Goal: Communication & Community: Answer question/provide support

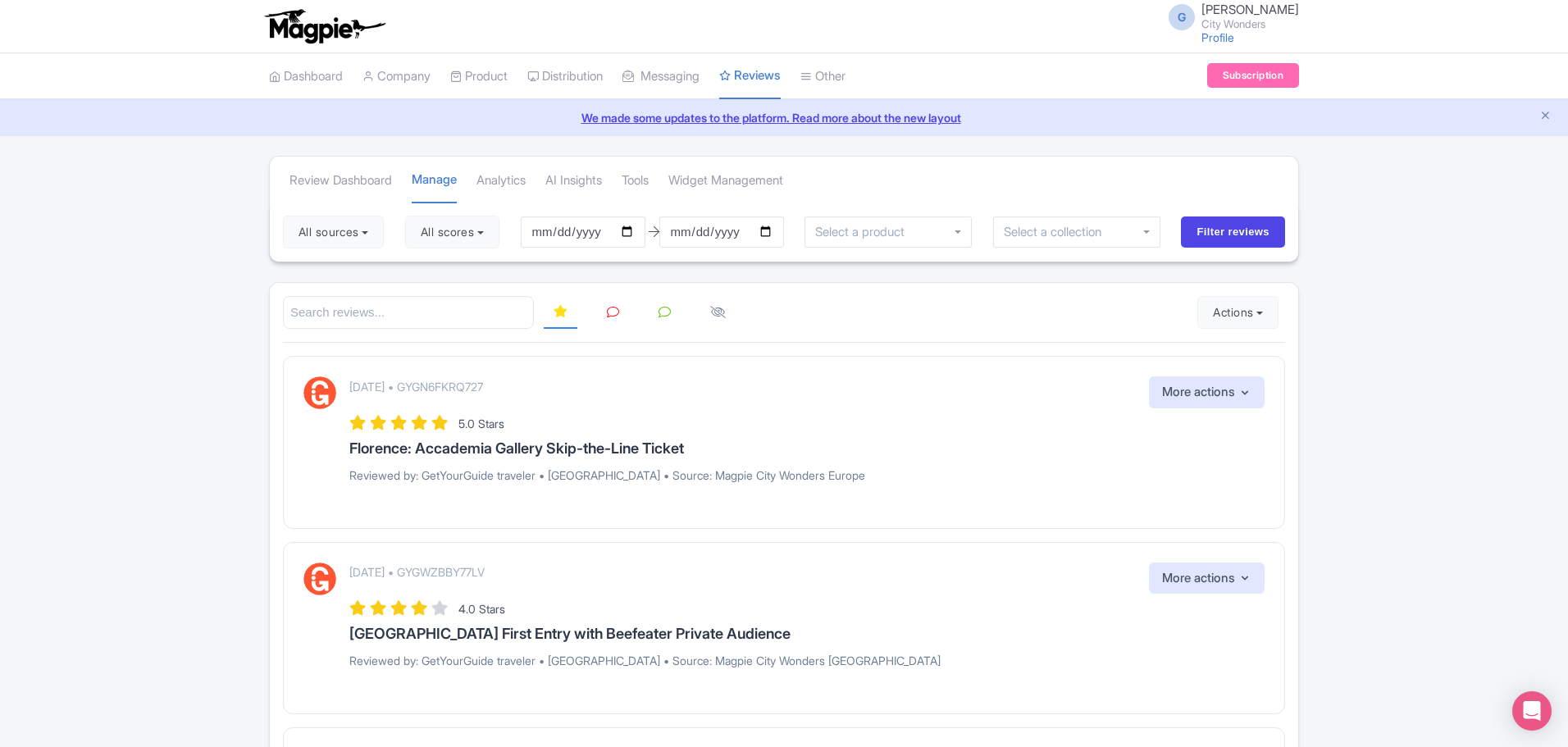
click at [447, 317] on input "search" at bounding box center [408, 313] width 251 height 33
click at [370, 240] on button "All sources" at bounding box center [333, 232] width 101 height 32
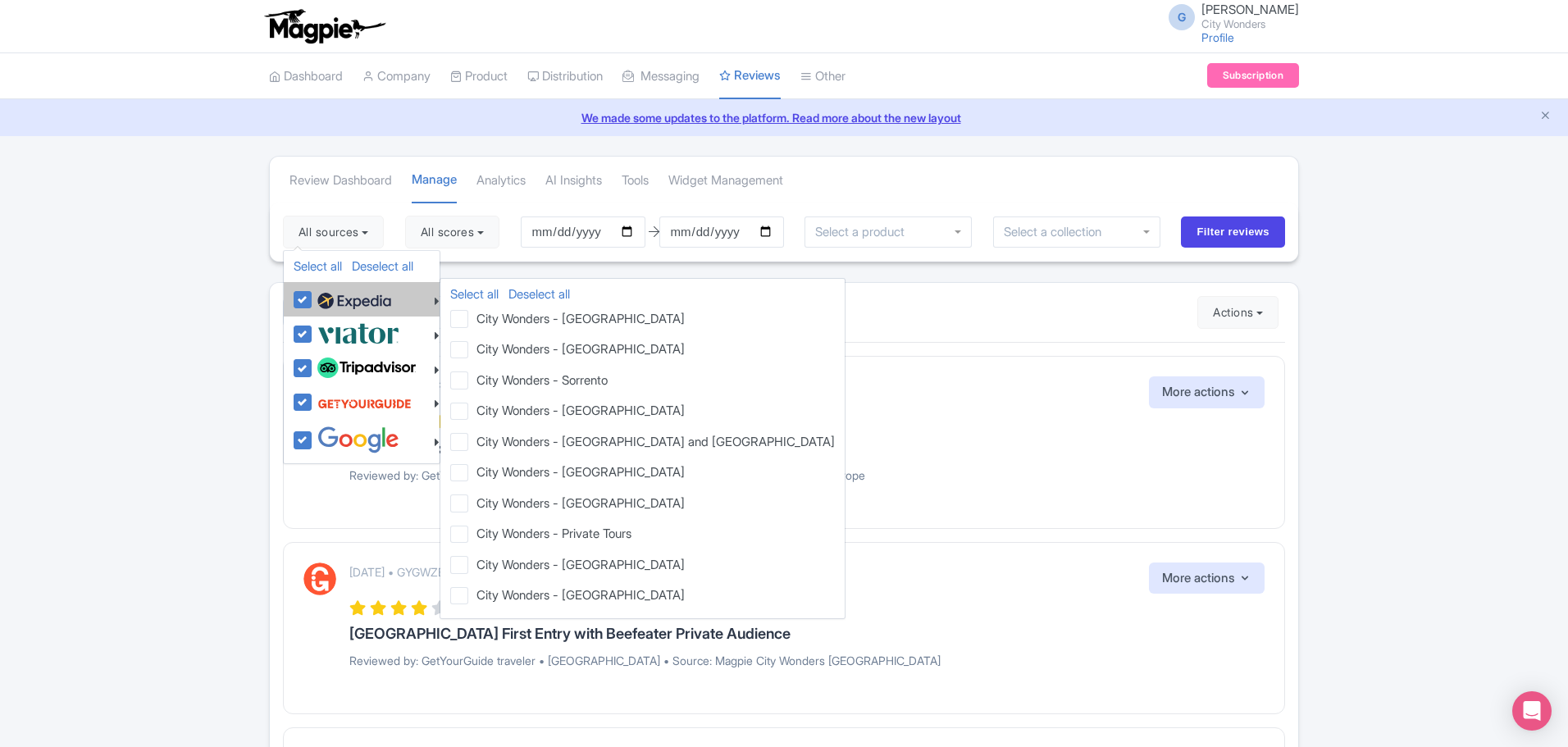
click at [341, 298] on img at bounding box center [353, 300] width 74 height 25
click at [324, 296] on input "checkbox" at bounding box center [318, 291] width 11 height 11
checkbox input "false"
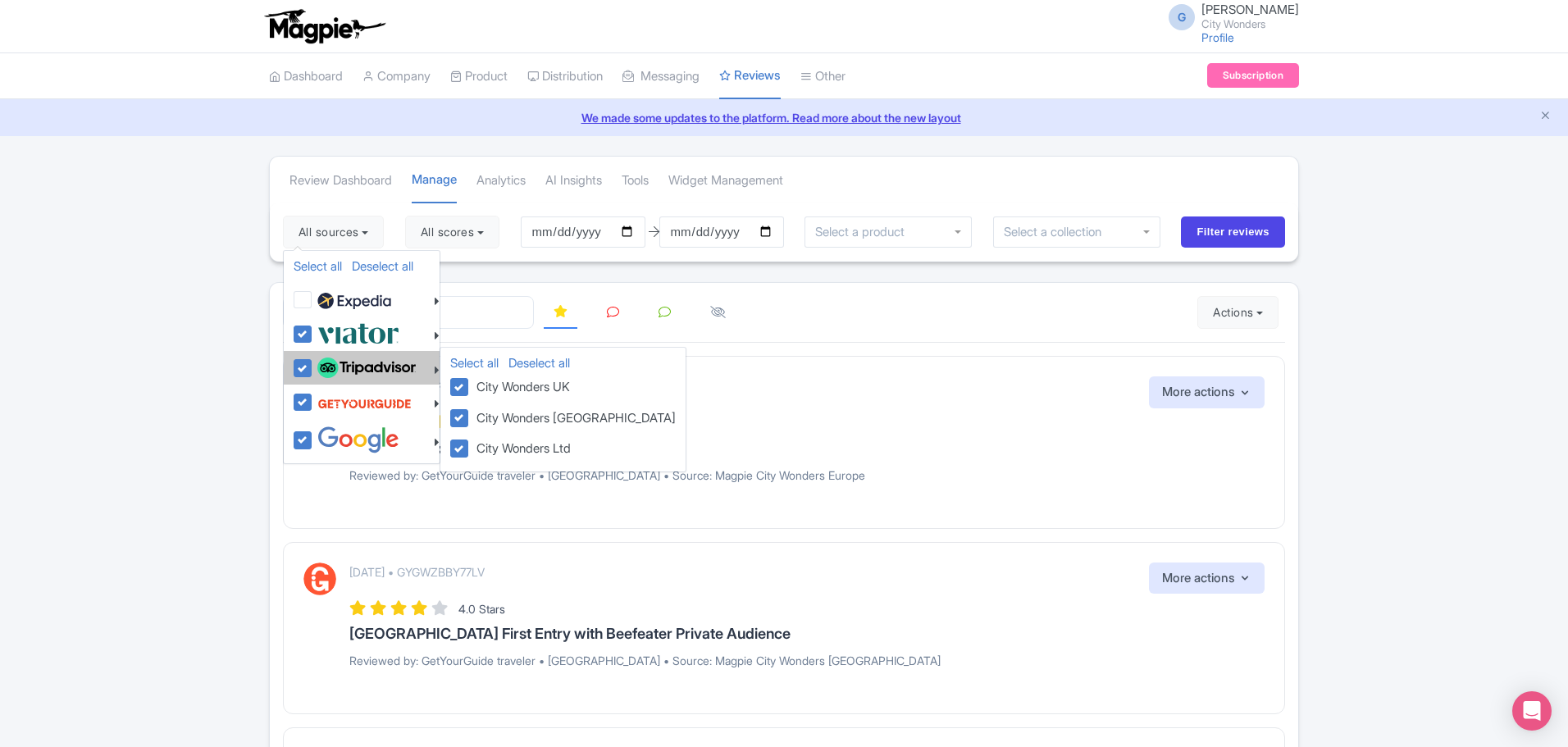
click at [357, 374] on img at bounding box center [366, 368] width 98 height 22
click at [324, 365] on input "checkbox" at bounding box center [318, 359] width 11 height 11
checkbox input "false"
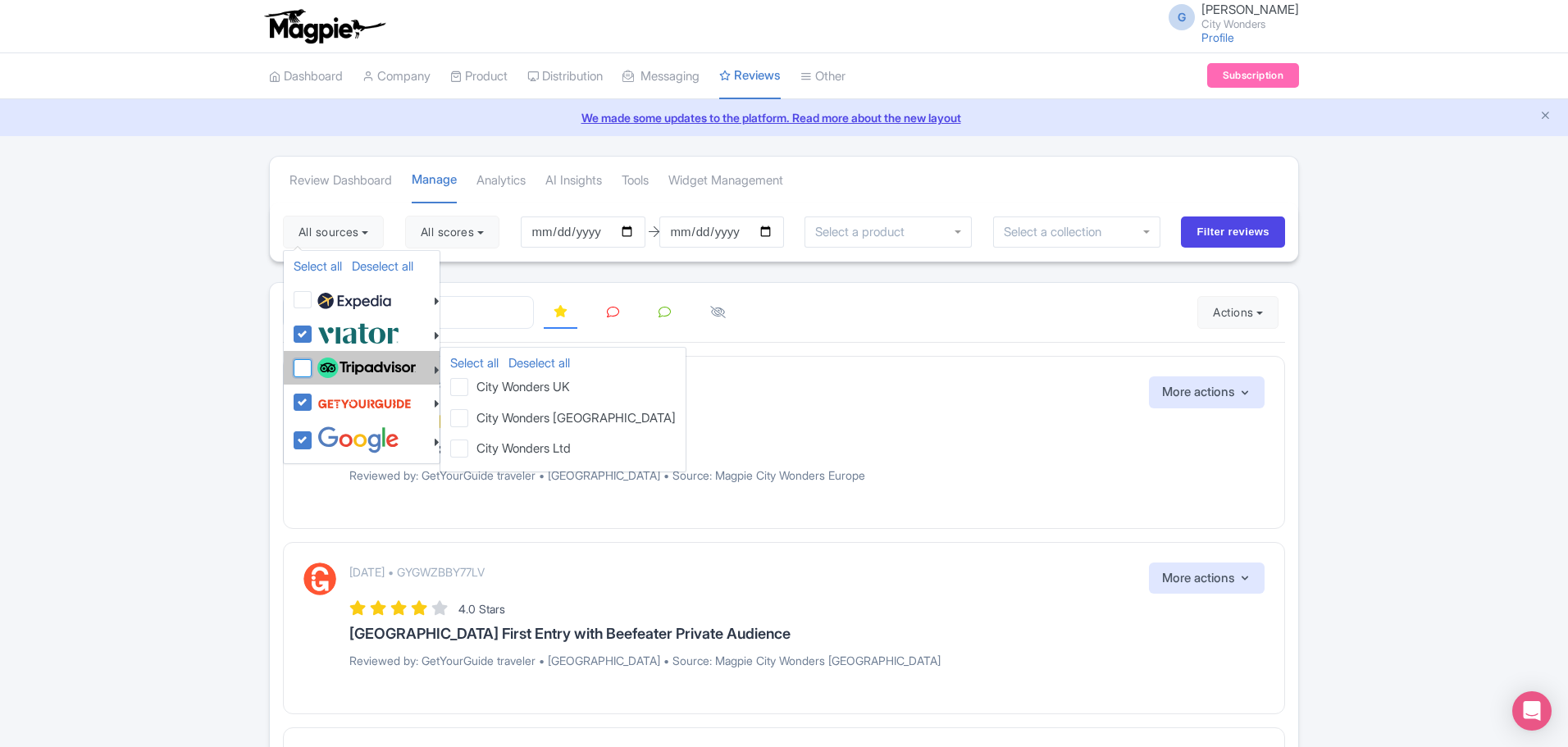
checkbox input "false"
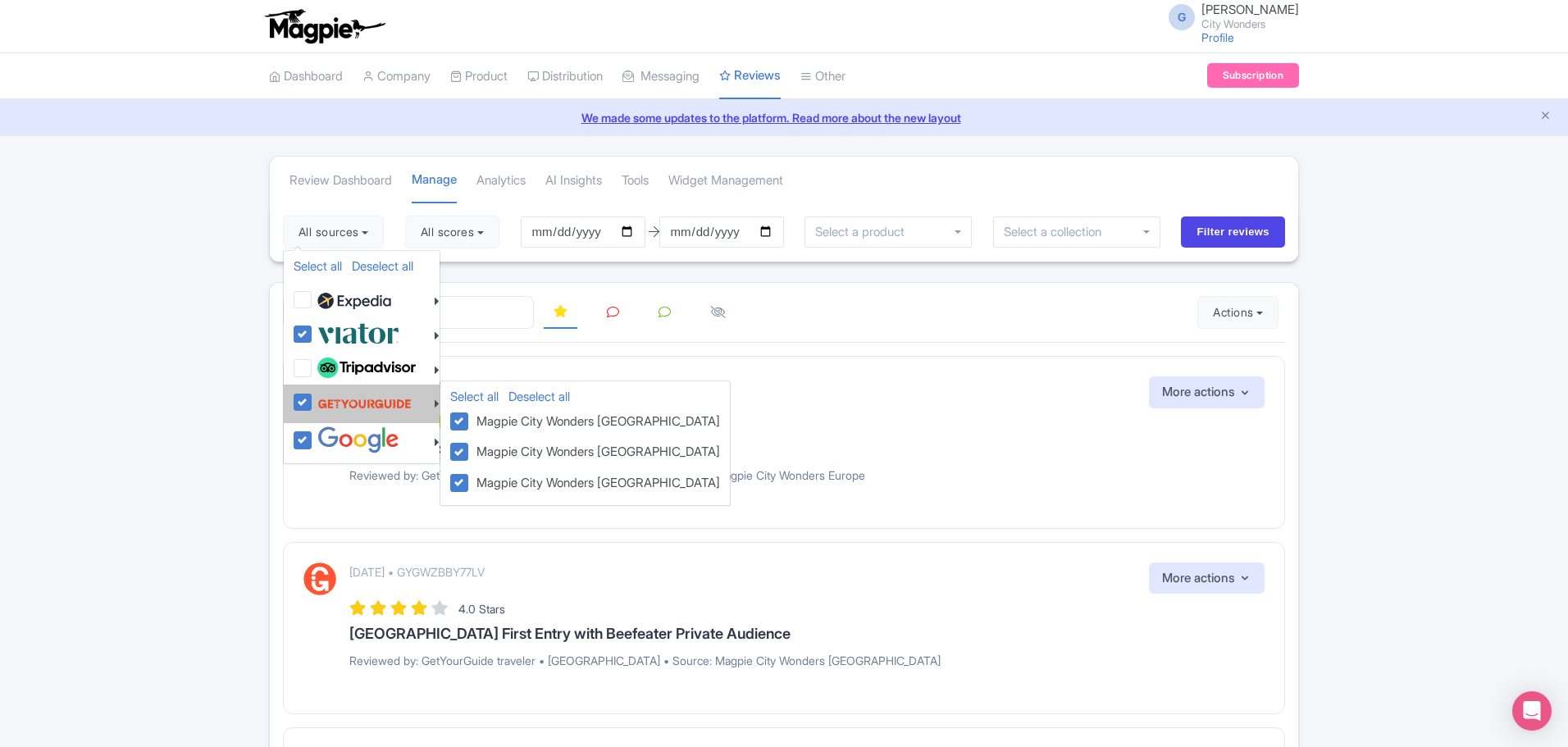
click at [343, 403] on img at bounding box center [364, 403] width 94 height 31
click at [324, 399] on input "checkbox" at bounding box center [318, 393] width 11 height 11
checkbox input "false"
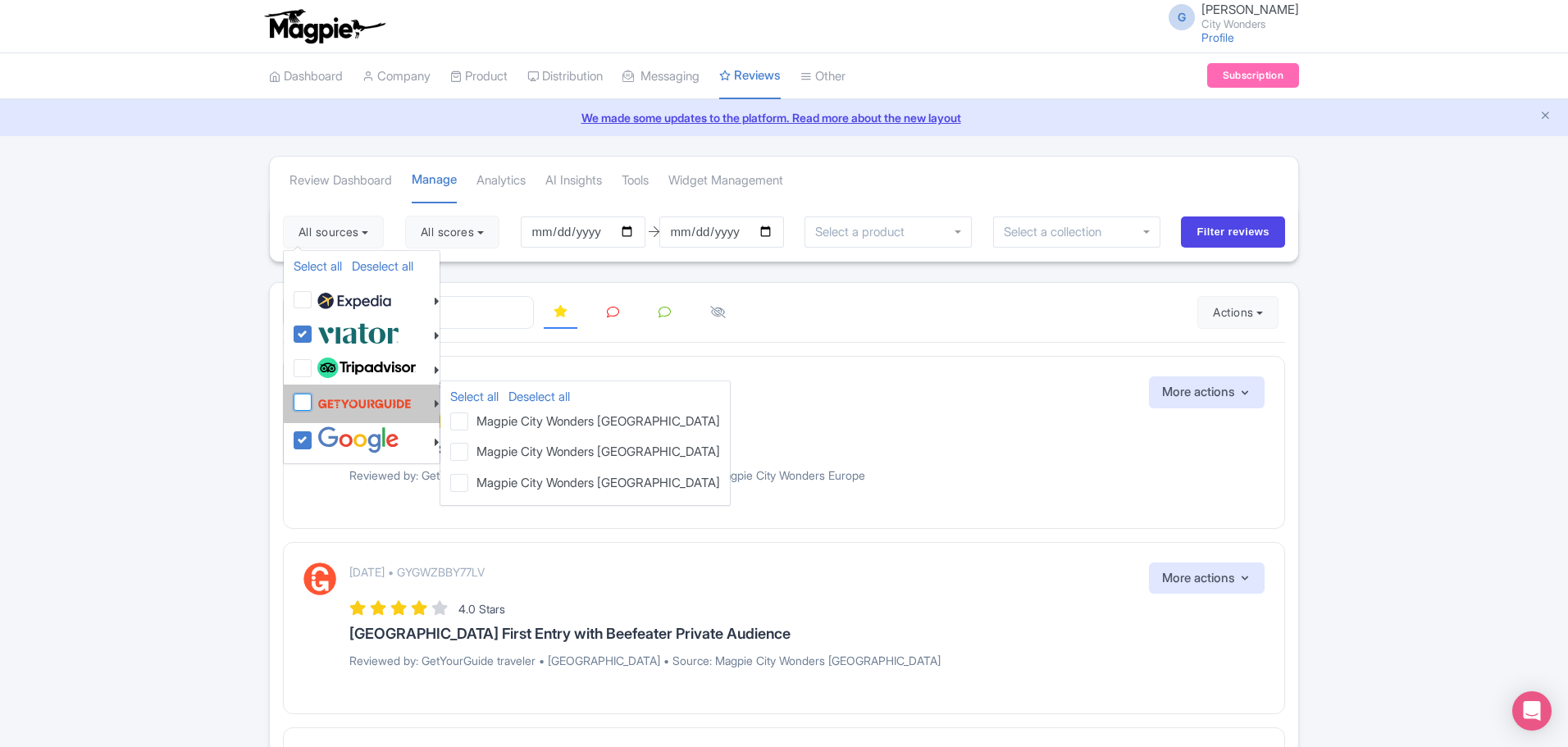
checkbox input "false"
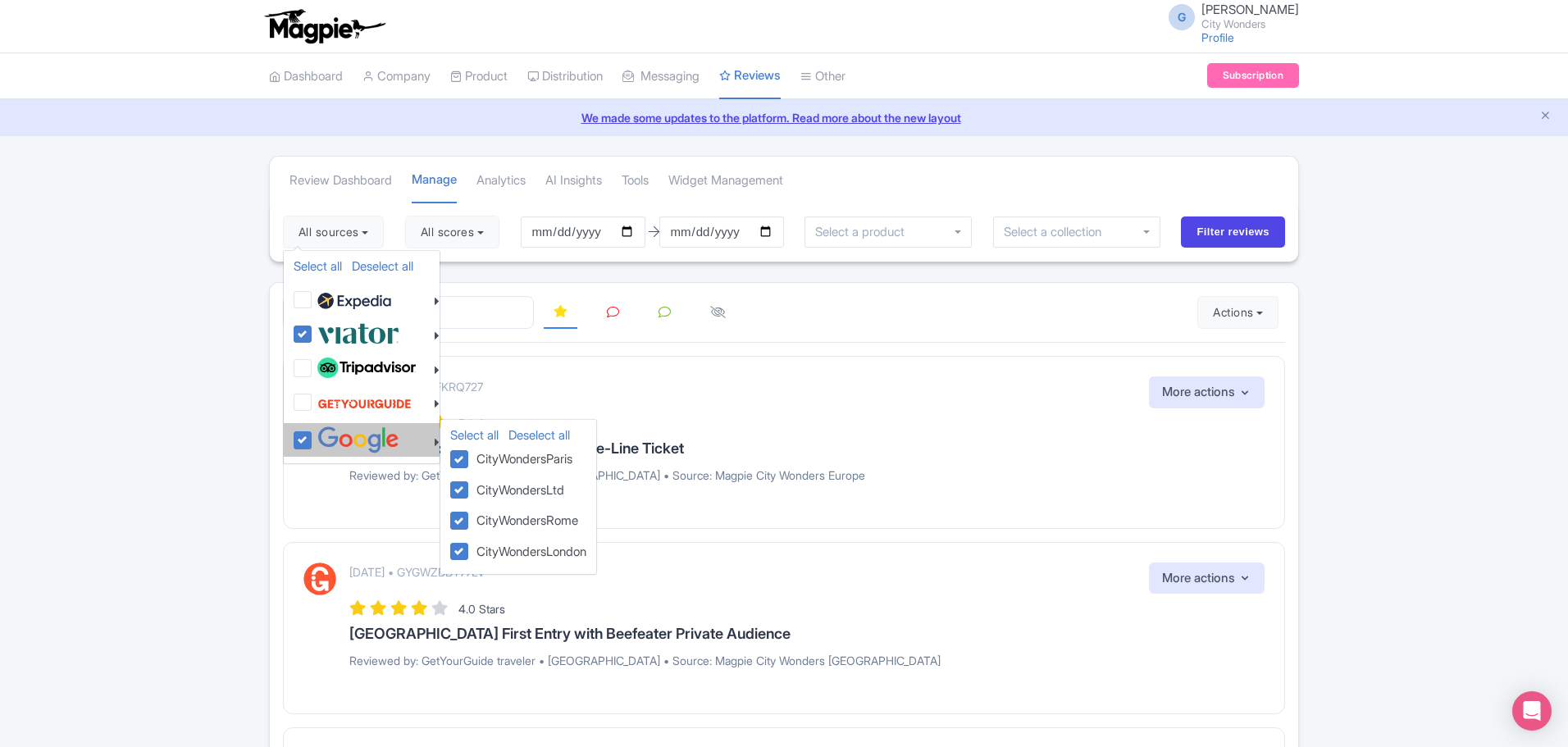
click at [338, 432] on img at bounding box center [358, 440] width 82 height 27
click at [324, 432] on input "checkbox" at bounding box center [318, 431] width 11 height 11
checkbox input "false"
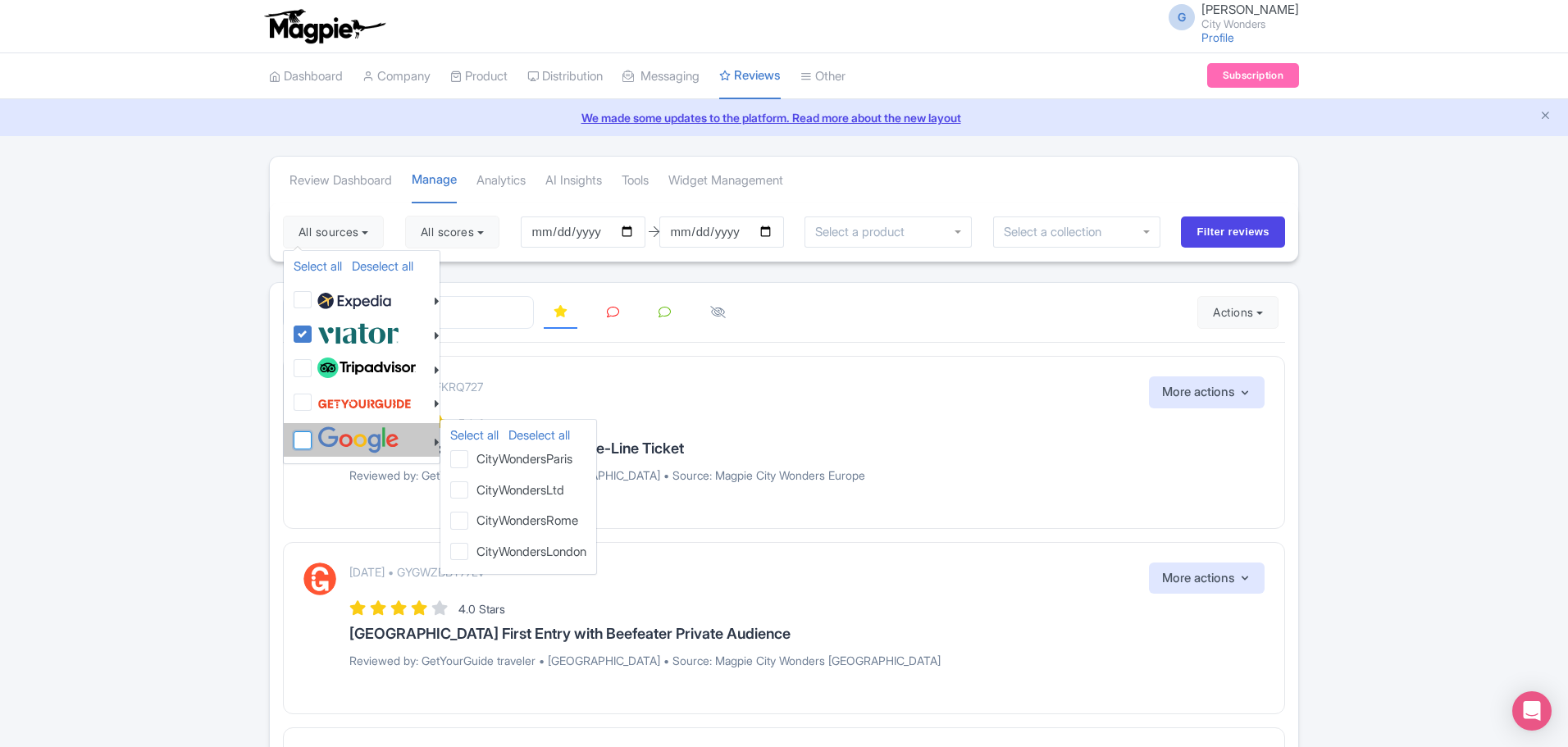
checkbox input "false"
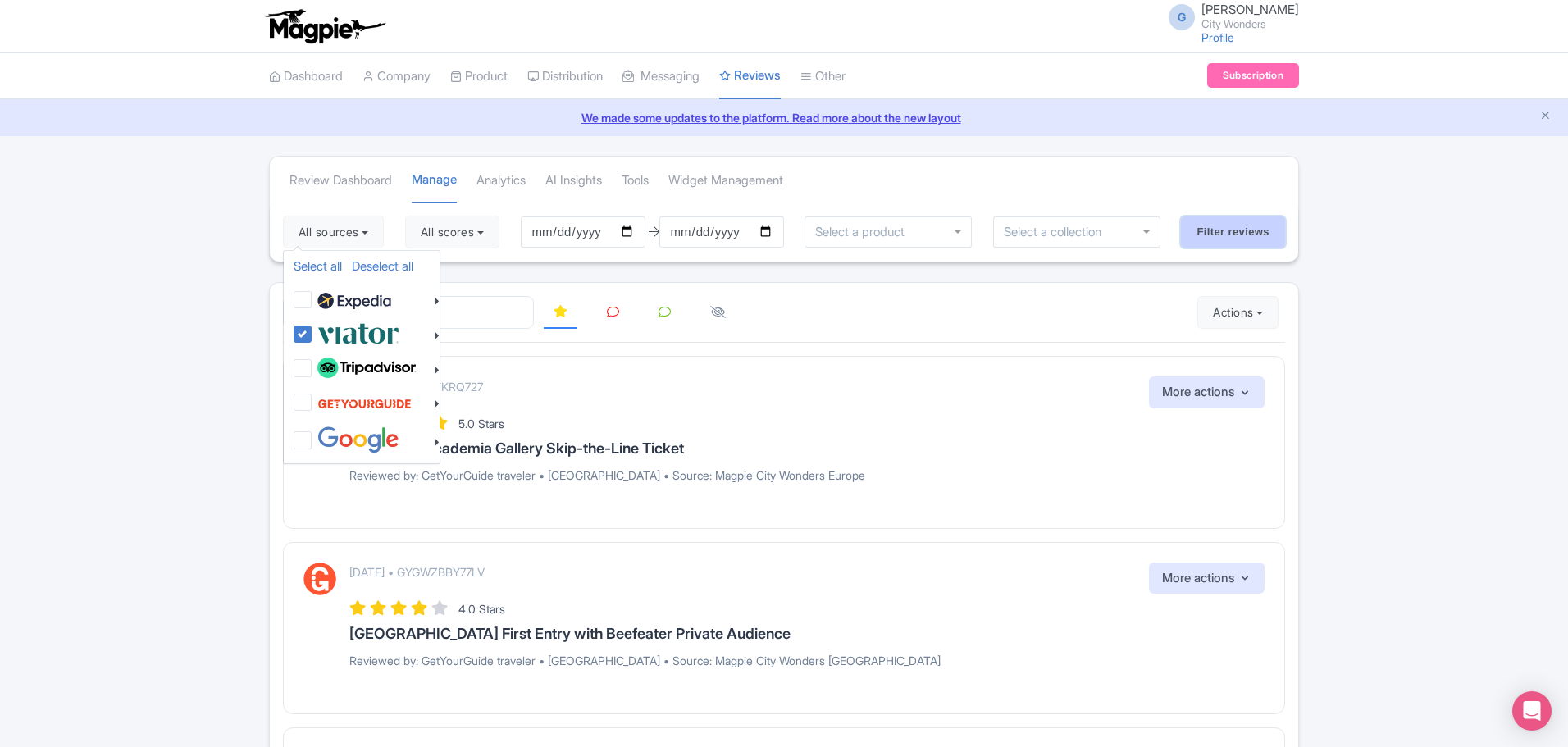
click at [1224, 235] on input "Filter reviews" at bounding box center [1233, 233] width 104 height 31
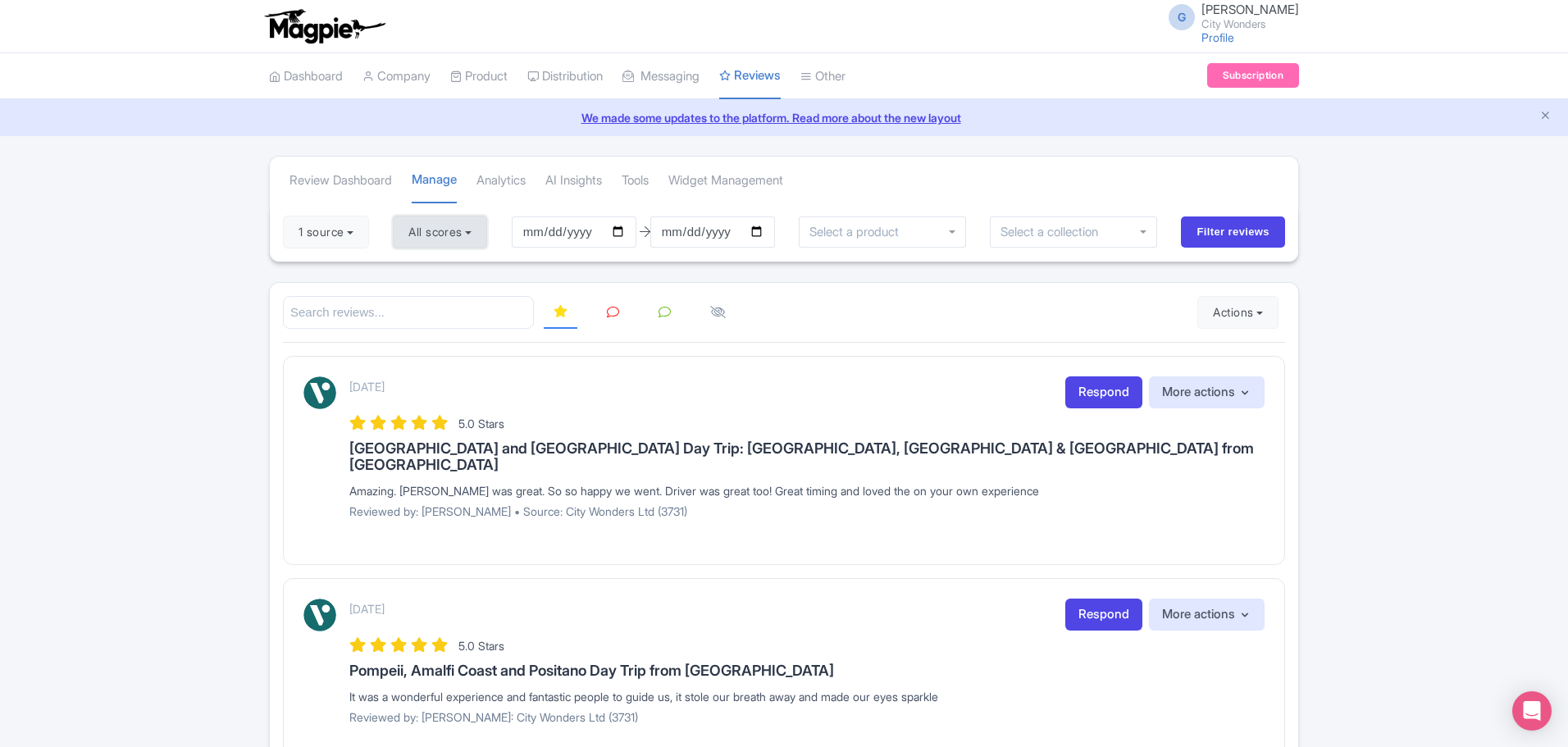
click at [429, 233] on button "All scores" at bounding box center [440, 232] width 94 height 32
drag, startPoint x: 437, startPoint y: 269, endPoint x: 441, endPoint y: 282, distance: 13.6
click at [438, 269] on label "5 stars" at bounding box center [442, 271] width 37 height 19
click at [434, 269] on input "5 stars" at bounding box center [428, 266] width 11 height 11
checkbox input "false"
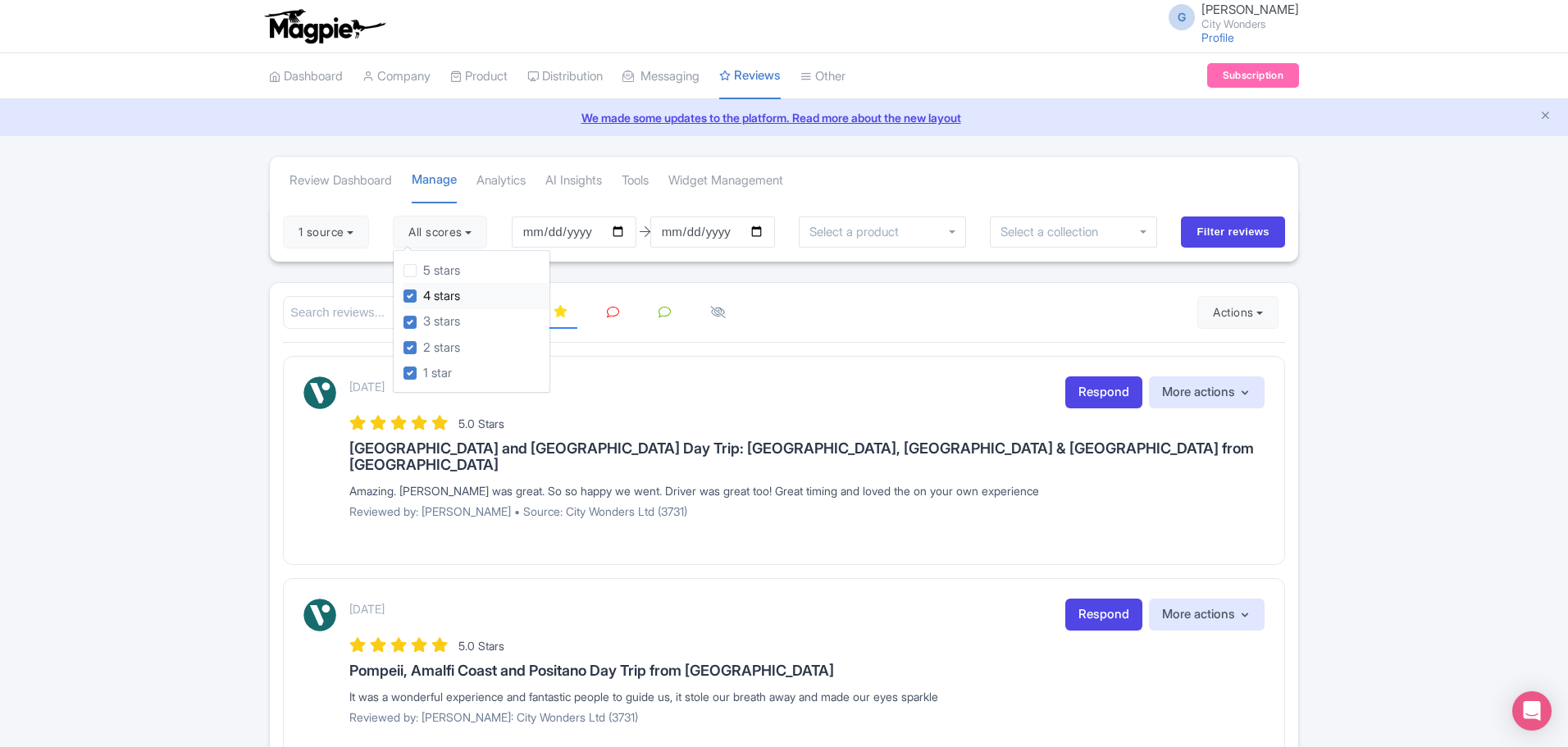
click at [444, 290] on label "4 stars" at bounding box center [442, 295] width 37 height 19
click at [434, 290] on input "4 stars" at bounding box center [428, 292] width 11 height 11
checkbox input "false"
click at [1229, 237] on input "Filter reviews" at bounding box center [1233, 233] width 104 height 31
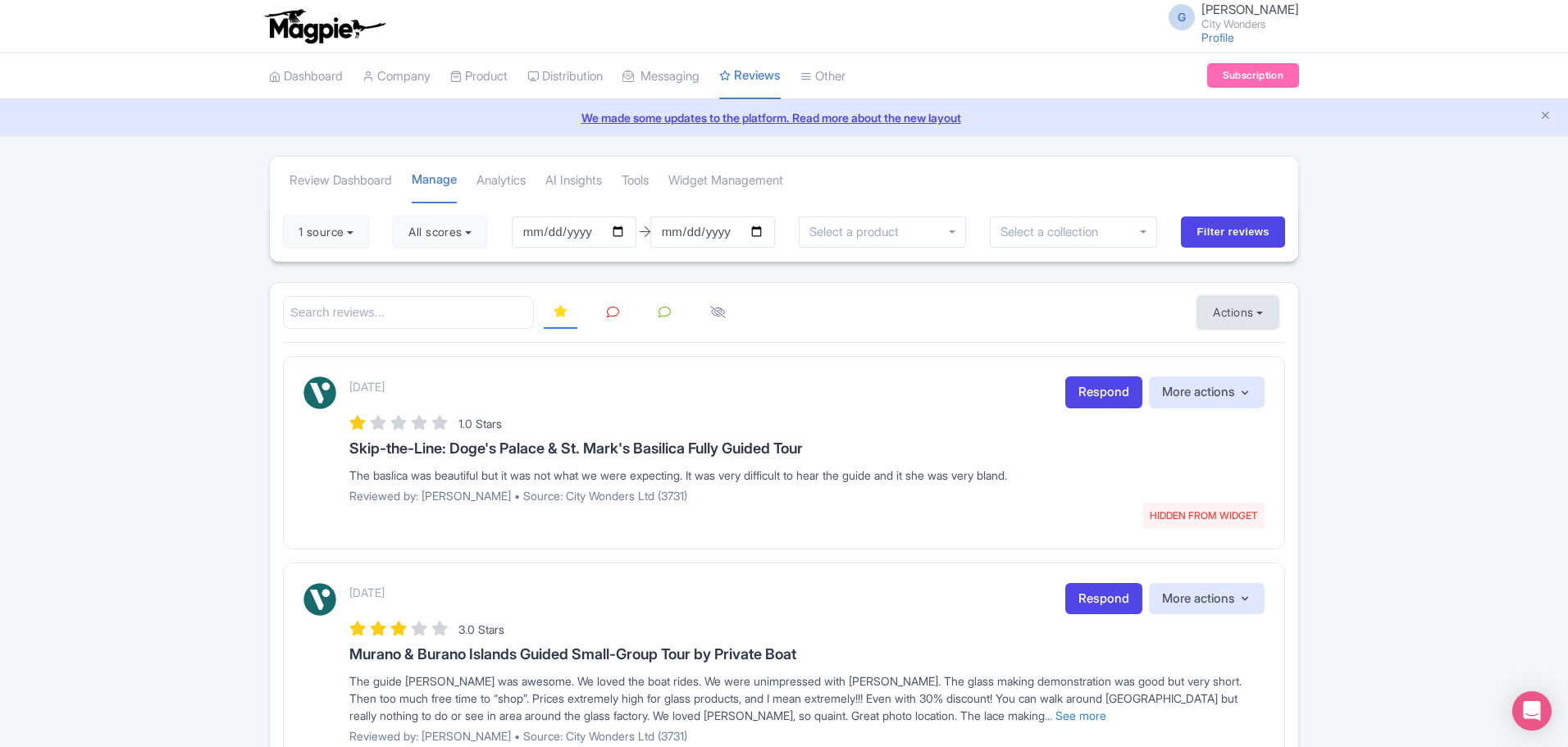
click at [1246, 322] on button "Actions" at bounding box center [1238, 312] width 81 height 32
click at [611, 317] on icon at bounding box center [613, 312] width 13 height 13
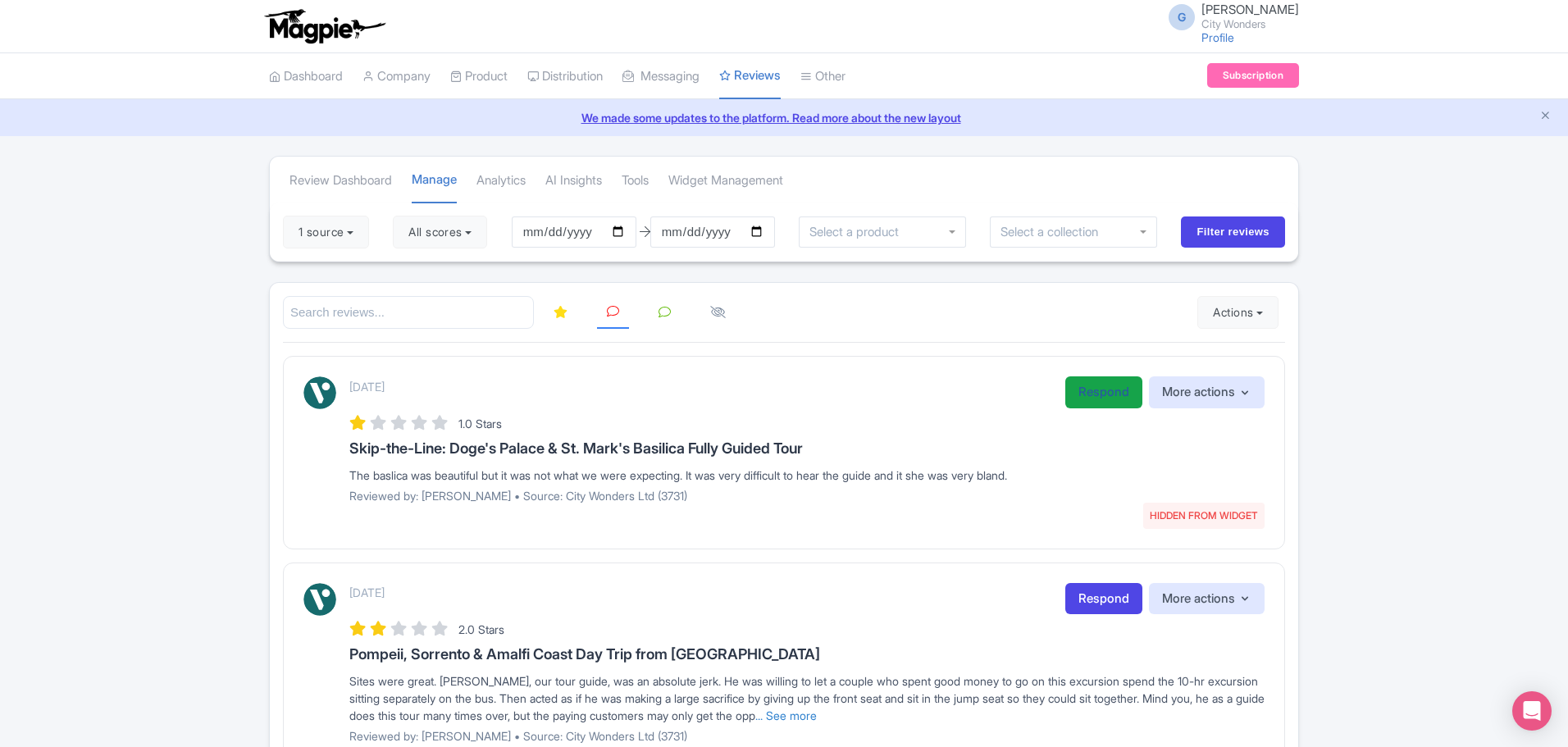
click at [1100, 402] on link "Respond" at bounding box center [1104, 392] width 78 height 32
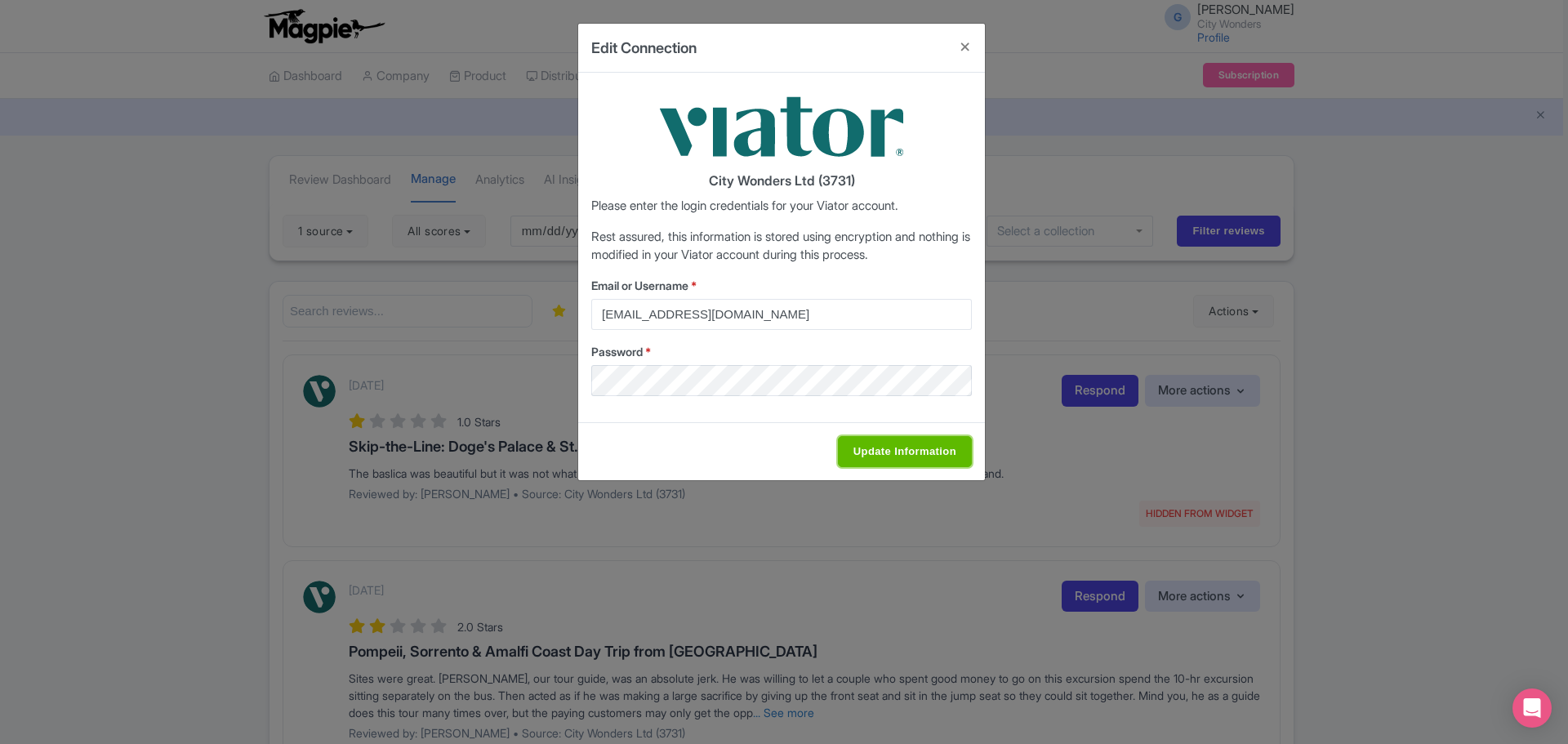
click at [901, 447] on input "Update Information" at bounding box center [904, 452] width 134 height 31
type input "Saving..."
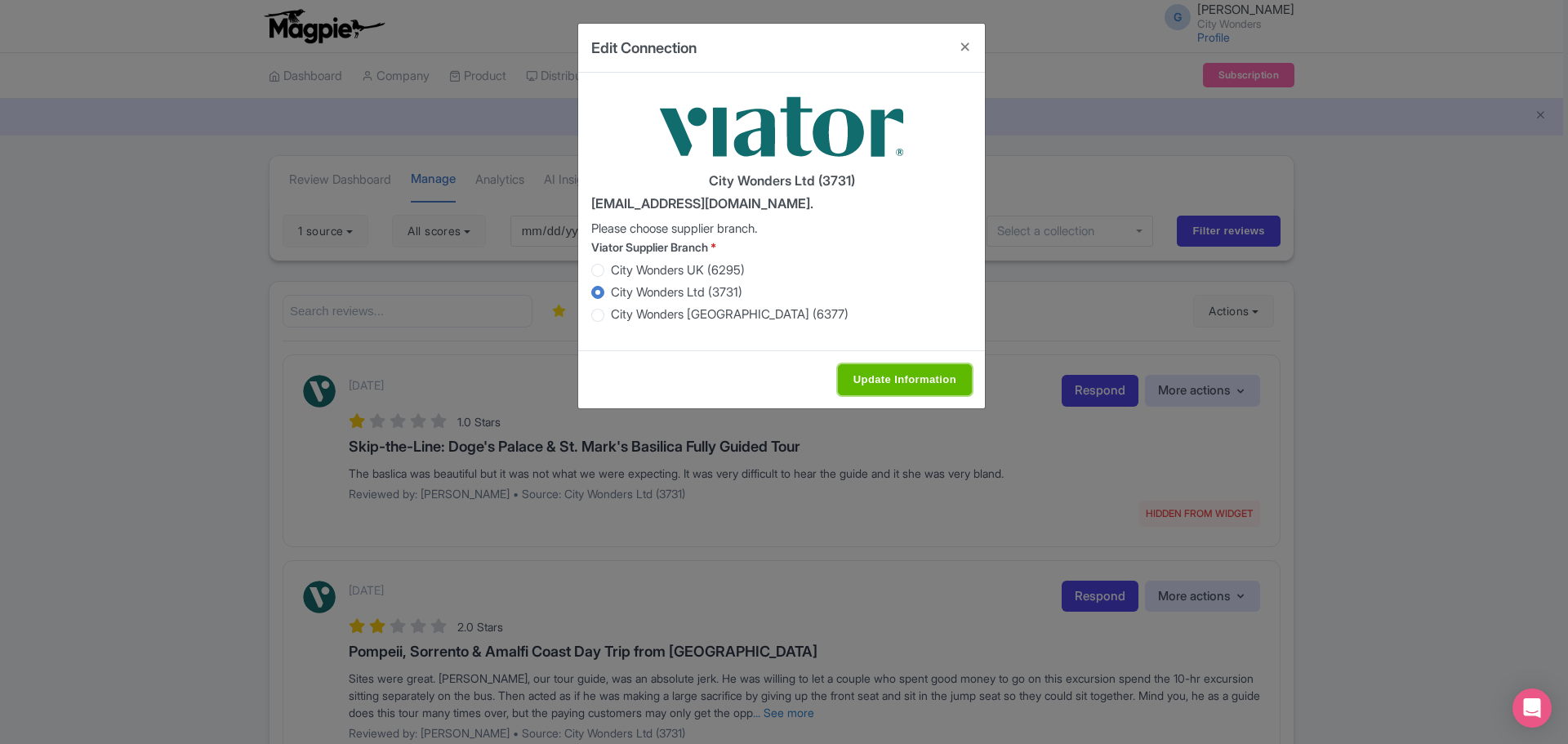
click at [916, 372] on input "Update Information" at bounding box center [904, 380] width 134 height 31
type input "Saving..."
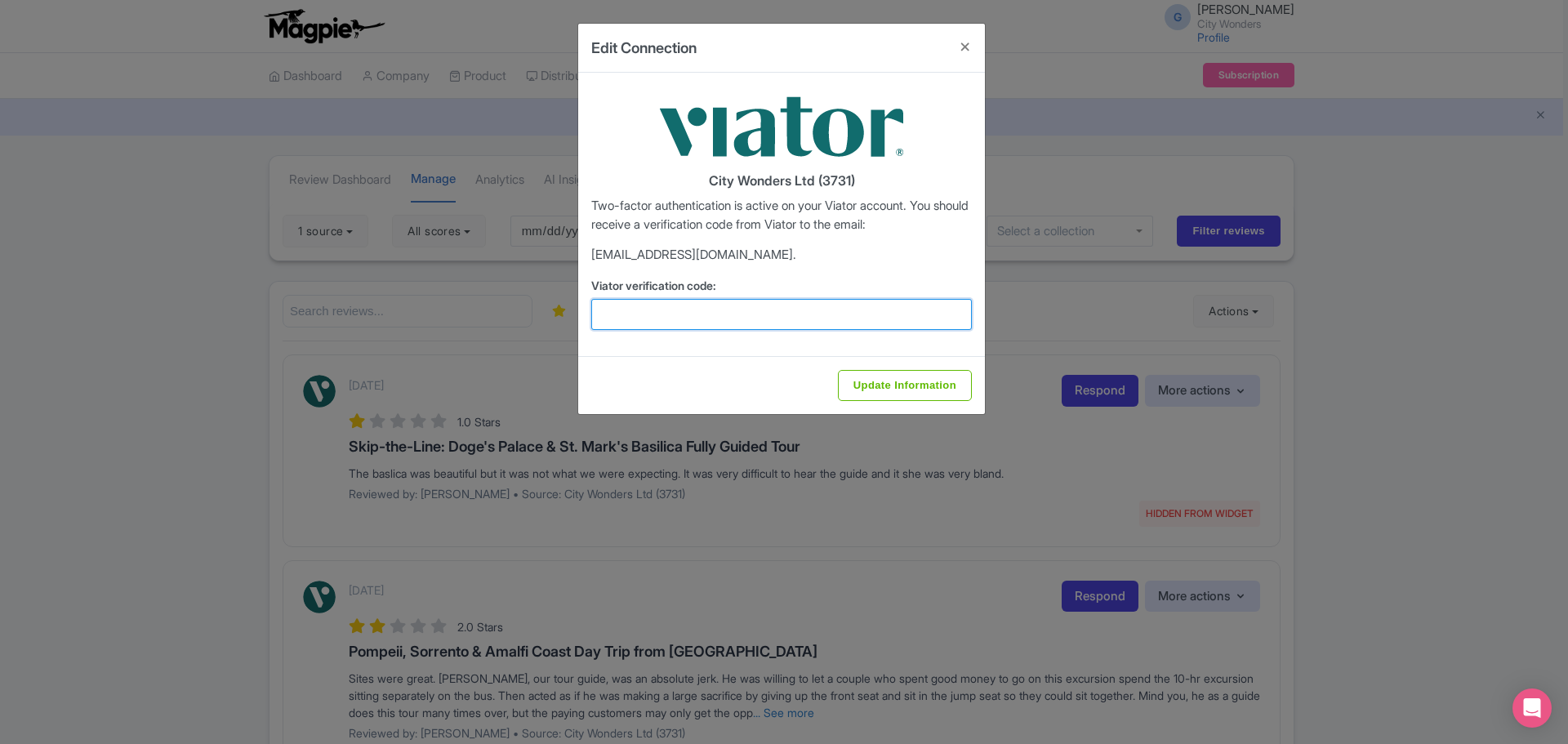
click at [639, 320] on input "Viator verification code:" at bounding box center [781, 315] width 380 height 31
paste input "775499"
type input "775499"
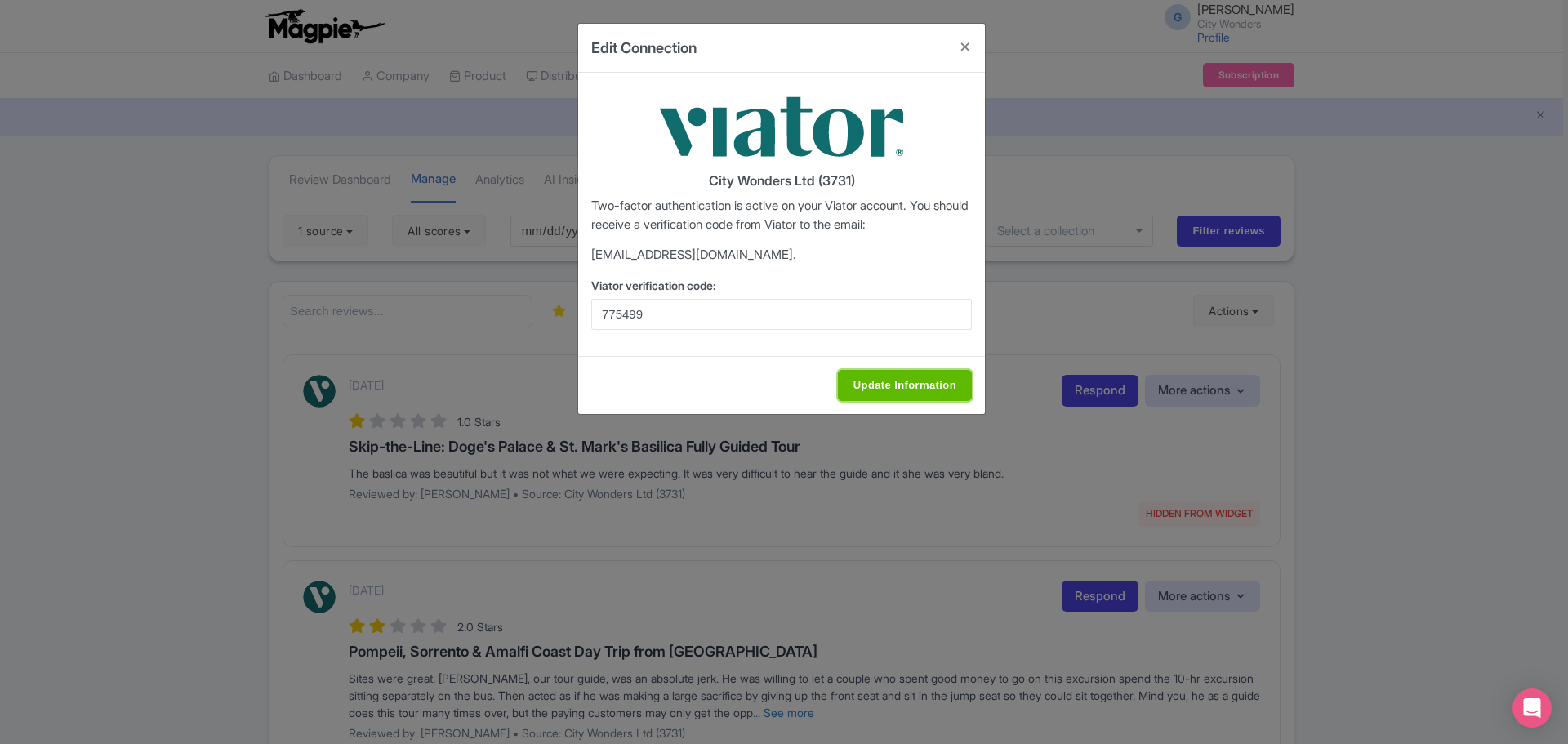
click at [933, 387] on input "Update Information" at bounding box center [904, 385] width 134 height 31
type input "Update Information"
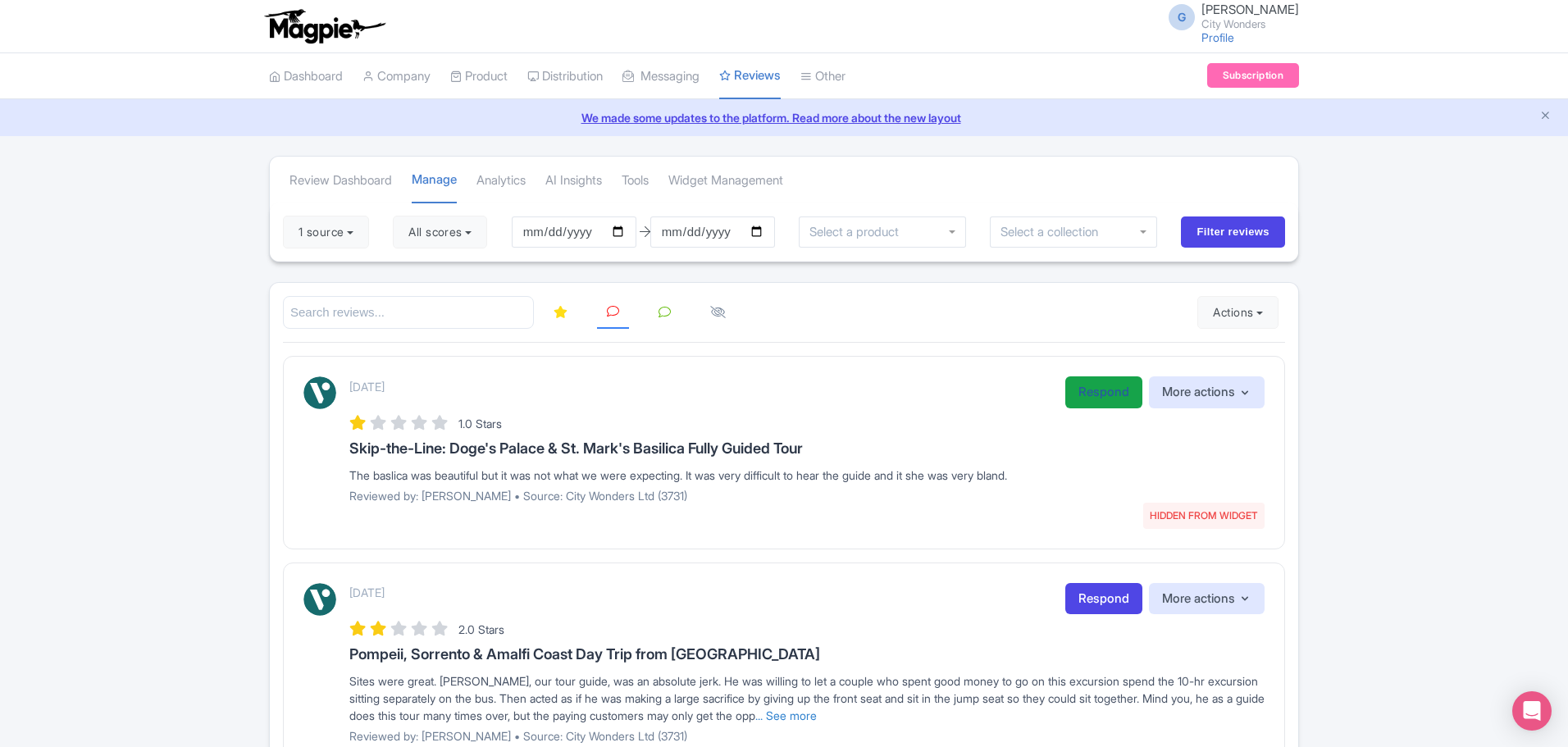
click at [1086, 397] on link "Respond" at bounding box center [1104, 392] width 78 height 32
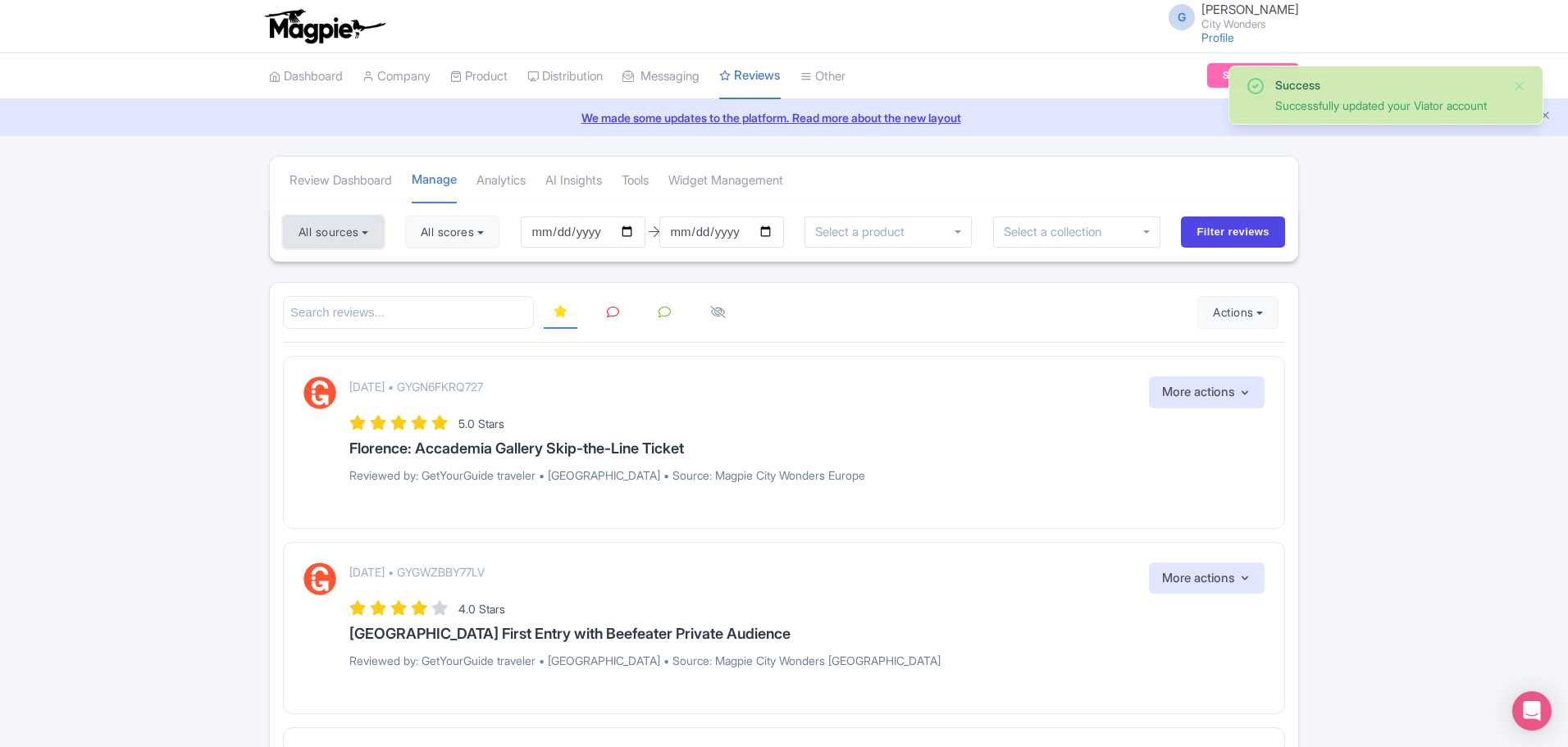
click at [339, 236] on button "All sources" at bounding box center [333, 232] width 101 height 32
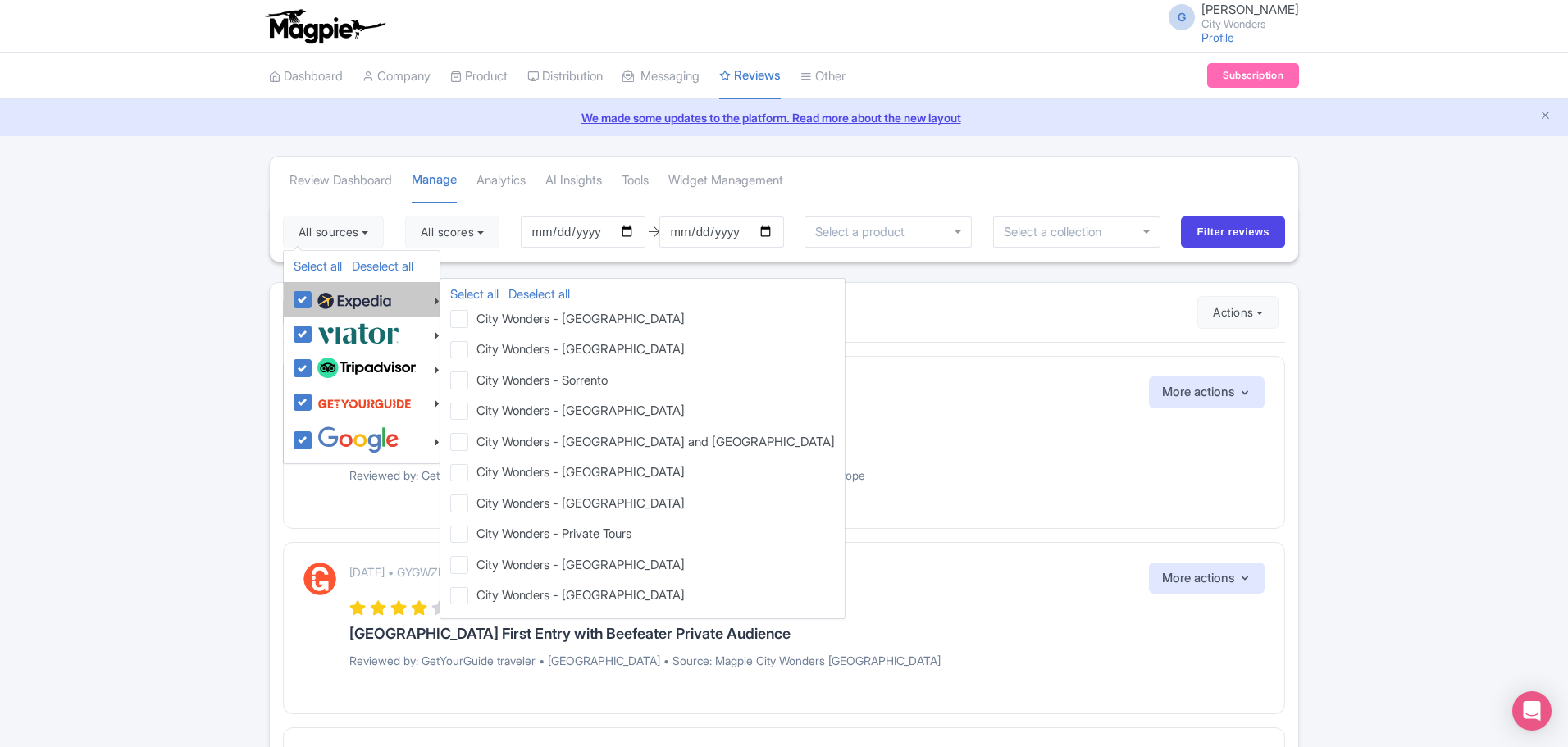
click at [347, 286] on label at bounding box center [351, 299] width 78 height 27
click at [324, 286] on input "checkbox" at bounding box center [318, 291] width 11 height 11
checkbox input "false"
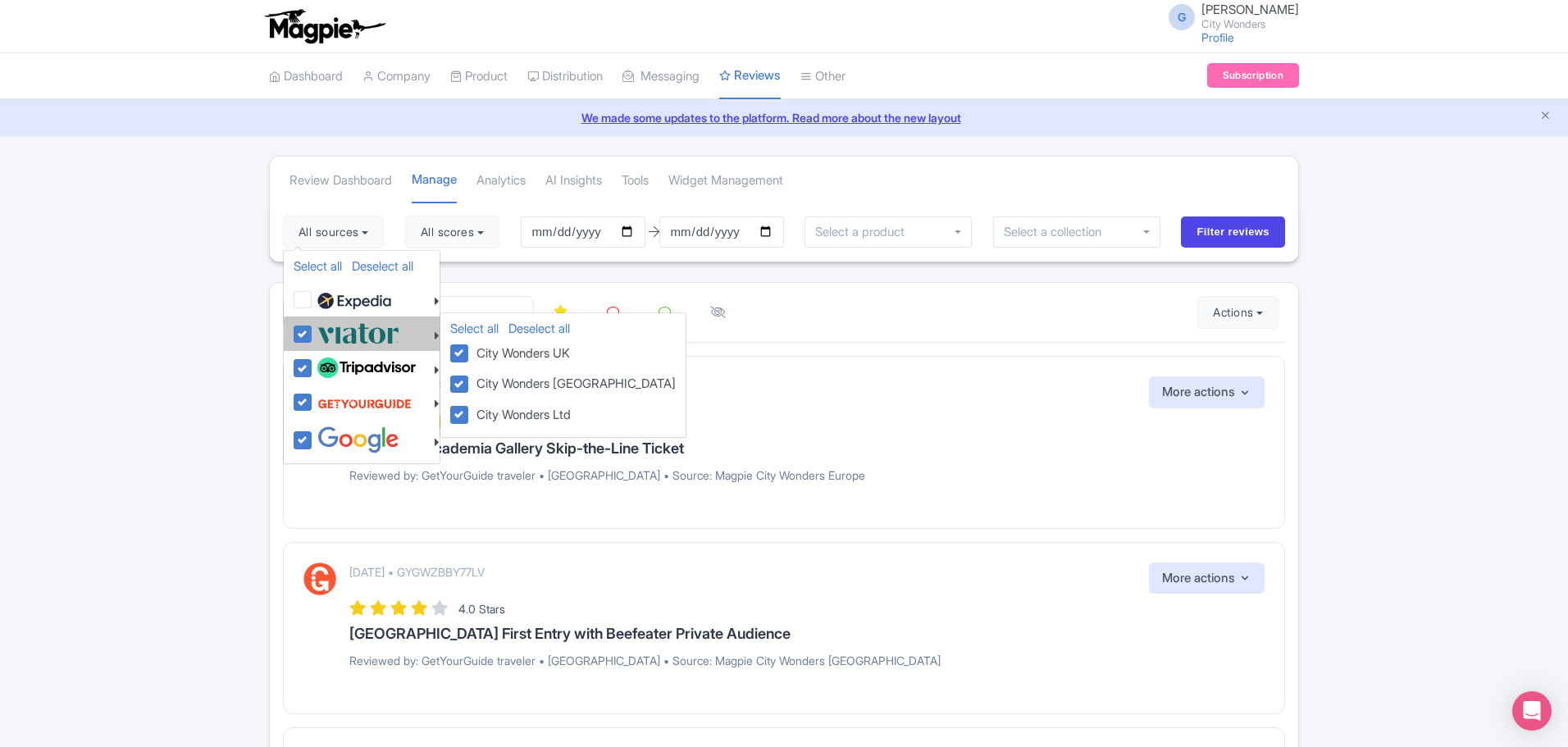
click at [341, 334] on img at bounding box center [358, 334] width 82 height 27
click at [324, 331] on input "checkbox" at bounding box center [318, 325] width 11 height 11
checkbox input "false"
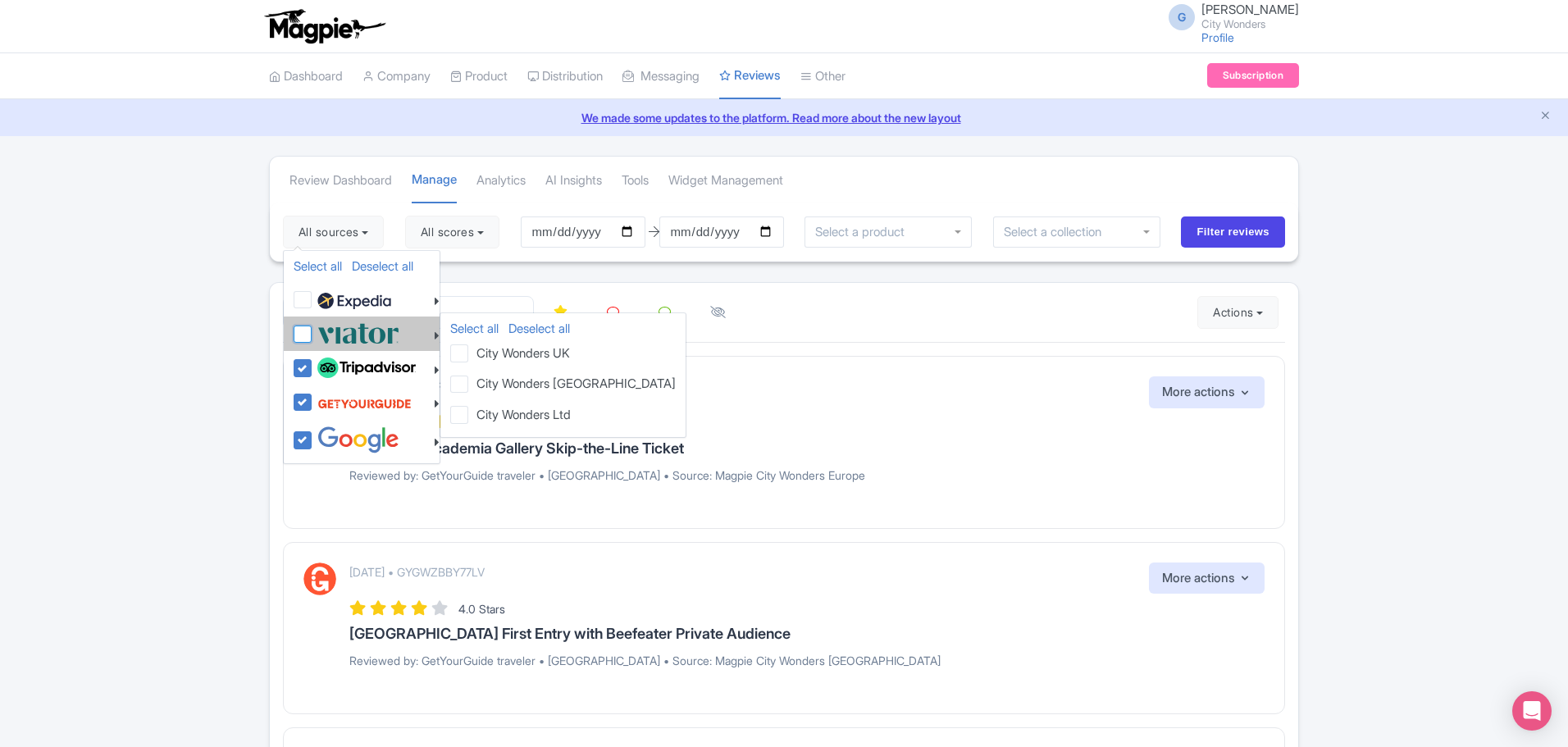
checkbox input "false"
click at [350, 347] on img at bounding box center [358, 334] width 82 height 27
click at [324, 331] on input "checkbox" at bounding box center [318, 325] width 11 height 11
checkbox input "true"
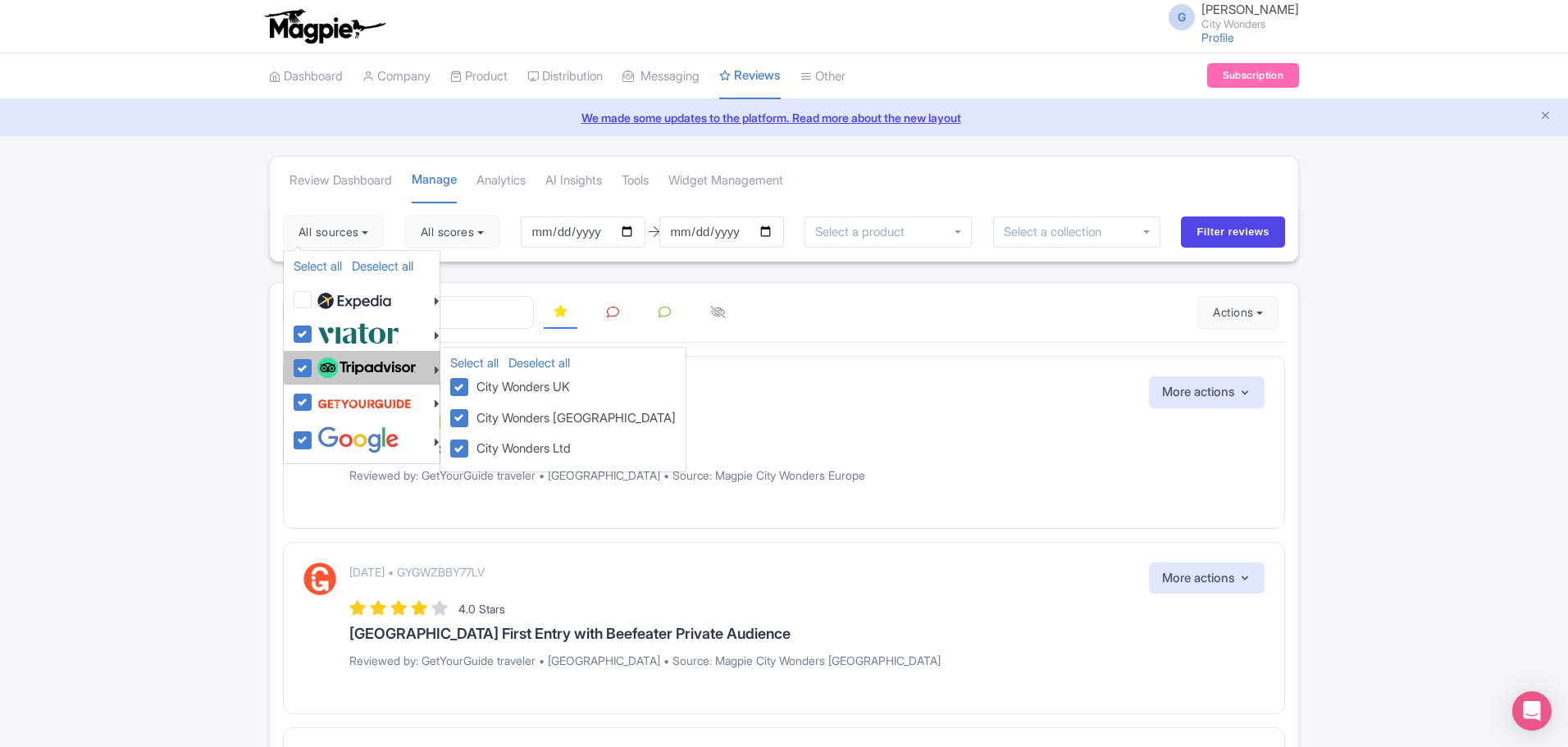
click at [348, 383] on li "Select all Deselect all City Wonders UK City Wonders USA City Wonders Ltd" at bounding box center [361, 368] width 156 height 34
click at [350, 372] on img at bounding box center [366, 368] width 98 height 22
click at [324, 365] on input "checkbox" at bounding box center [318, 359] width 11 height 11
checkbox input "false"
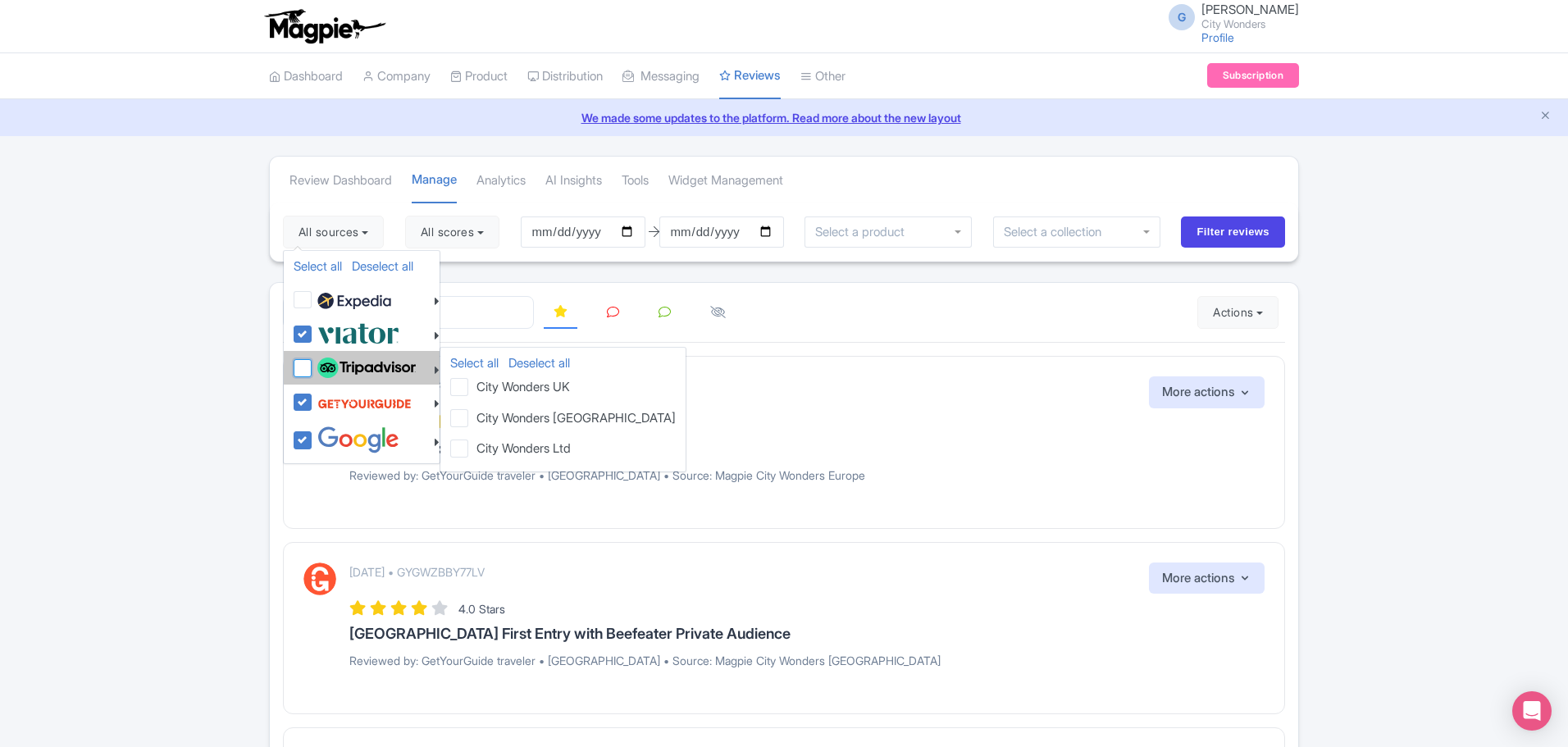
checkbox input "false"
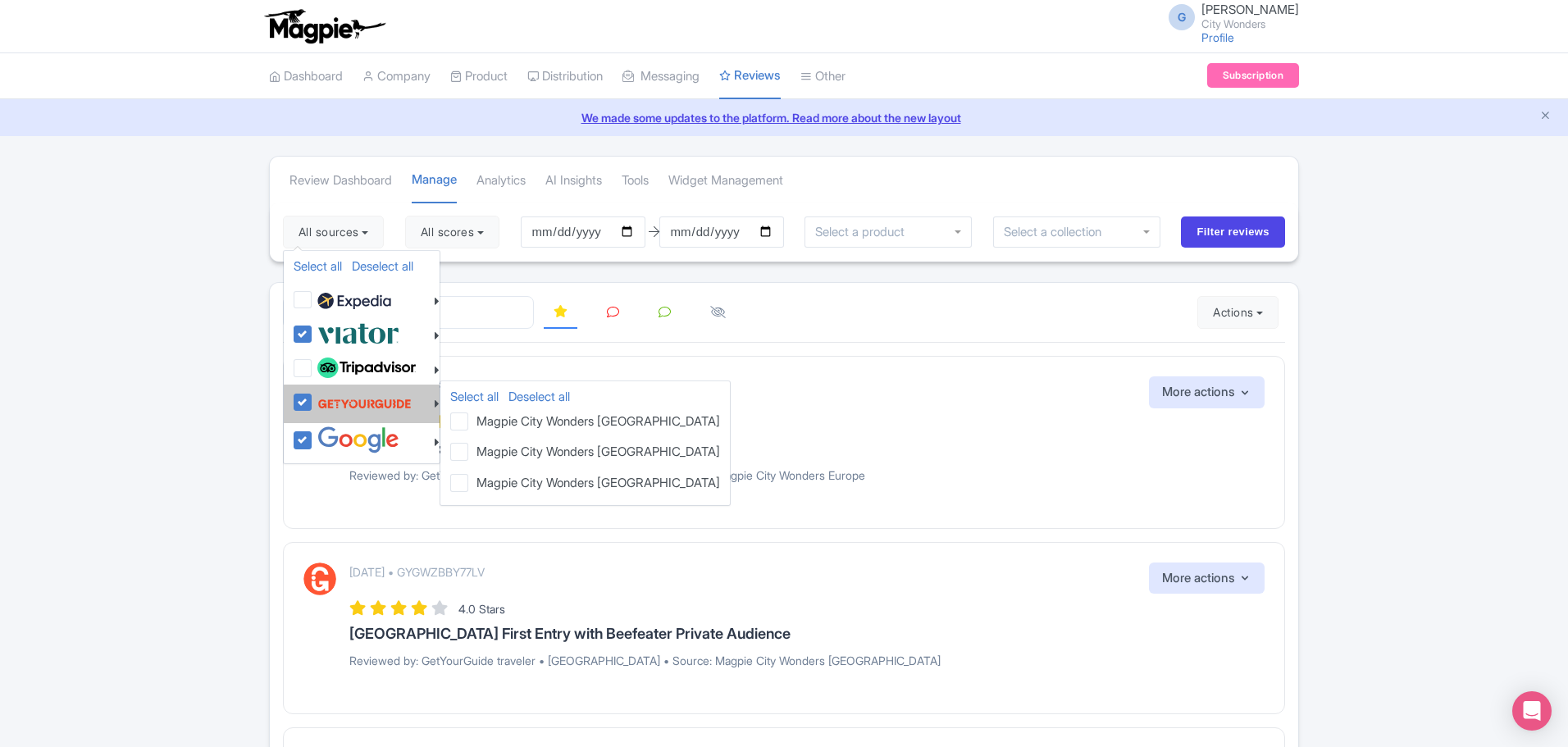
click at [349, 404] on img at bounding box center [364, 403] width 94 height 31
click at [324, 399] on input "checkbox" at bounding box center [318, 393] width 11 height 11
checkbox input "false"
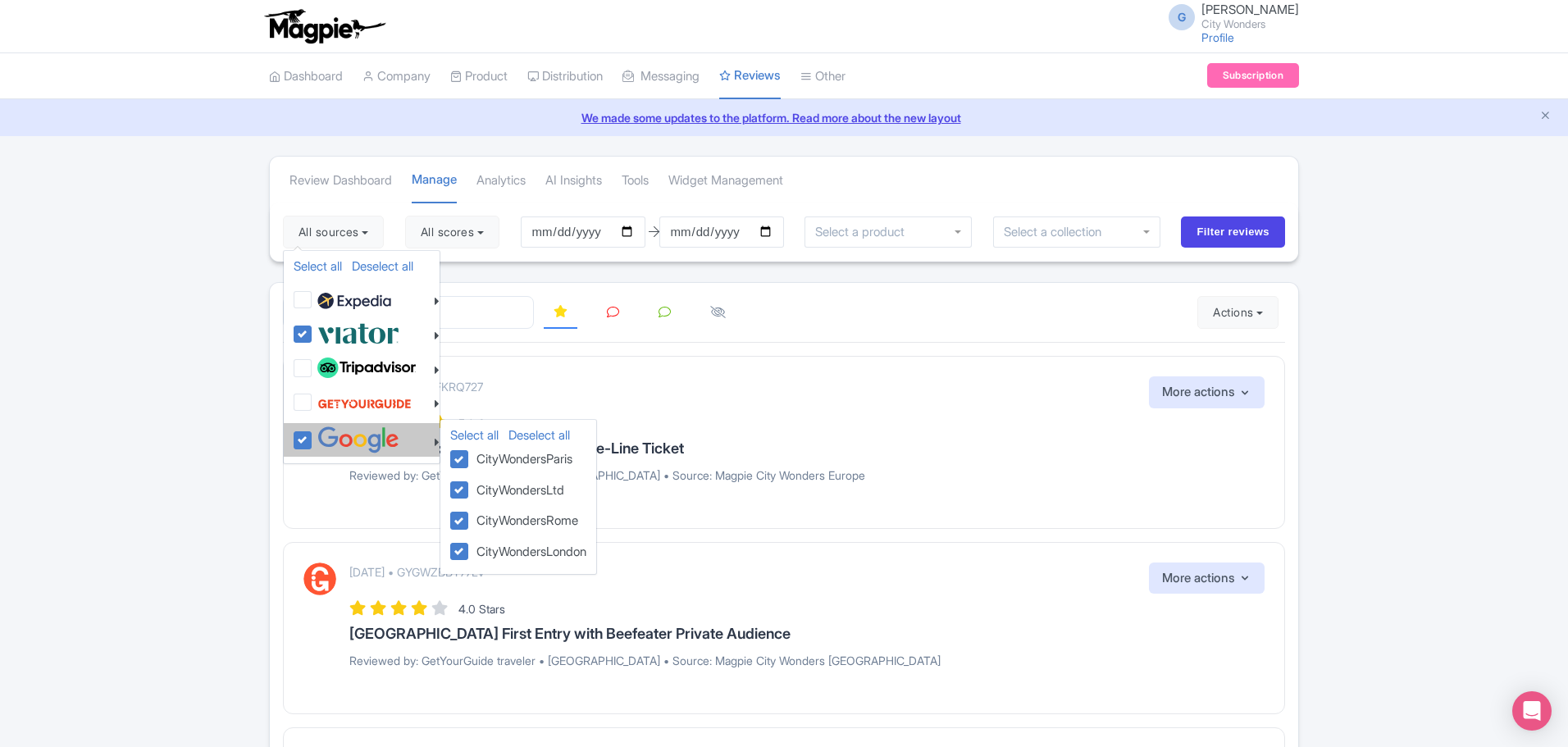
click at [350, 442] on img at bounding box center [358, 440] width 82 height 27
click at [324, 437] on input "checkbox" at bounding box center [318, 431] width 11 height 11
checkbox input "false"
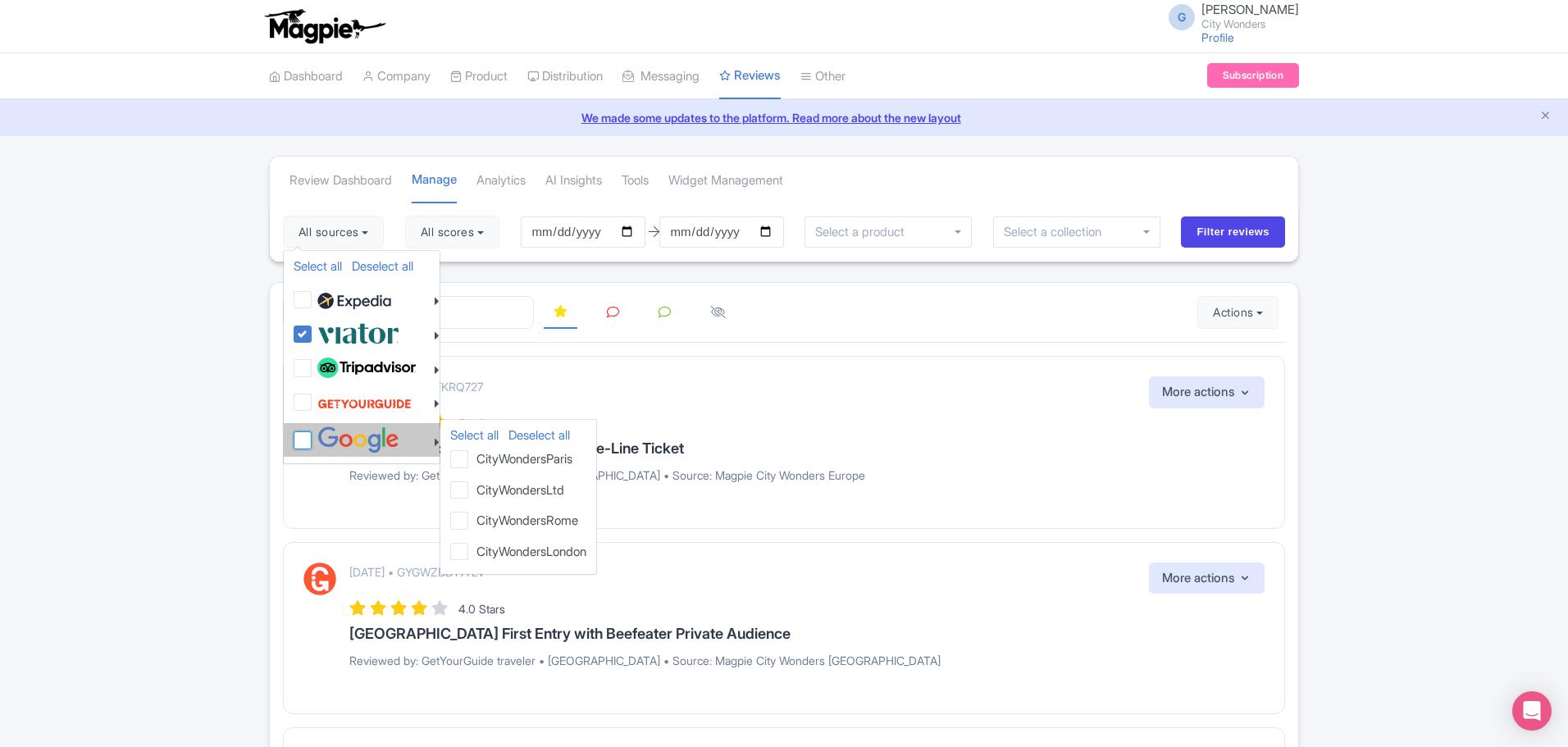
checkbox input "false"
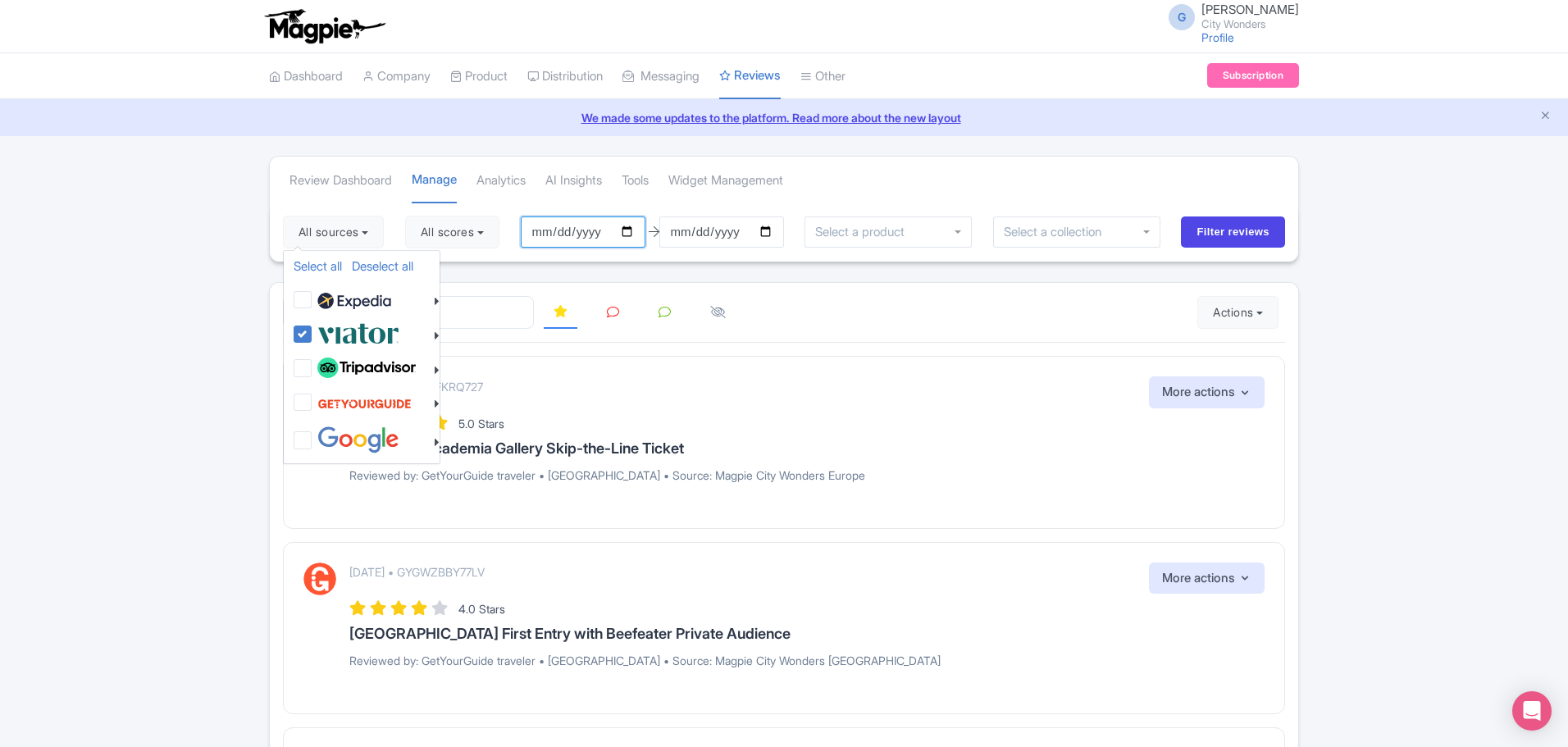
click at [585, 238] on input "[DATE]" at bounding box center [583, 233] width 125 height 31
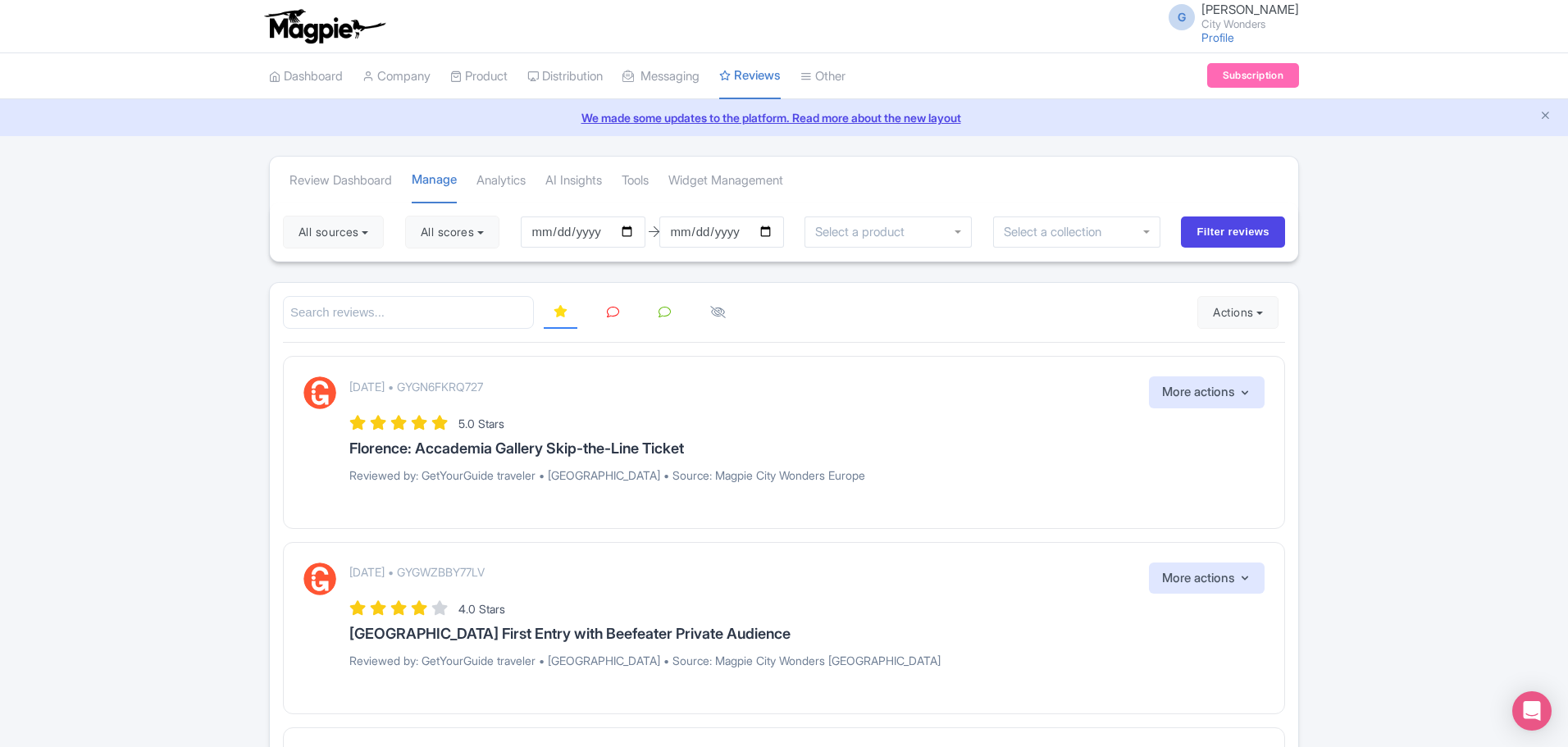
click at [611, 315] on icon at bounding box center [613, 312] width 13 height 13
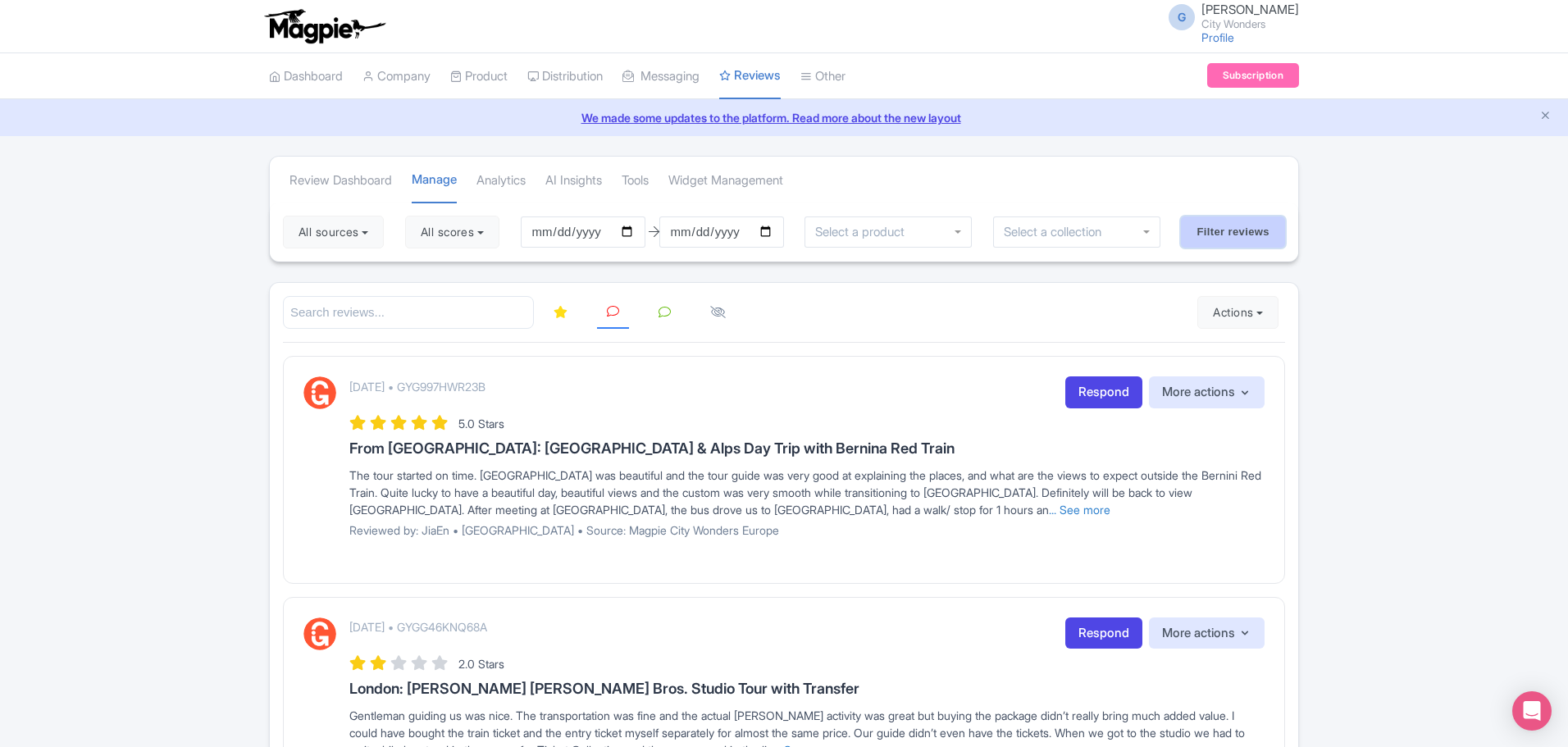
click at [1225, 235] on input "Filter reviews" at bounding box center [1233, 233] width 104 height 31
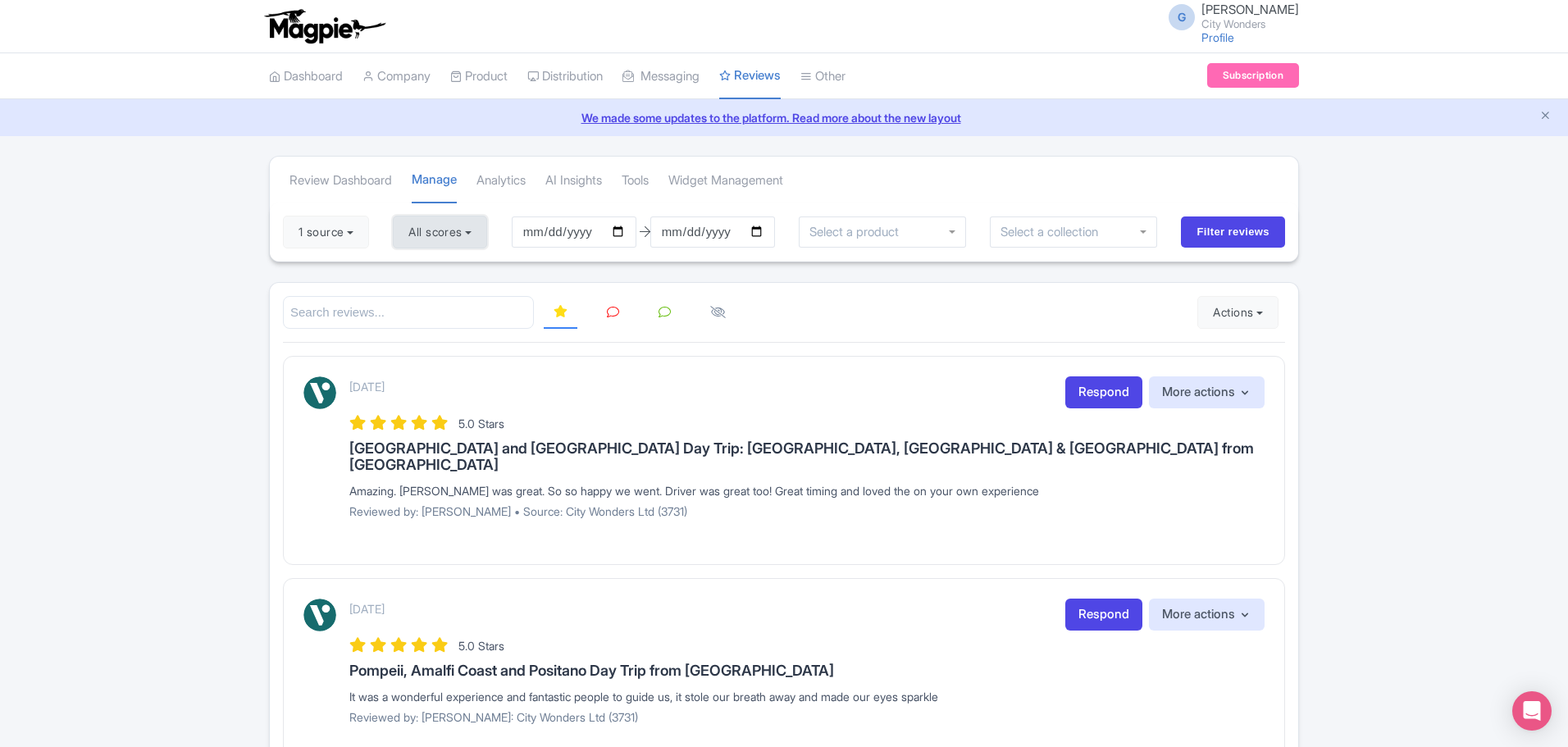
click at [431, 231] on button "All scores" at bounding box center [440, 232] width 94 height 32
drag, startPoint x: 452, startPoint y: 267, endPoint x: 460, endPoint y: 288, distance: 22.5
click at [452, 267] on label "5 stars" at bounding box center [442, 271] width 37 height 19
click at [434, 267] on input "5 stars" at bounding box center [428, 266] width 11 height 11
checkbox input "false"
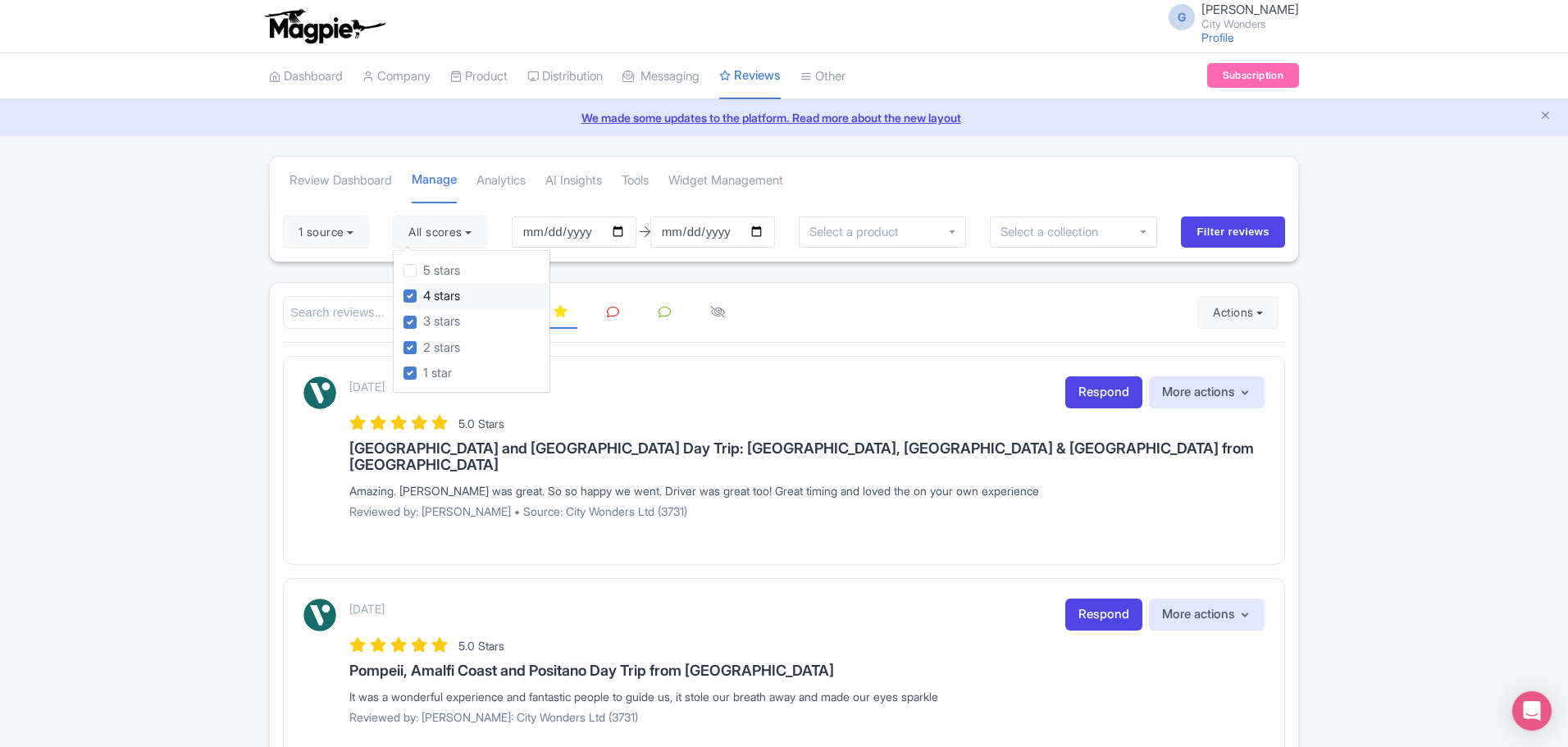
click at [460, 290] on label "4 stars" at bounding box center [442, 295] width 37 height 19
click at [434, 290] on input "4 stars" at bounding box center [428, 292] width 11 height 11
checkbox input "false"
click at [690, 361] on div "September 06, 2025 Respond More actions Hide from this page Hide from review wi…" at bounding box center [784, 460] width 1002 height 209
click at [1240, 232] on input "Filter reviews" at bounding box center [1233, 233] width 104 height 31
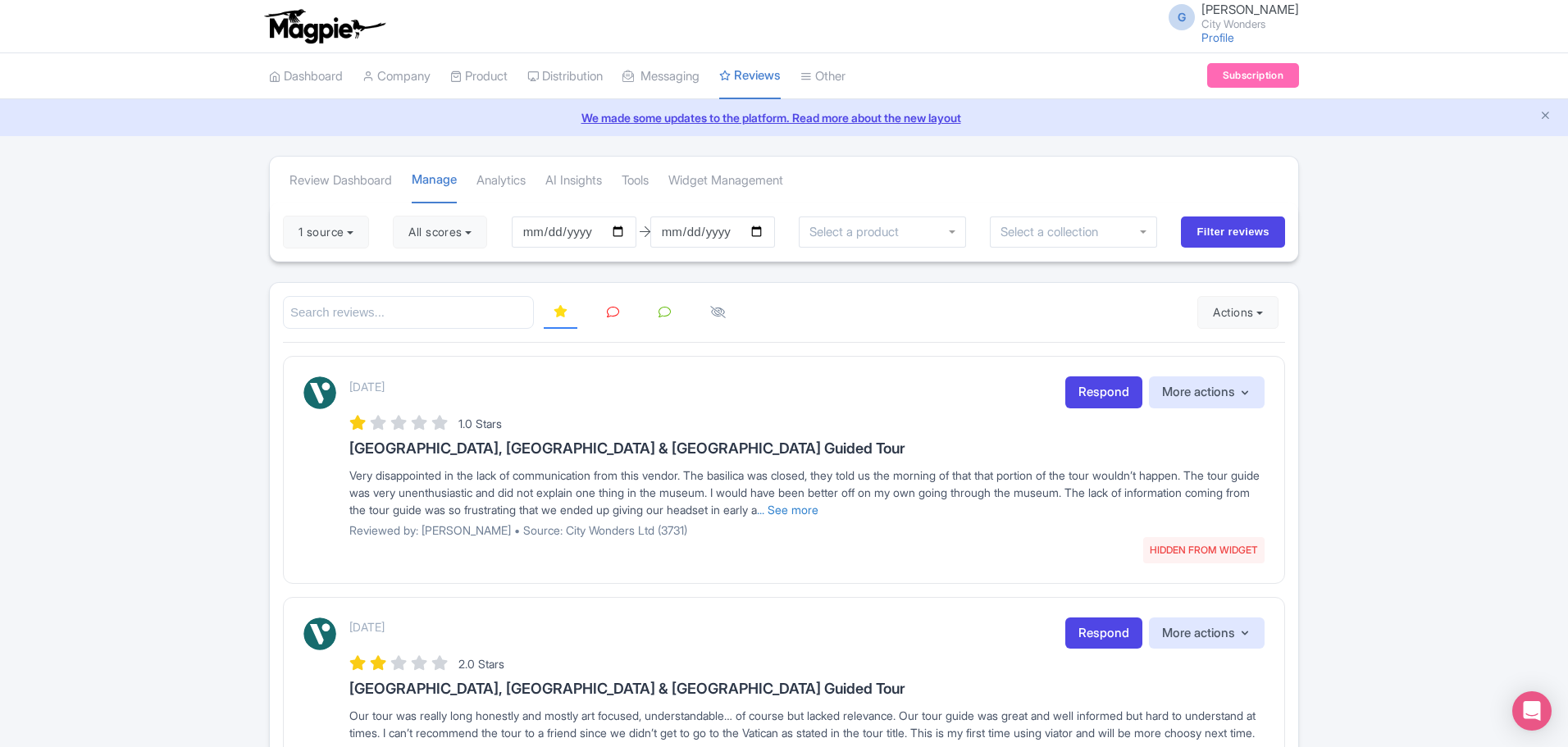
click at [613, 314] on icon at bounding box center [613, 312] width 13 height 13
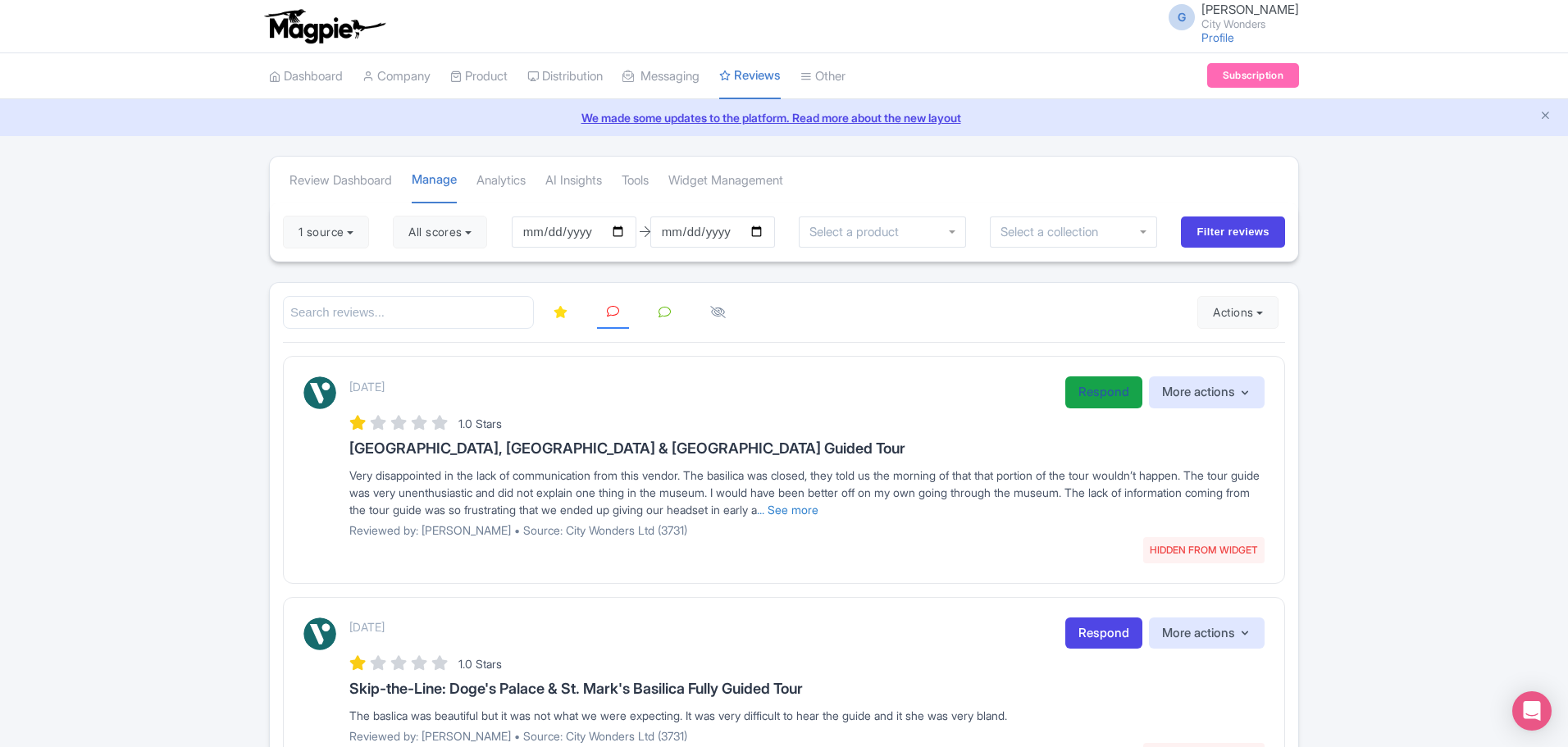
click at [1090, 397] on link "Respond" at bounding box center [1104, 392] width 78 height 32
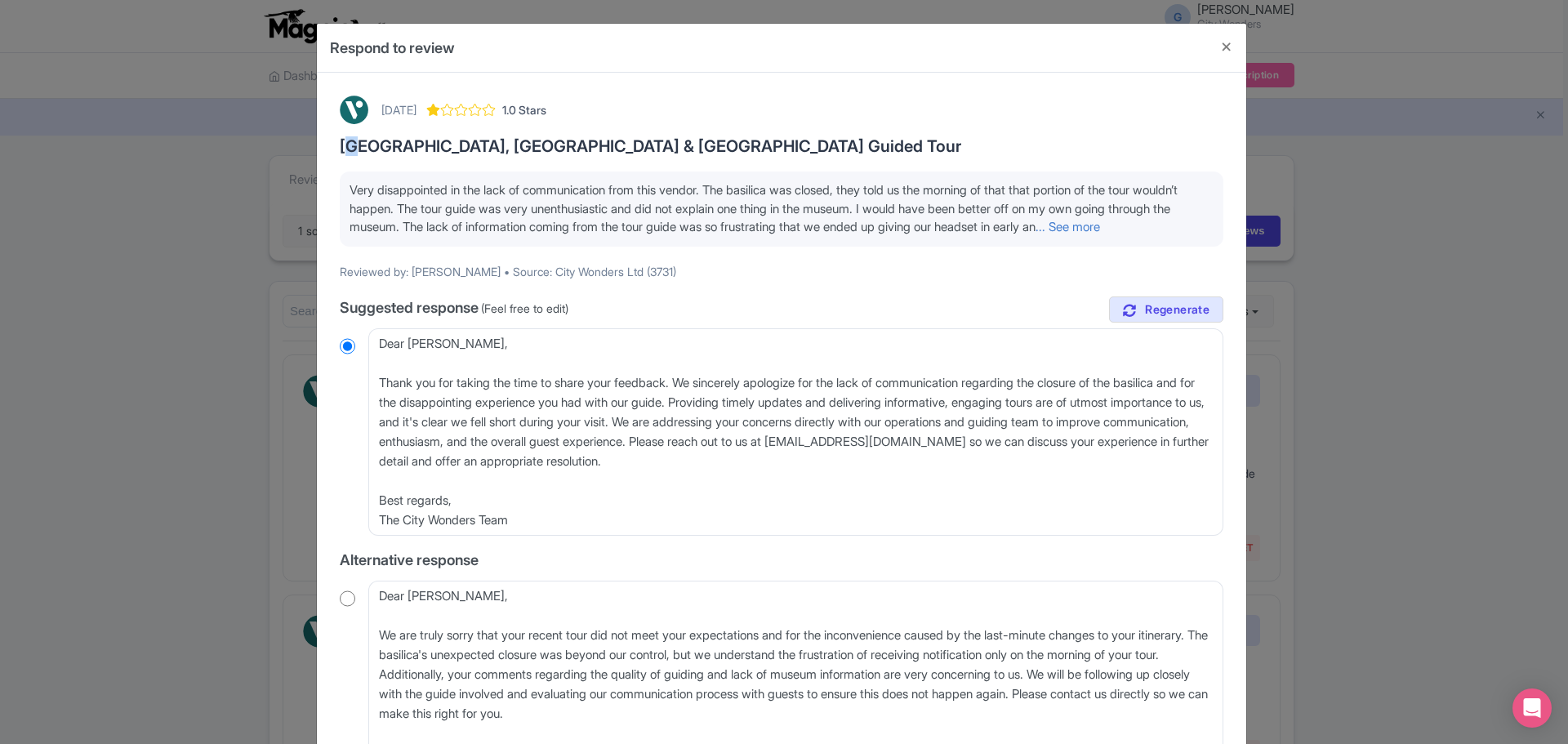
drag, startPoint x: 341, startPoint y: 146, endPoint x: 350, endPoint y: 144, distance: 9.2
click at [350, 144] on h3 "[GEOGRAPHIC_DATA], [GEOGRAPHIC_DATA] & [GEOGRAPHIC_DATA] Guided Tour" at bounding box center [782, 146] width 884 height 18
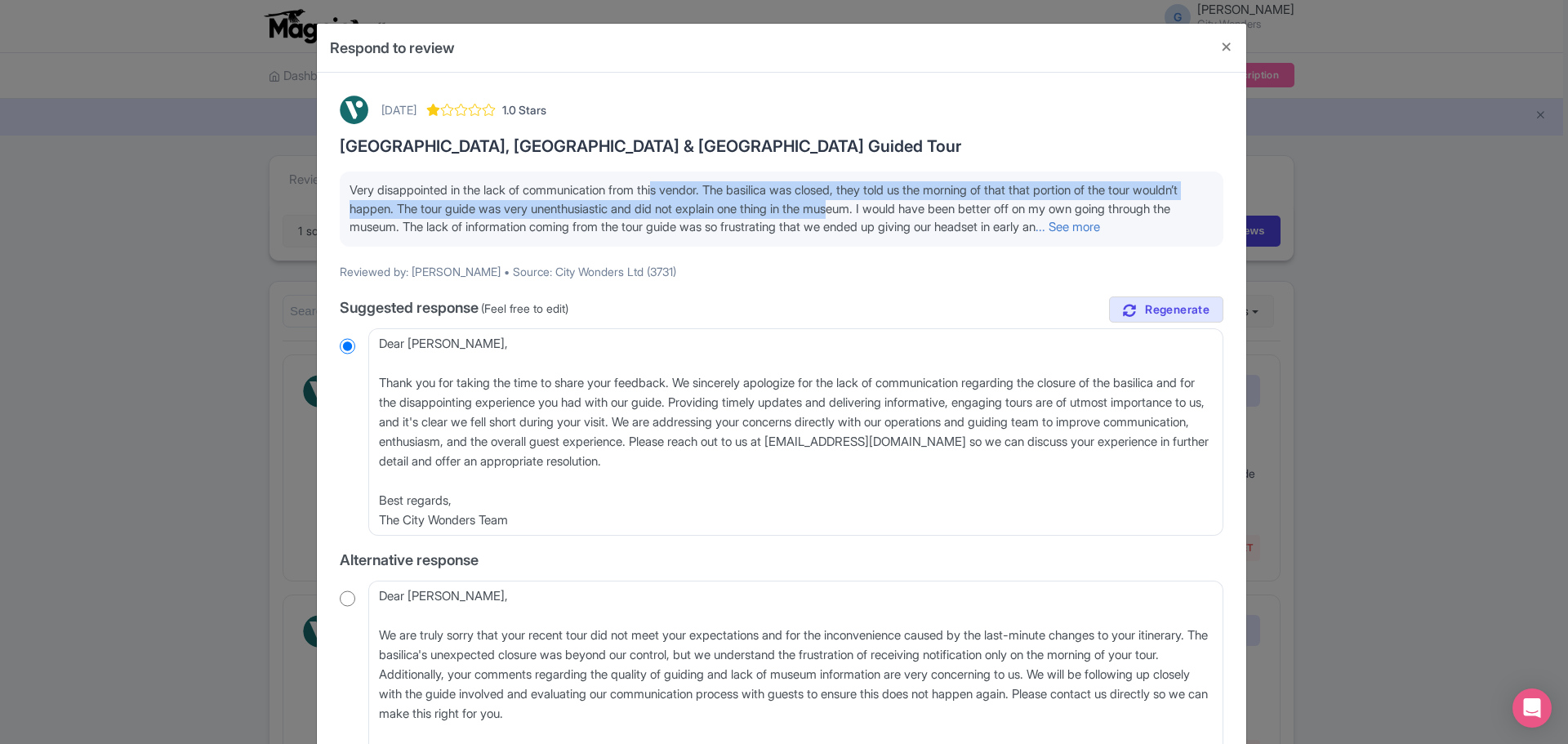
drag, startPoint x: 664, startPoint y: 186, endPoint x: 902, endPoint y: 209, distance: 239.1
click at [902, 209] on span "Very disappointed in the lack of communication from this vendor. The basilica w…" at bounding box center [763, 207] width 828 height 52
click at [448, 200] on span "Very disappointed in the lack of communication from this vendor. The basilica w…" at bounding box center [763, 207] width 828 height 52
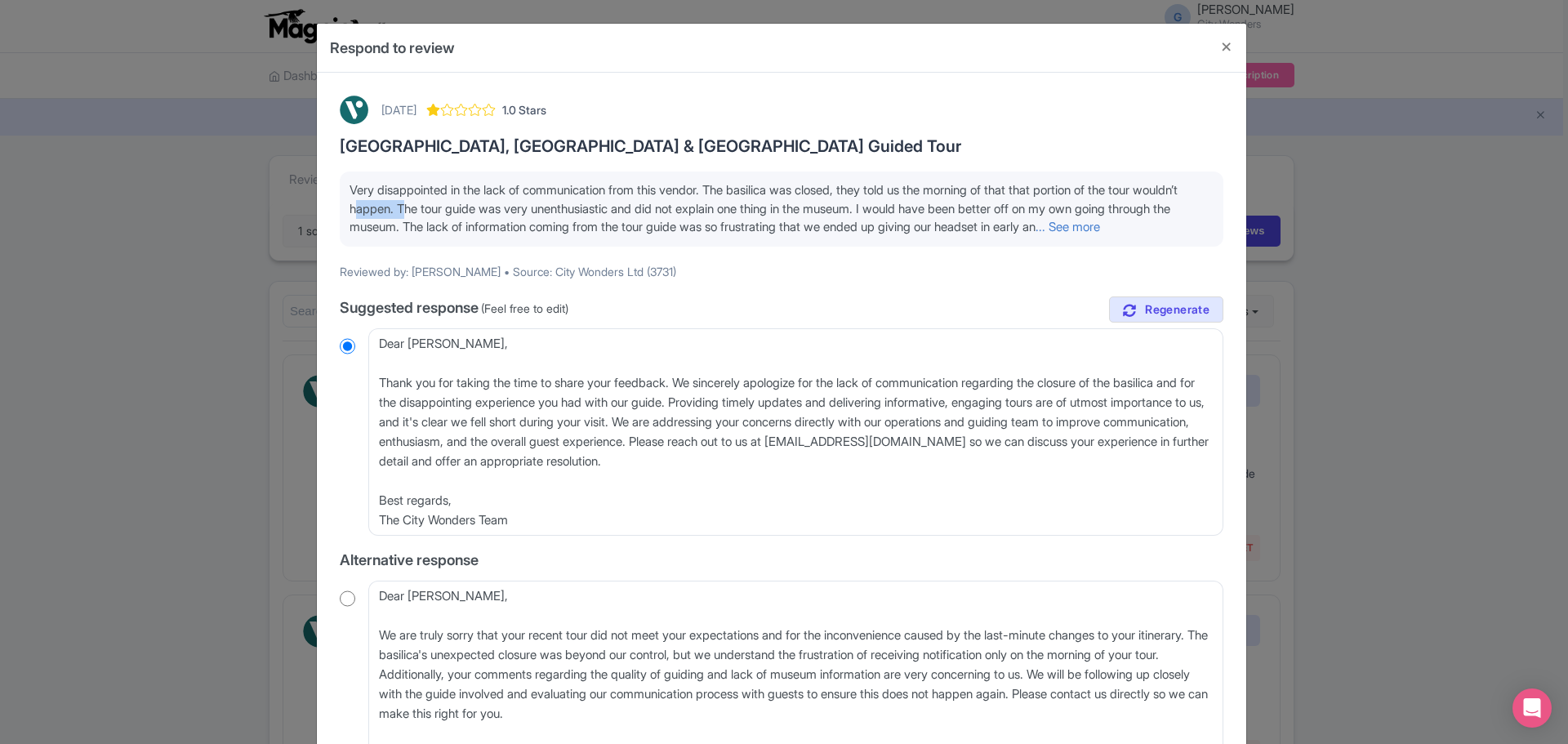
drag, startPoint x: 453, startPoint y: 206, endPoint x: 399, endPoint y: 209, distance: 54.1
click at [399, 209] on span "Very disappointed in the lack of communication from this vendor. The basilica w…" at bounding box center [763, 207] width 828 height 52
click at [1100, 228] on link "... See more" at bounding box center [1067, 227] width 65 height 16
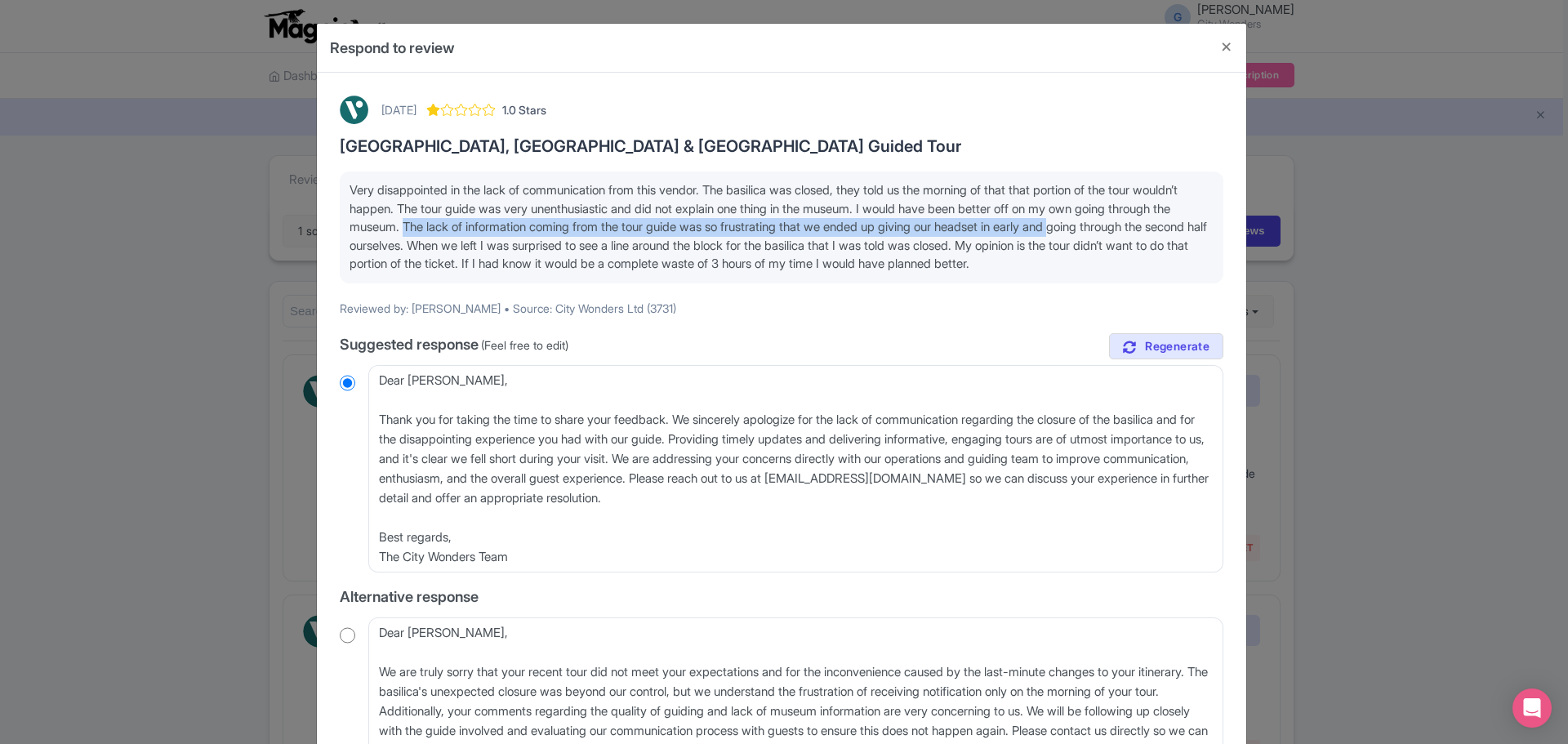
drag, startPoint x: 487, startPoint y: 226, endPoint x: 1158, endPoint y: 223, distance: 671.0
click at [1158, 223] on span "Very disappointed in the lack of communication from this vendor. The basilica w…" at bounding box center [778, 226] width 857 height 89
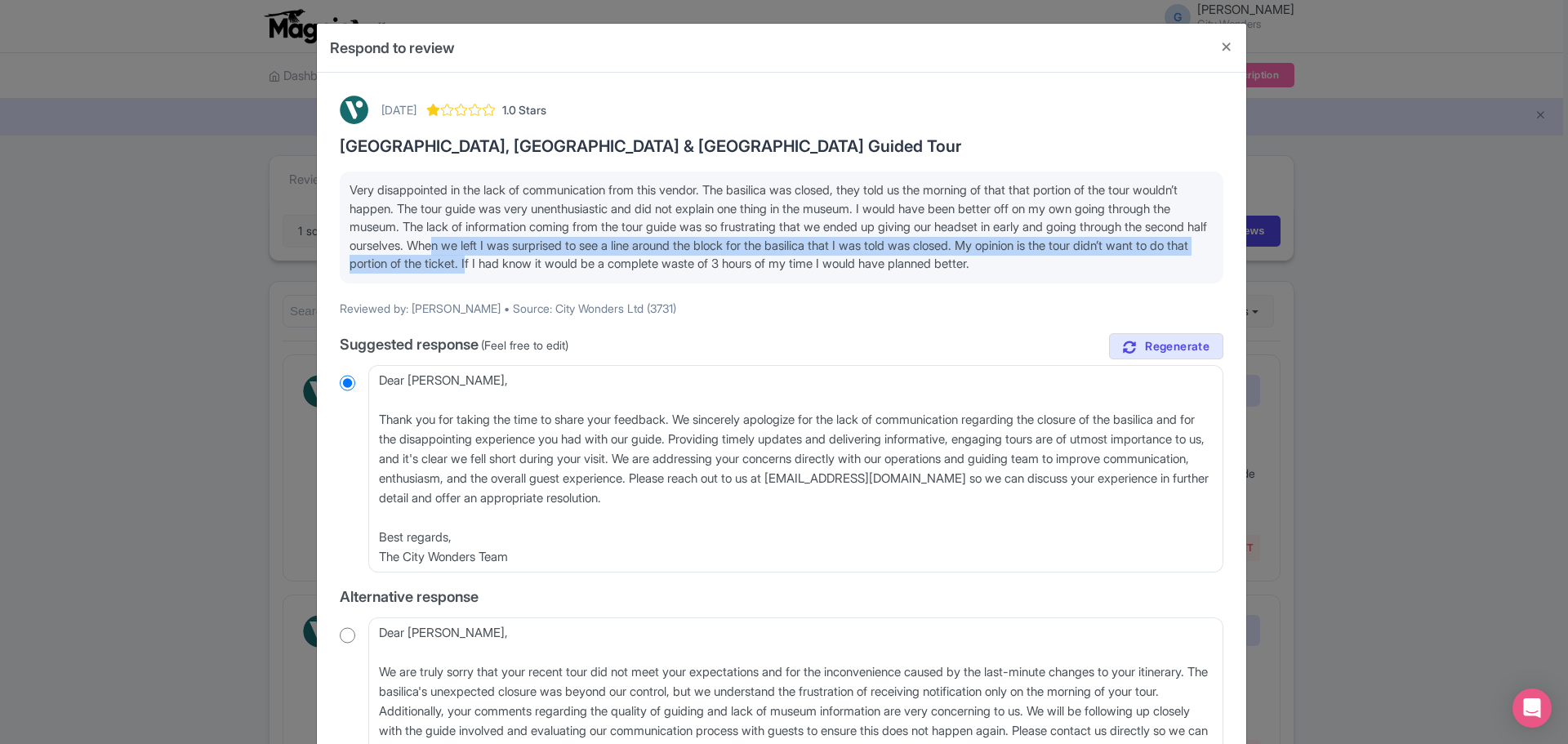
drag, startPoint x: 569, startPoint y: 244, endPoint x: 653, endPoint y: 256, distance: 84.9
click at [653, 256] on span "Very disappointed in the lack of communication from this vendor. The basilica w…" at bounding box center [778, 226] width 857 height 89
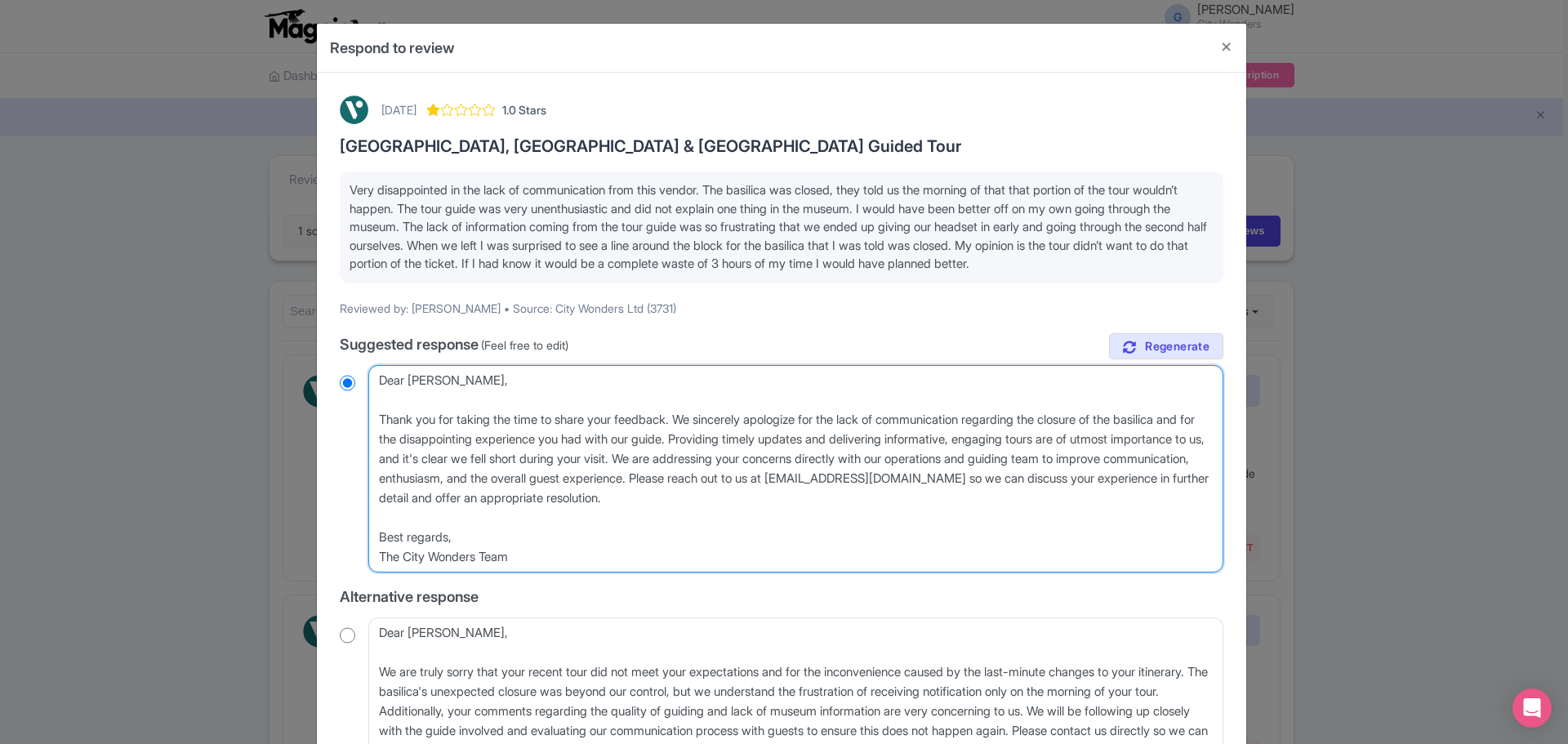
click at [450, 378] on textarea "Dear Rachel_S, Thank you for taking the time to share your feedback. We sincere…" at bounding box center [796, 468] width 855 height 207
type textarea "Dear Rachel, Thank you for taking the time to share your feedback. We sincerely…"
radio input "true"
drag, startPoint x: 720, startPoint y: 439, endPoint x: 1206, endPoint y: 420, distance: 486.4
click at [1206, 420] on textarea "Dear Rachel_S, Thank you for taking the time to share your feedback. We sincere…" at bounding box center [796, 468] width 855 height 207
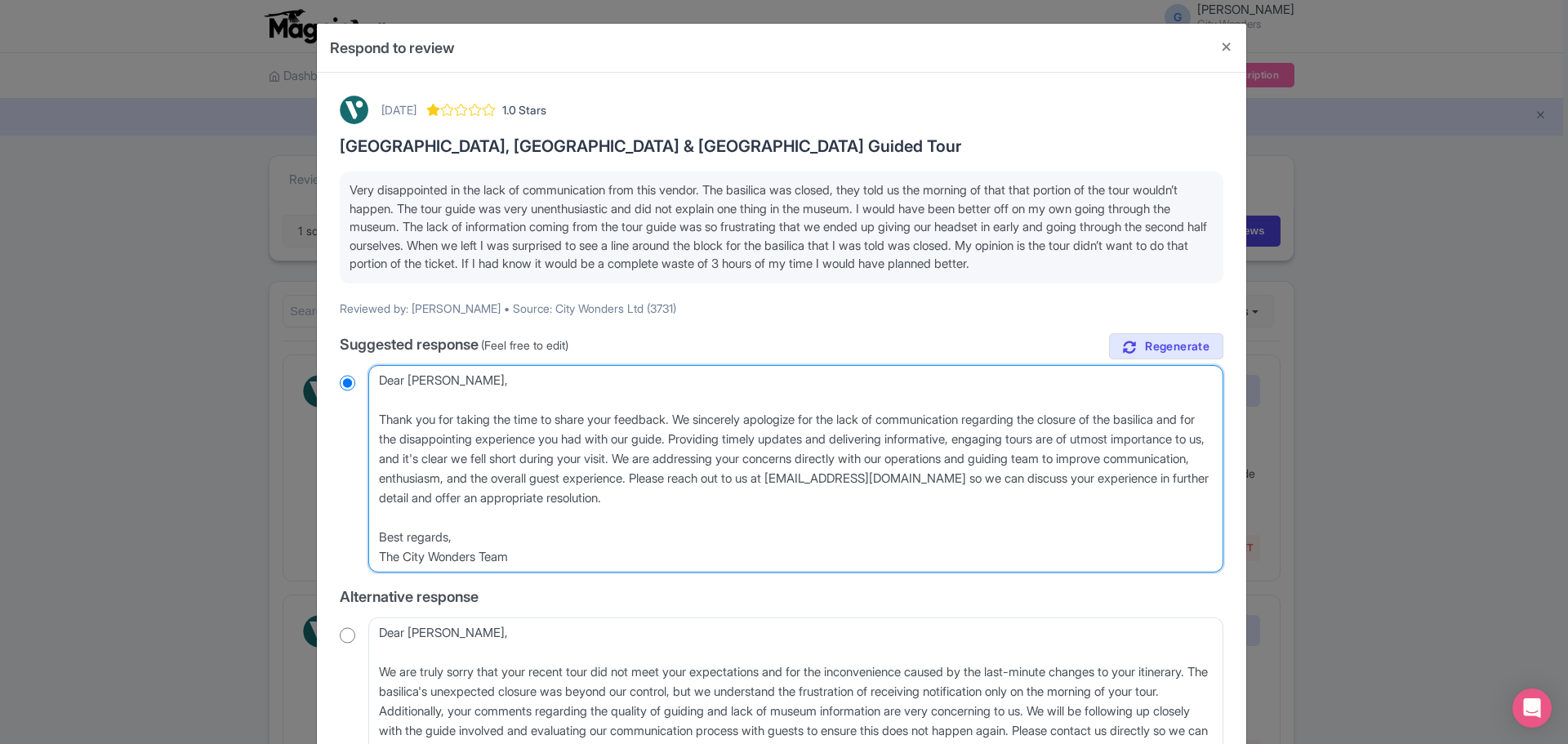
type textarea "Dear Rachel, Thank you for taking the time to share your feedback. We sincerely…"
radio input "true"
type textarea "Dear Rachel, Thank you for taking the time to share your feedback. We sincerely…"
radio input "true"
type textarea "Dear Rachel, Thank you for taking the time to share your feedback. We sincerely…"
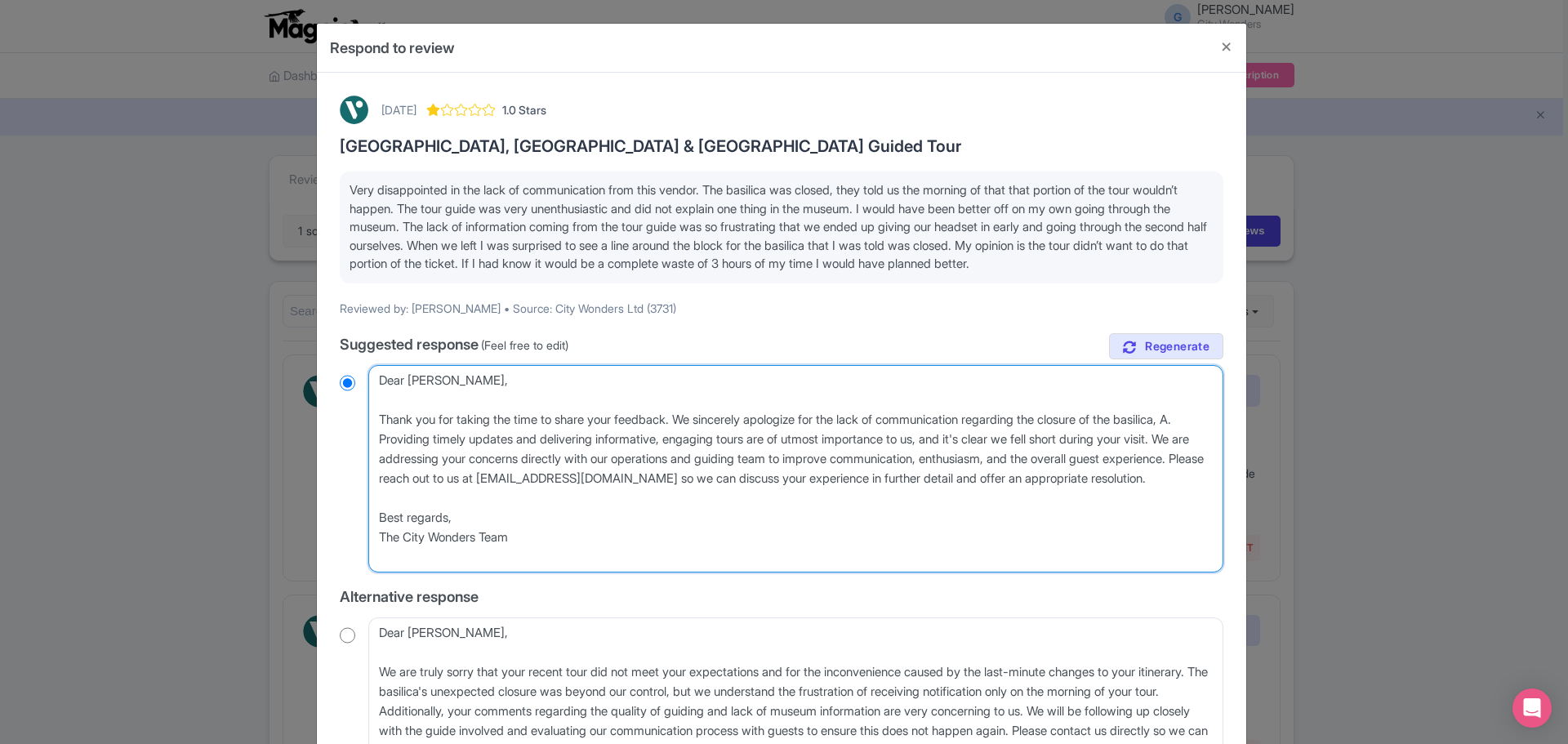
radio input "true"
type textarea "Dear Rachel, Thank you for taking the time to share your feedback. We sincerely…"
radio input "true"
type textarea "Dear Rachel, Thank you for taking the time to share your feedback. We sincerely…"
radio input "true"
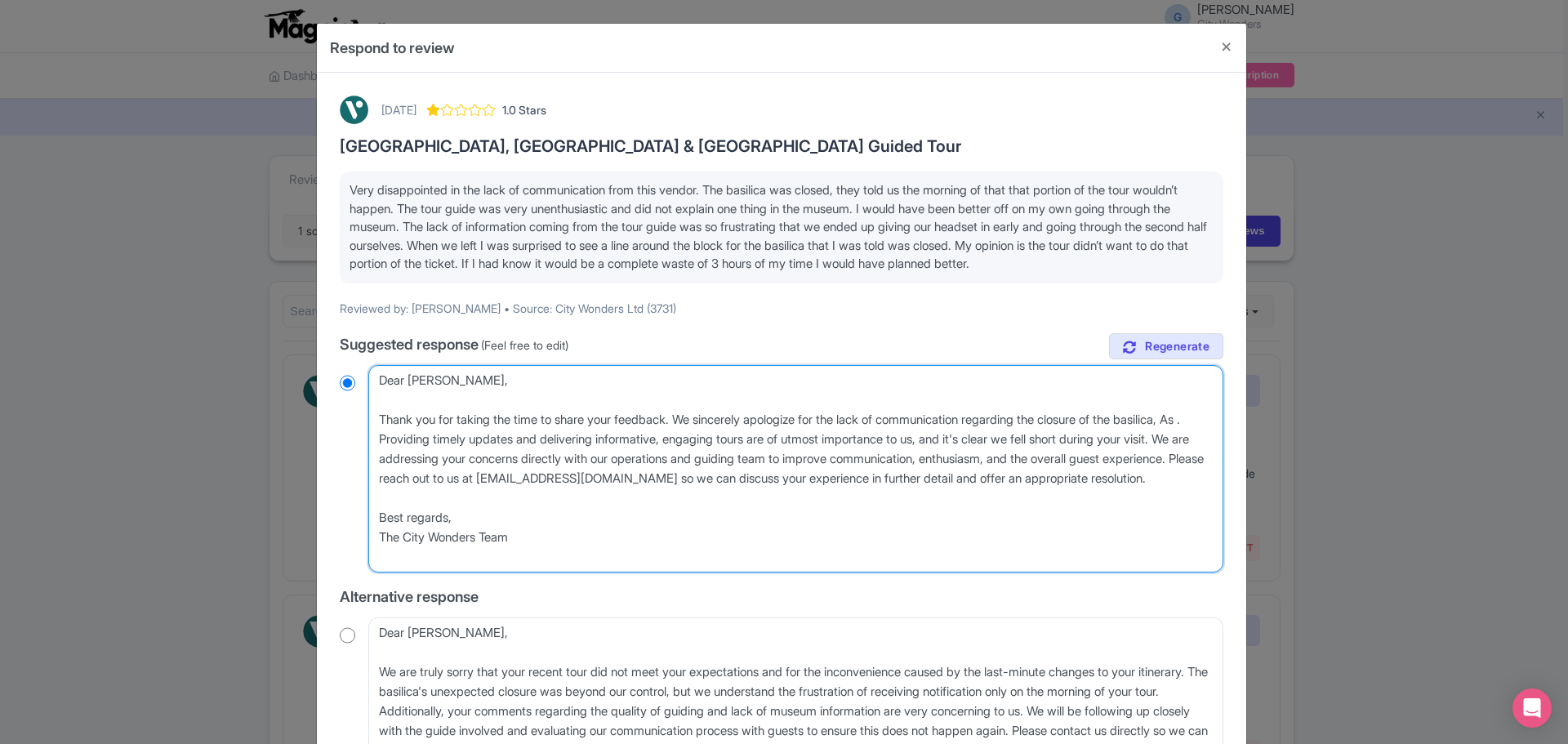
type textarea "Dear Rachel, Thank you for taking the time to share your feedback. We sincerely…"
radio input "true"
type textarea "Dear Rachel, Thank you for taking the time to share your feedback. We sincerely…"
radio input "true"
type textarea "Dear Rachel, Thank you for taking the time to share your feedback. We sincerely…"
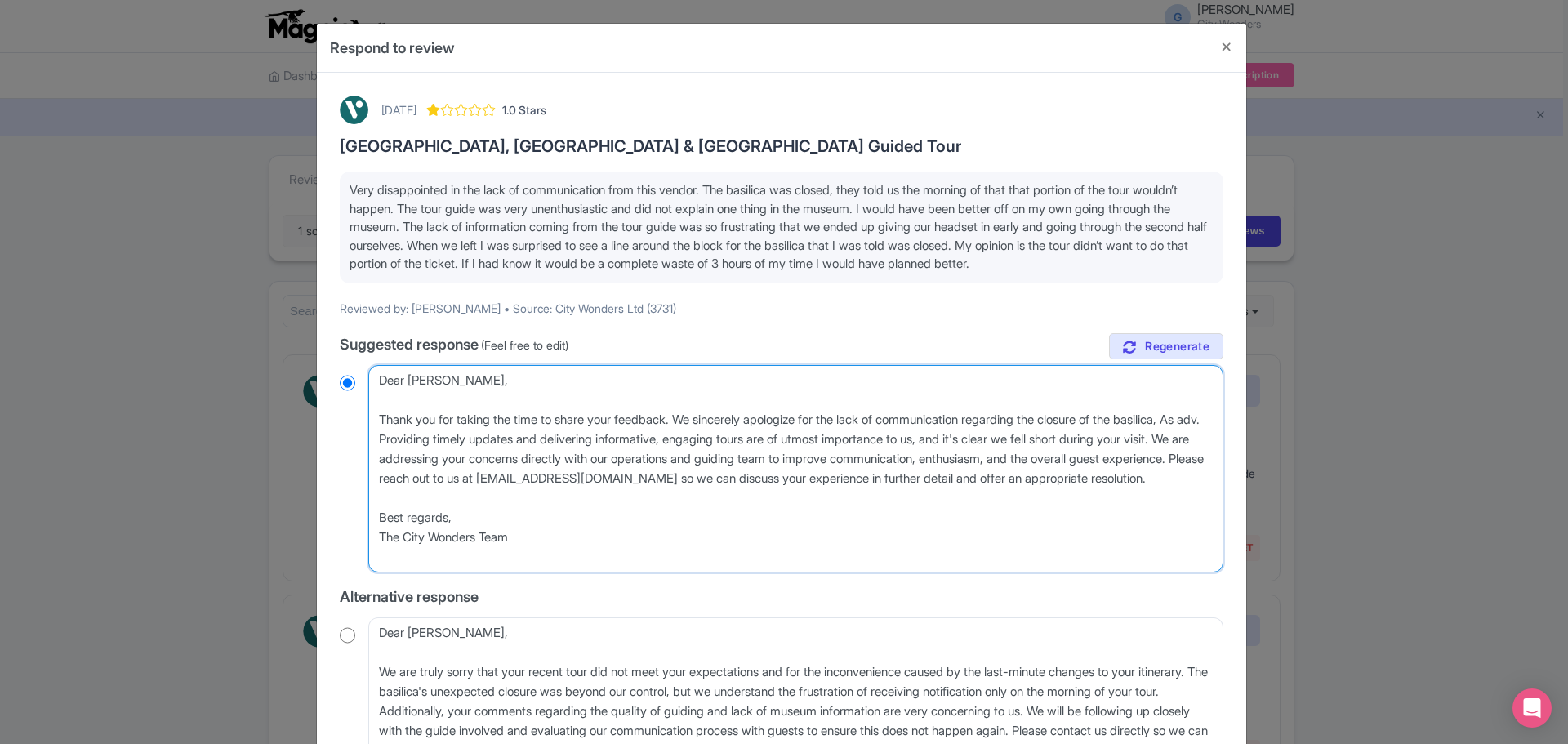
radio input "true"
type textarea "Dear Rachel, Thank you for taking the time to share your feedback. We sincerely…"
radio input "true"
type textarea "Dear Rachel, Thank you for taking the time to share your feedback. We sincerely…"
radio input "true"
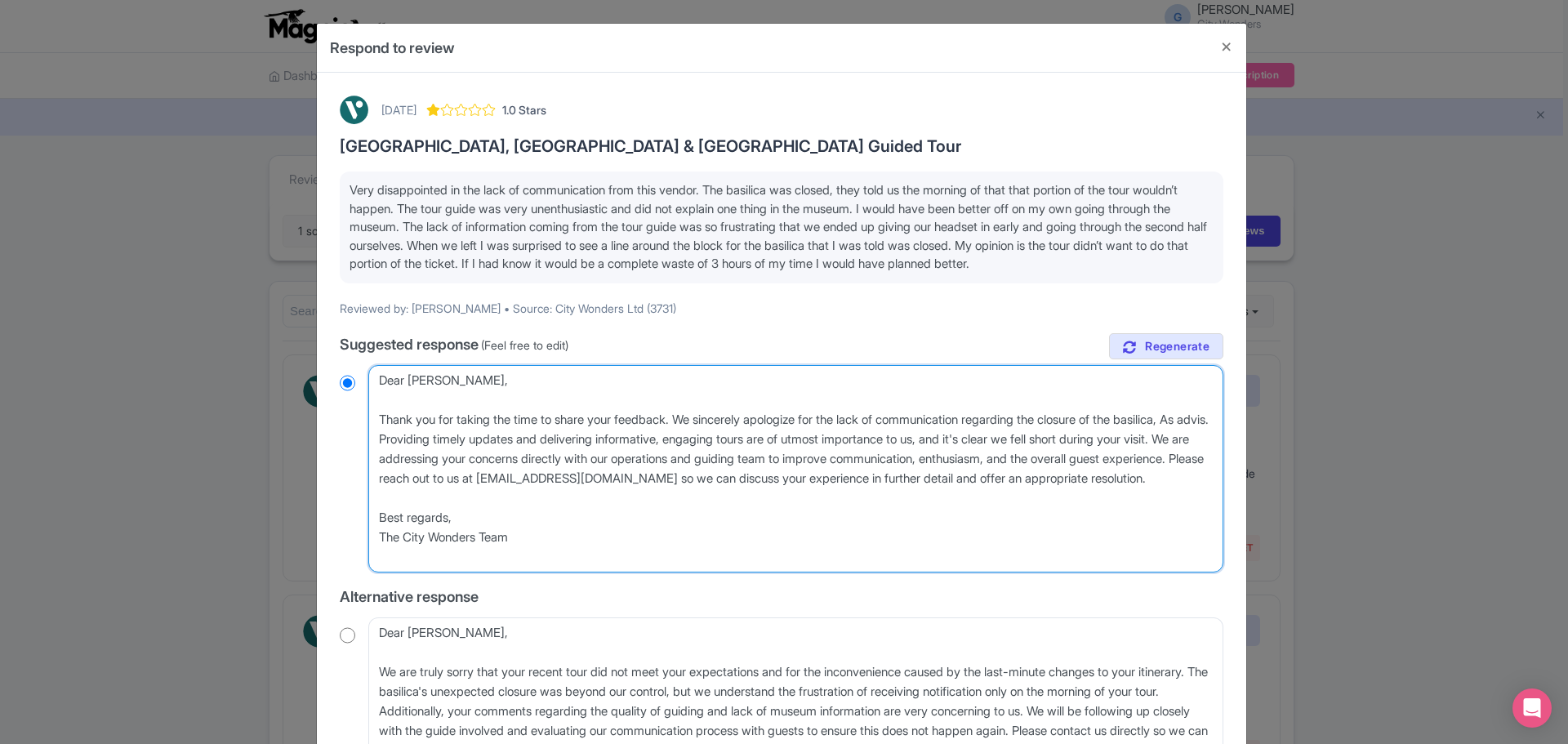
type textarea "Dear Rachel, Thank you for taking the time to share your feedback. We sincerely…"
radio input "true"
type textarea "Dear Rachel, Thank you for taking the time to share your feedback. We sincerely…"
radio input "true"
type textarea "Dear Rachel, Thank you for taking the time to share your feedback. We sincerely…"
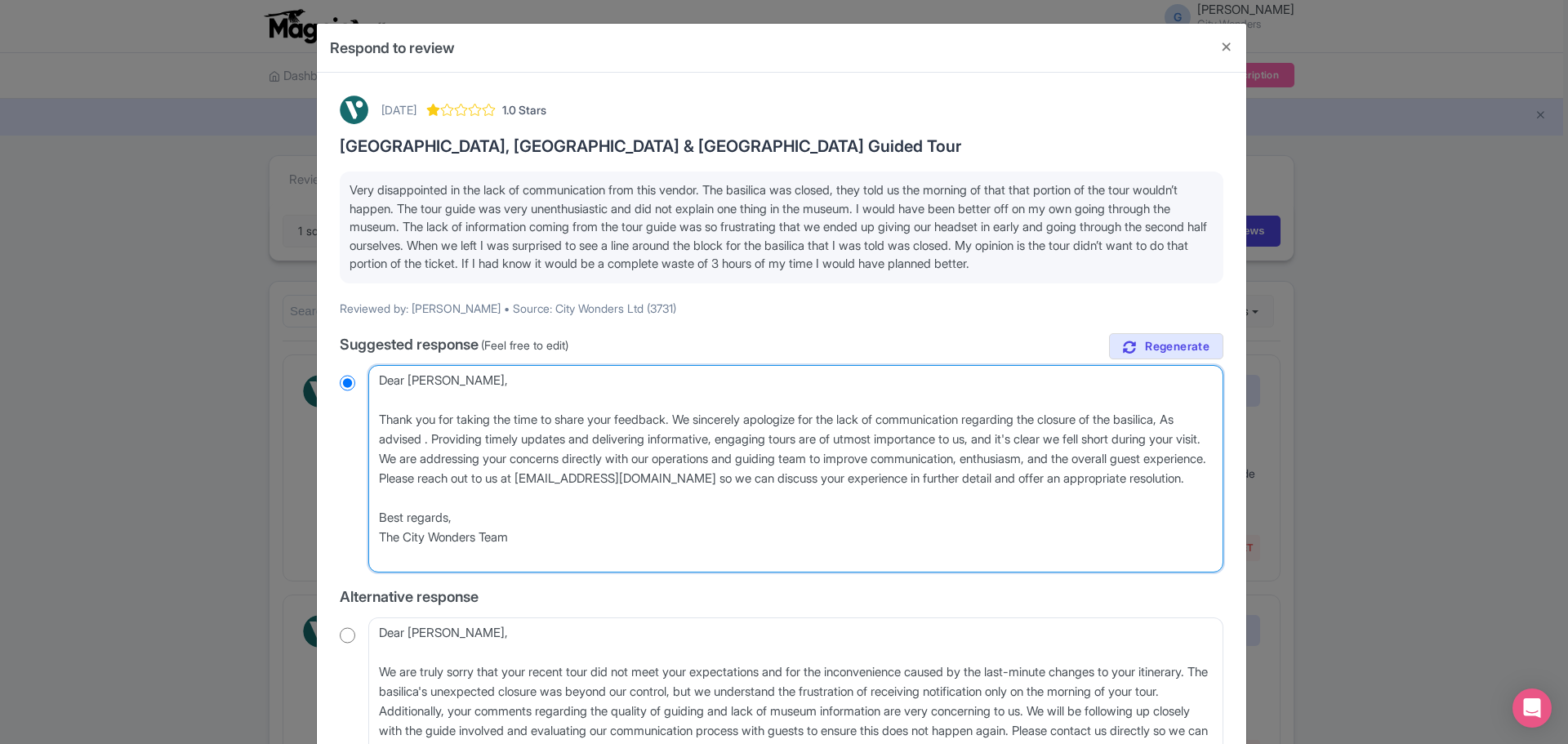
radio input "true"
type textarea "Dear Rachel, Thank you for taking the time to share your feedback. We sincerely…"
radio input "true"
type textarea "Dear Rachel, Thank you for taking the time to share your feedback. We sincerely…"
radio input "true"
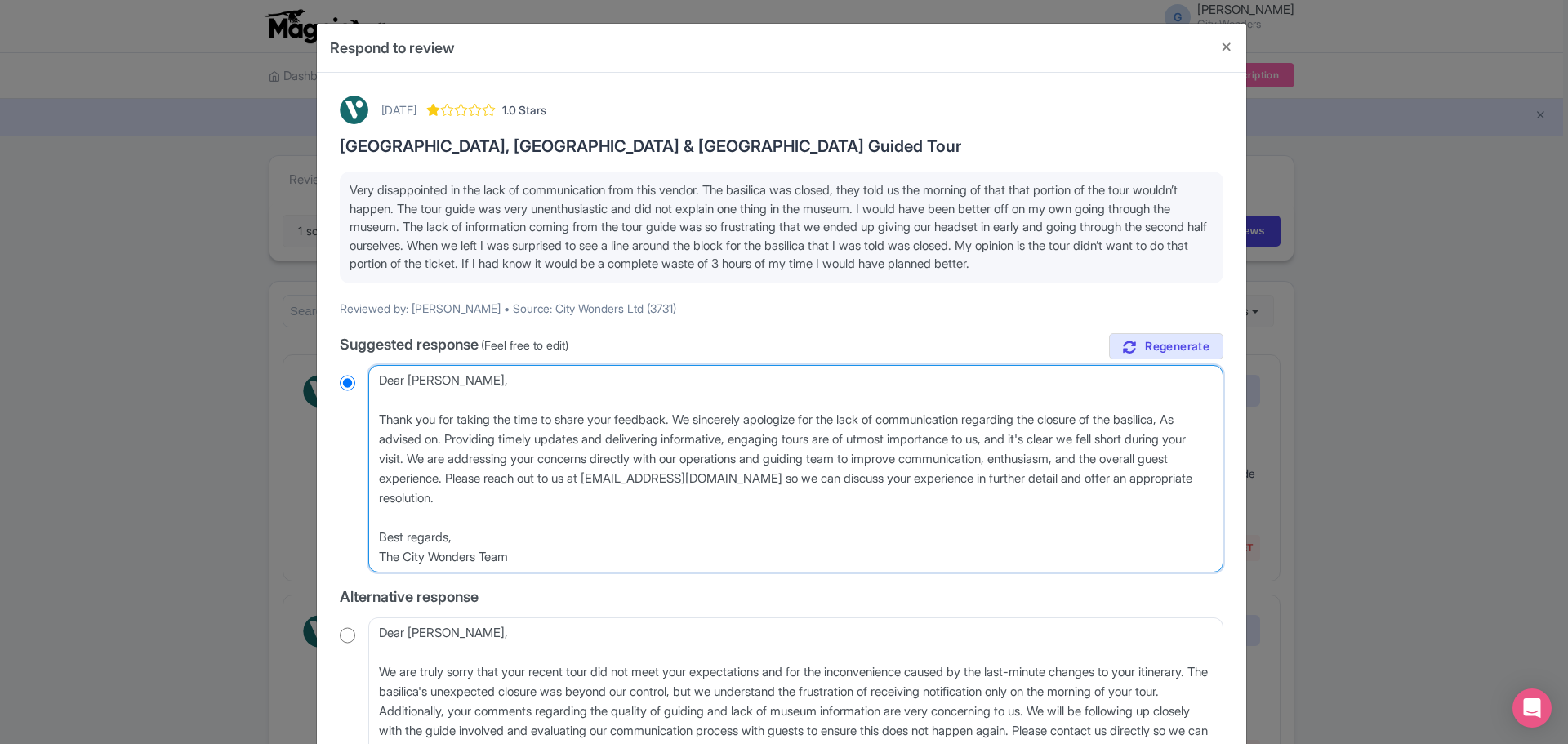
type textarea "Dear Rachel, Thank you for taking the time to share your feedback. We sincerely…"
radio input "true"
type textarea "Dear Rachel, Thank you for taking the time to share your feedback. We sincerely…"
radio input "true"
type textarea "Dear Rachel, Thank you for taking the time to share your feedback. We sincerely…"
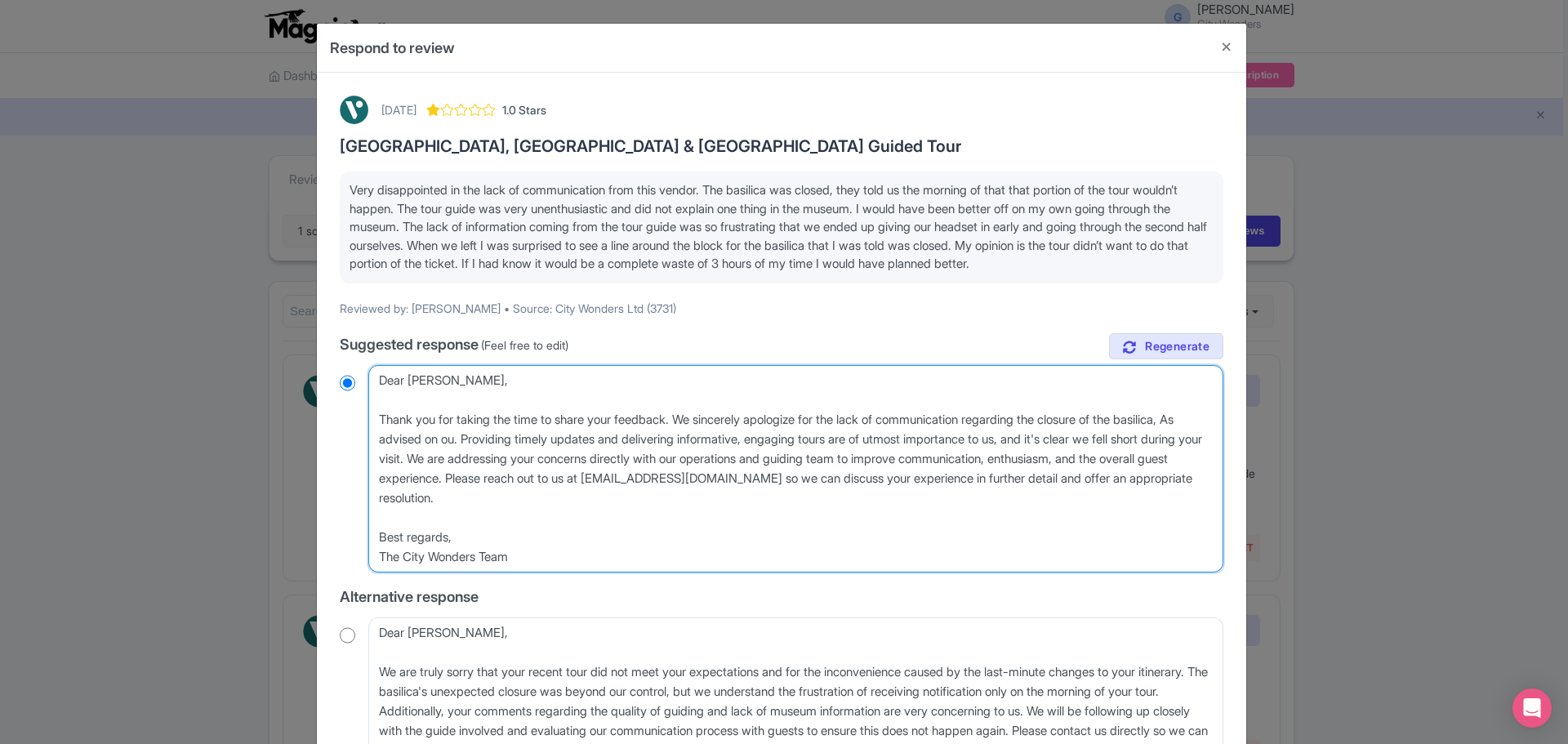
radio input "true"
type textarea "Dear Rachel, Thank you for taking the time to share your feedback. We sincerely…"
radio input "true"
type textarea "Dear Rachel, Thank you for taking the time to share your feedback. We sincerely…"
radio input "true"
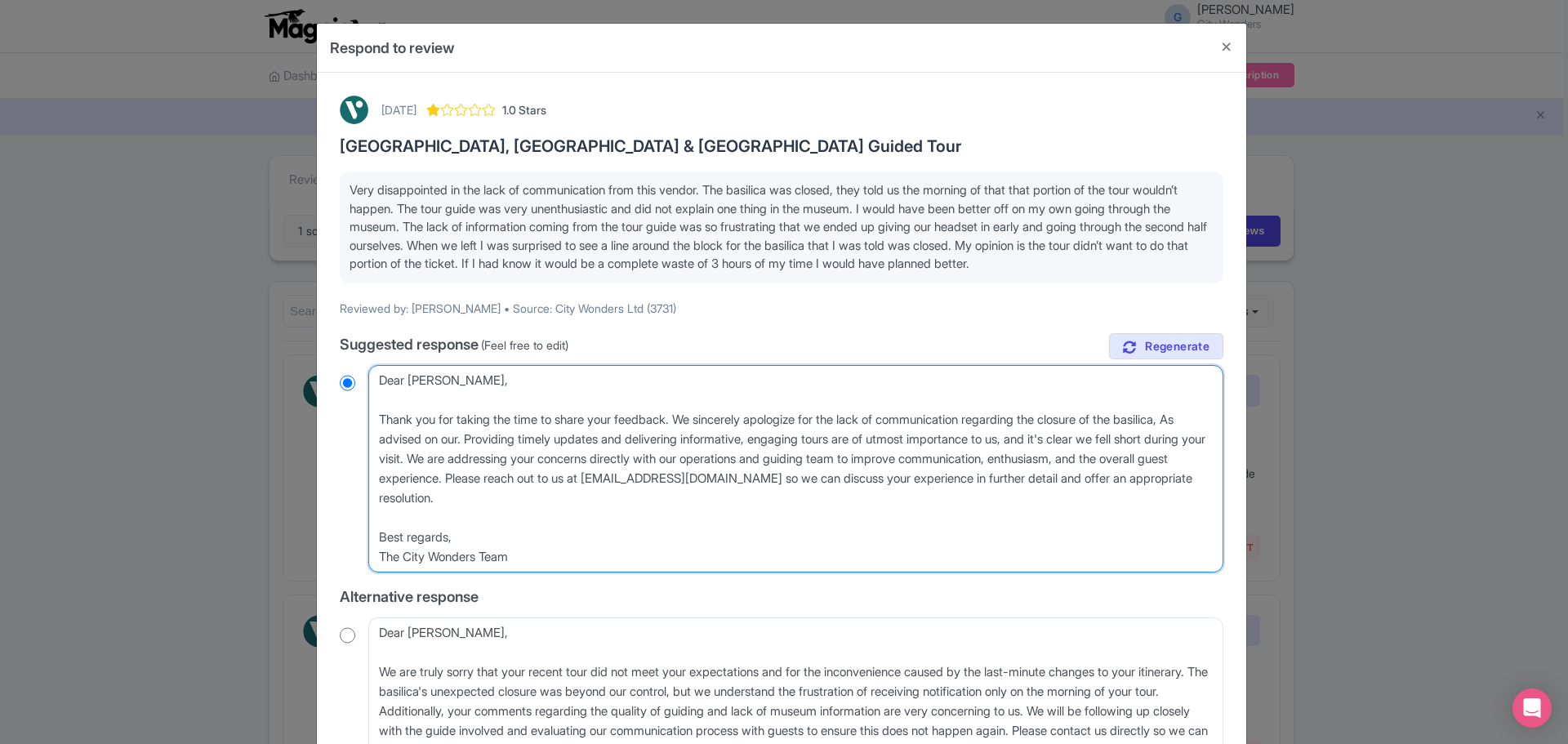
type textarea "Dear Rachel, Thank you for taking the time to share your feedback. We sincerely…"
radio input "true"
type textarea "Dear Rachel, Thank you for taking the time to share your feedback. We sincerely…"
radio input "true"
type textarea "Dear Rachel, Thank you for taking the time to share your feedback. We sincerely…"
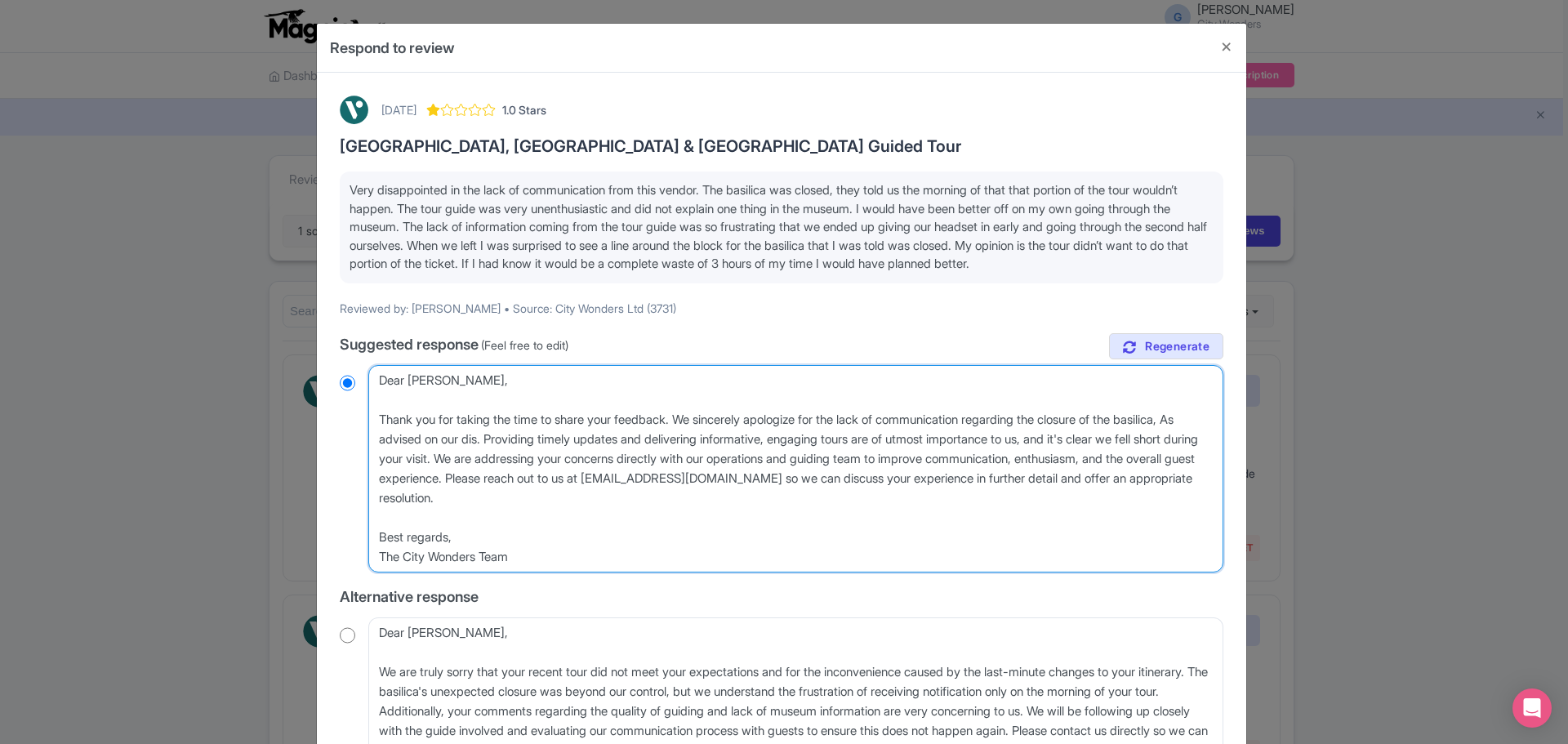
radio input "true"
type textarea "Dear Rachel, Thank you for taking the time to share your feedback. We sincerely…"
radio input "true"
type textarea "Dear Rachel, Thank you for taking the time to share your feedback. We sincerely…"
radio input "true"
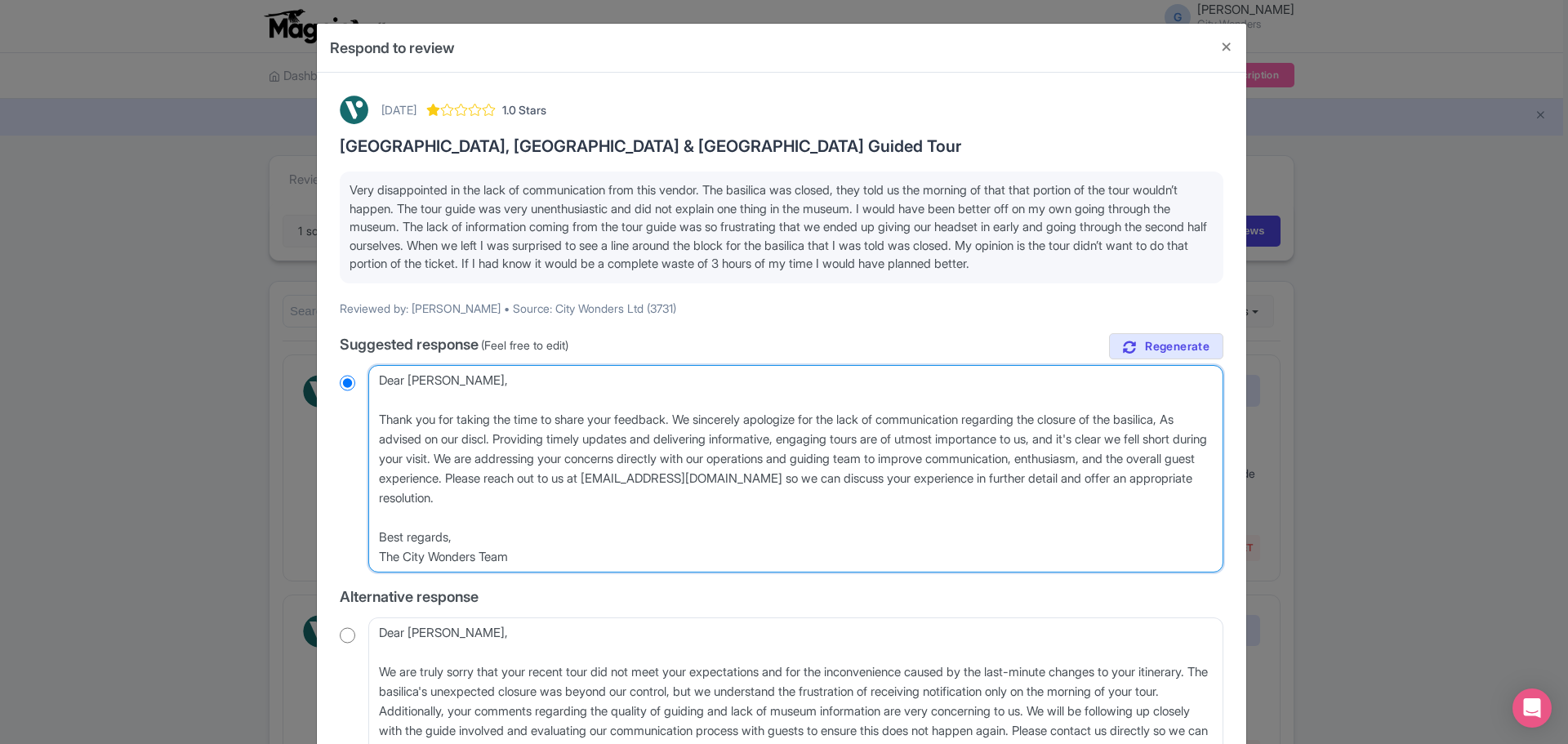
type textarea "Dear Rachel, Thank you for taking the time to share your feedback. We sincerely…"
radio input "true"
type textarea "Dear Rachel, Thank you for taking the time to share your feedback. We sincerely…"
radio input "true"
type textarea "Dear Rachel, Thank you for taking the time to share your feedback. We sincerely…"
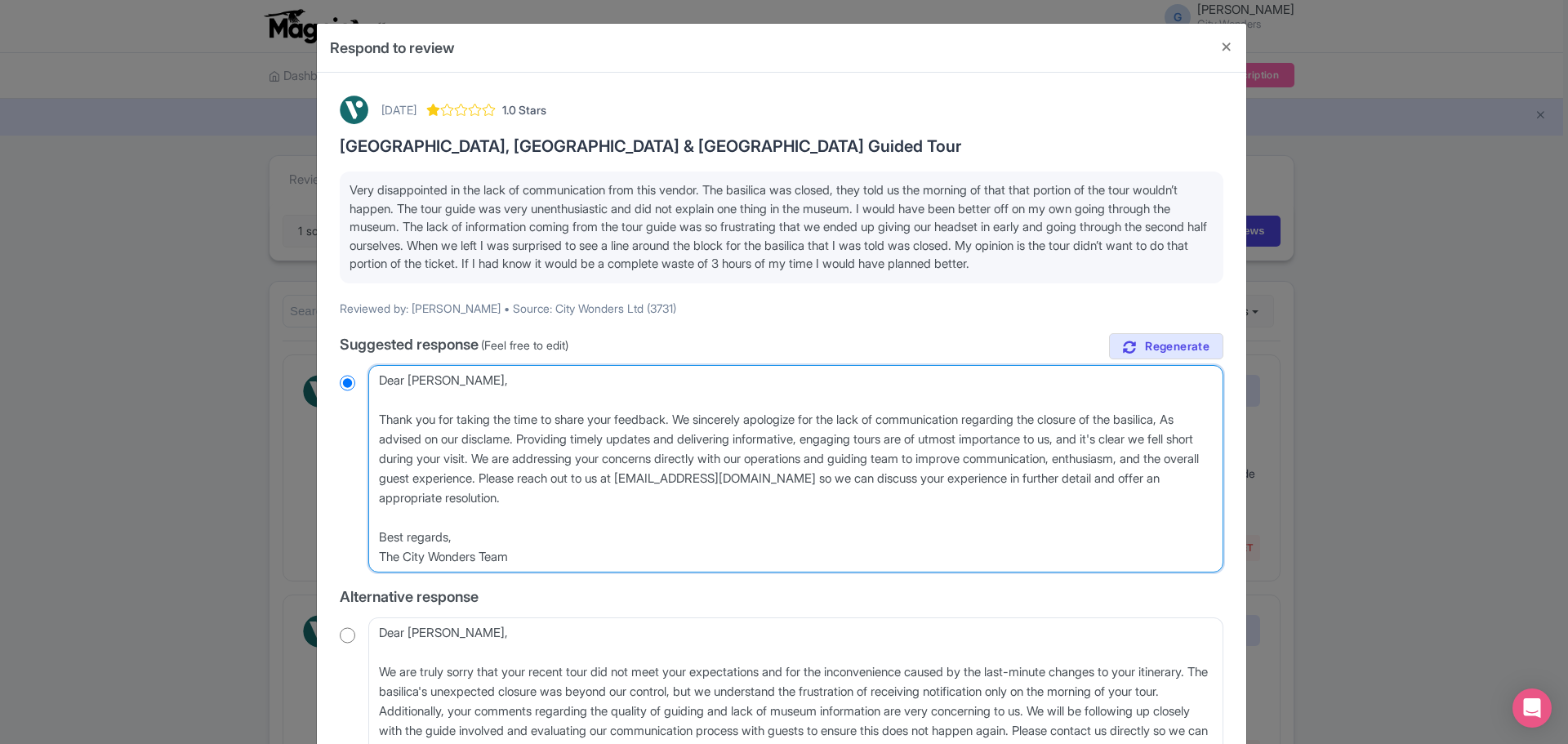
radio input "true"
type textarea "Dear Rachel, Thank you for taking the time to share your feedback. We sincerely…"
radio input "true"
type textarea "Dear Rachel, Thank you for taking the time to share your feedback. We sincerely…"
radio input "true"
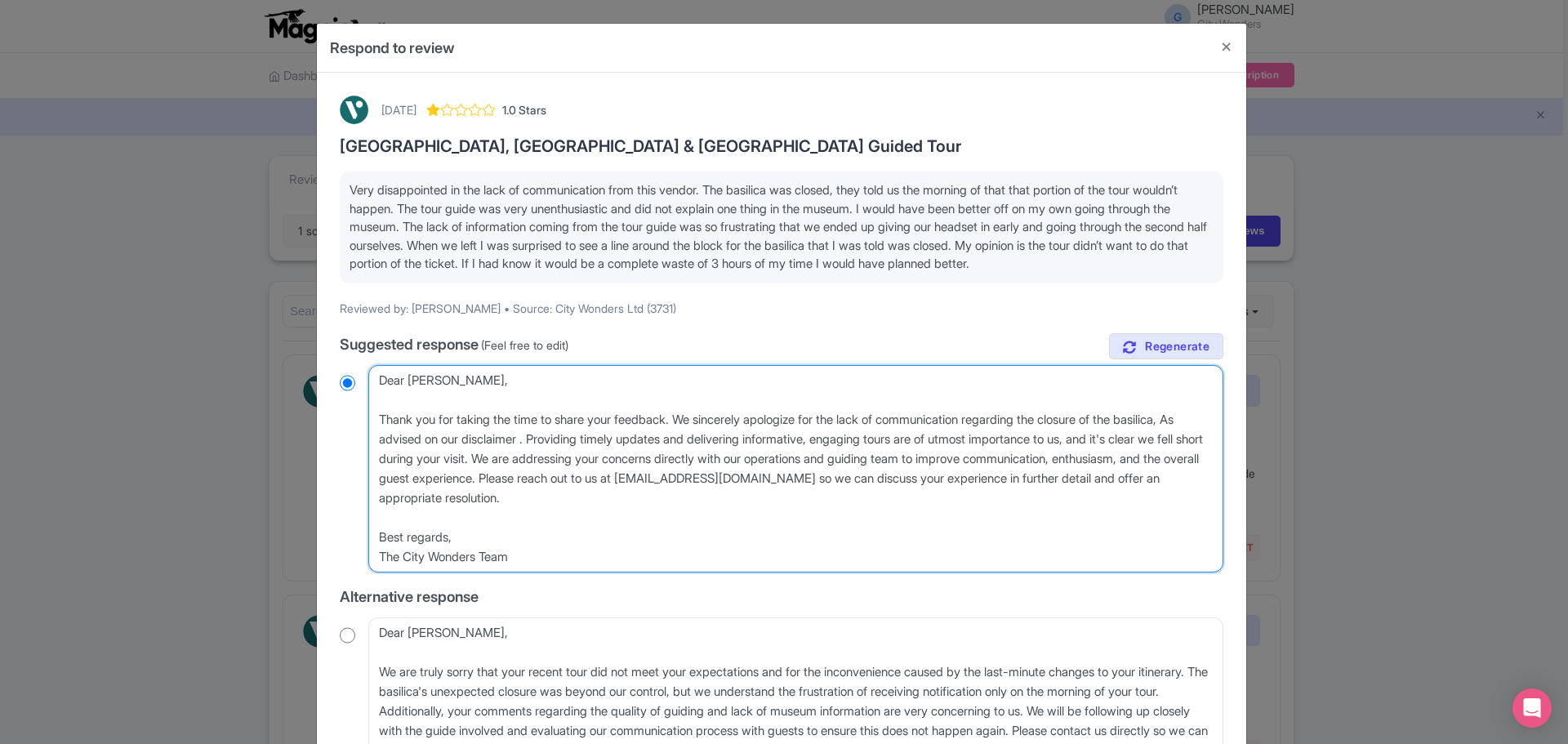
drag, startPoint x: 593, startPoint y: 437, endPoint x: 609, endPoint y: 445, distance: 17.9
click at [594, 437] on textarea "Dear Rachel_S, Thank you for taking the time to share your feedback. We sincere…" at bounding box center [796, 468] width 855 height 207
type textarea "Dear Rachel, Thank you for taking the time to share your feedback. We sincerely…"
radio input "true"
paste textarea "Saint Peter’s Basilica is subject to last-minute closures for religious ceremon…"
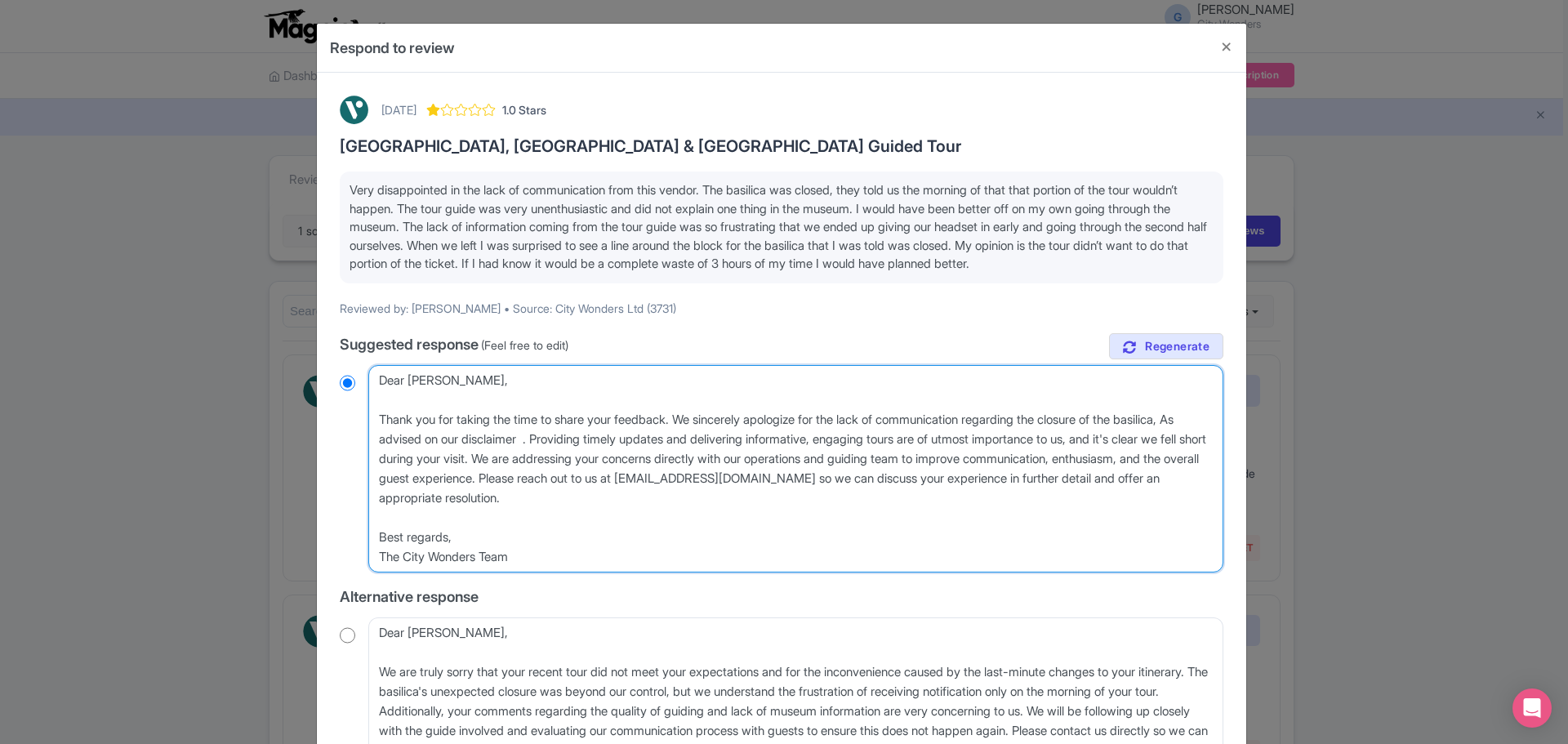
type textarea "Dear Rachel, Thank you for taking the time to share your feedback. We sincerely…"
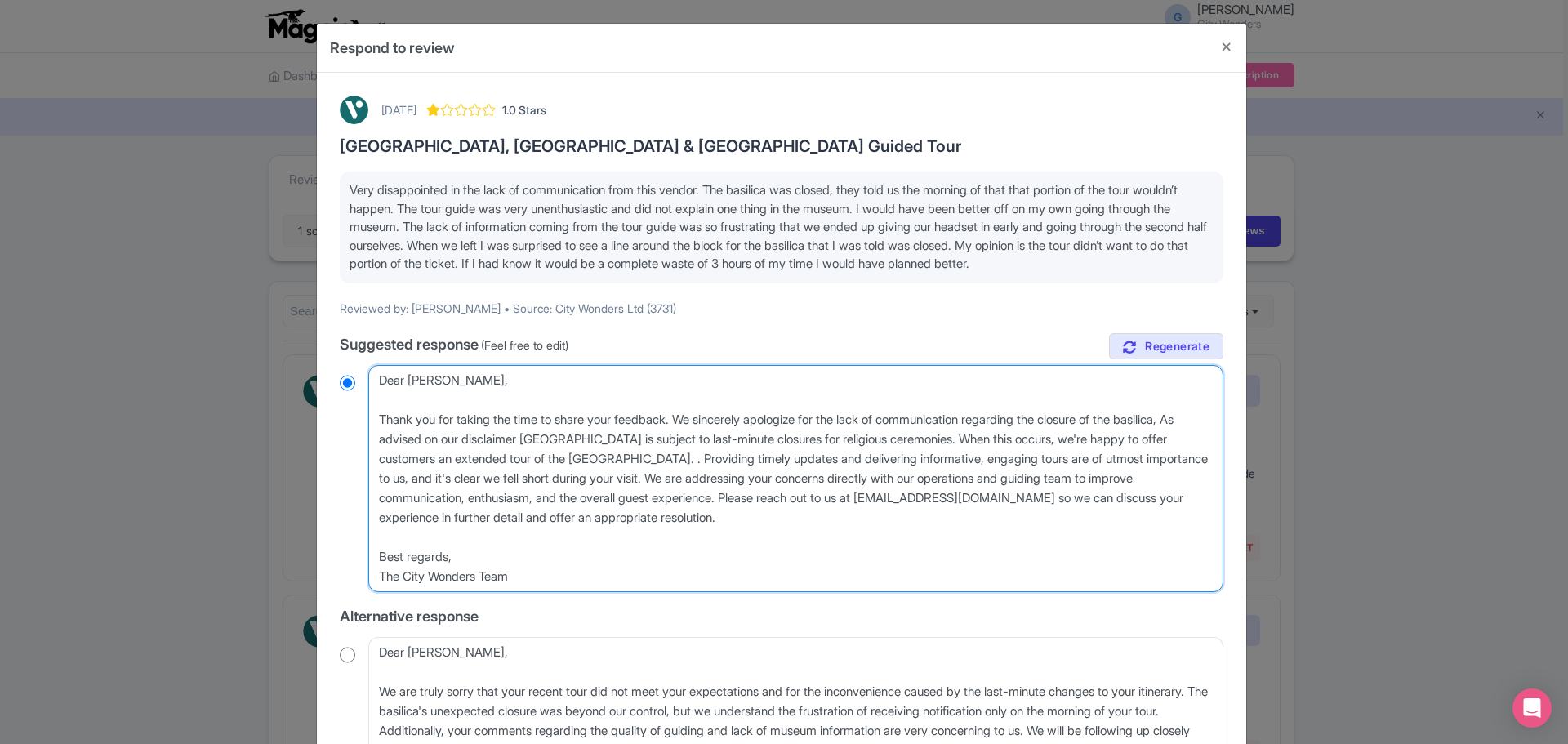
radio input "true"
type textarea "Dear Rachel, Thank you for taking the time to share your feedback. We sincerely…"
radio input "true"
type textarea "Dear Rachel, Thank you for taking the time to share your feedback. We sincerely…"
drag, startPoint x: 775, startPoint y: 460, endPoint x: 830, endPoint y: 500, distance: 68.0
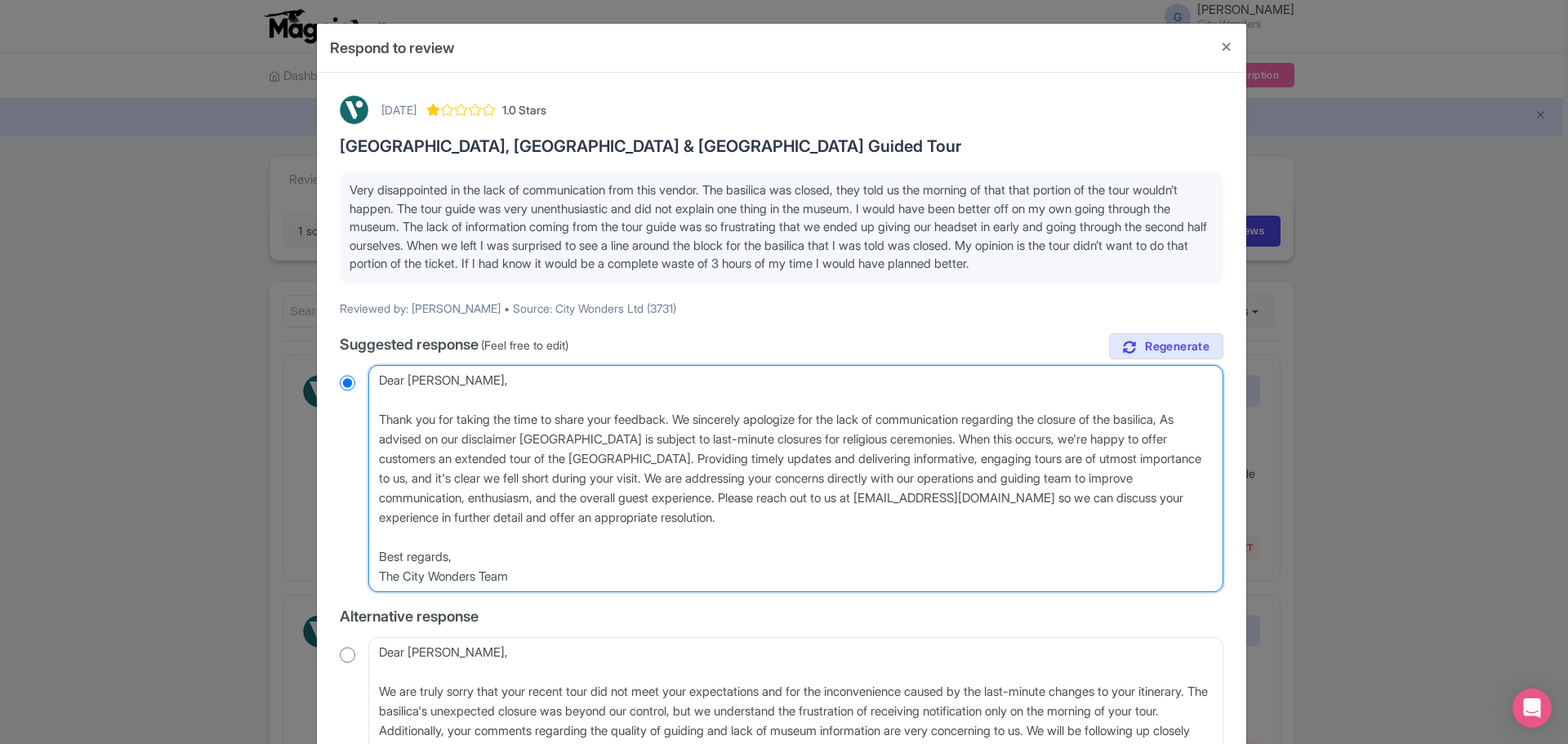
click at [830, 500] on textarea "Dear Rachel_S, Thank you for taking the time to share your feedback. We sincere…" at bounding box center [796, 478] width 855 height 227
radio input "true"
type textarea "Dear Rachel, Thank you for taking the time to share your feedback. We sincerely…"
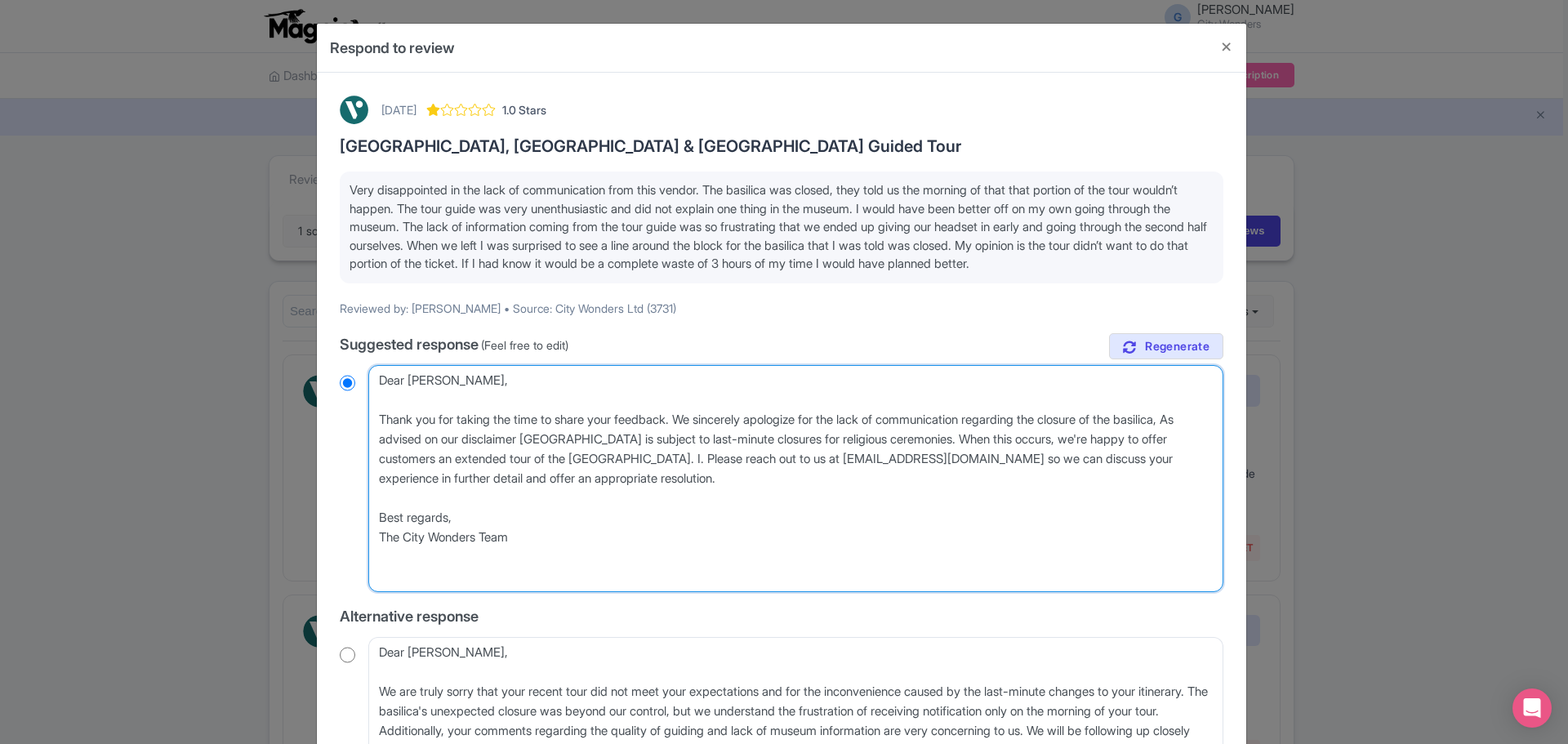
radio input "true"
type textarea "Dear Rachel, Thank you for taking the time to share your feedback. We sincerely…"
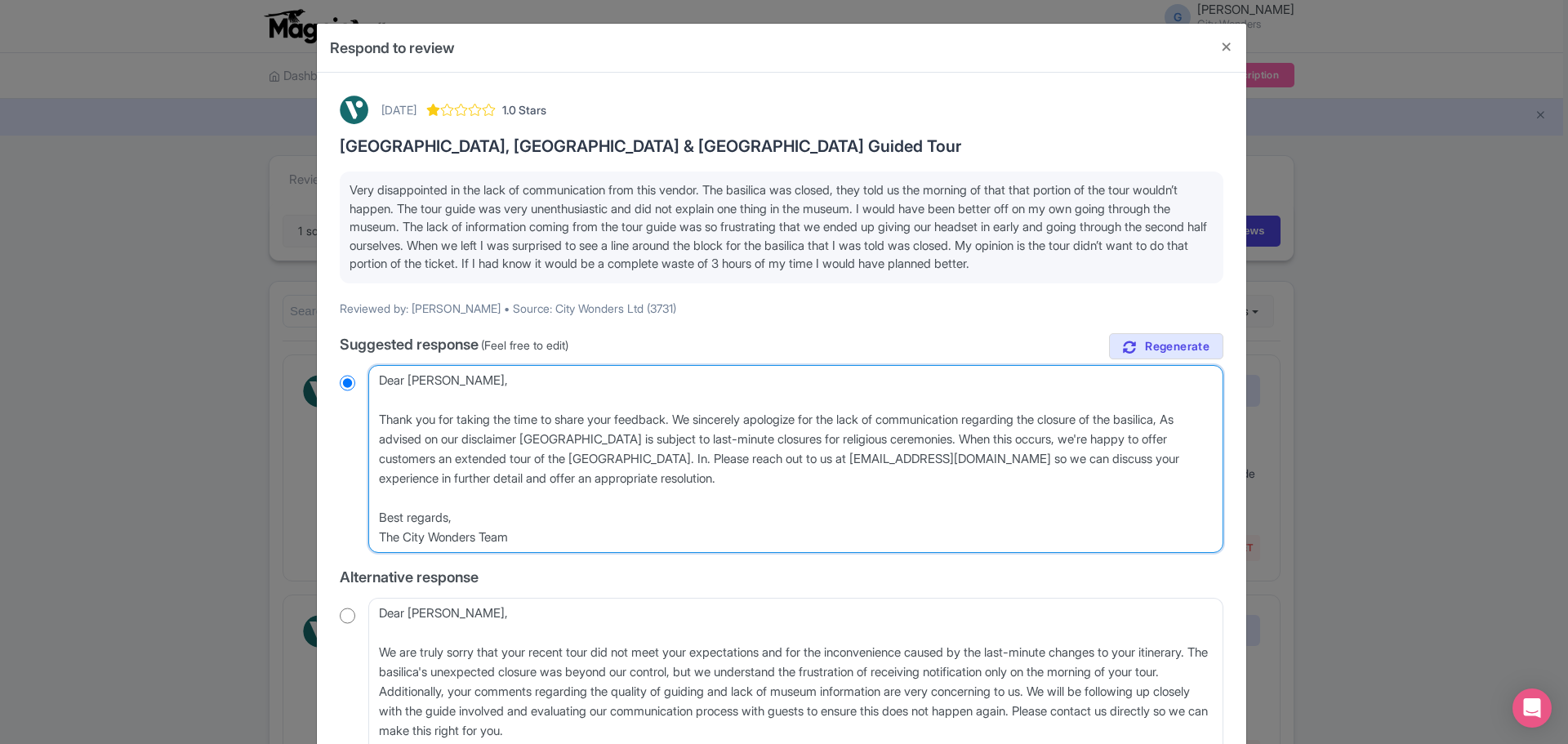
radio input "true"
type textarea "Dear Rachel, Thank you for taking the time to share your feedback. We sincerely…"
radio input "true"
type textarea "Dear Rachel, Thank you for taking the time to share your feedback. We sincerely…"
radio input "true"
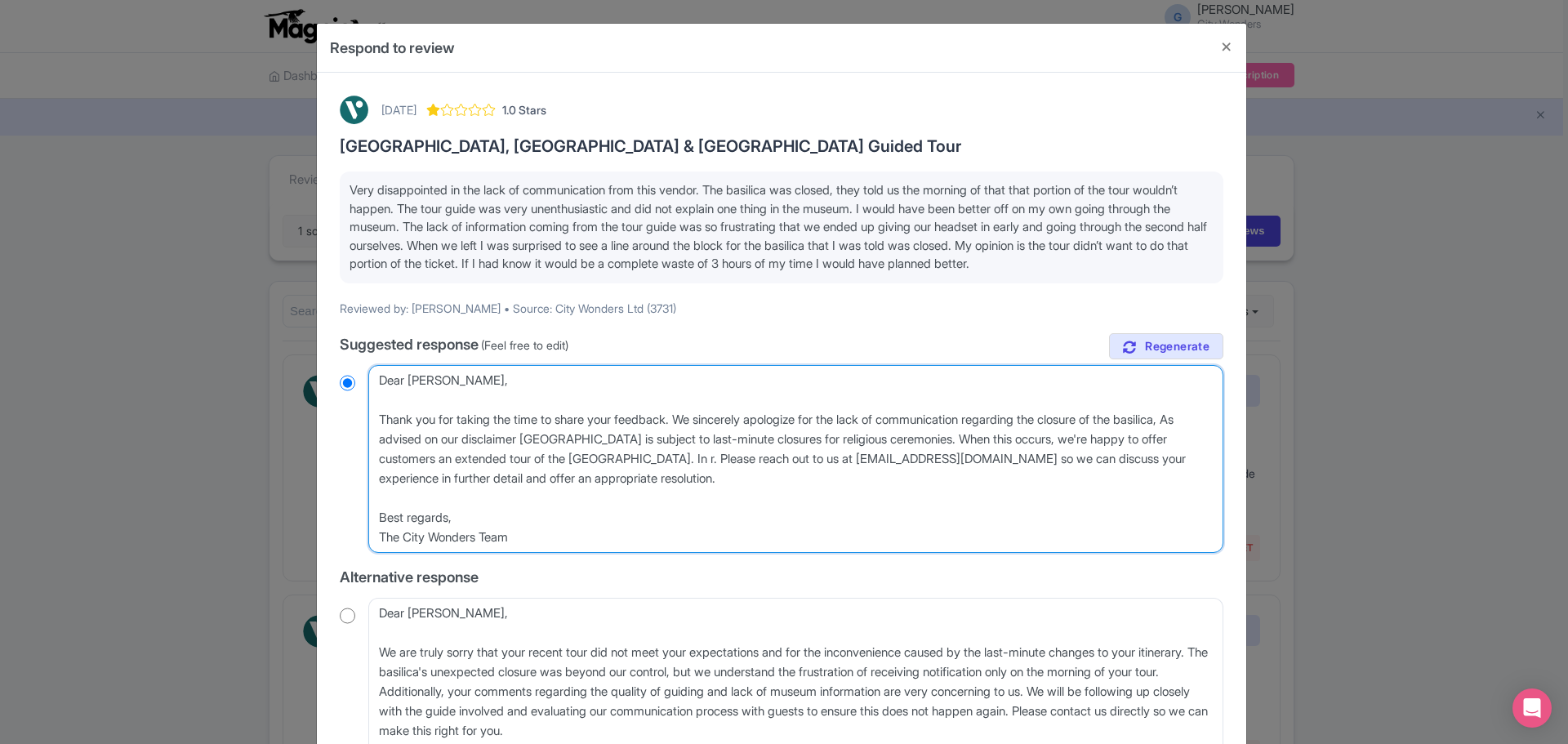
type textarea "Dear Rachel, Thank you for taking the time to share your feedback. We sincerely…"
radio input "true"
type textarea "Dear Rachel, Thank you for taking the time to share your feedback. We sincerely…"
radio input "true"
type textarea "Dear Rachel, Thank you for taking the time to share your feedback. We sincerely…"
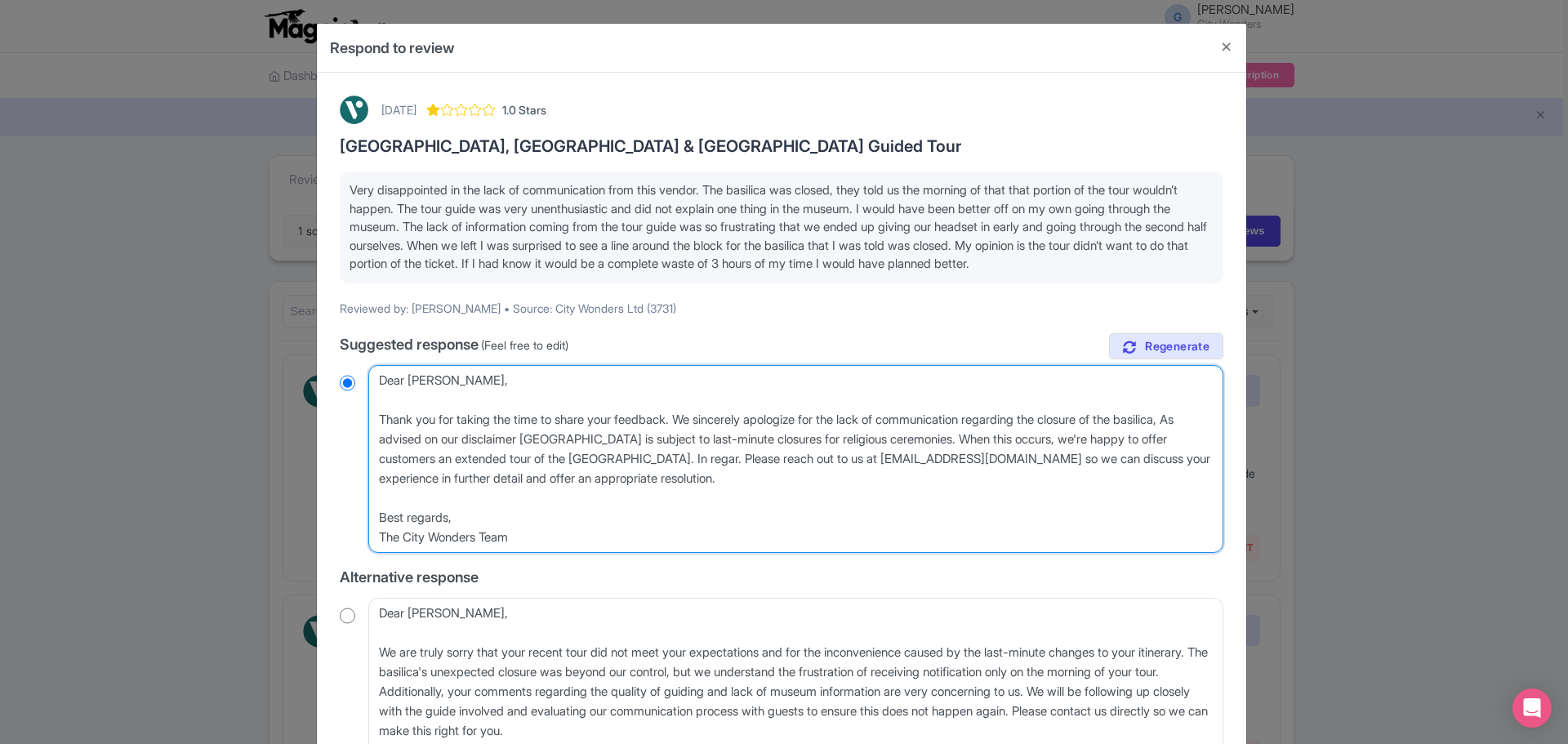
radio input "true"
type textarea "Dear Rachel, Thank you for taking the time to share your feedback. We sincerely…"
radio input "true"
type textarea "Dear Rachel, Thank you for taking the time to share your feedback. We sincerely…"
radio input "true"
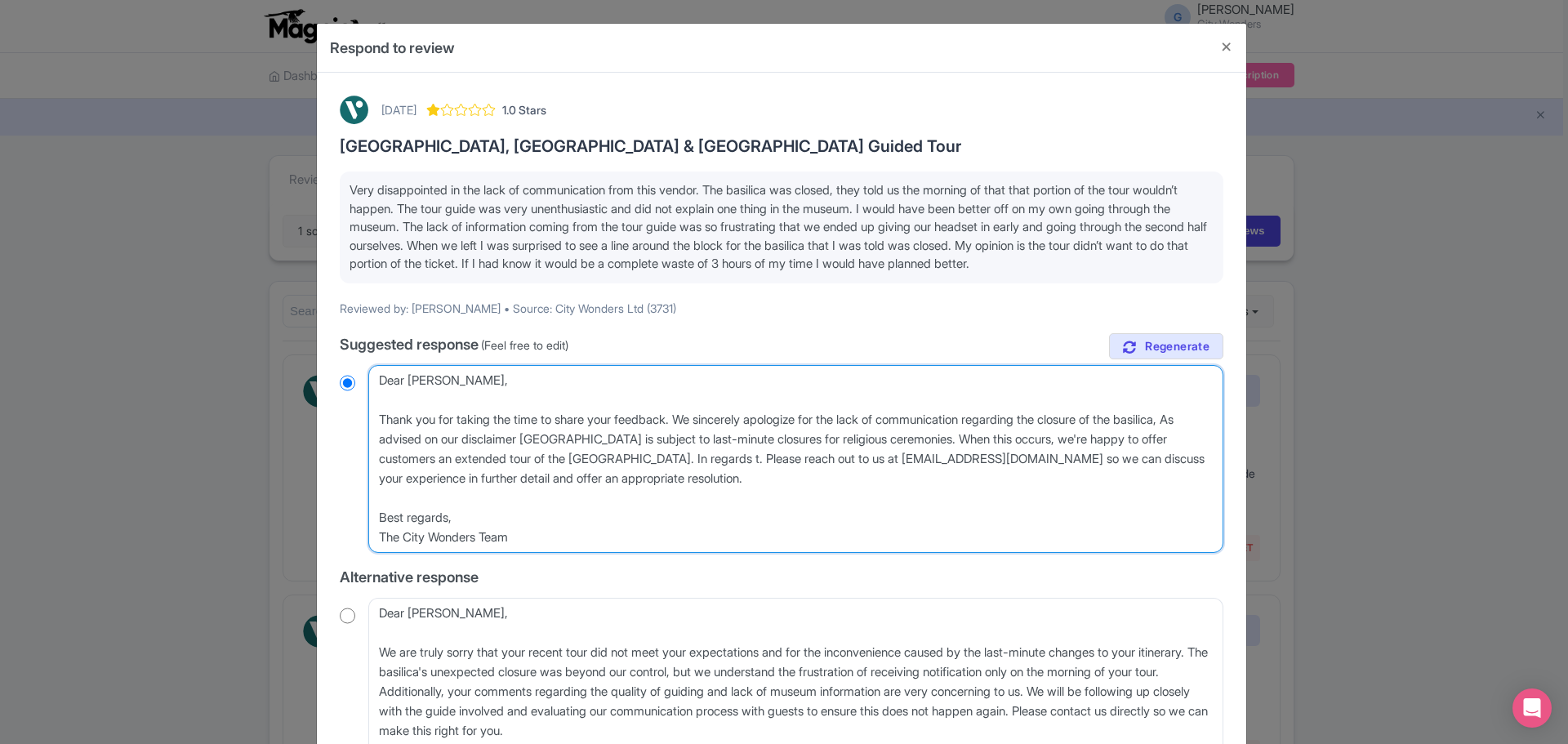
type textarea "Dear Rachel, Thank you for taking the time to share your feedback. We sincerely…"
radio input "true"
type textarea "Dear Rachel, Thank you for taking the time to share your feedback. We sincerely…"
radio input "true"
type textarea "Dear Rachel, Thank you for taking the time to share your feedback. We sincerely…"
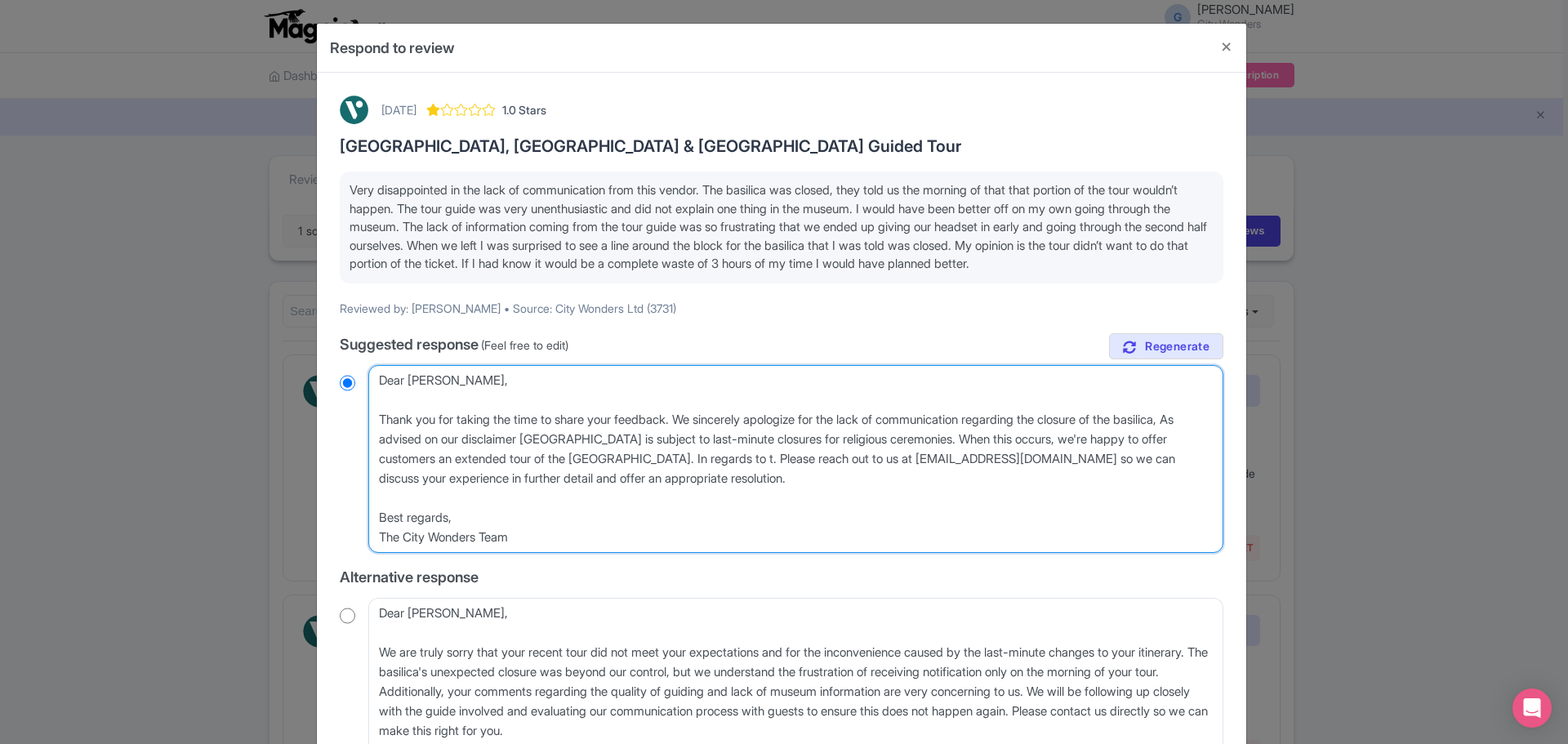
radio input "true"
type textarea "Dear Rachel, Thank you for taking the time to share your feedback. We sincerely…"
radio input "true"
type textarea "Dear Rachel, Thank you for taking the time to share your feedback. We sincerely…"
radio input "true"
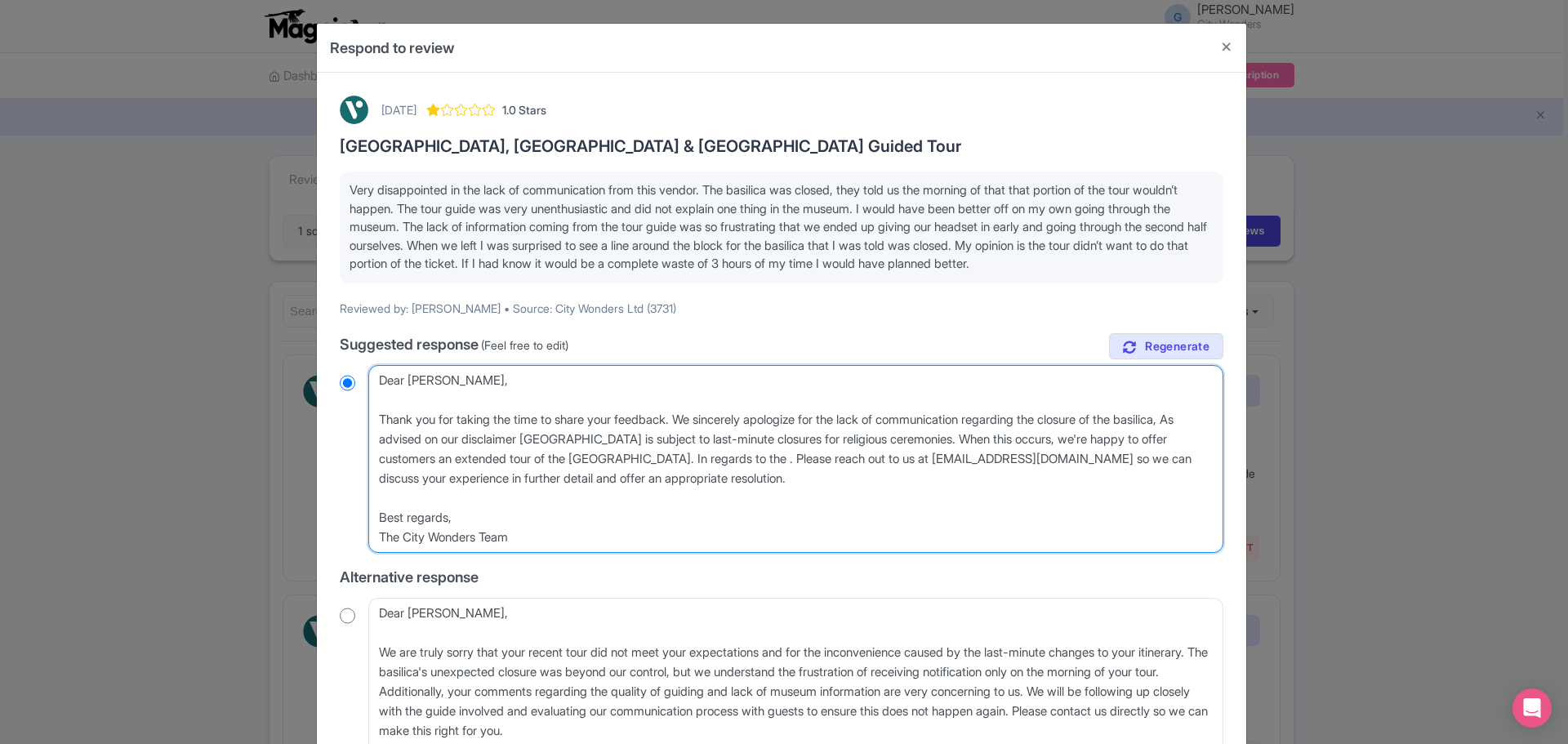
type textarea "Dear Rachel, Thank you for taking the time to share your feedback. We sincerely…"
radio input "true"
type textarea "Dear Rachel, Thank you for taking the time to share your feedback. We sincerely…"
radio input "true"
type textarea "Dear Rachel, Thank you for taking the time to share your feedback. We sincerely…"
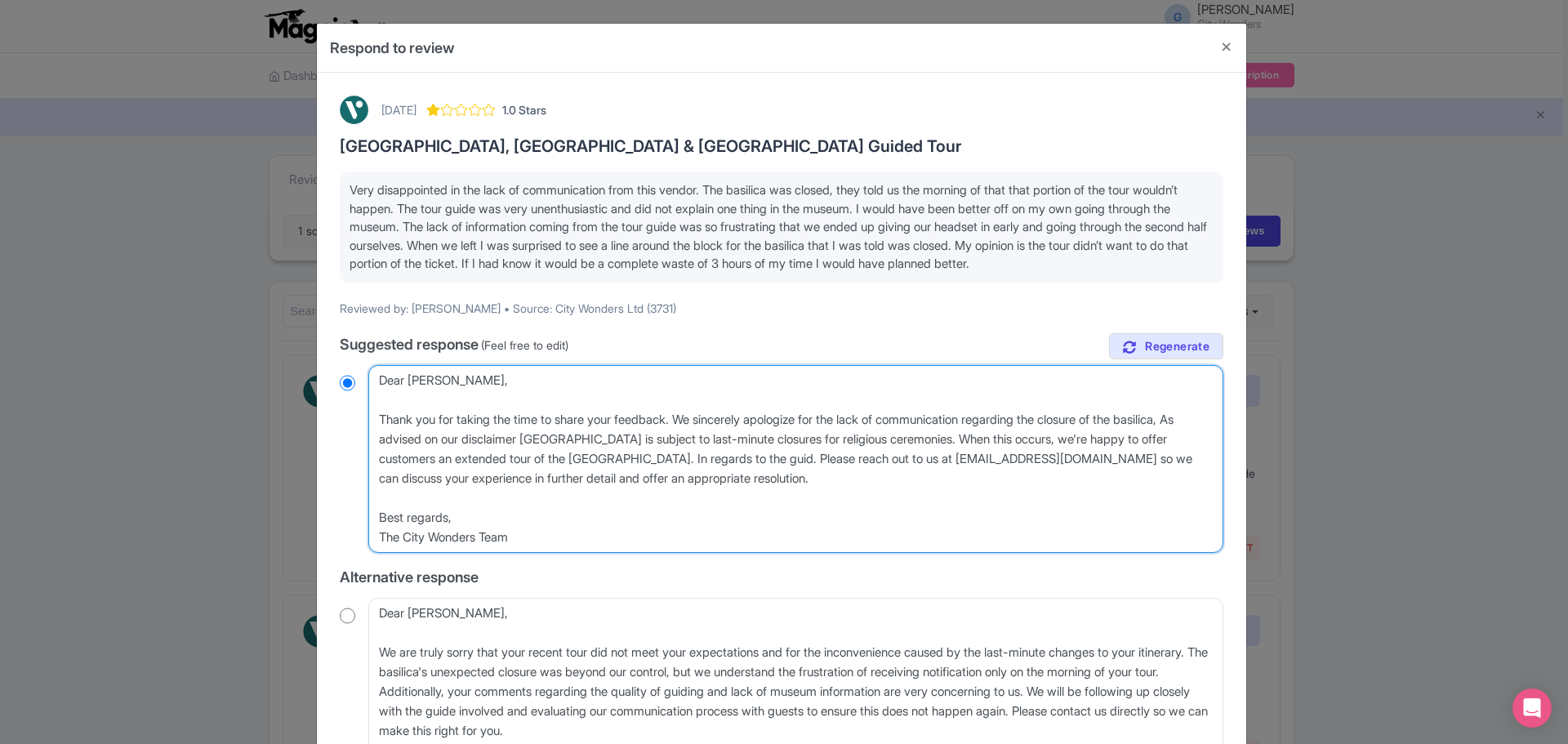
radio input "true"
type textarea "Dear Rachel, Thank you for taking the time to share your feedback. We sincerely…"
radio input "true"
type textarea "Dear Rachel, Thank you for taking the time to share your feedback. We sincerely…"
radio input "true"
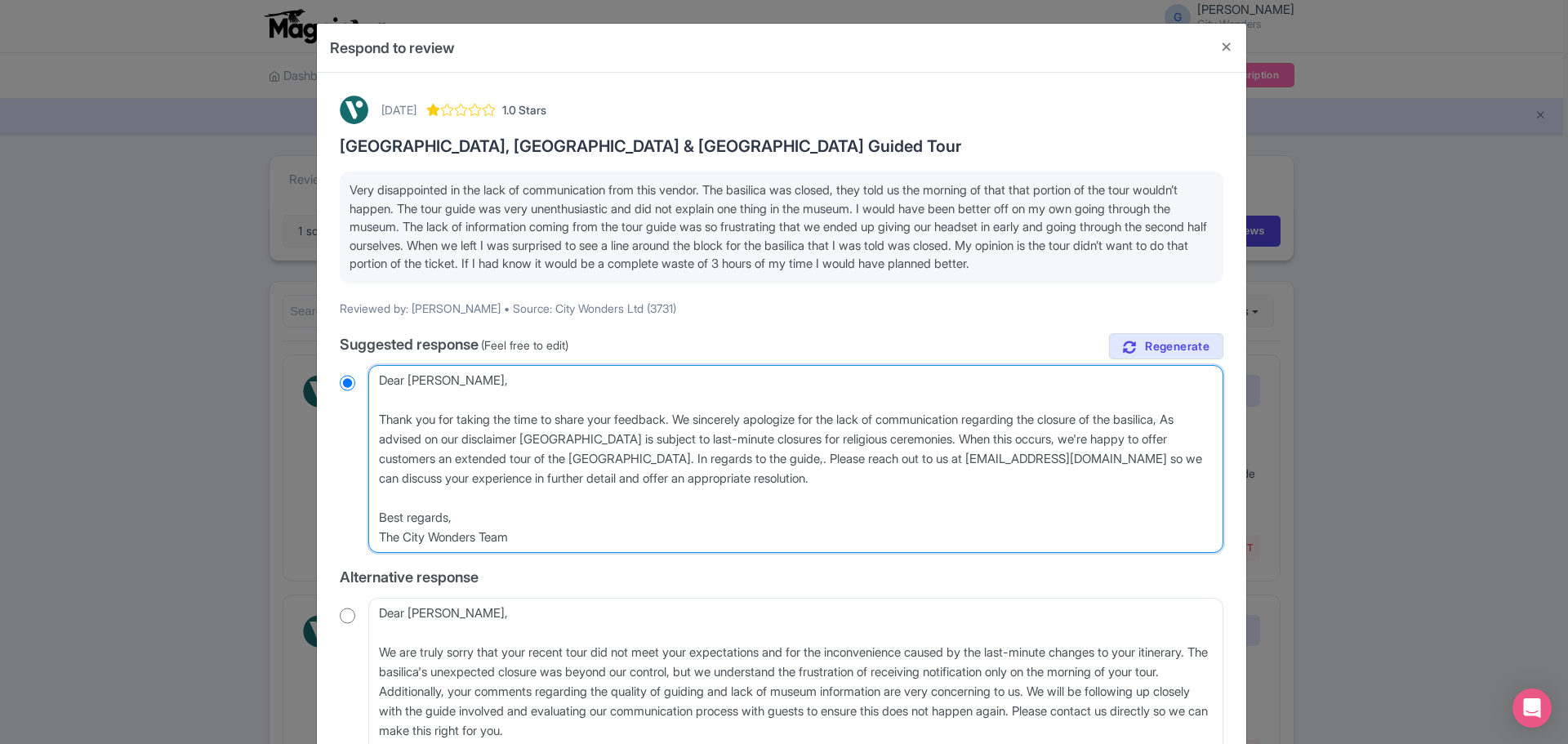
type textarea "Dear Rachel, Thank you for taking the time to share your feedback. We sincerely…"
radio input "true"
type textarea "Dear Rachel, Thank you for taking the time to share your feedback. We sincerely…"
radio input "true"
type textarea "Dear Rachel, Thank you for taking the time to share your feedback. We sincerely…"
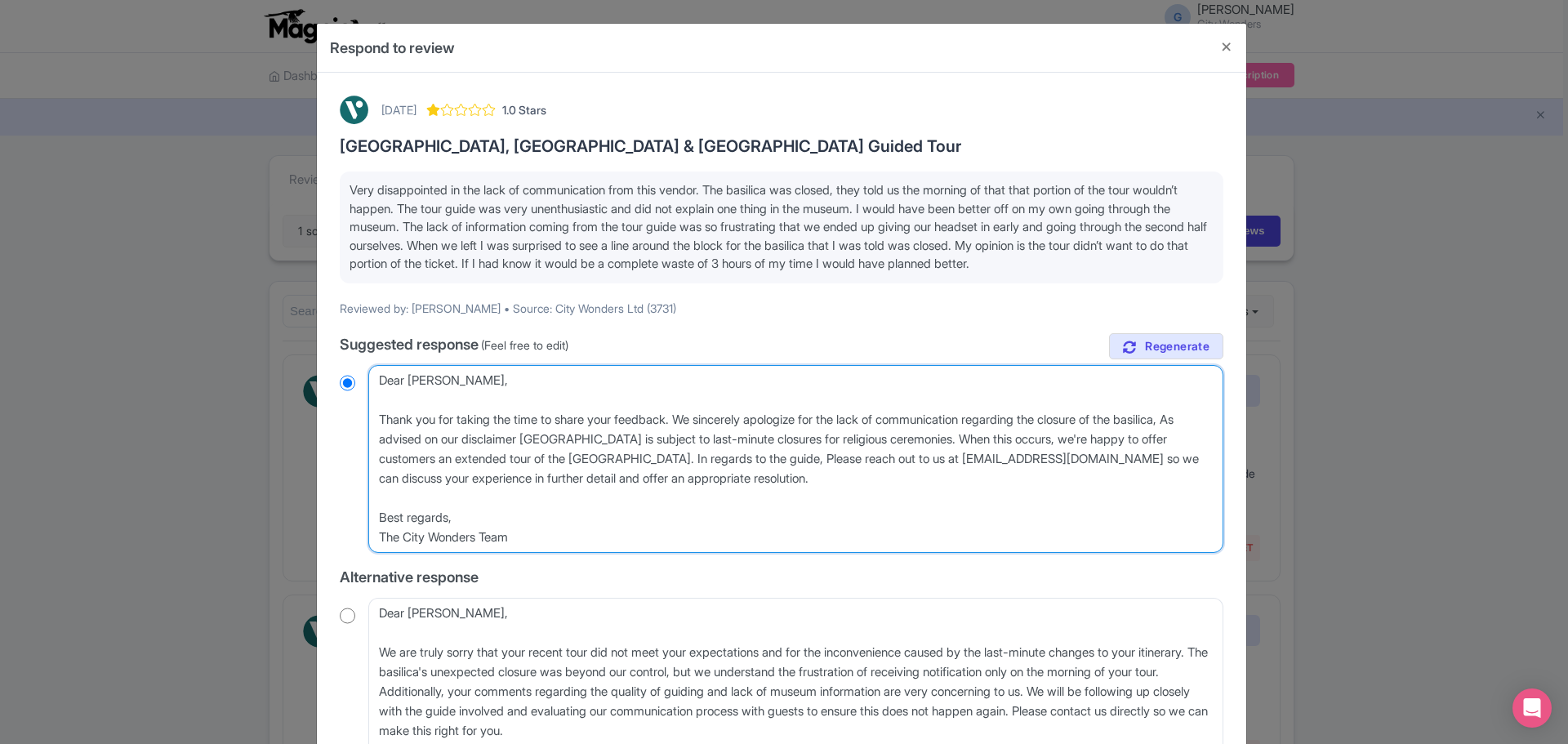
radio input "true"
type textarea "Dear Rachel, Thank you for taking the time to share your feedback. We sincerely…"
radio input "true"
type textarea "Dear Rachel, Thank you for taking the time to share your feedback. We sincerely…"
radio input "true"
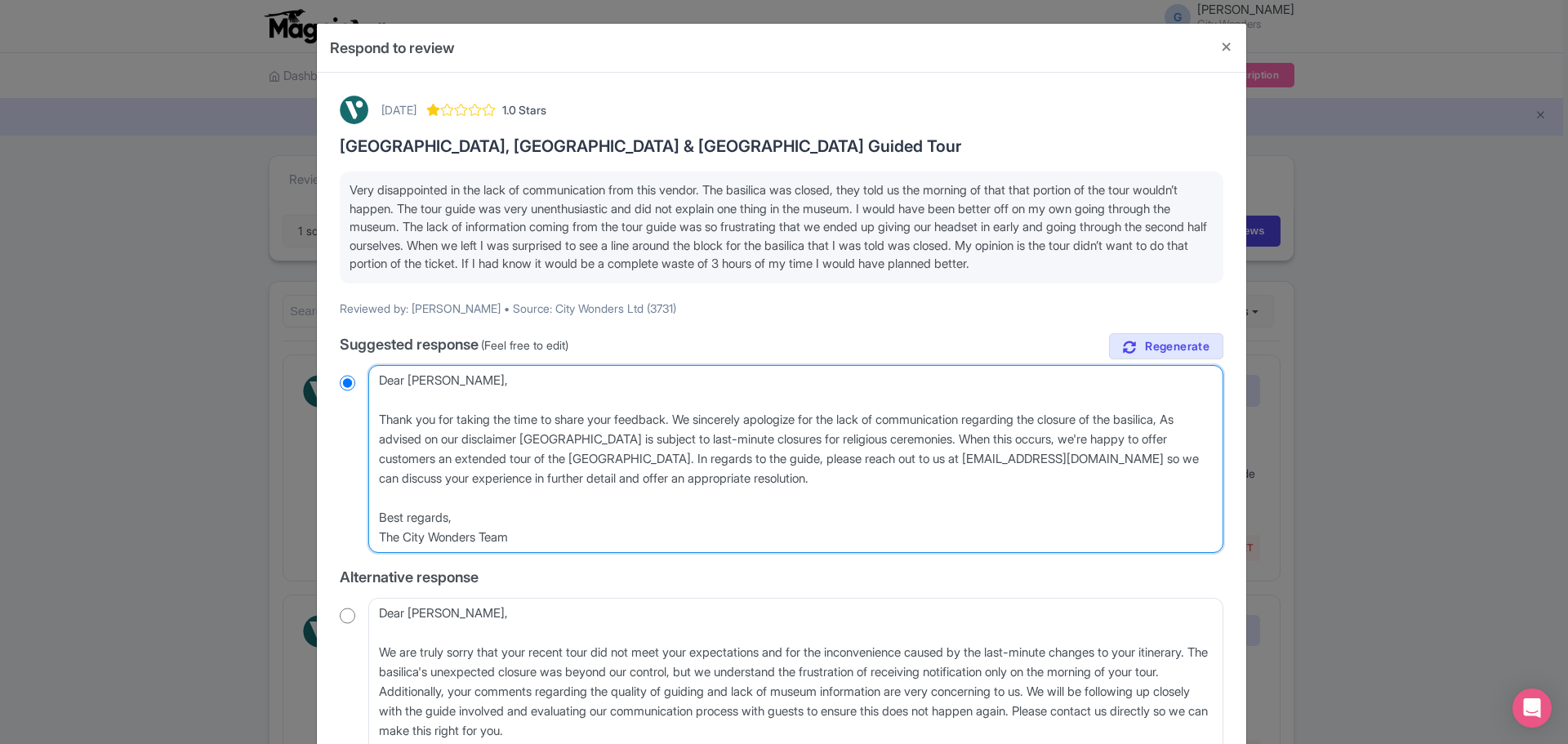
click at [397, 483] on textarea "Dear Rachel_S, Thank you for taking the time to share your feedback. We sincere…" at bounding box center [796, 459] width 855 height 188
type textarea "Dear Rachel, Thank you for taking the time to share your feedback. We sincerely…"
radio input "true"
type textarea "Dear Rachel, Thank you for taking the time to share your feedback. We sincerely…"
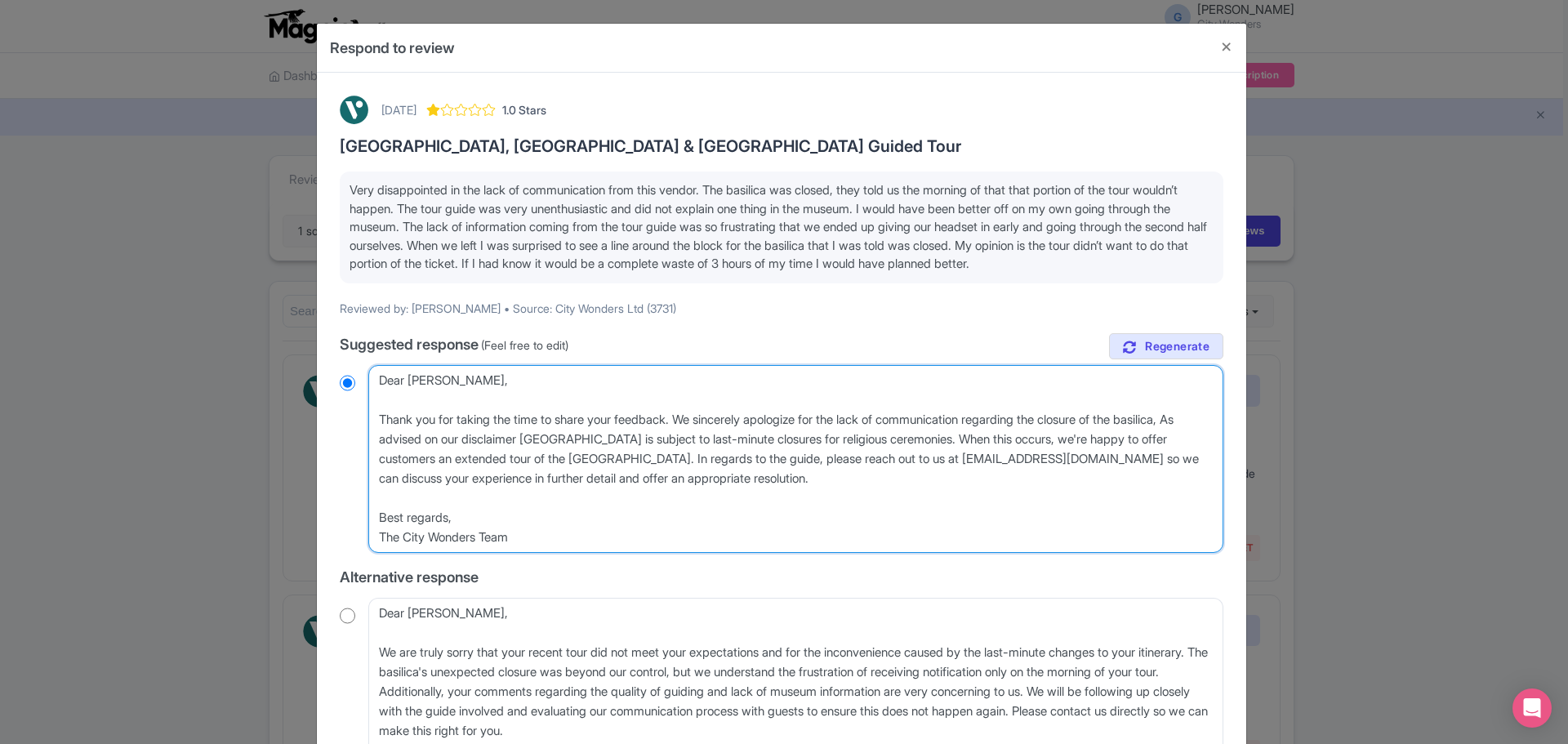
radio input "true"
type textarea "Dear Rachel, Thank you for taking the time to share your feedback. We sincerely…"
radio input "true"
drag, startPoint x: 412, startPoint y: 416, endPoint x: 515, endPoint y: 434, distance: 104.6
click at [515, 434] on textarea "Dear Rachel_S, Thank you for taking the time to share your feedback. We sincere…" at bounding box center [796, 459] width 855 height 188
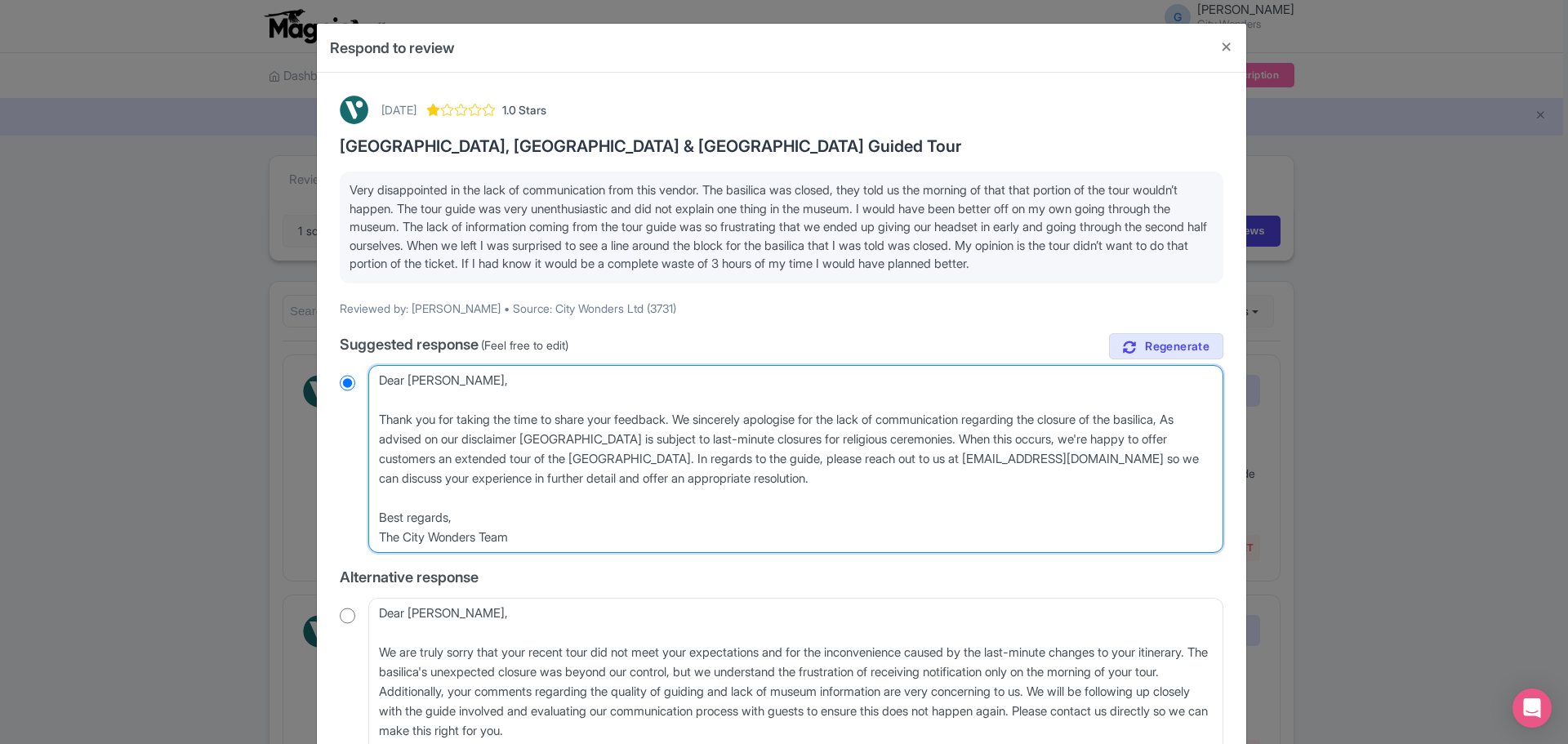
click at [617, 464] on textarea "Dear Rachel_S, Thank you for taking the time to share your feedback. We sincere…" at bounding box center [796, 459] width 855 height 188
drag, startPoint x: 885, startPoint y: 484, endPoint x: 330, endPoint y: 376, distance: 565.4
click at [330, 376] on div "September 06, 2025 1.0 Stars Vatican Museums, Sistine Chapel & St Peter’s Basil…" at bounding box center [782, 598] width 903 height 1026
click at [668, 447] on textarea "Dear Rachel_S, Thank you for taking the time to share your feedback. We sincere…" at bounding box center [796, 459] width 855 height 188
type textarea "Dear Rachel, Thank you for taking the time to share your feedback. We sincerely…"
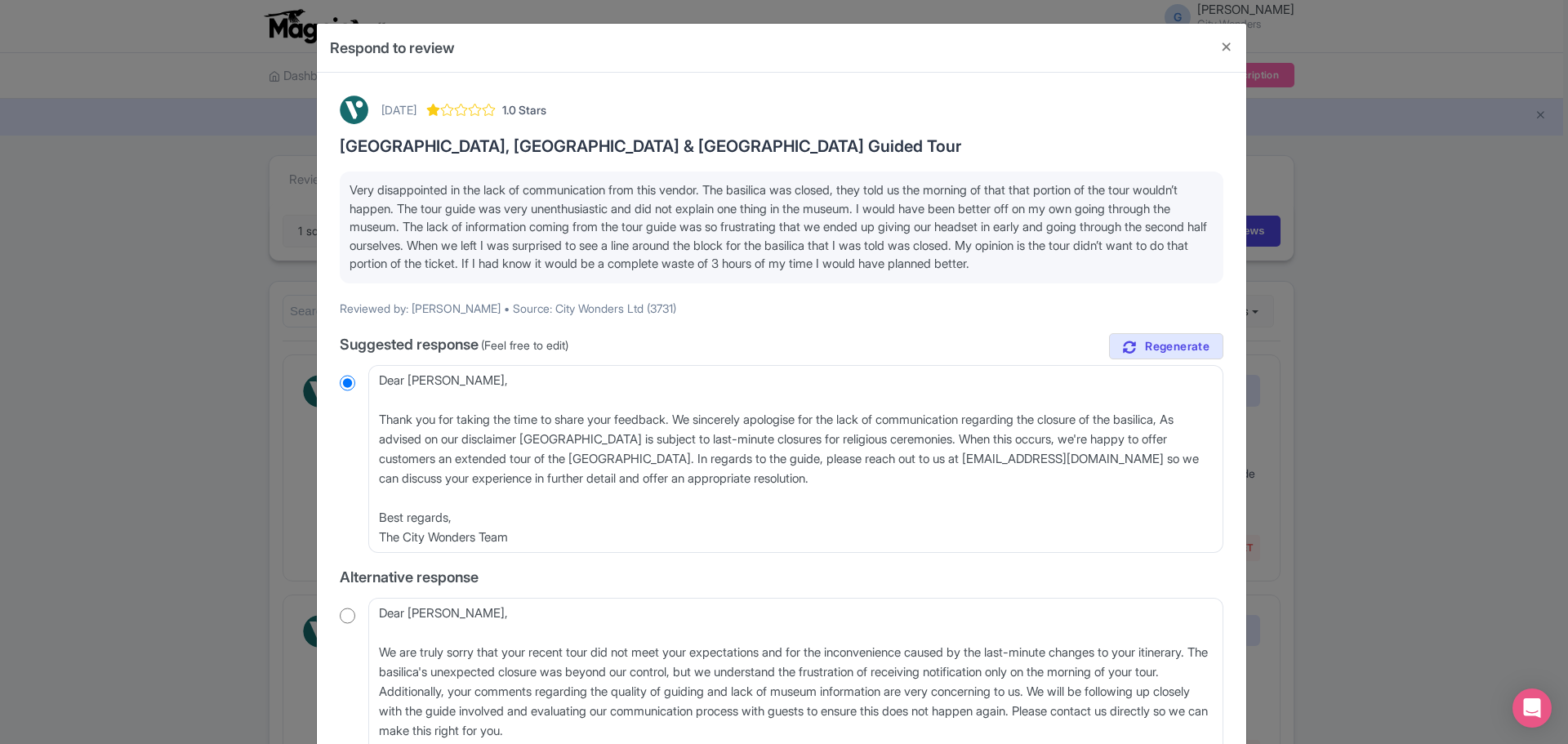
drag, startPoint x: 1198, startPoint y: 264, endPoint x: 277, endPoint y: 161, distance: 926.7
click at [277, 161] on div "Respond to review September 06, 2025 1.0 Stars Vatican Museums, Sistine Chapel …" at bounding box center [784, 372] width 1568 height 744
copy span "Very disappointed in the lack of communication from this vendor. The basilica w…"
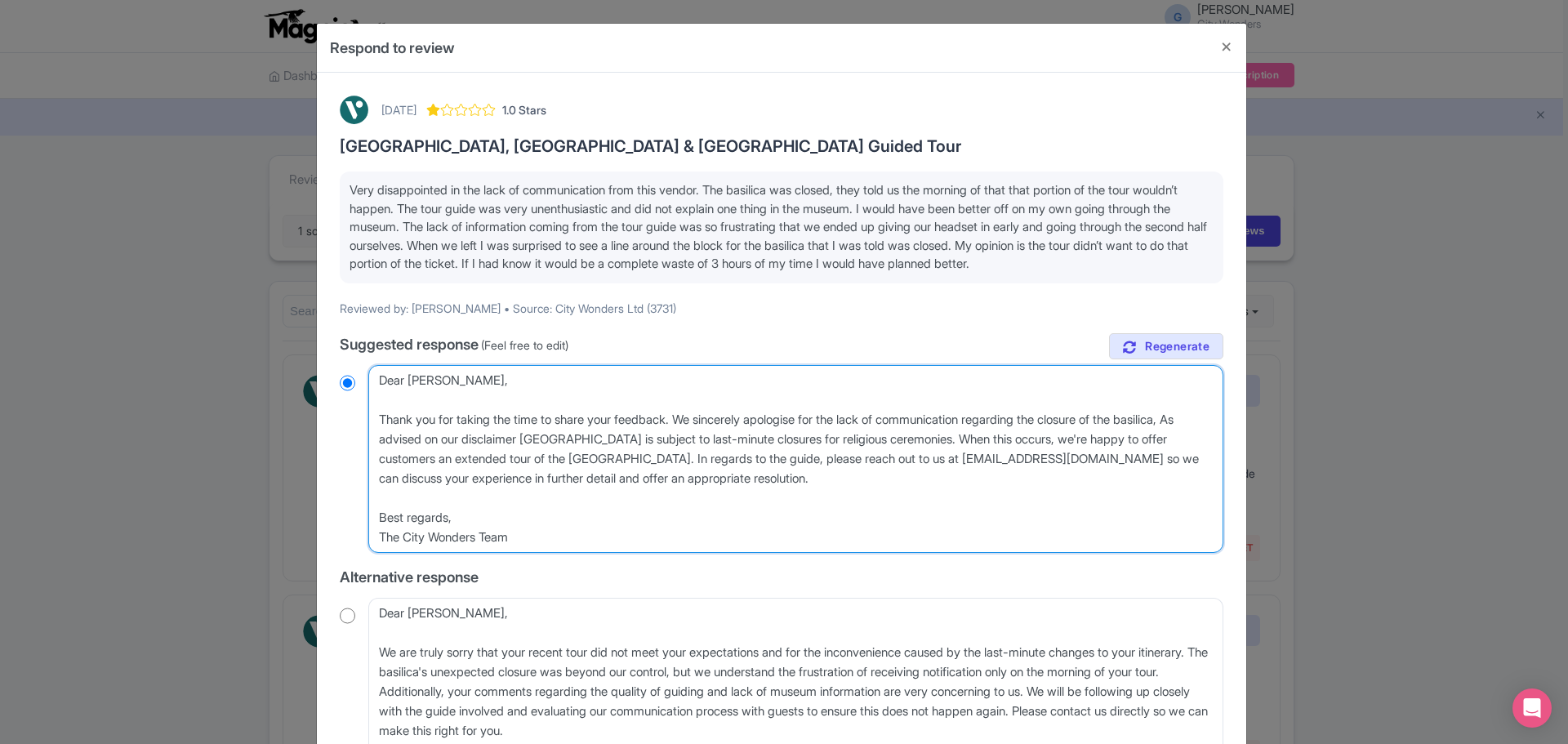
drag, startPoint x: 560, startPoint y: 546, endPoint x: 355, endPoint y: 363, distance: 274.8
click at [355, 363] on div "true Suggested response (Feel free to edit) Dear Rachel_S, Thank you for taking…" at bounding box center [782, 678] width 884 height 689
radio input "true"
click at [466, 525] on textarea "Dear Rachel_S, Thank you for taking the time to share your feedback. We sincere…" at bounding box center [796, 459] width 855 height 188
drag, startPoint x: 532, startPoint y: 534, endPoint x: 362, endPoint y: 373, distance: 234.1
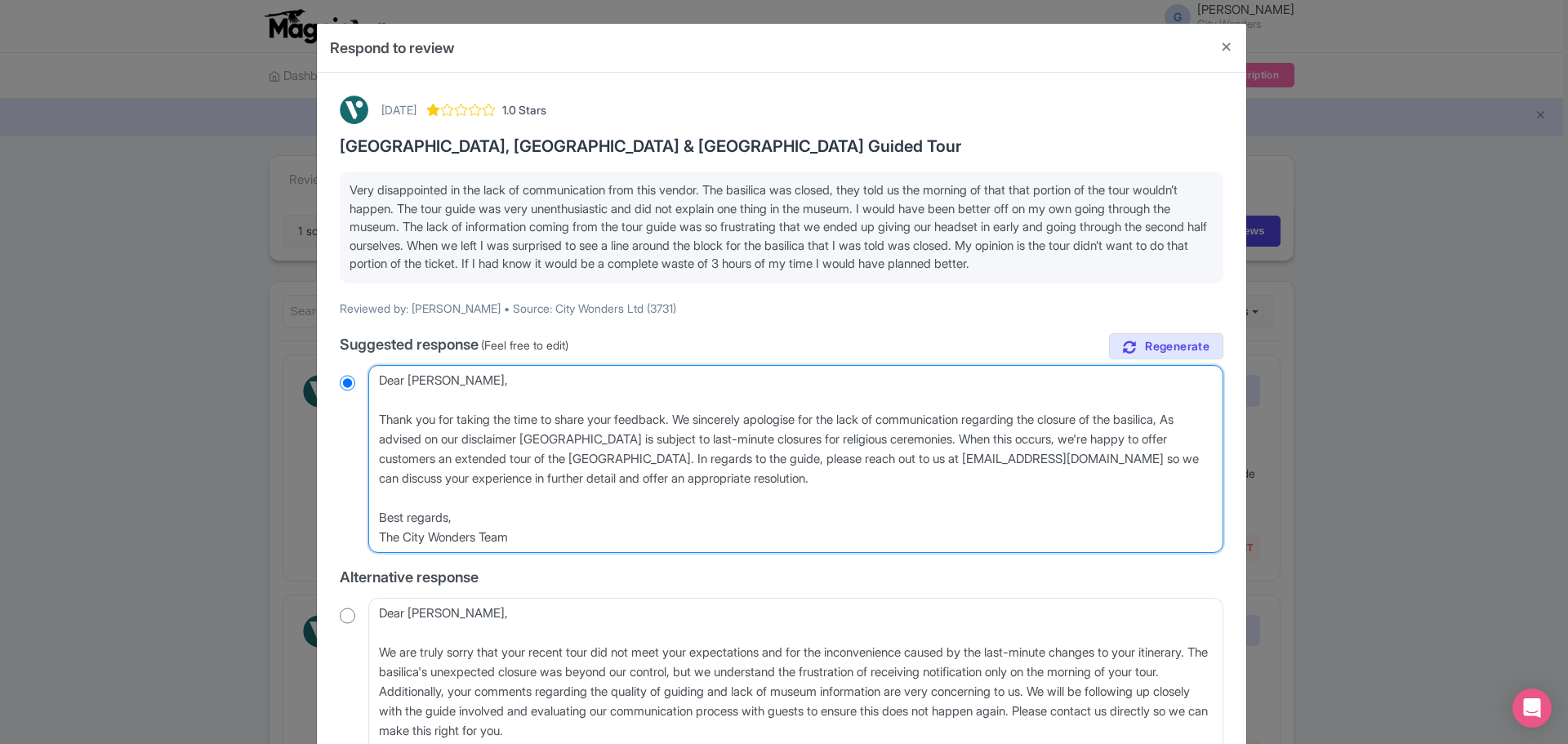
click at [362, 371] on div "Dear Rachel_S, Thank you for taking the time to share your feedback. We sincere…" at bounding box center [782, 459] width 884 height 188
paste textarea "experience with us. We’re truly sorry to hear that your tour did not meet expec…"
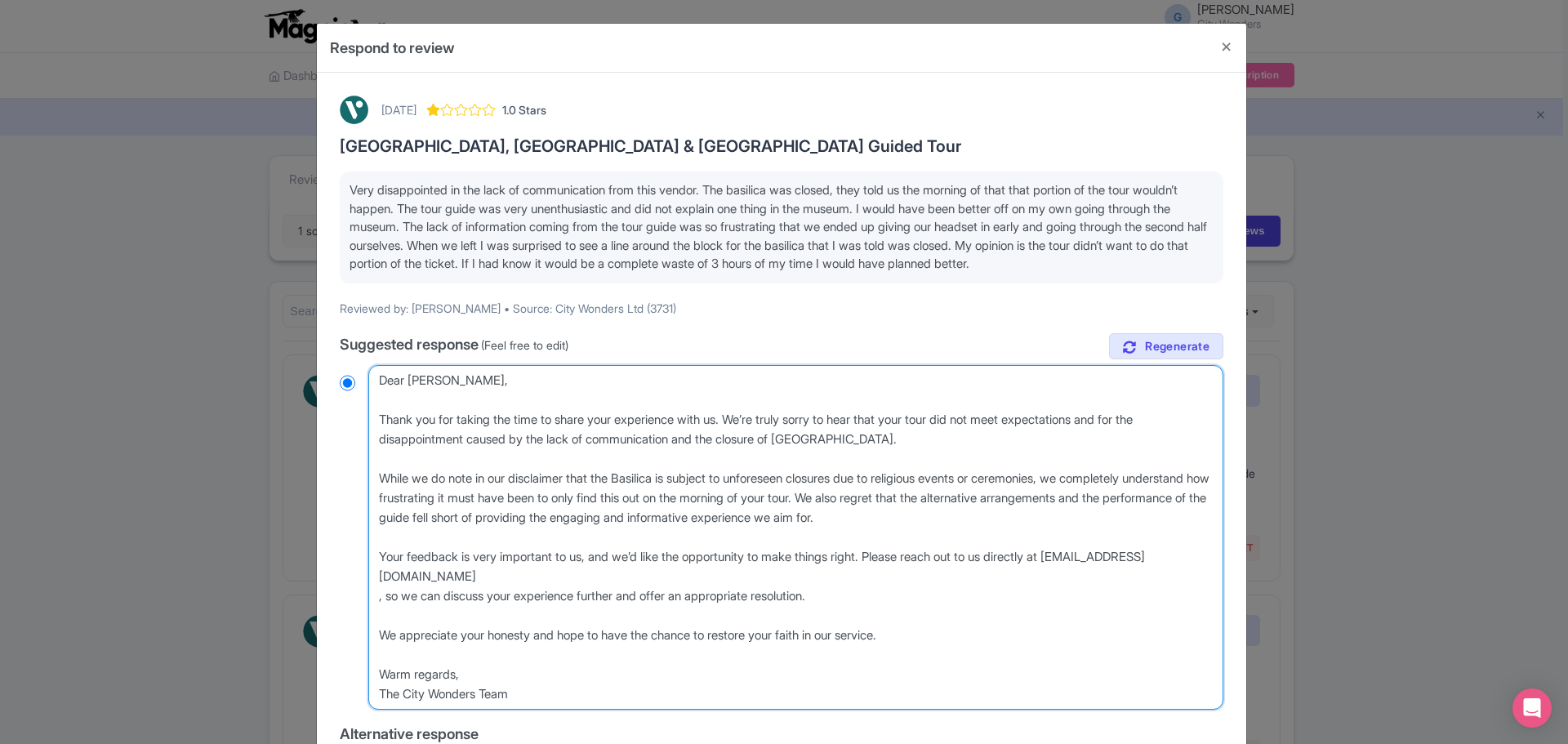
click at [939, 443] on textarea "Dear Rachel_S, Thank you for taking the time to share your feedback. We sincere…" at bounding box center [796, 537] width 855 height 345
type textarea "Dear Rachel, Thank you for taking the time to share your experience with us. We…"
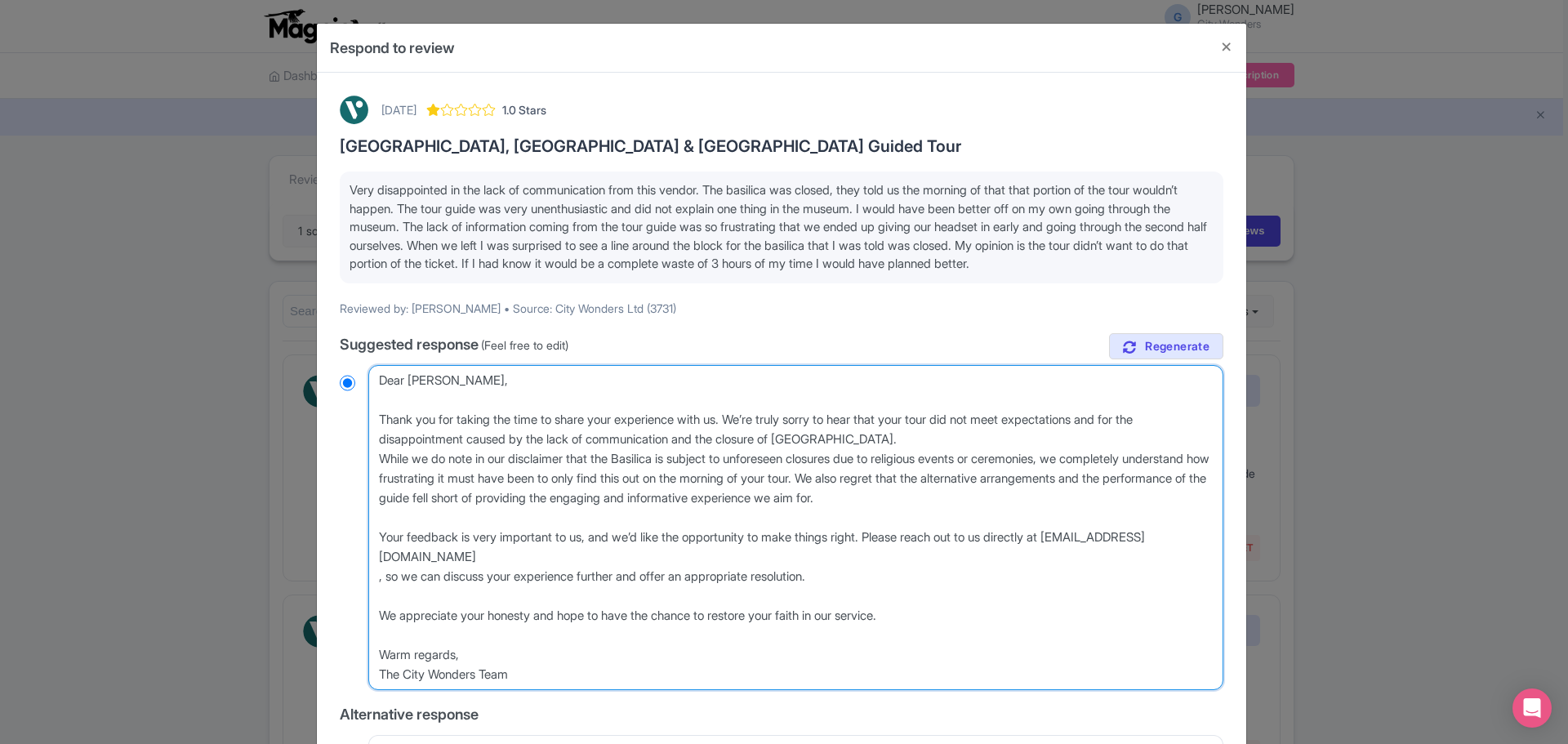
radio input "true"
type textarea "Dear Rachel, Thank you for taking the time to share your experience with us. We…"
radio input "true"
type textarea "Dear Rachel, Thank you for taking the time to share your experience with us. We…"
radio input "true"
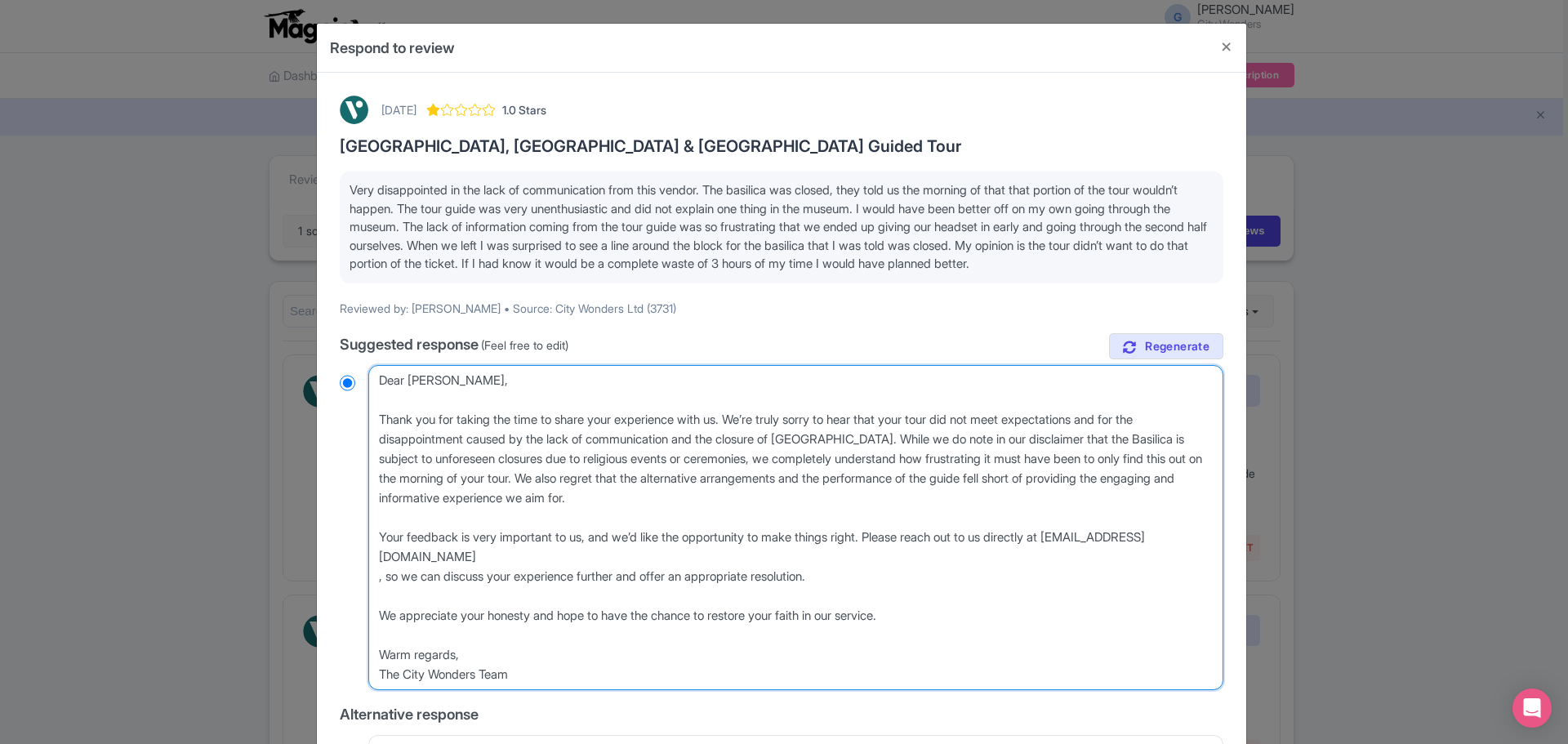
drag, startPoint x: 872, startPoint y: 580, endPoint x: 861, endPoint y: 580, distance: 11.0
click at [861, 580] on textarea "Dear Rachel_S, Thank you for taking the time to share your feedback. We sincere…" at bounding box center [796, 527] width 855 height 326
click at [737, 563] on textarea "Dear Rachel_S, Thank you for taking the time to share your feedback. We sincere…" at bounding box center [796, 527] width 855 height 326
type textarea "Dear Rachel, Thank you for taking the time to share your experience with us. We…"
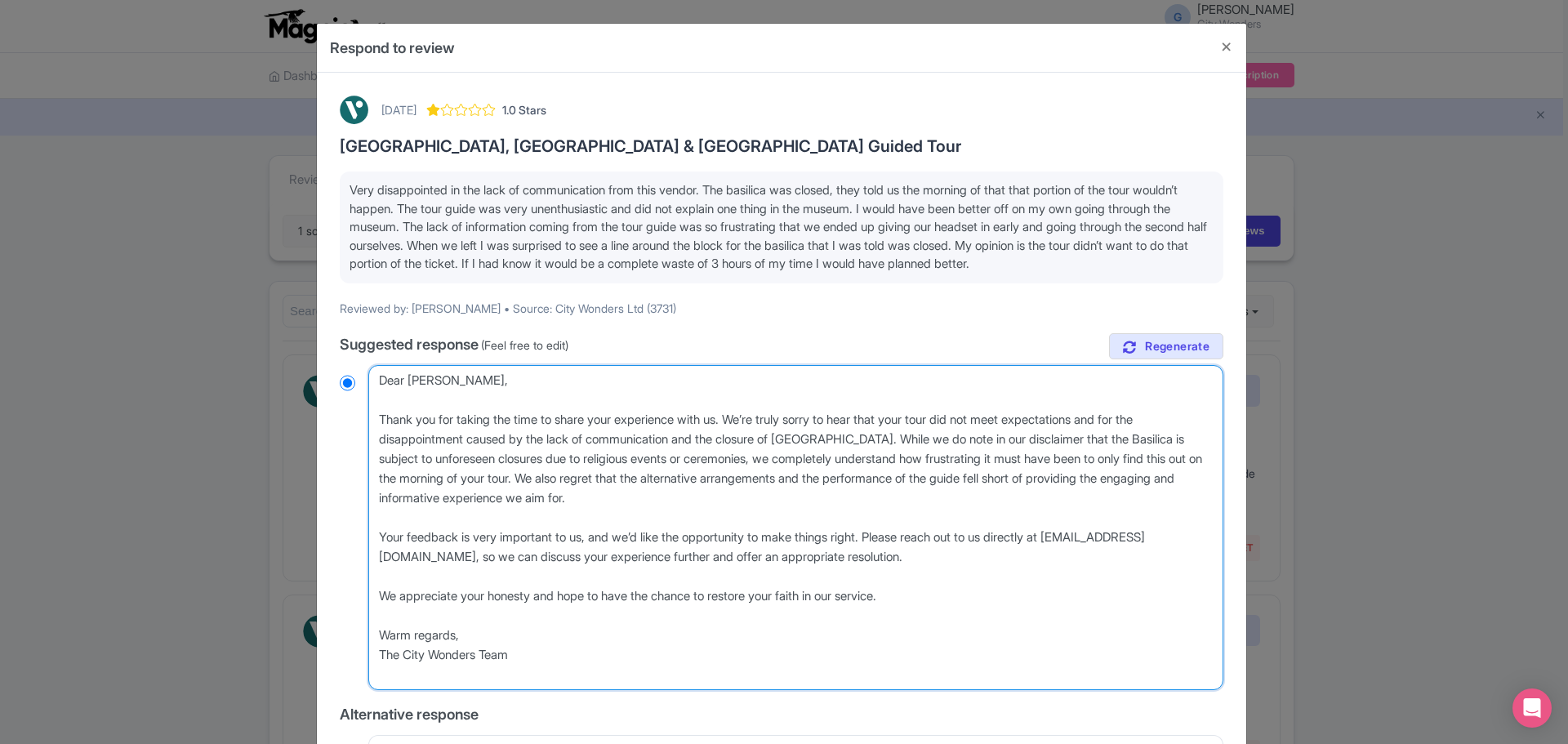
radio input "true"
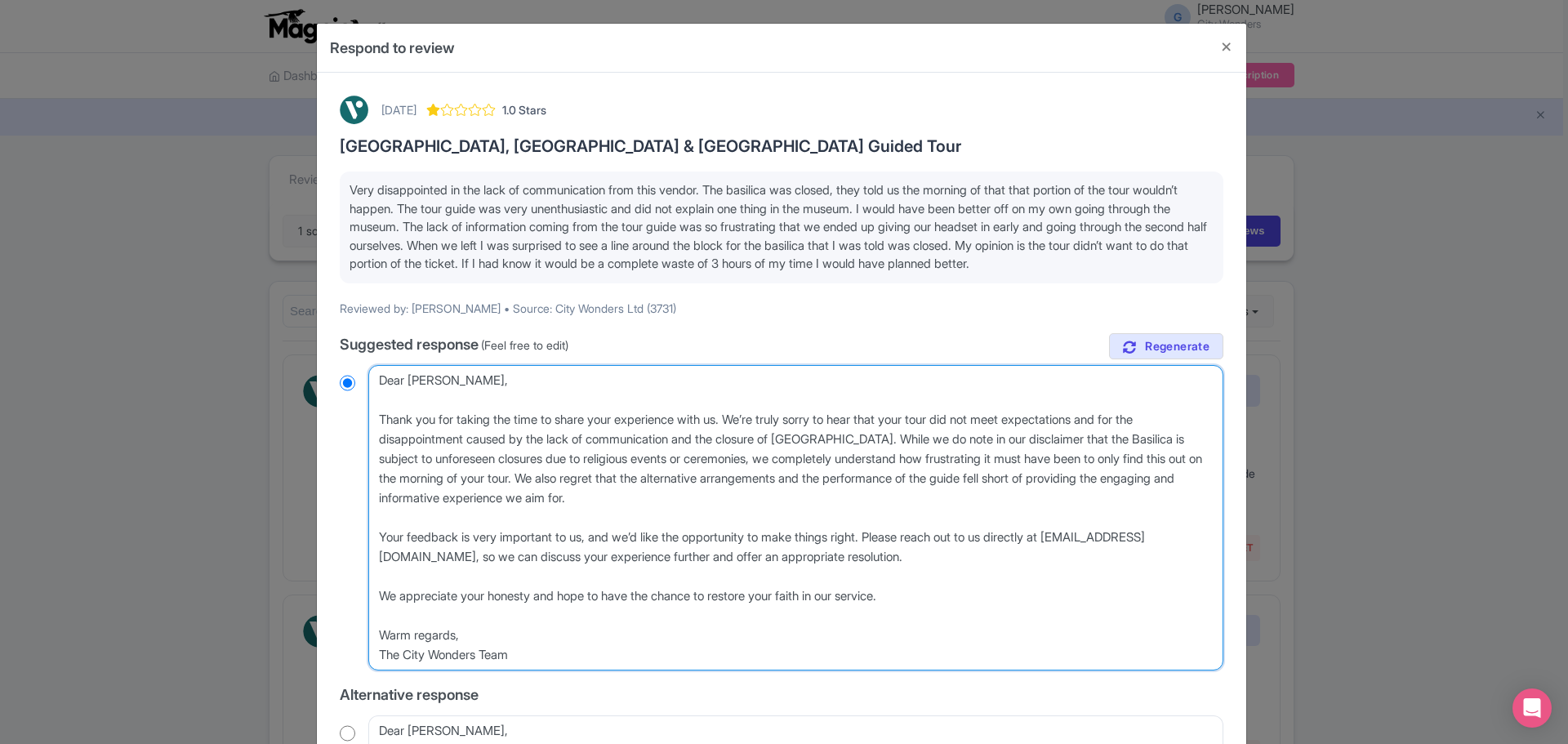
drag, startPoint x: 929, startPoint y: 596, endPoint x: 368, endPoint y: 589, distance: 561.0
click at [369, 589] on textarea "Dear Rachel_S, Thank you for taking the time to share your feedback. We sincere…" at bounding box center [796, 517] width 855 height 305
type textarea "Dear Rachel, Thank you for taking the time to share your experience with us. We…"
radio input "true"
type textarea "Dear Rachel, Thank you for taking the time to share your experience with us. We…"
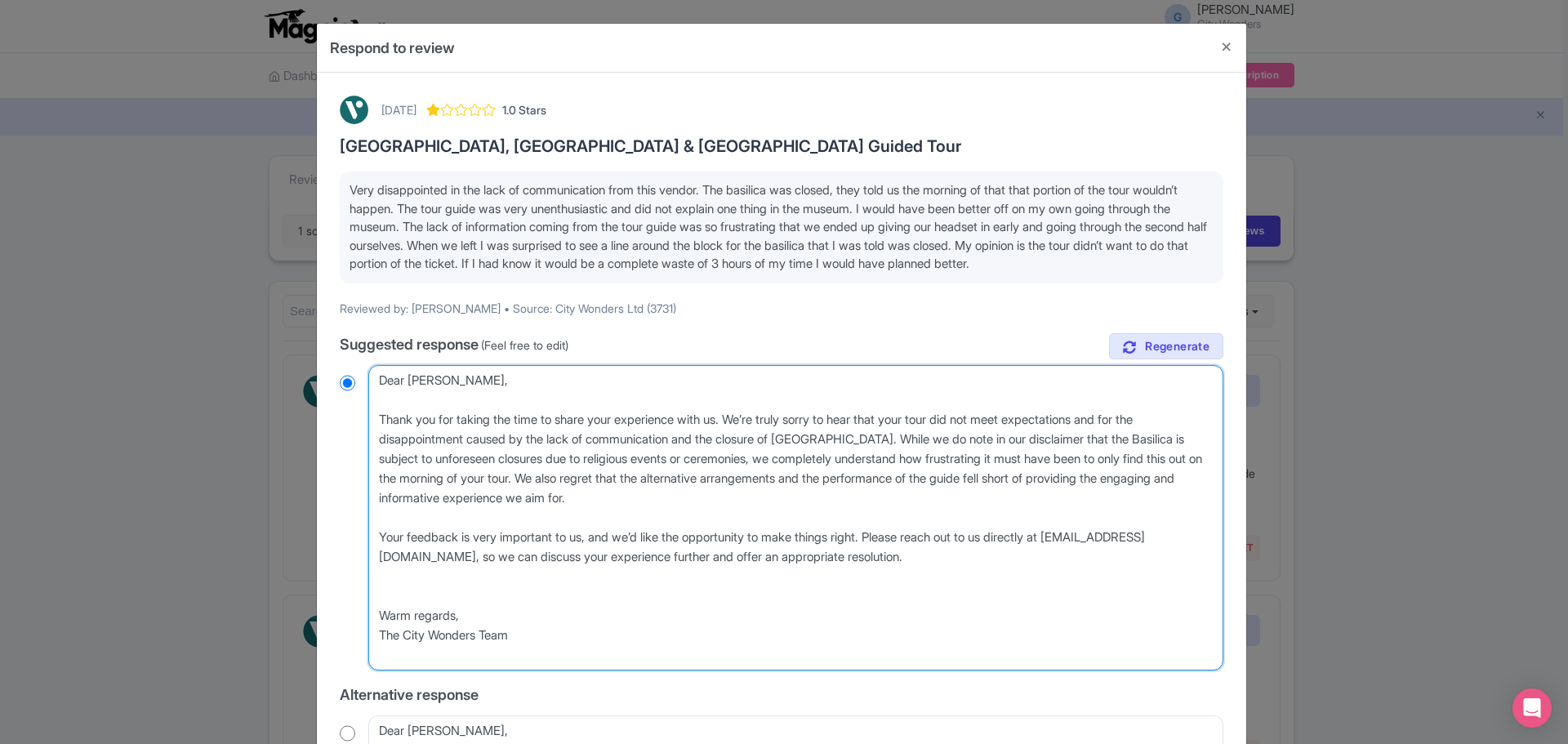
radio input "true"
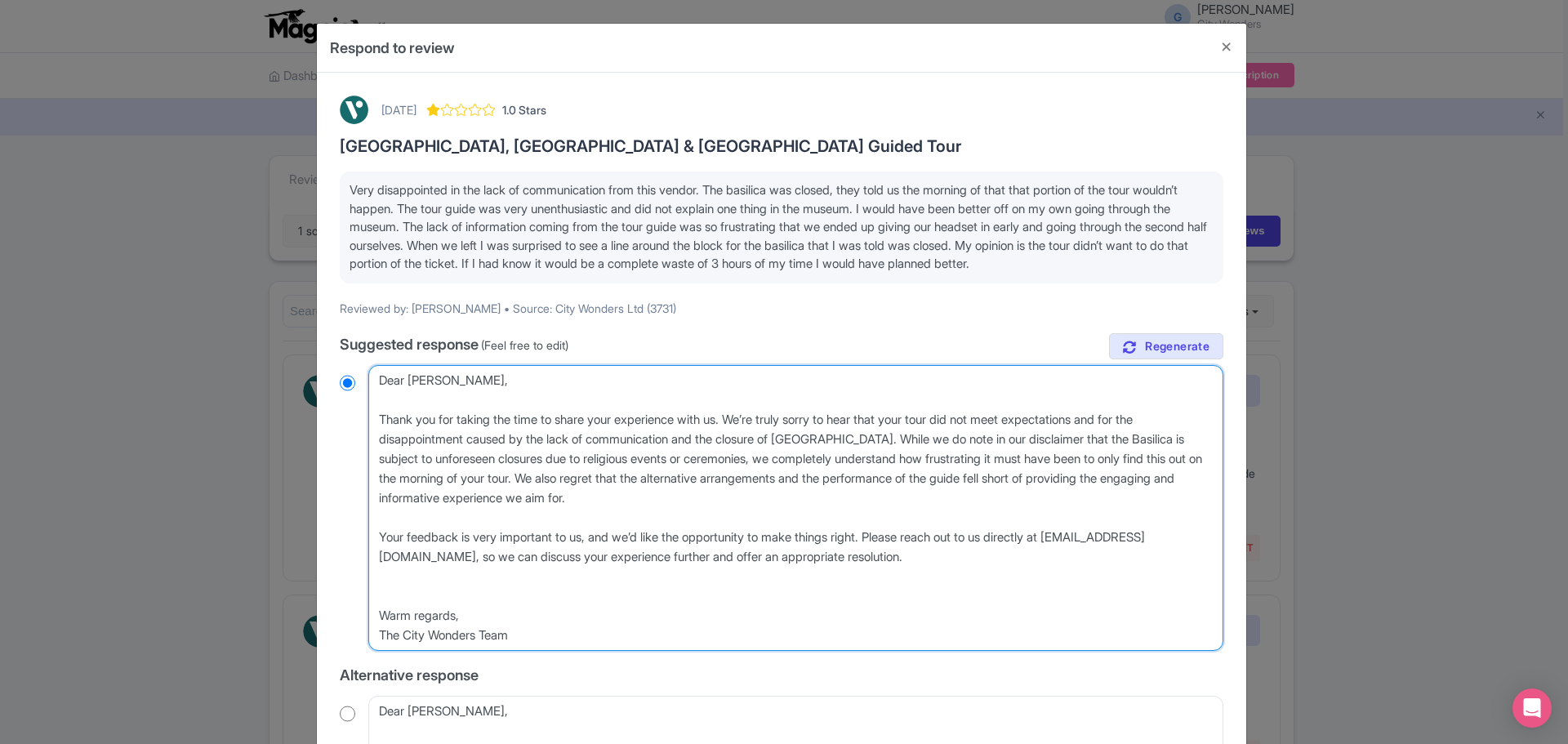
type textarea "Dear Rachel, Thank you for taking the time to share your experience with us. We…"
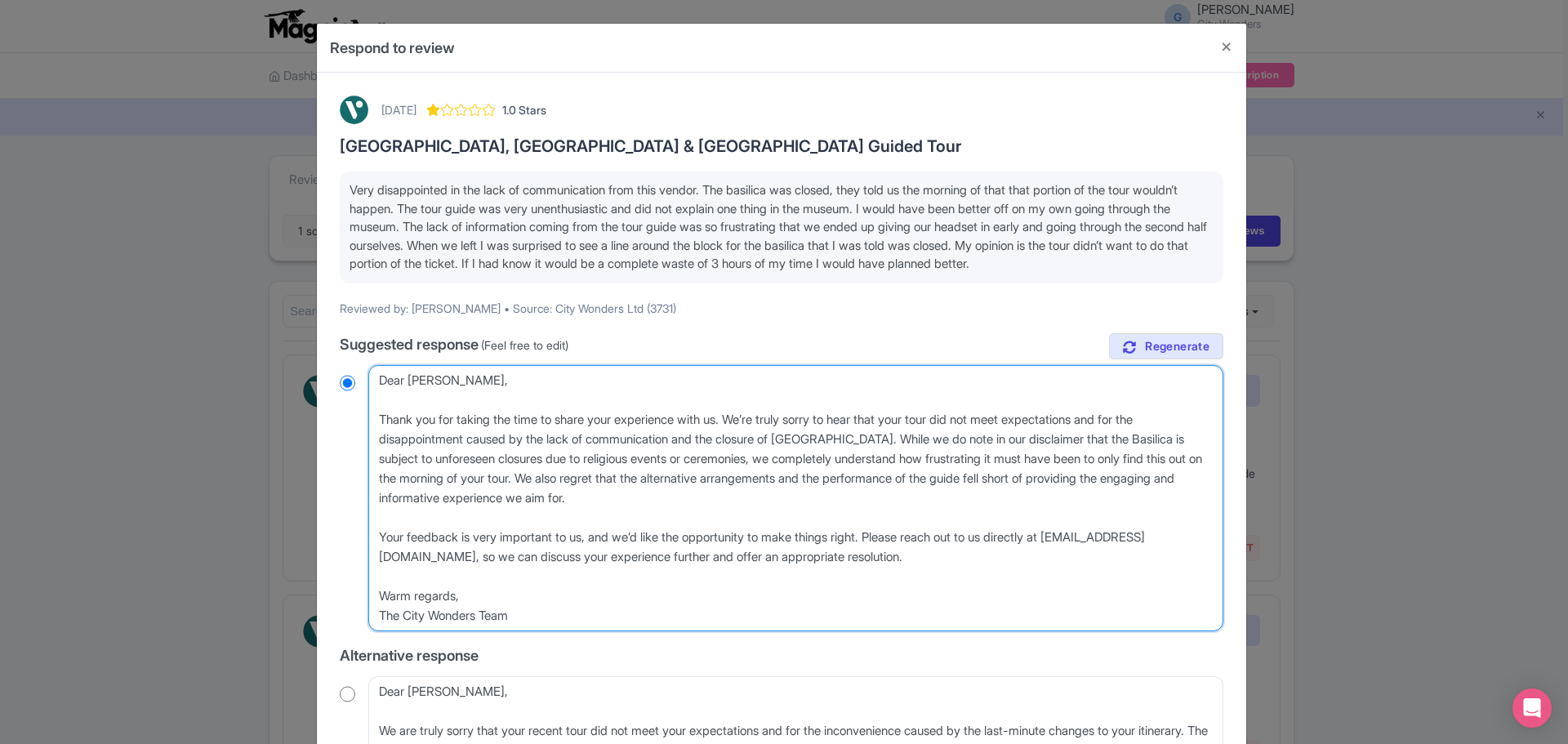
radio input "true"
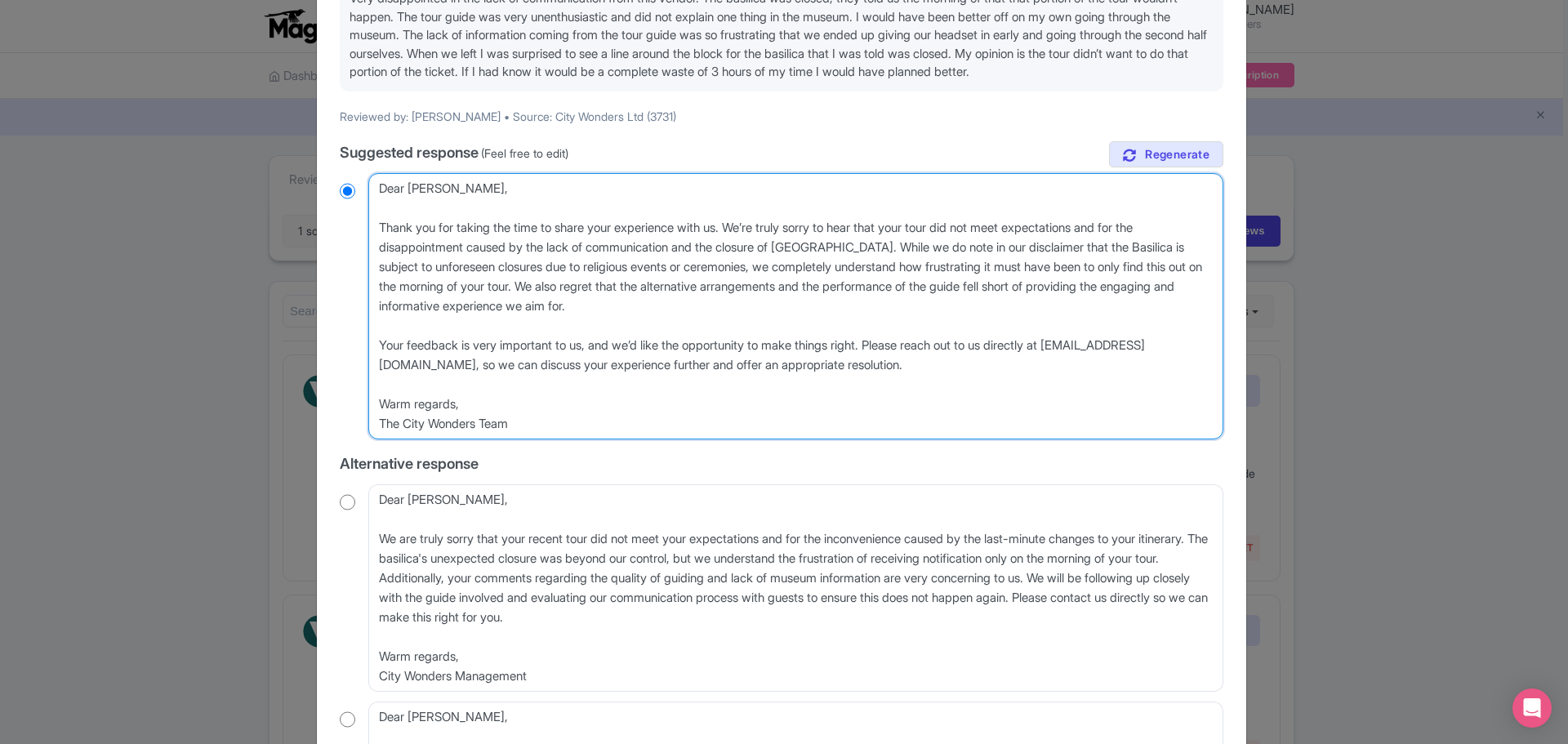
scroll to position [163, 0]
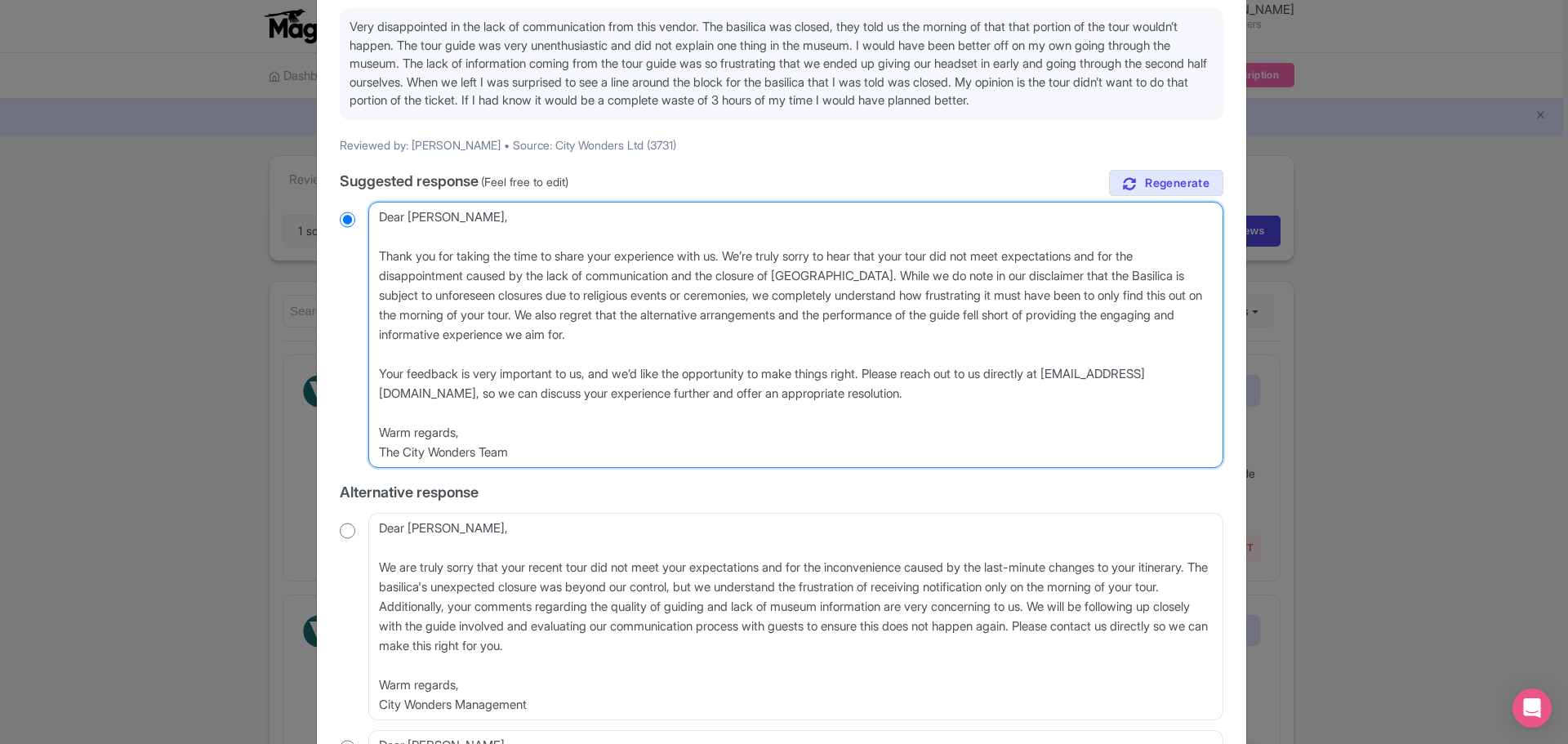
drag, startPoint x: 489, startPoint y: 434, endPoint x: 269, endPoint y: 431, distance: 220.0
click at [269, 431] on div "Respond to review September 06, 2025 1.0 Stars Vatican Museums, Sistine Chapel …" at bounding box center [784, 372] width 1568 height 744
type textarea "Dear Rachel, Thank you for taking the time to share your experience with us. We…"
radio input "true"
type textarea "Dear Rachel, Thank you for taking the time to share your experience with us. We…"
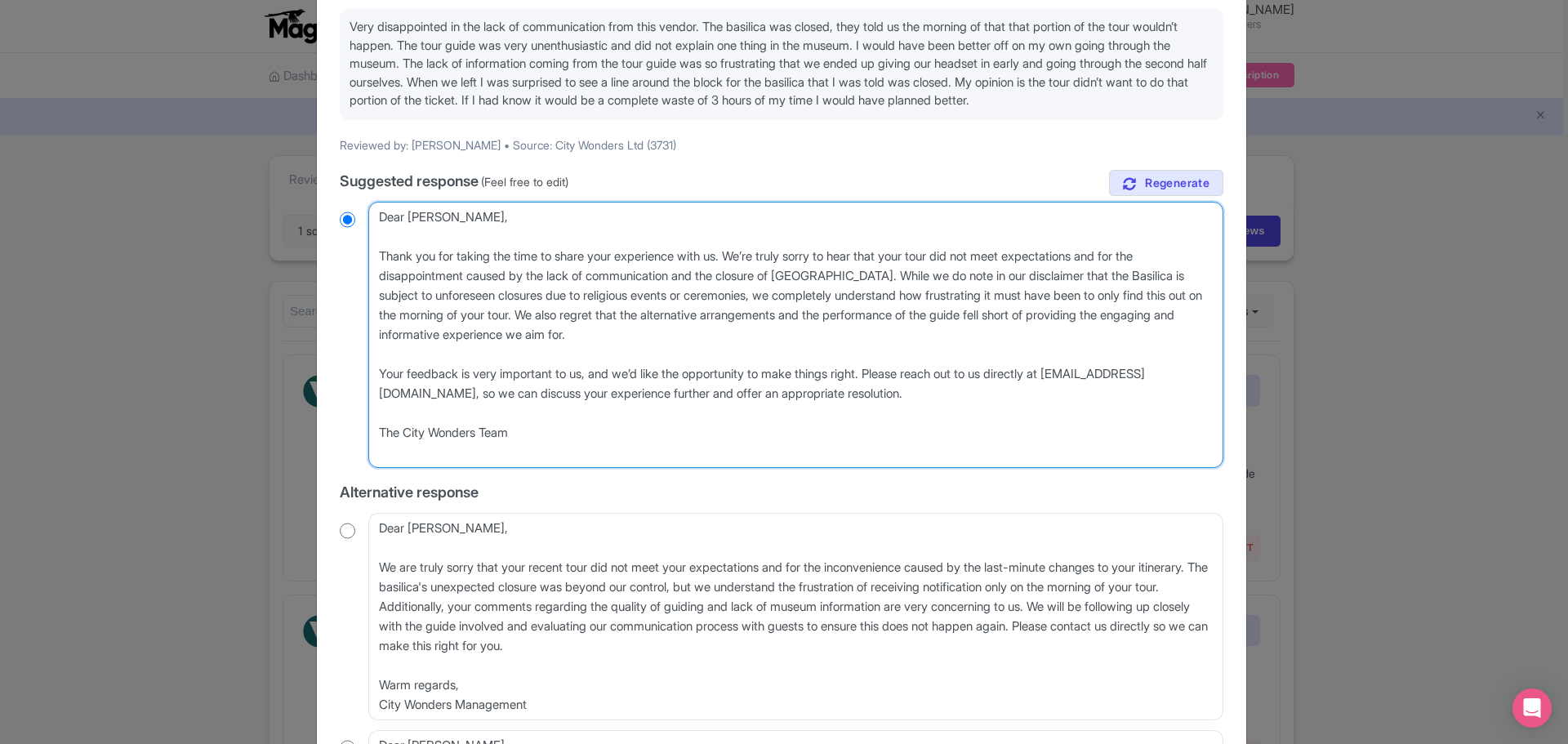
radio input "true"
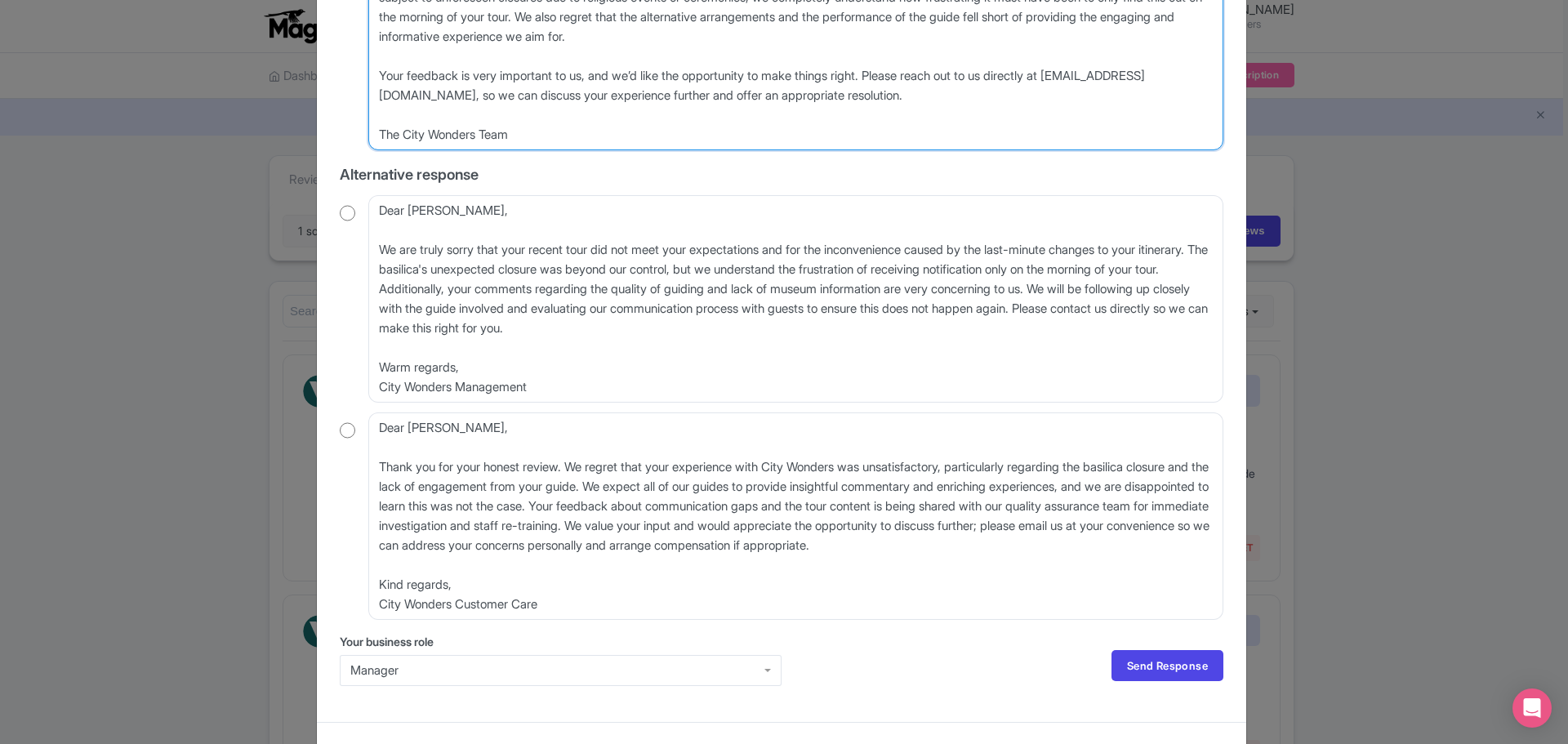
scroll to position [490, 0]
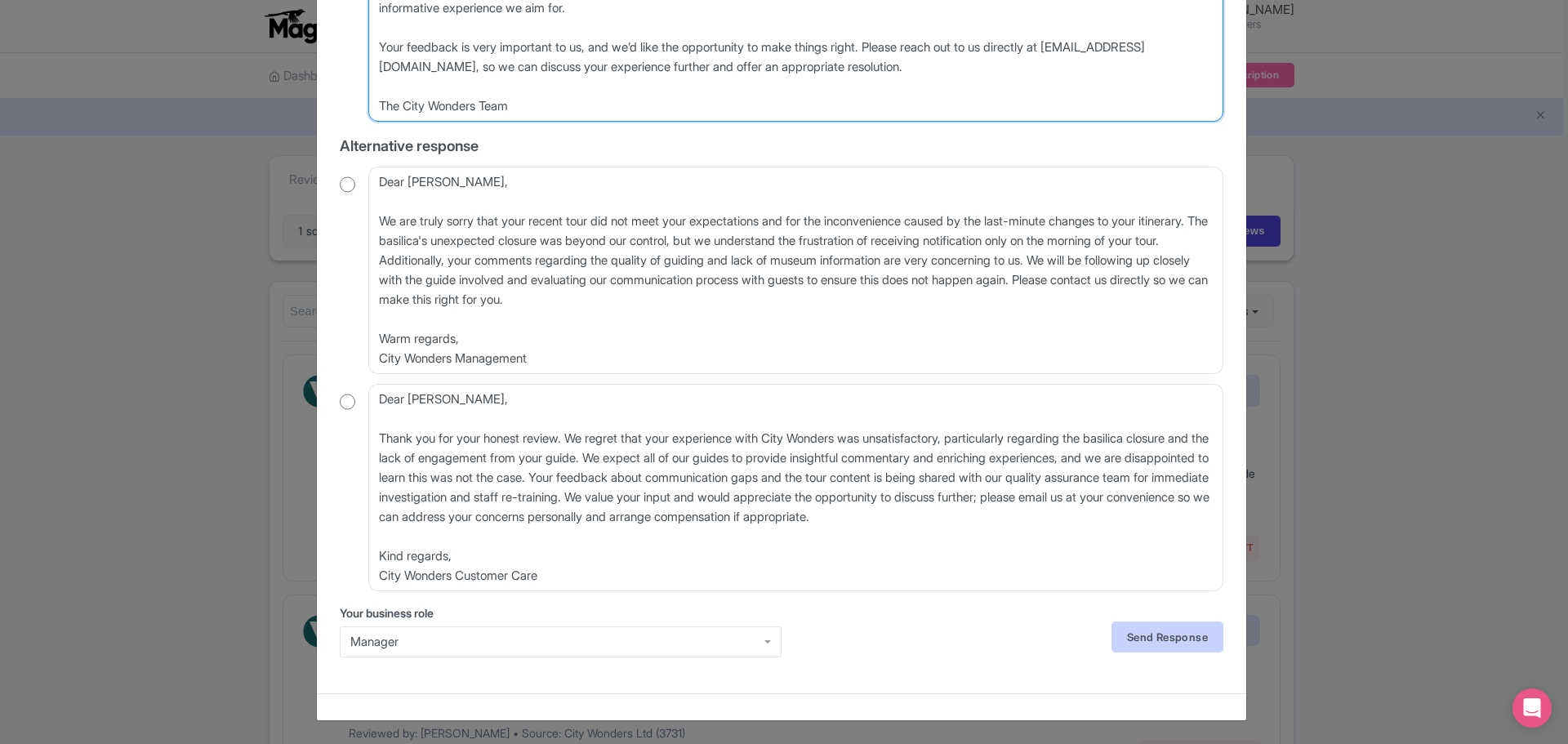
type textarea "Dear Rachel, Thank you for taking the time to share your experience with us. We…"
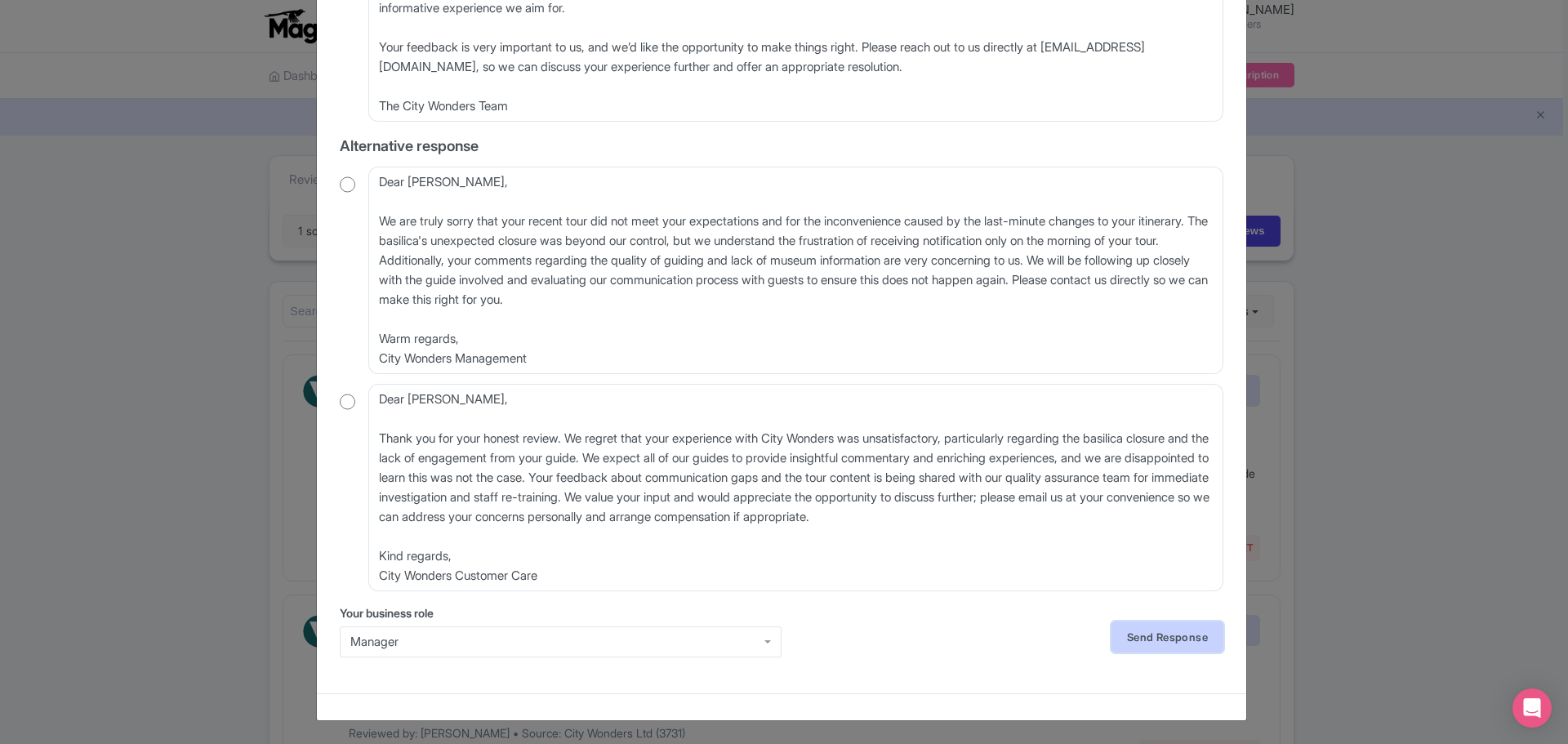
click at [1198, 630] on link "Send Response" at bounding box center [1167, 637] width 111 height 31
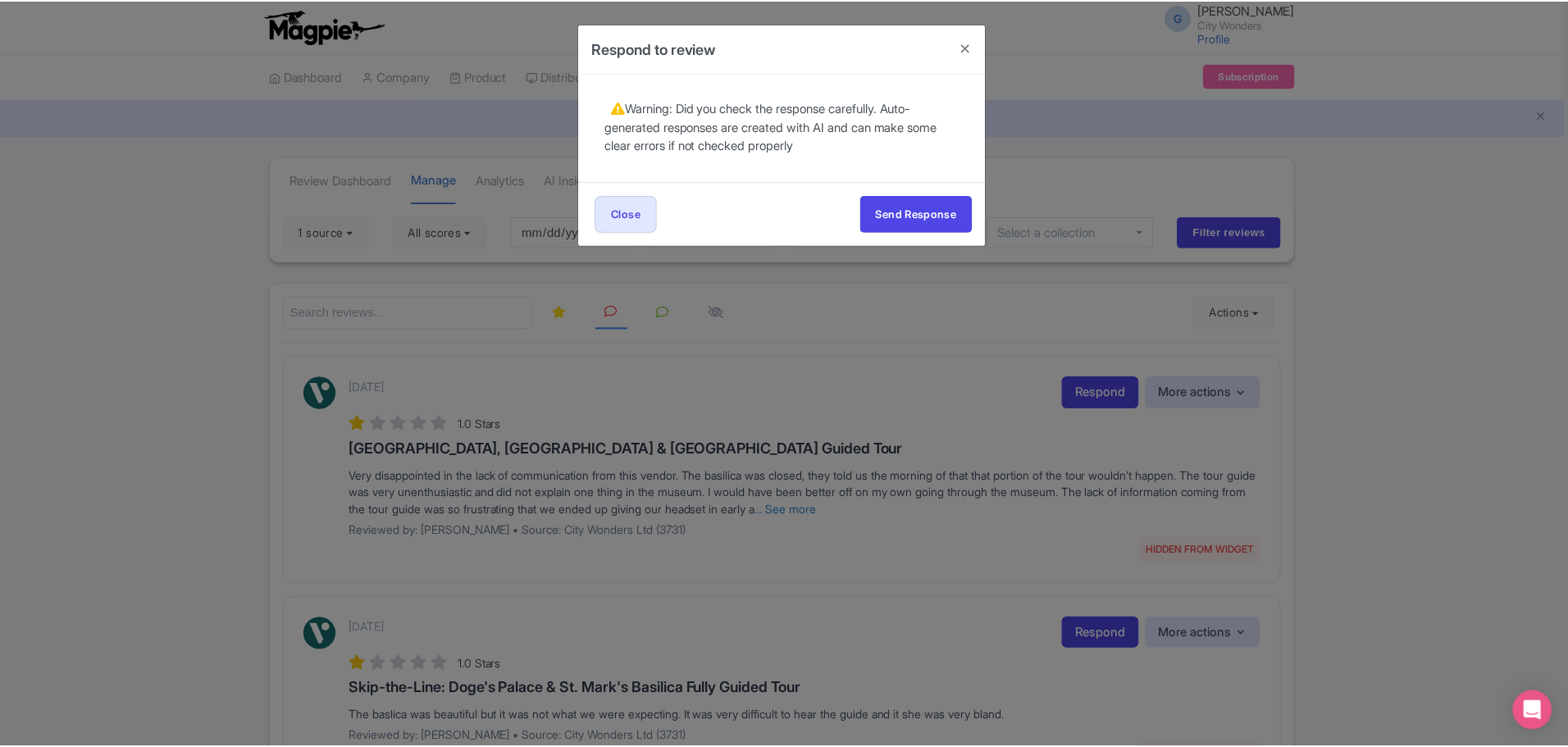
scroll to position [0, 0]
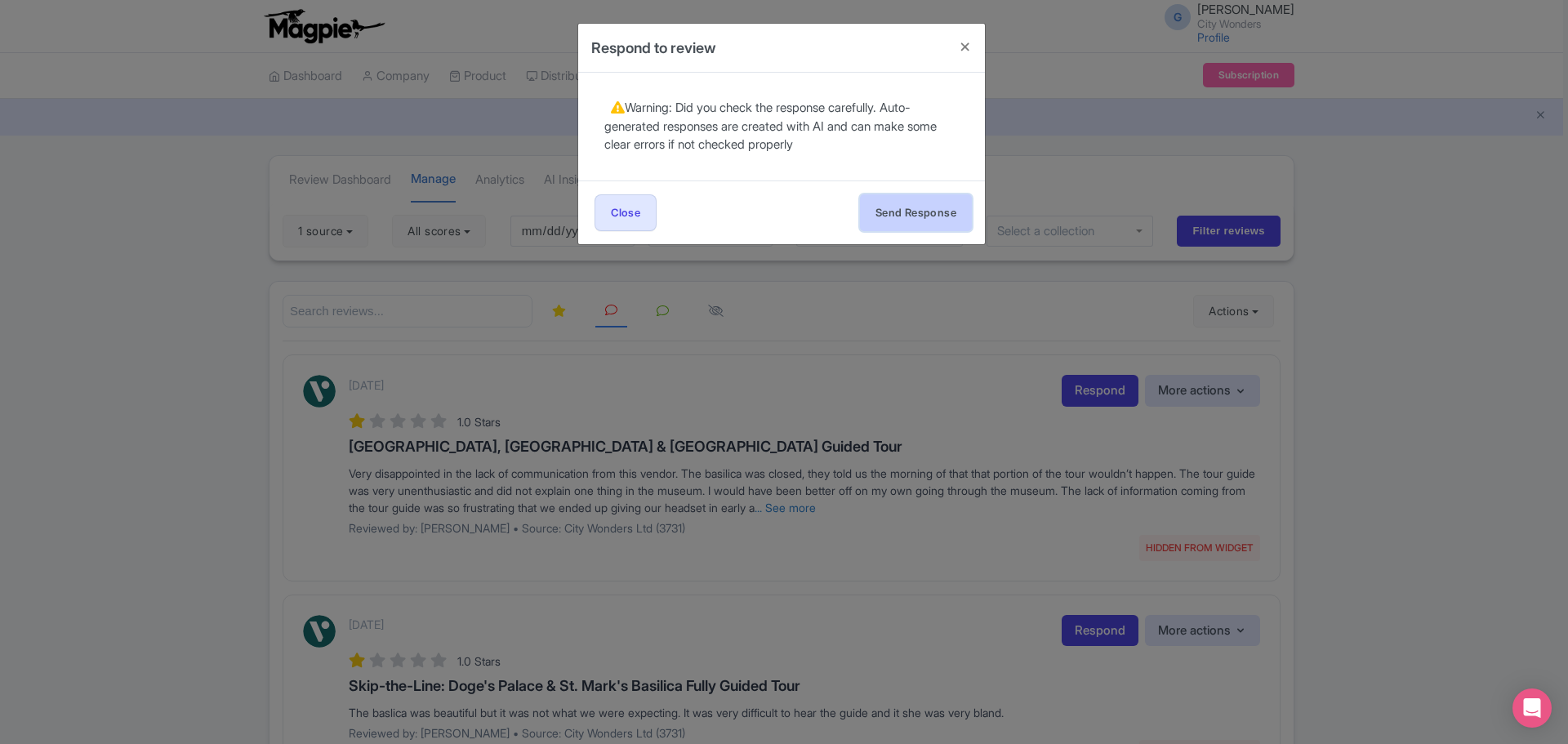
click at [921, 224] on button "Send Response" at bounding box center [916, 213] width 111 height 37
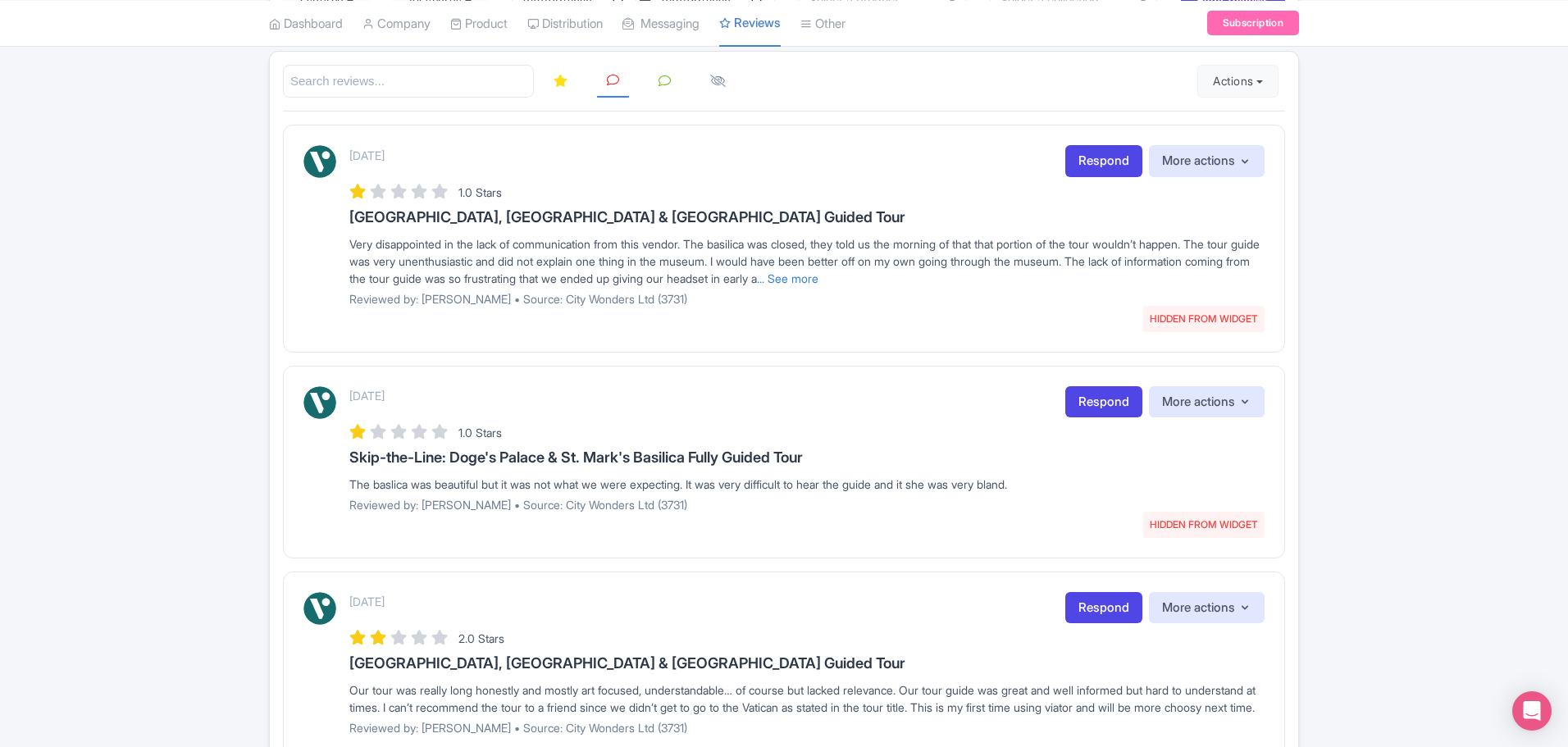
scroll to position [82, 0]
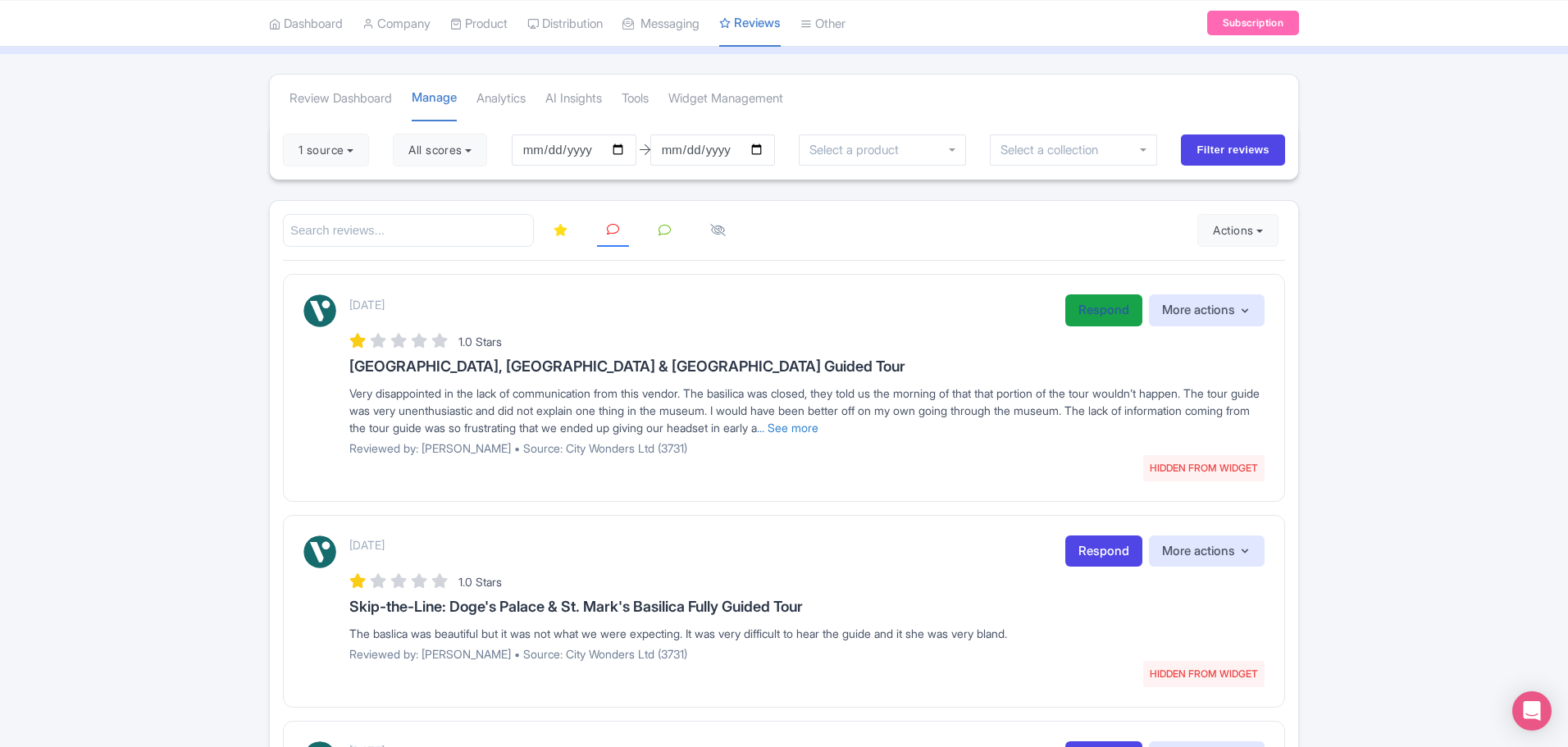
click at [1095, 309] on link "Respond" at bounding box center [1104, 310] width 78 height 32
click at [1097, 541] on link "Respond" at bounding box center [1104, 552] width 78 height 32
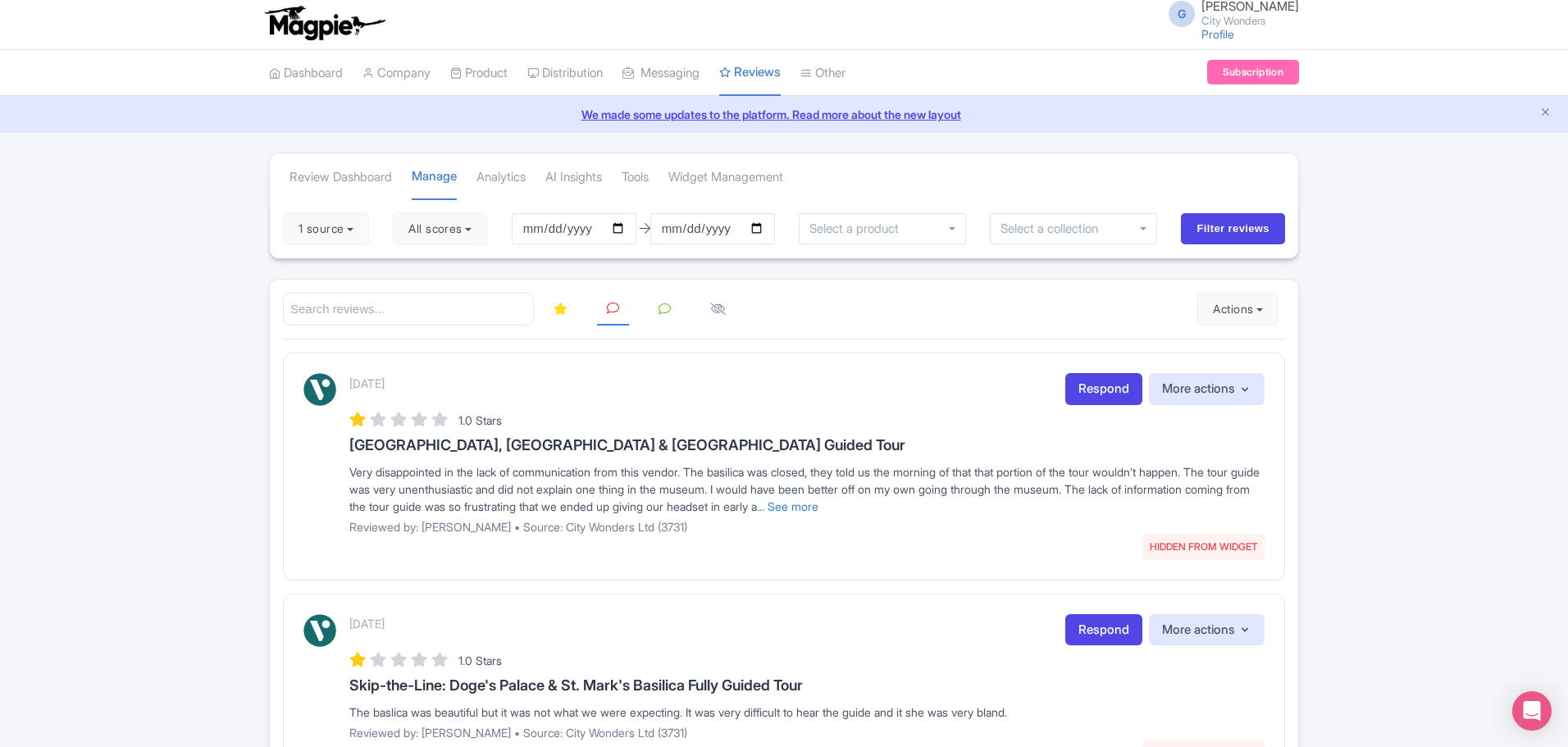
scroll to position [0, 0]
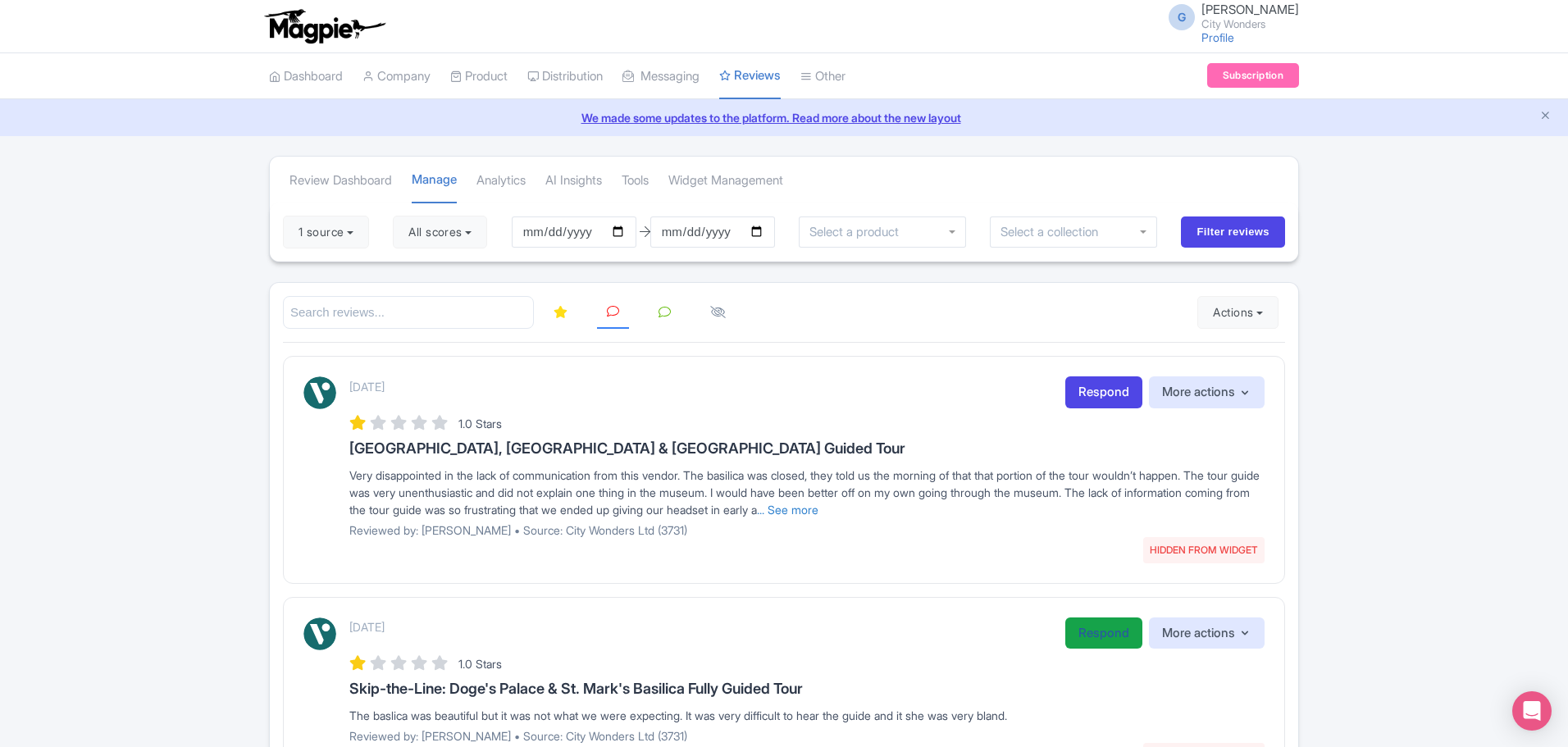
click at [1092, 633] on link "Respond" at bounding box center [1104, 633] width 78 height 32
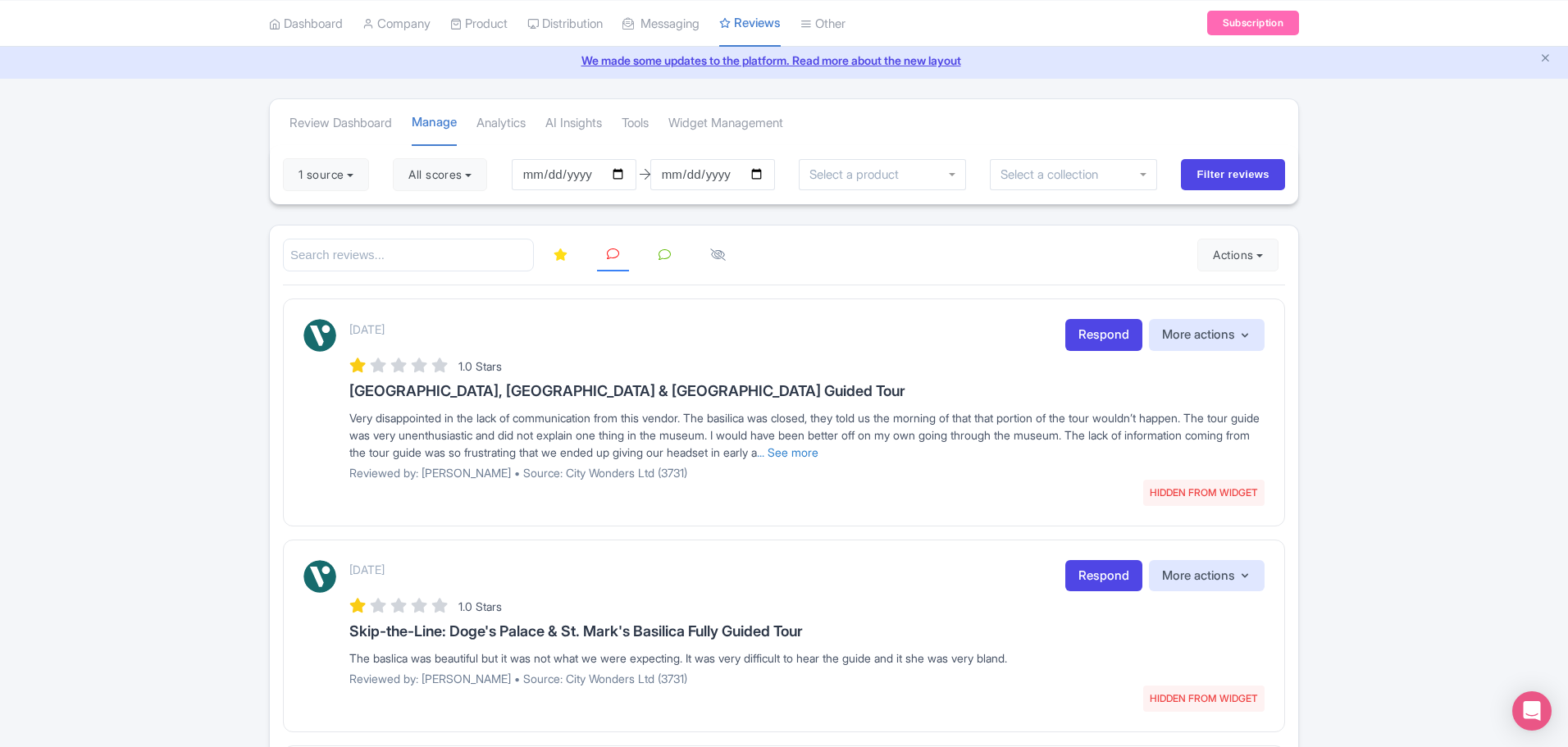
scroll to position [82, 0]
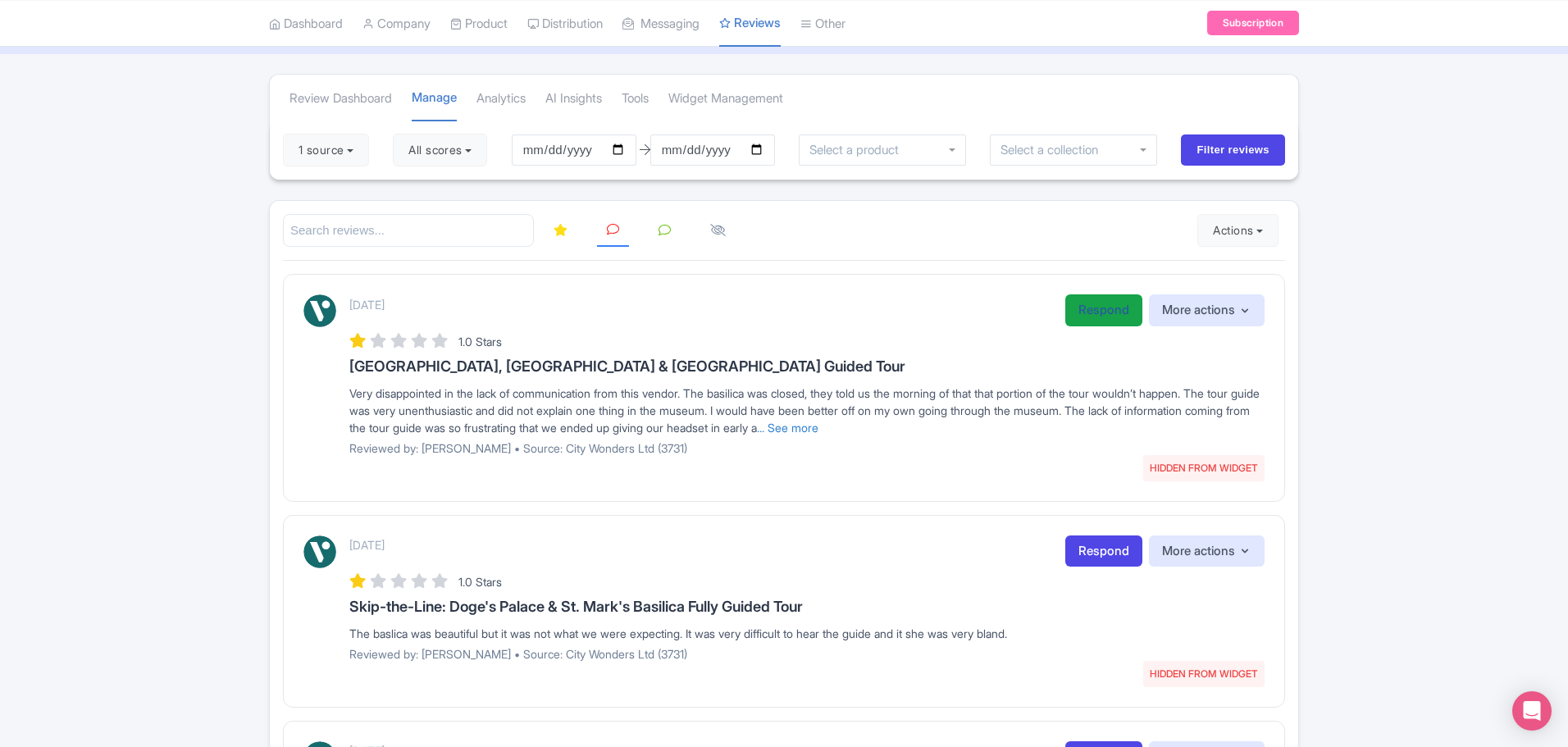
click at [1082, 311] on link "Respond" at bounding box center [1104, 310] width 78 height 32
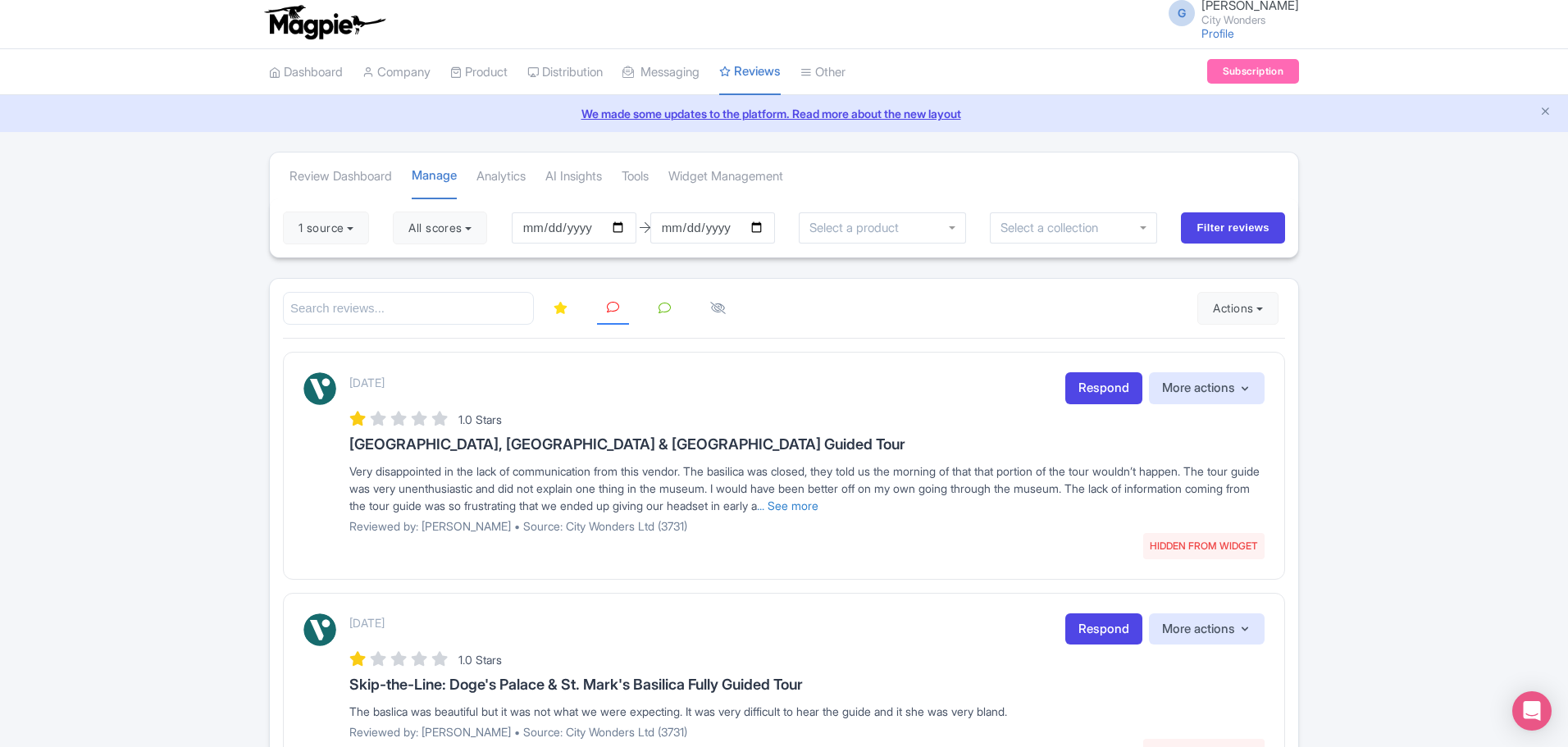
scroll to position [0, 0]
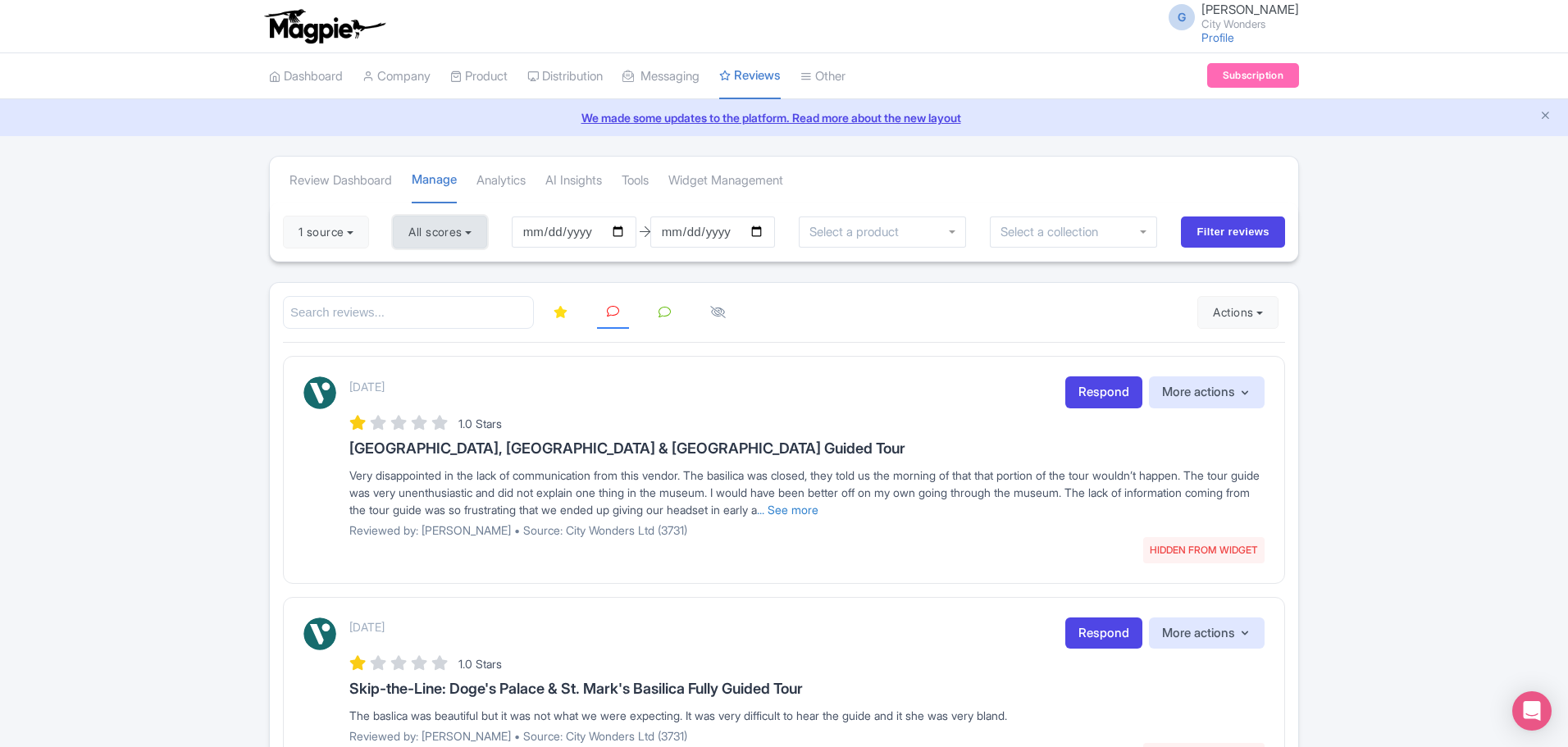
click at [474, 227] on button "All scores" at bounding box center [440, 232] width 94 height 32
click at [1209, 245] on input "Filter reviews" at bounding box center [1233, 233] width 104 height 31
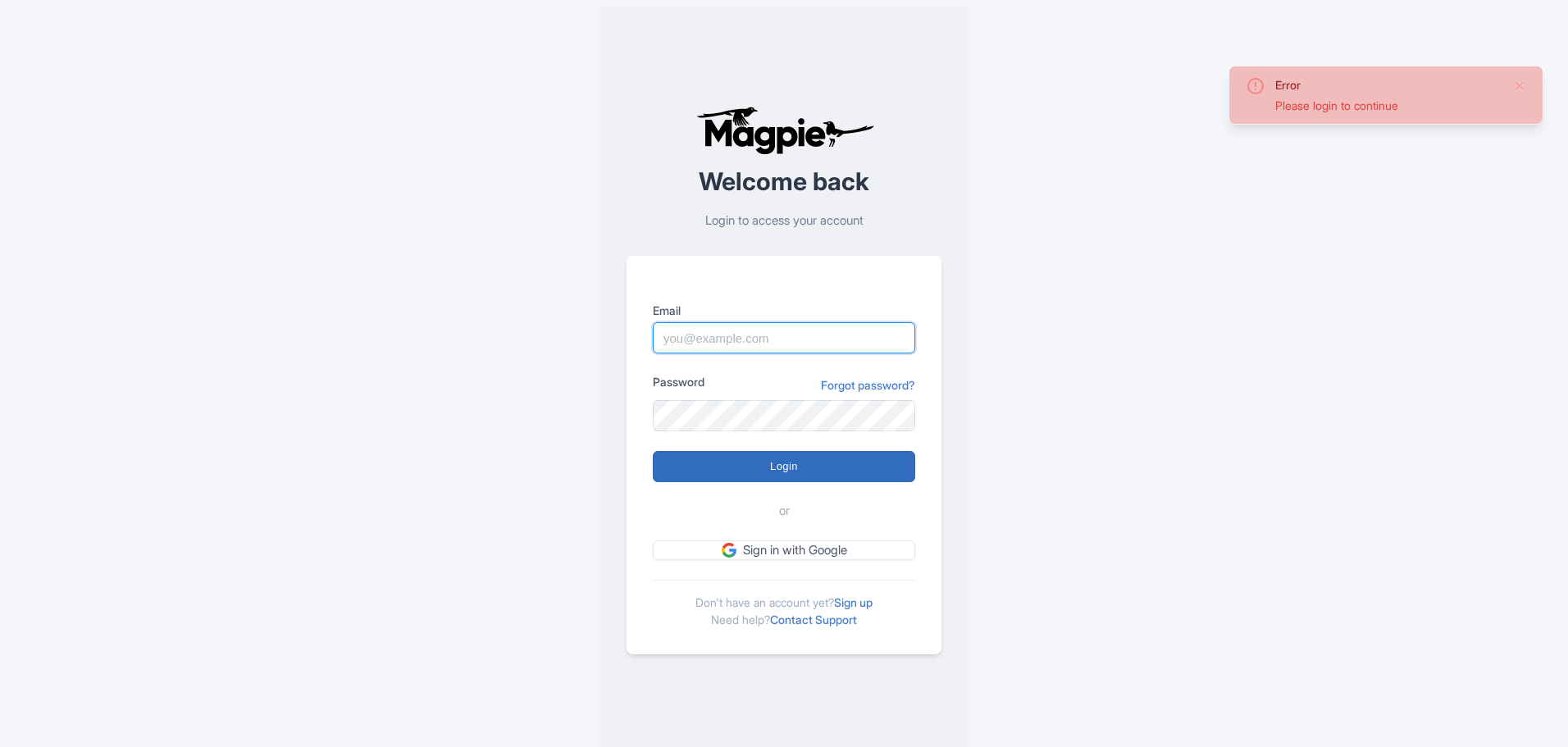
type input "glauber.ribeiro@citywonders.com"
click at [799, 466] on input "Login" at bounding box center [784, 467] width 262 height 31
type input "Logging in..."
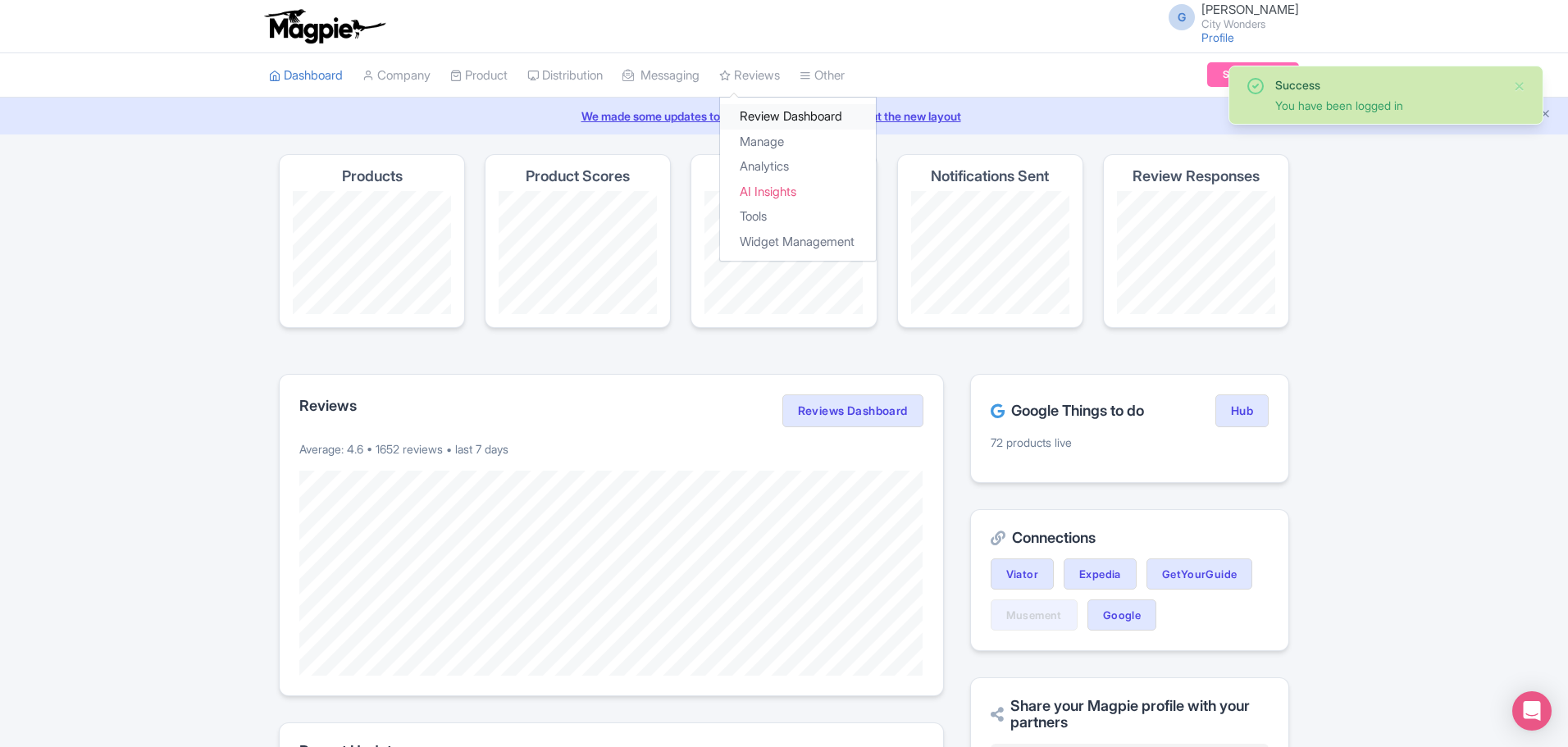
click at [779, 107] on link "Review Dashboard" at bounding box center [798, 117] width 156 height 26
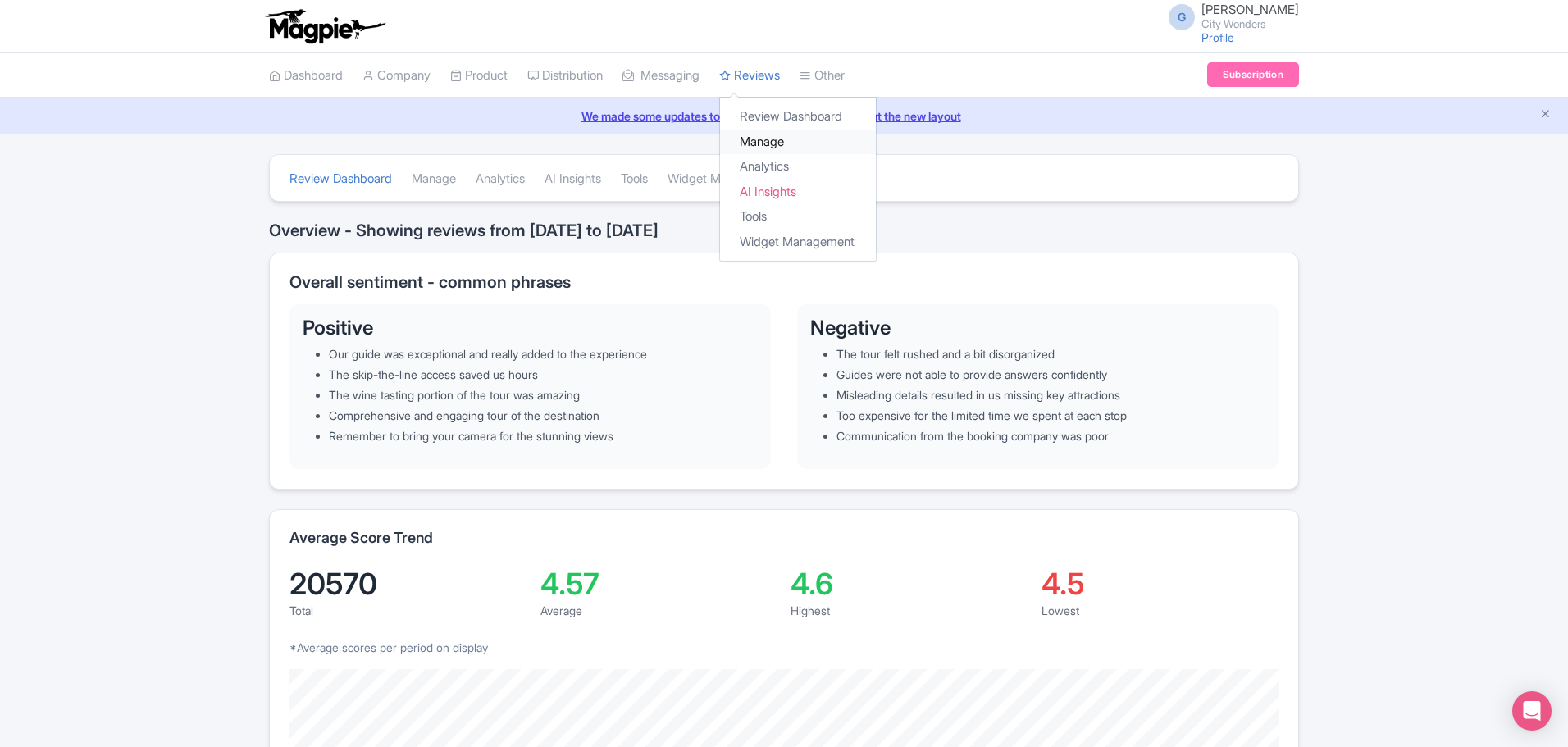
click at [770, 135] on link "Manage" at bounding box center [798, 142] width 156 height 26
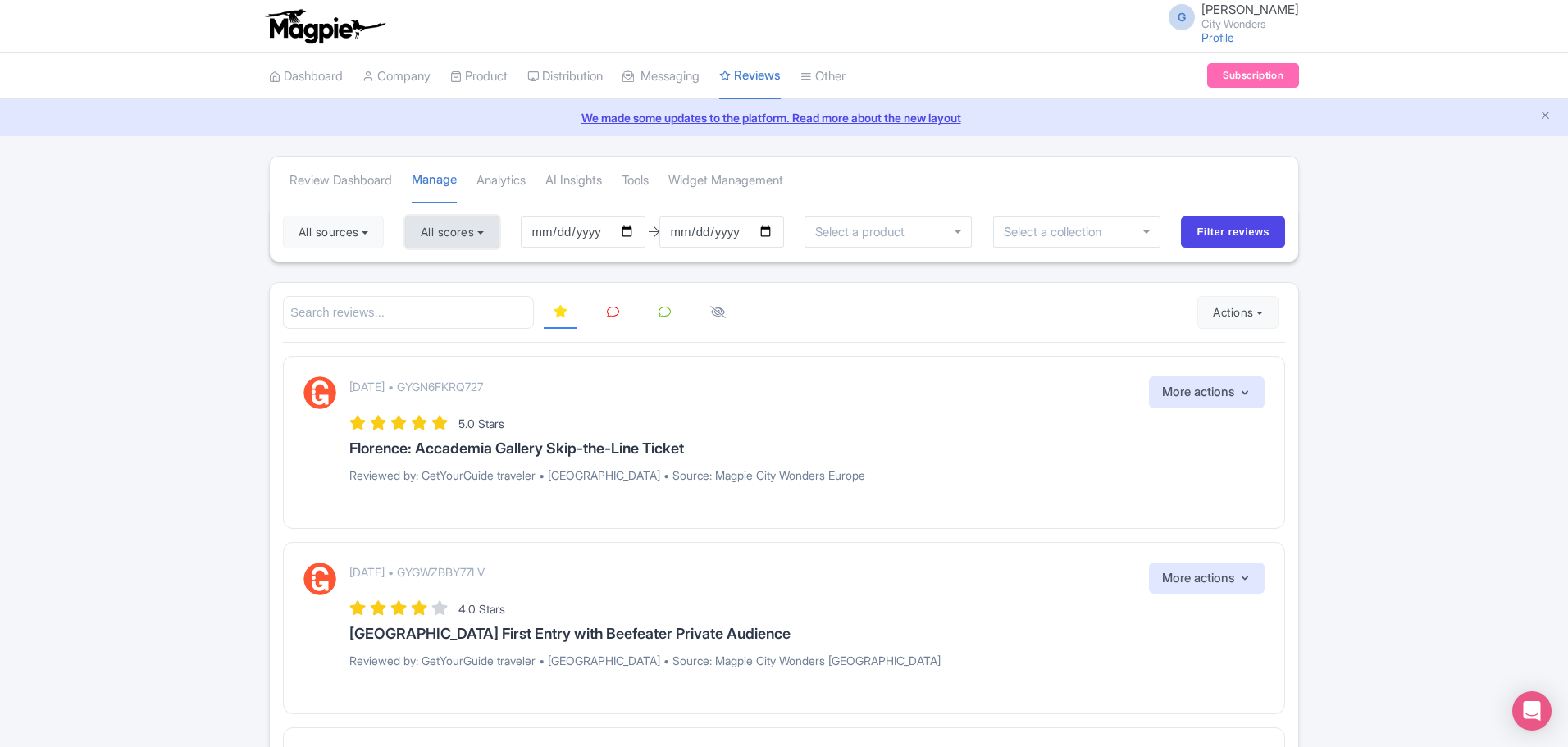
click at [457, 240] on button "All scores" at bounding box center [453, 232] width 94 height 32
click at [455, 272] on label "5 stars" at bounding box center [455, 271] width 37 height 19
click at [447, 272] on input "5 stars" at bounding box center [441, 266] width 11 height 11
checkbox input "false"
click at [457, 292] on label "4 stars" at bounding box center [455, 295] width 37 height 19
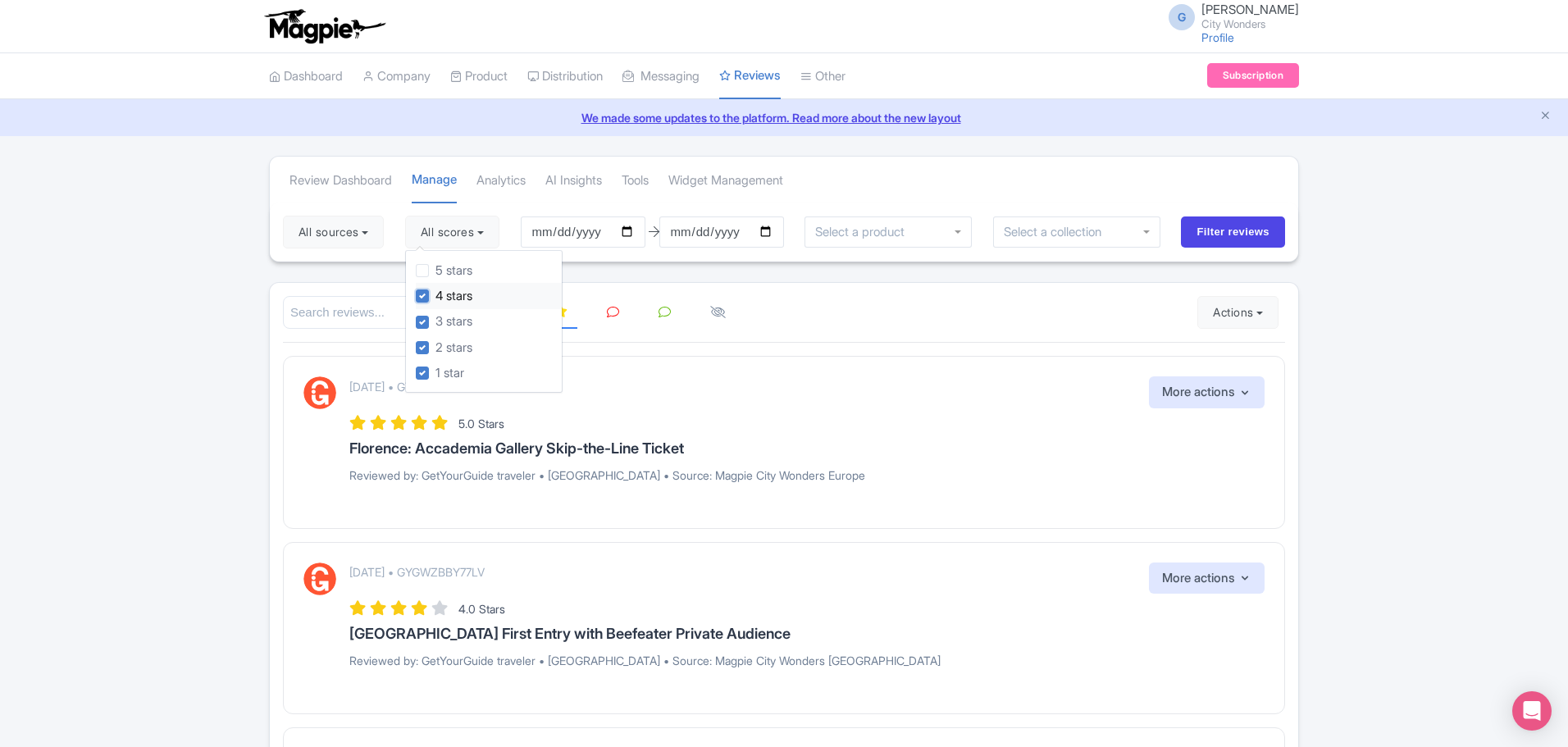
click at [447, 292] on input "4 stars" at bounding box center [441, 292] width 11 height 11
checkbox input "false"
click at [461, 322] on label "3 stars" at bounding box center [455, 321] width 37 height 19
click at [447, 322] on input "3 stars" at bounding box center [441, 317] width 11 height 11
click at [450, 323] on label "3 stars" at bounding box center [455, 321] width 37 height 19
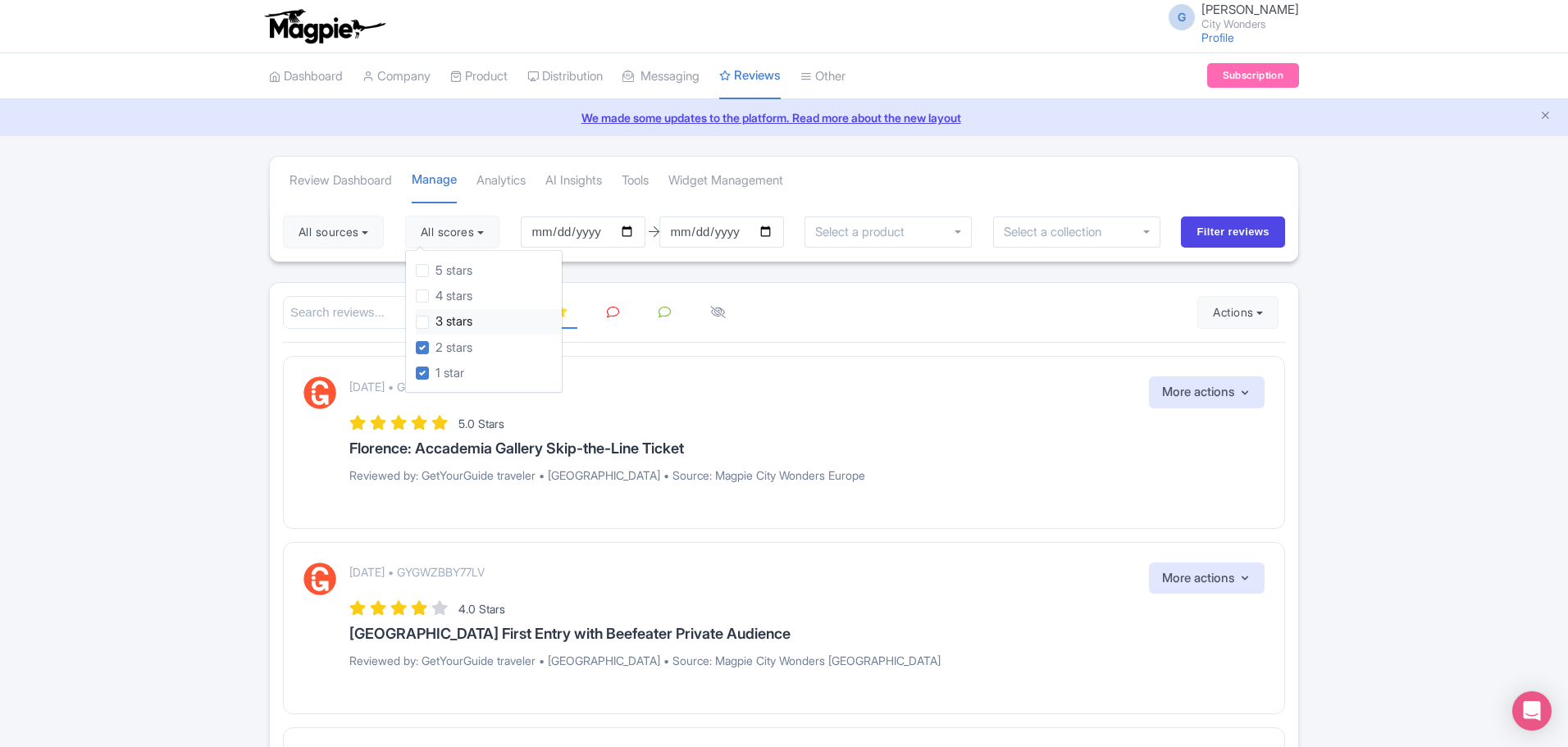
click at [447, 323] on input "3 stars" at bounding box center [441, 317] width 11 height 11
checkbox input "true"
click at [358, 234] on button "All sources" at bounding box center [333, 232] width 101 height 32
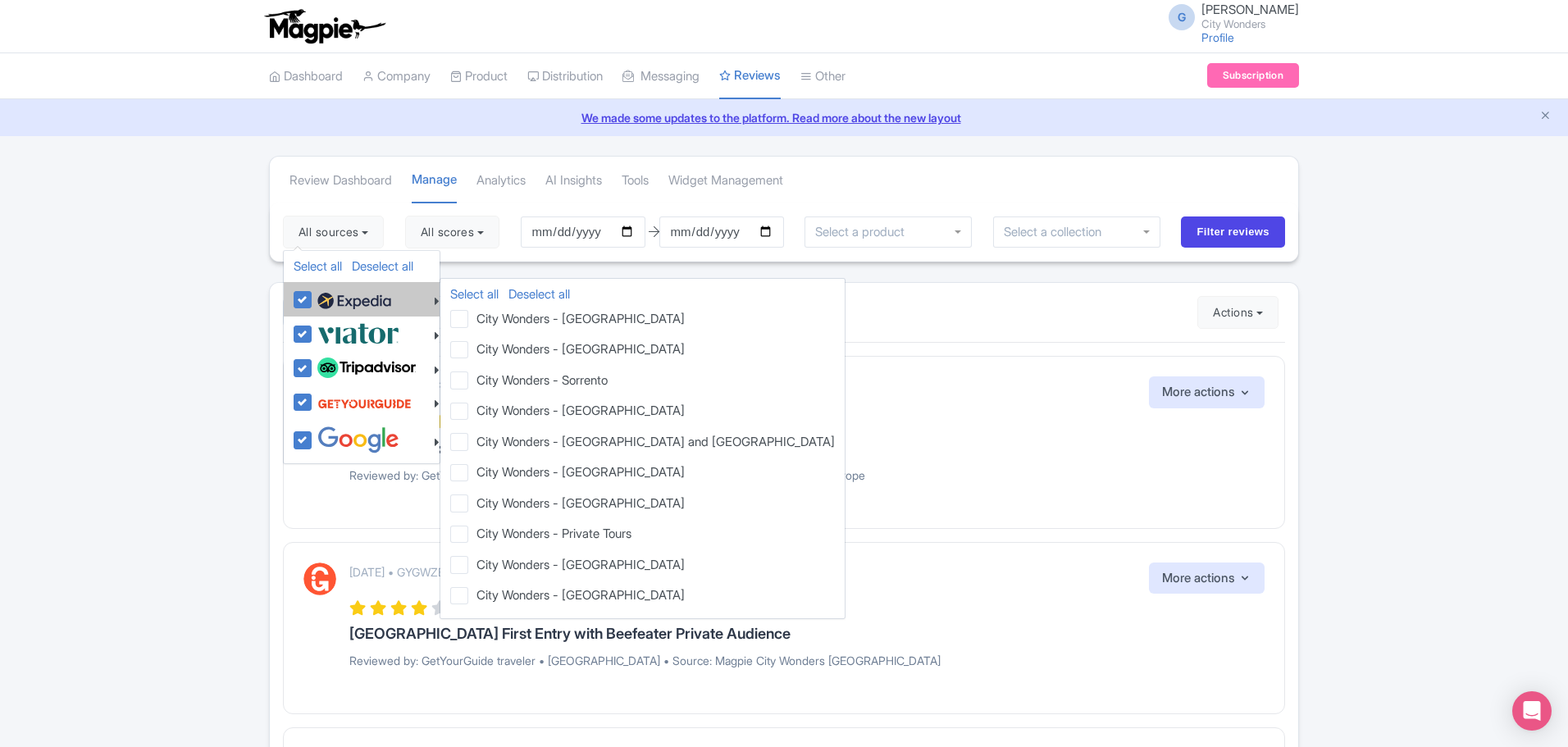
click at [344, 303] on img at bounding box center [353, 300] width 74 height 25
click at [324, 296] on input "checkbox" at bounding box center [318, 291] width 11 height 11
checkbox input "false"
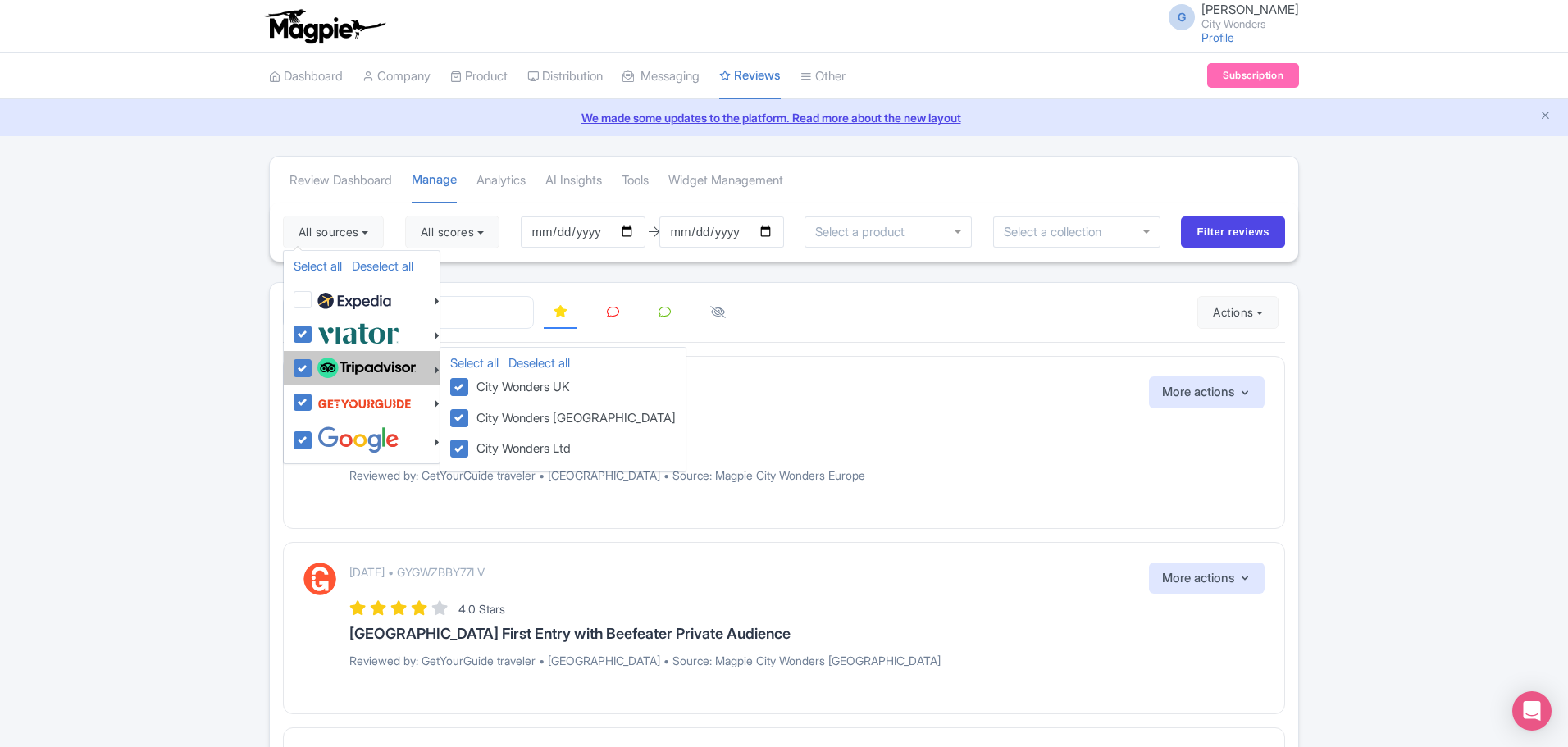
drag, startPoint x: 345, startPoint y: 371, endPoint x: 351, endPoint y: 379, distance: 10.0
click at [346, 372] on img at bounding box center [366, 368] width 98 height 22
click at [324, 365] on input "checkbox" at bounding box center [318, 359] width 11 height 11
checkbox input "false"
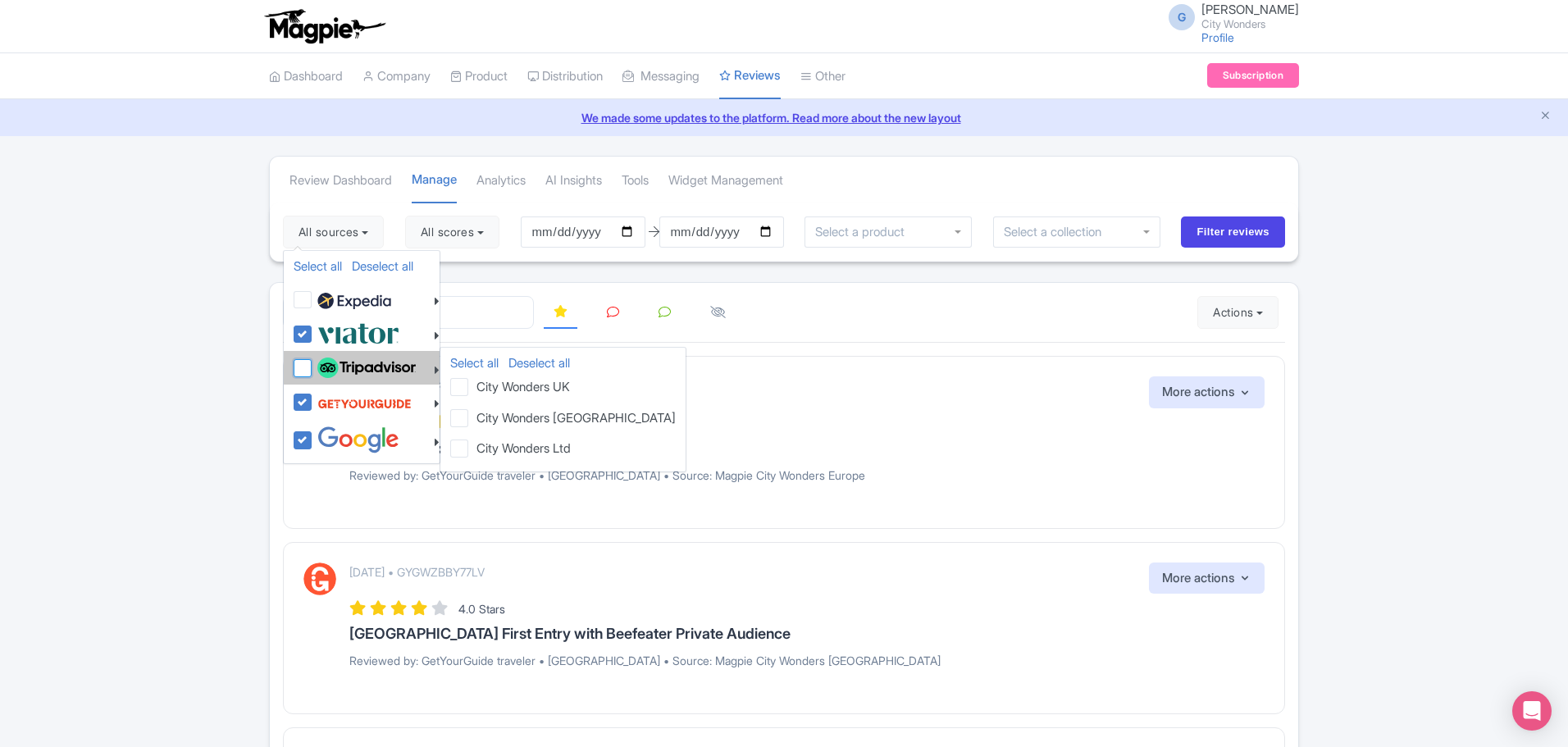
checkbox input "false"
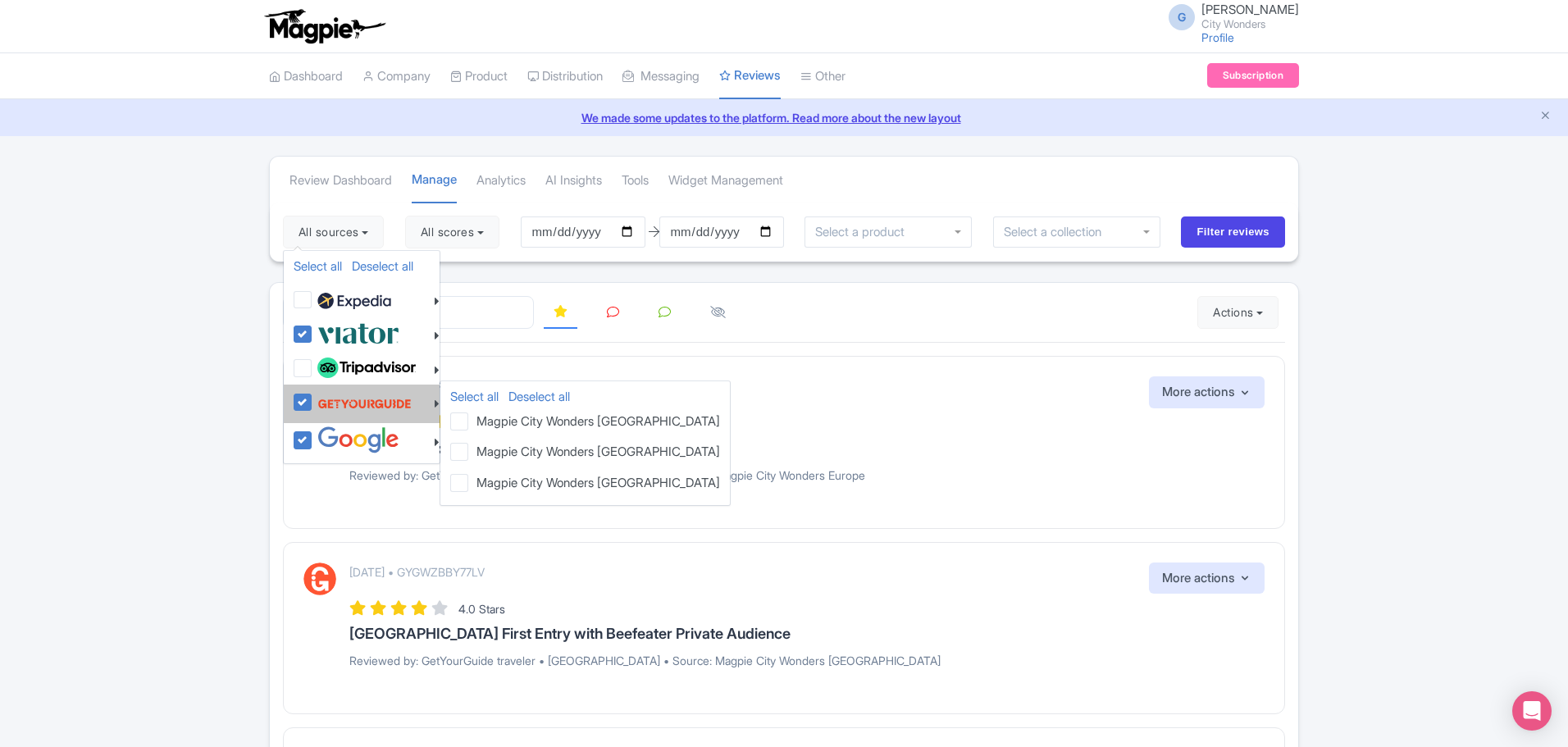
click at [356, 411] on img at bounding box center [364, 403] width 94 height 31
click at [324, 399] on input "checkbox" at bounding box center [318, 393] width 11 height 11
checkbox input "false"
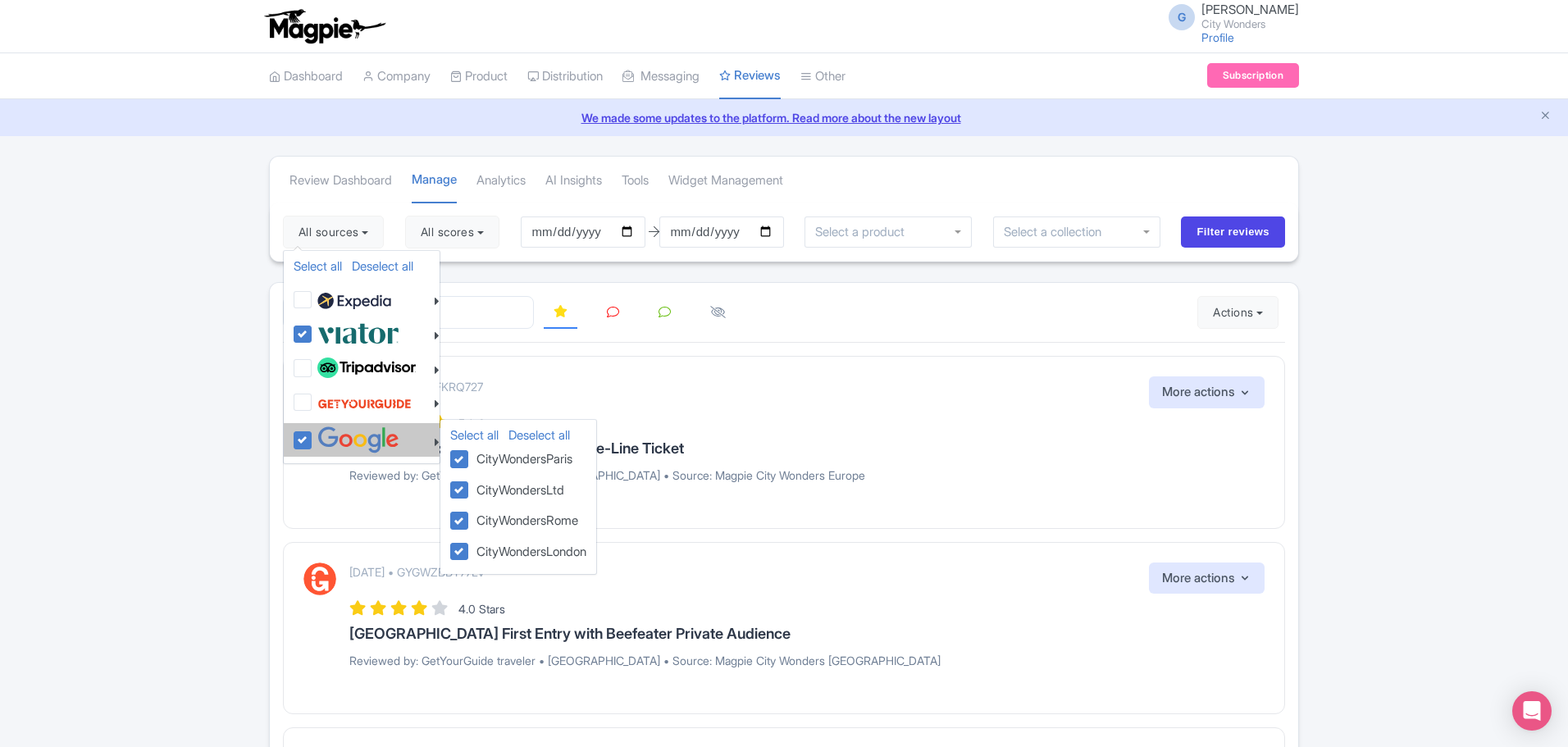
drag, startPoint x: 357, startPoint y: 441, endPoint x: 380, endPoint y: 446, distance: 23.5
click at [357, 441] on img at bounding box center [358, 440] width 82 height 27
click at [324, 437] on input "checkbox" at bounding box center [318, 431] width 11 height 11
checkbox input "false"
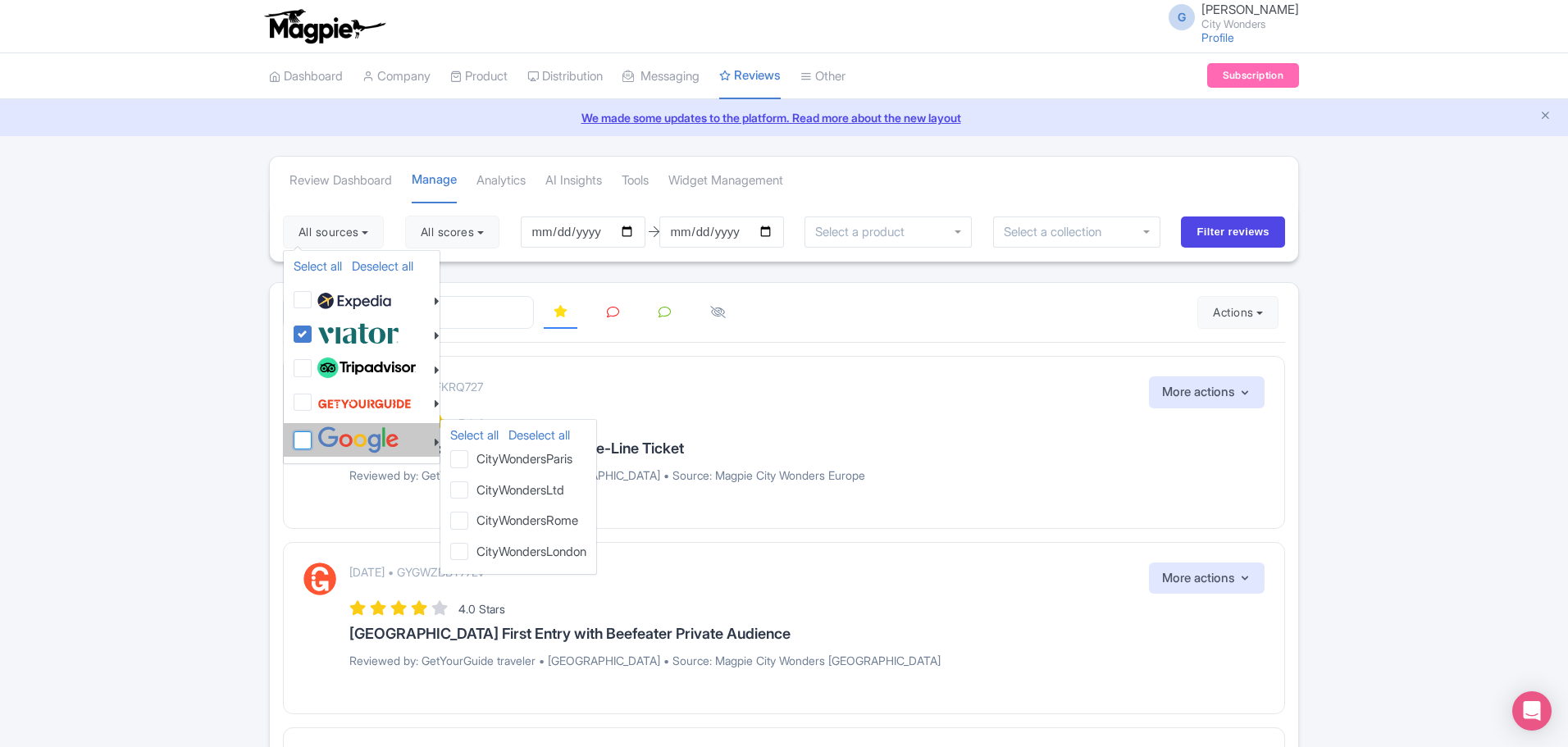
checkbox input "false"
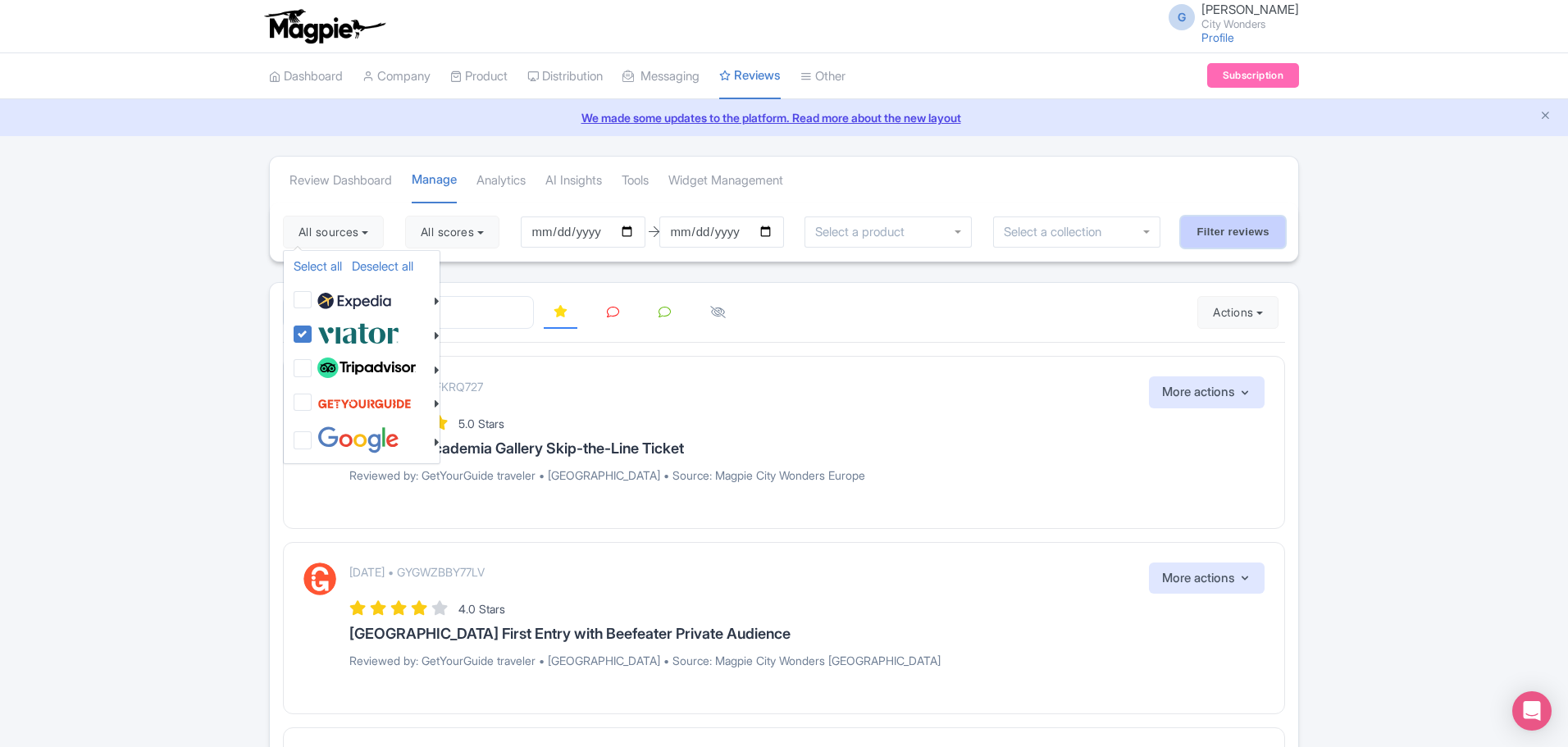
click at [1245, 241] on input "Filter reviews" at bounding box center [1233, 233] width 104 height 31
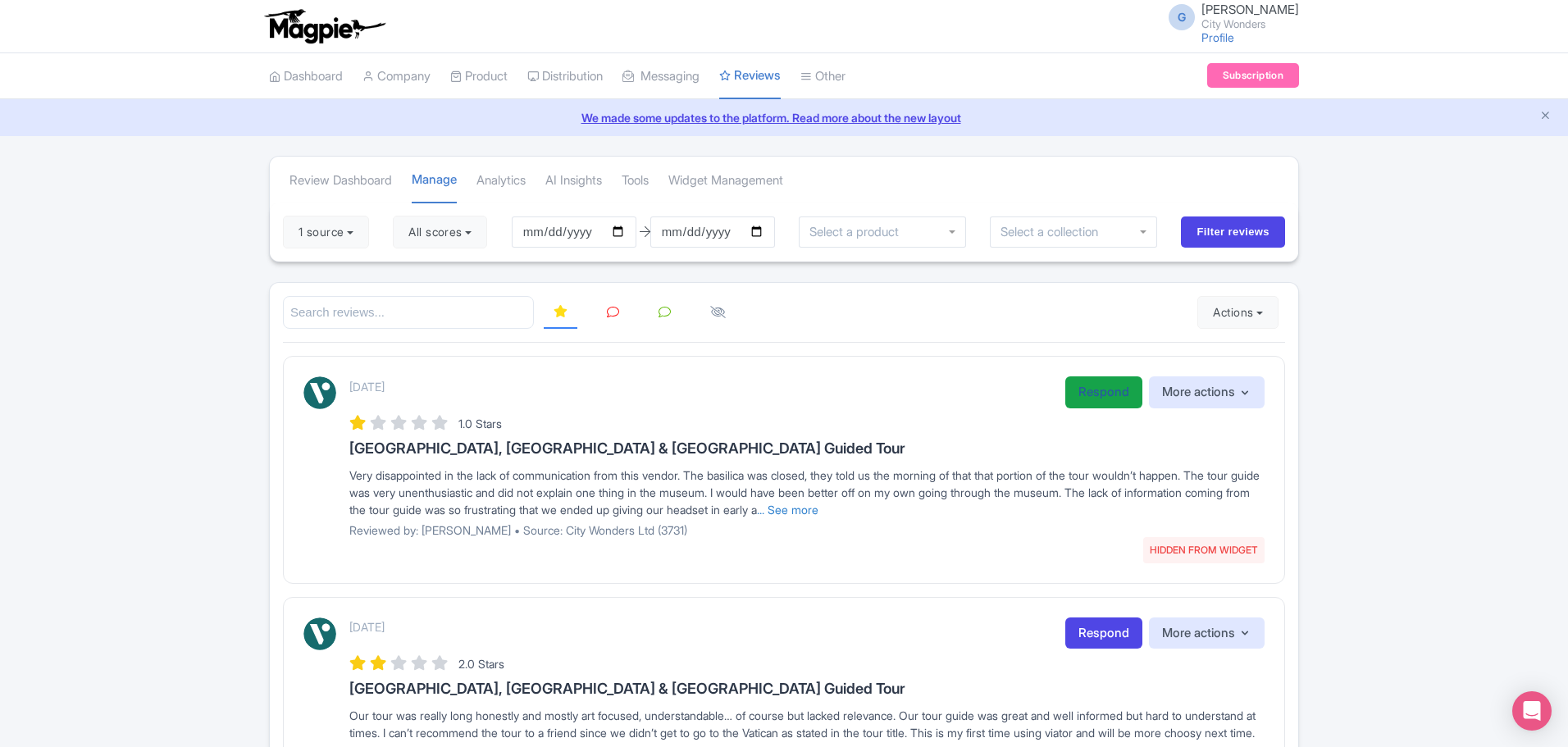
click at [1108, 400] on link "Respond" at bounding box center [1104, 392] width 78 height 32
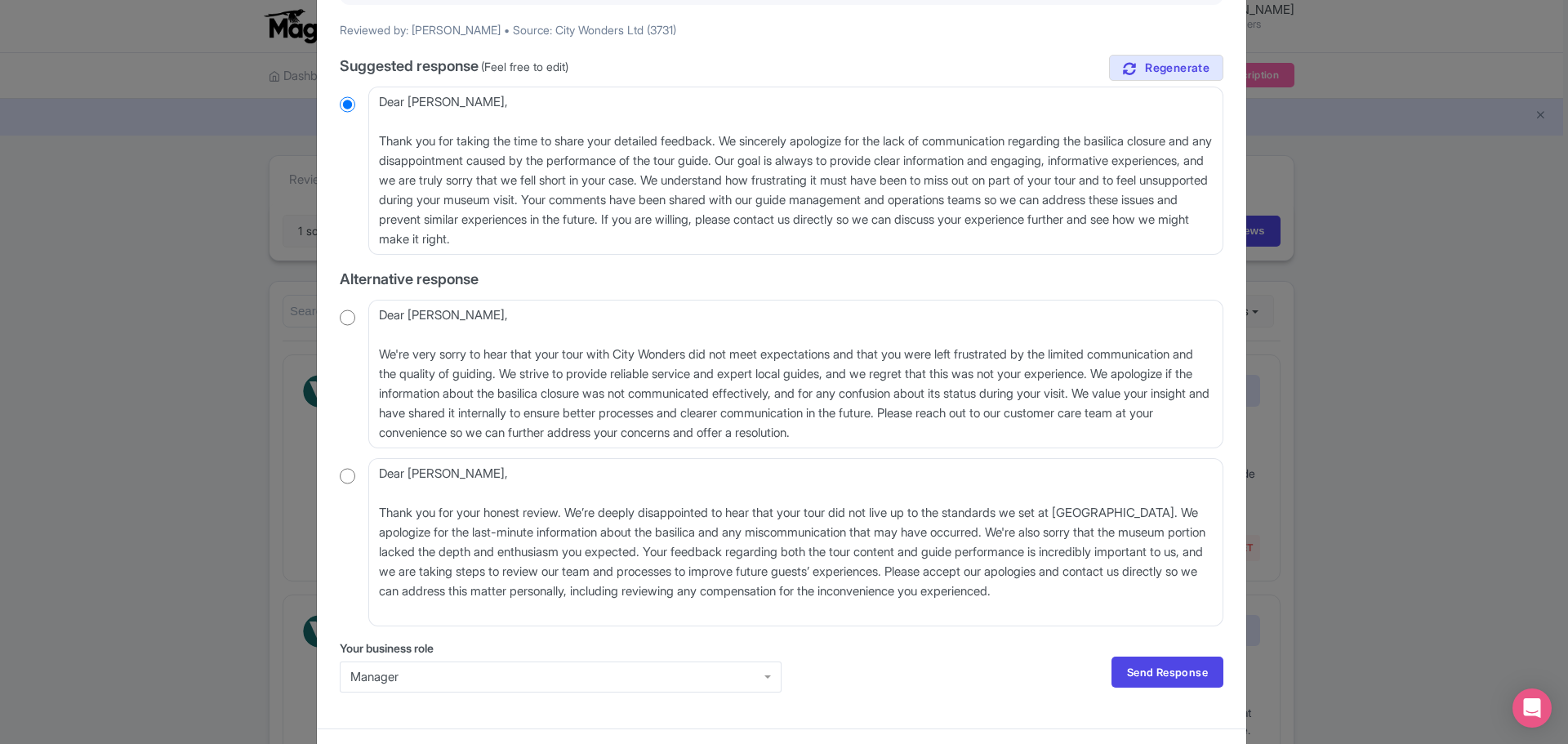
scroll to position [245, 0]
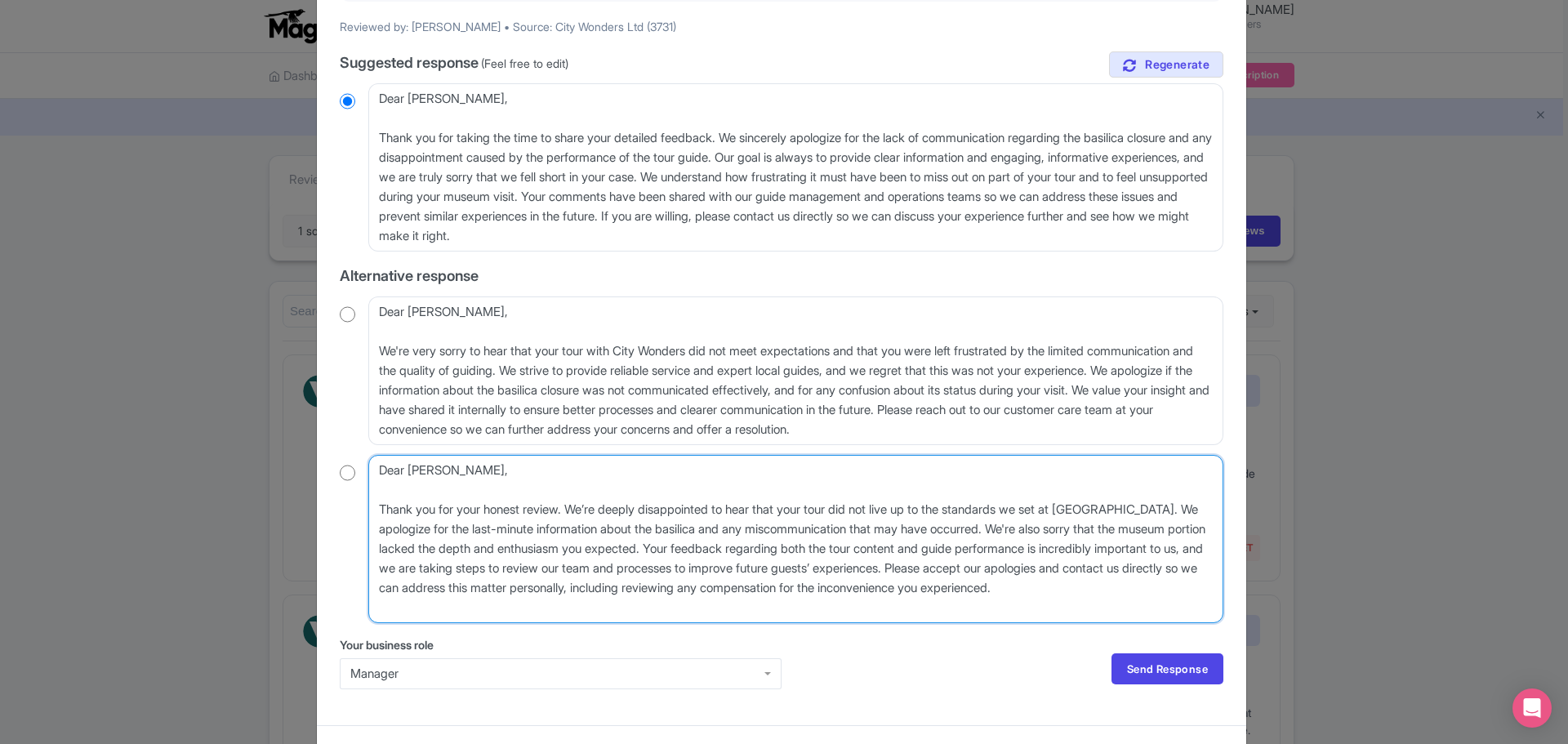
drag, startPoint x: 719, startPoint y: 618, endPoint x: 713, endPoint y: 611, distance: 9.2
click at [719, 618] on textarea "Dear [PERSON_NAME], Thank you for your honest review. We’re deeply disappointed…" at bounding box center [796, 539] width 855 height 168
drag, startPoint x: 463, startPoint y: 620, endPoint x: 356, endPoint y: 432, distance: 216.3
click at [380, 431] on div "true Suggested response (Feel free to edit) Dear [PERSON_NAME], Thank you for t…" at bounding box center [782, 337] width 884 height 572
paste textarea ", Thank you for taking the time to share your experience with us. We’re truly s…"
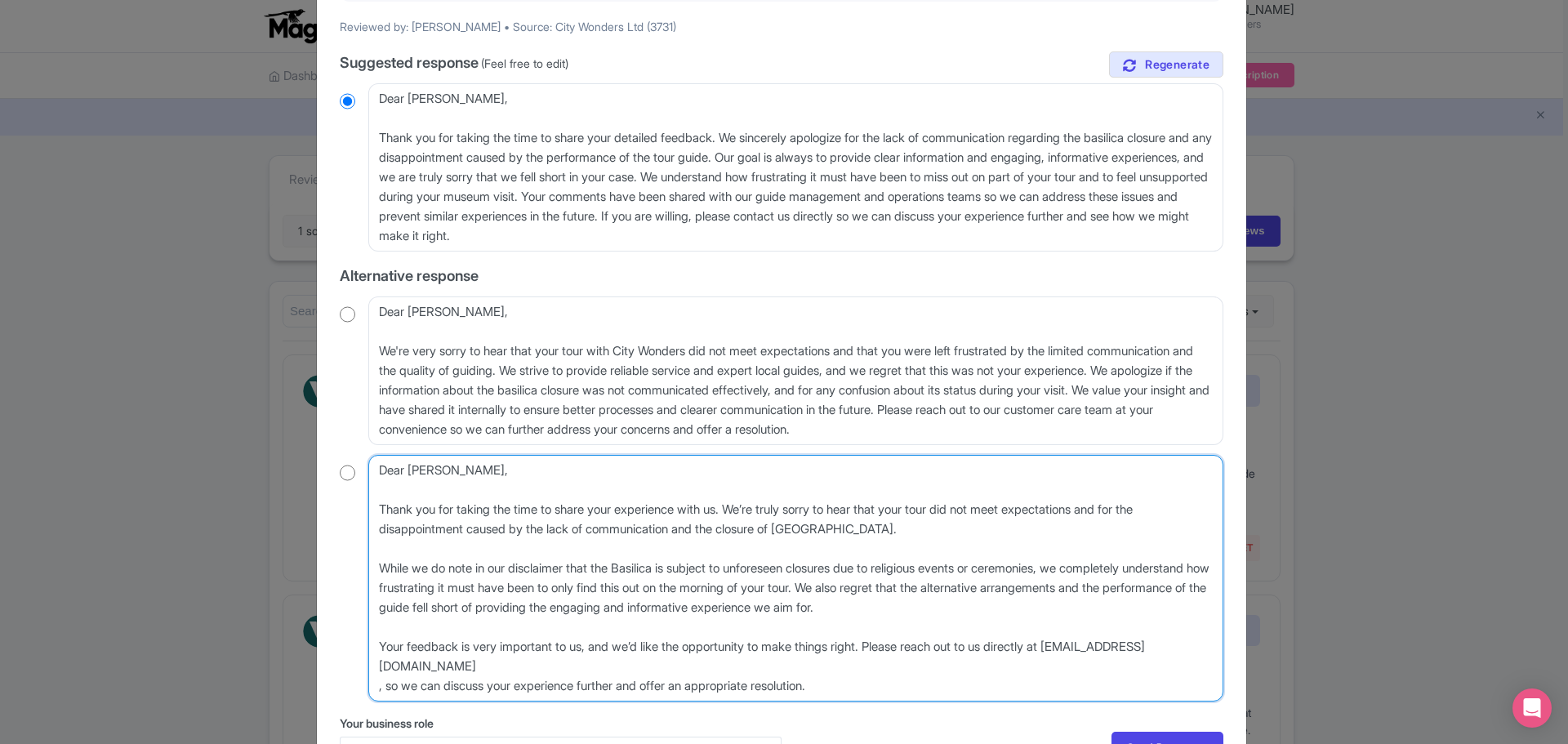
click at [928, 557] on textarea "Dear [PERSON_NAME], Thank you for your honest review. We’re deeply disappointed…" at bounding box center [796, 578] width 855 height 246
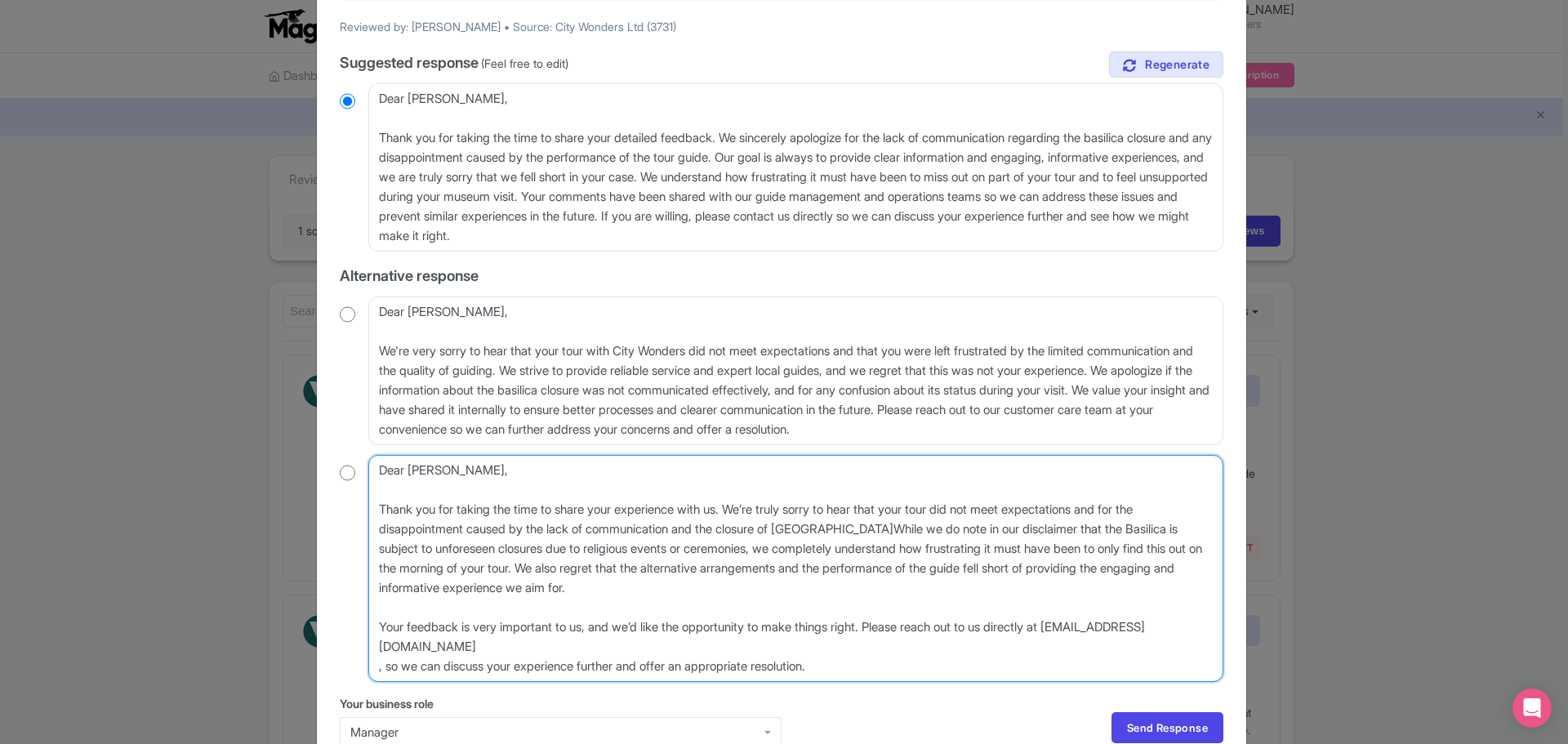
click at [746, 611] on textarea "Dear [PERSON_NAME], Thank you for your honest review. We’re deeply disappointed…" at bounding box center [796, 568] width 855 height 227
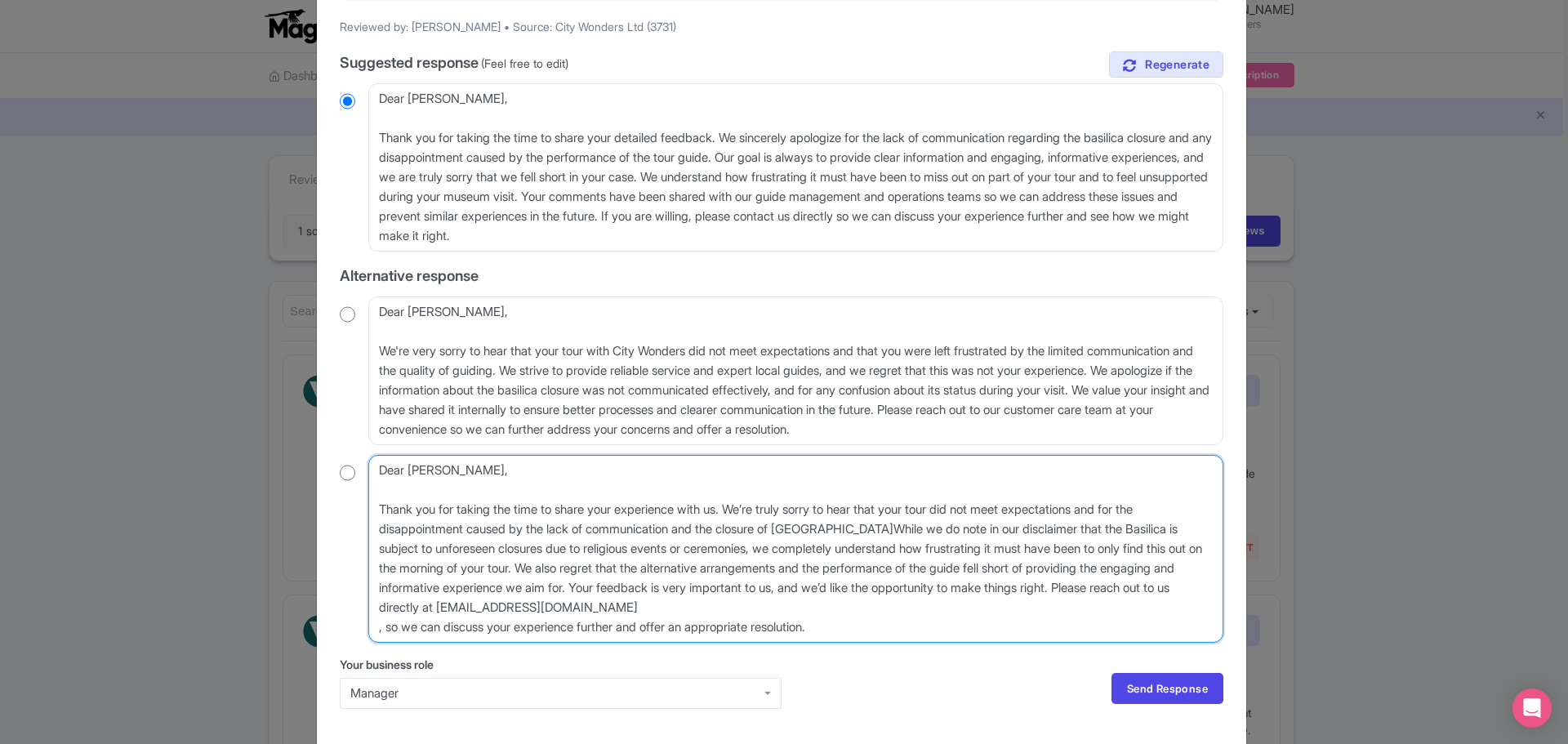
click at [747, 631] on textarea "Dear [PERSON_NAME], Thank you for your honest review. We’re deeply disappointed…" at bounding box center [796, 548] width 855 height 188
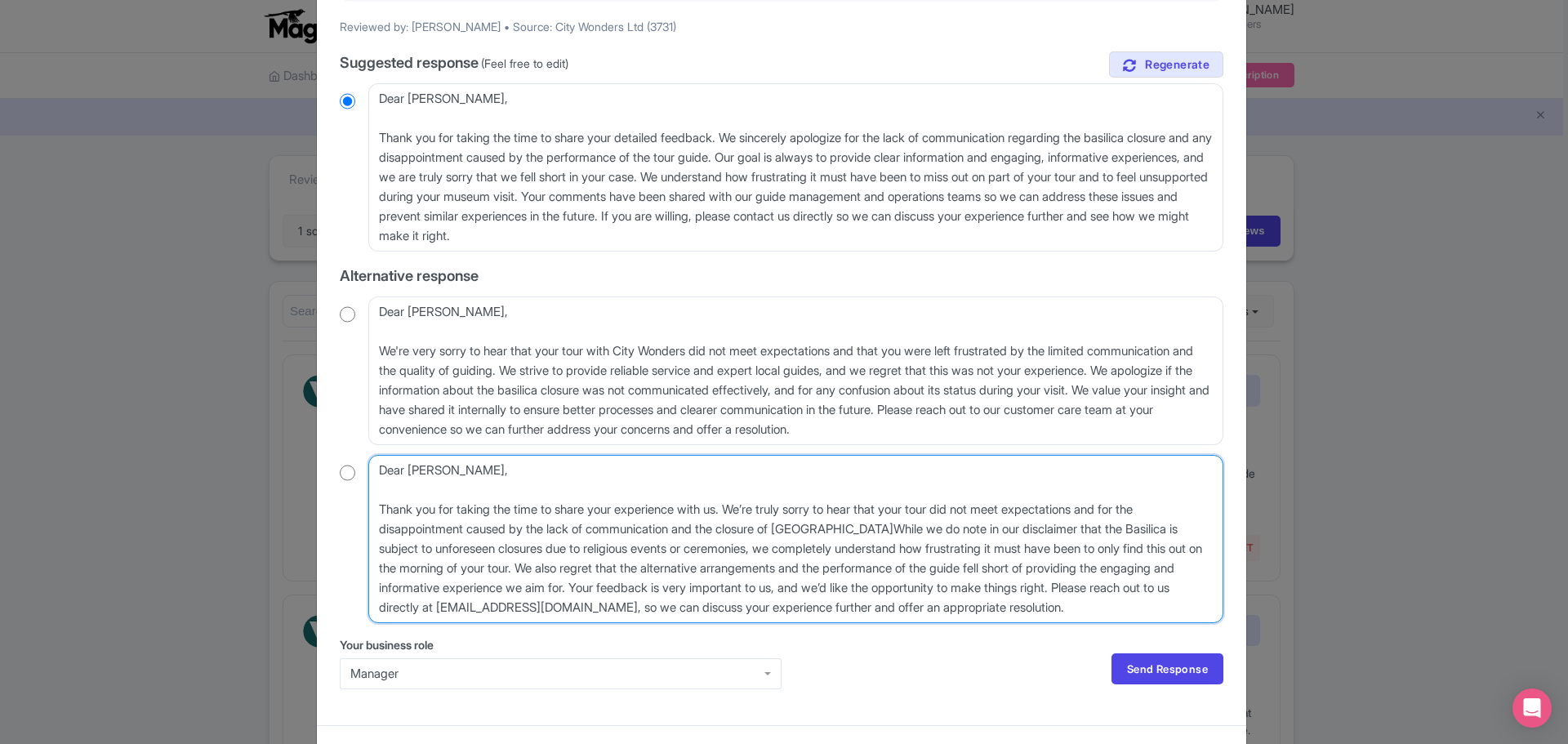
click at [1190, 605] on textarea "Dear Rachel_S, Thank you for your honest review. We’re deeply disappointed to h…" at bounding box center [796, 539] width 855 height 168
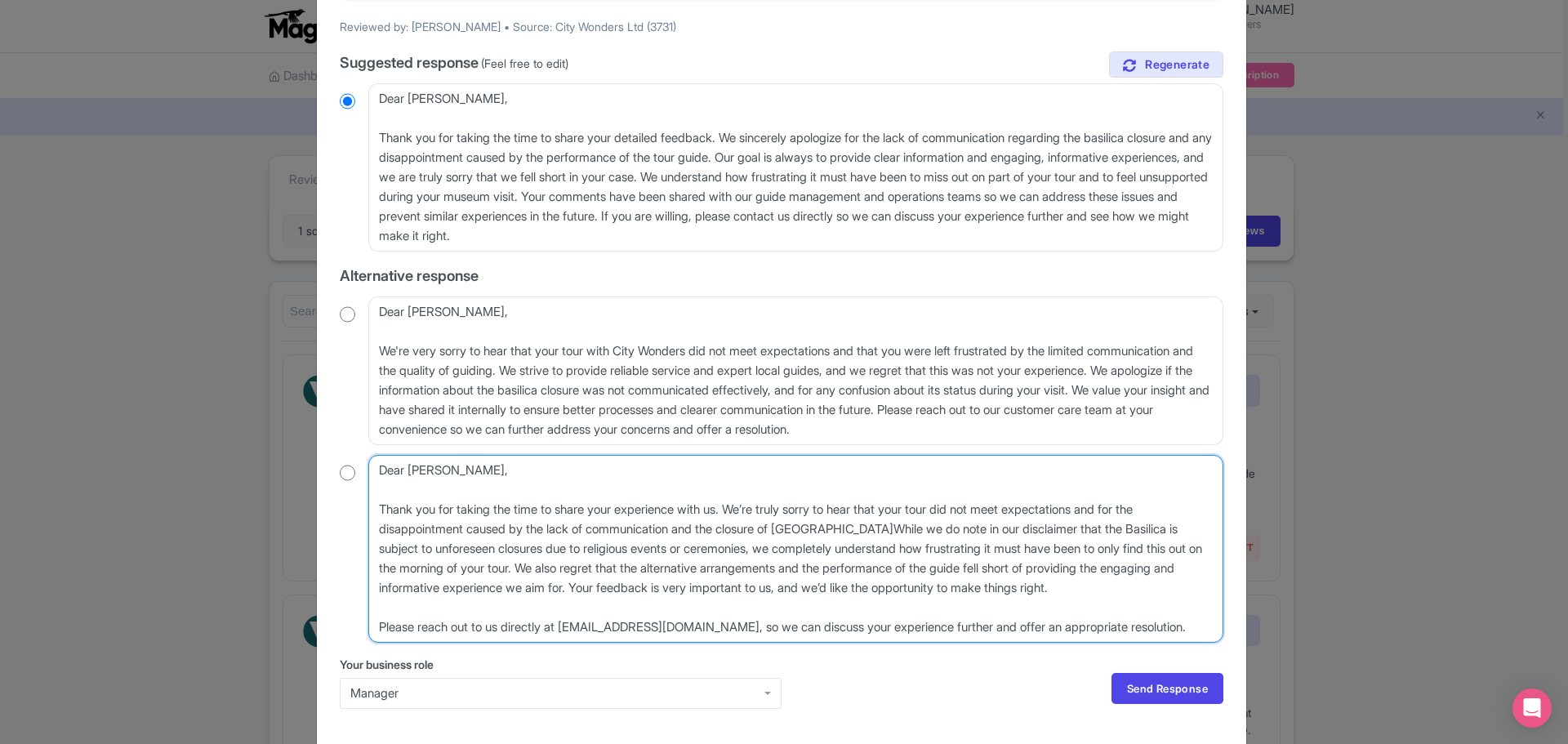
type textarea "Dear Rachel, Thank you for taking the time to share your experience with us. We…"
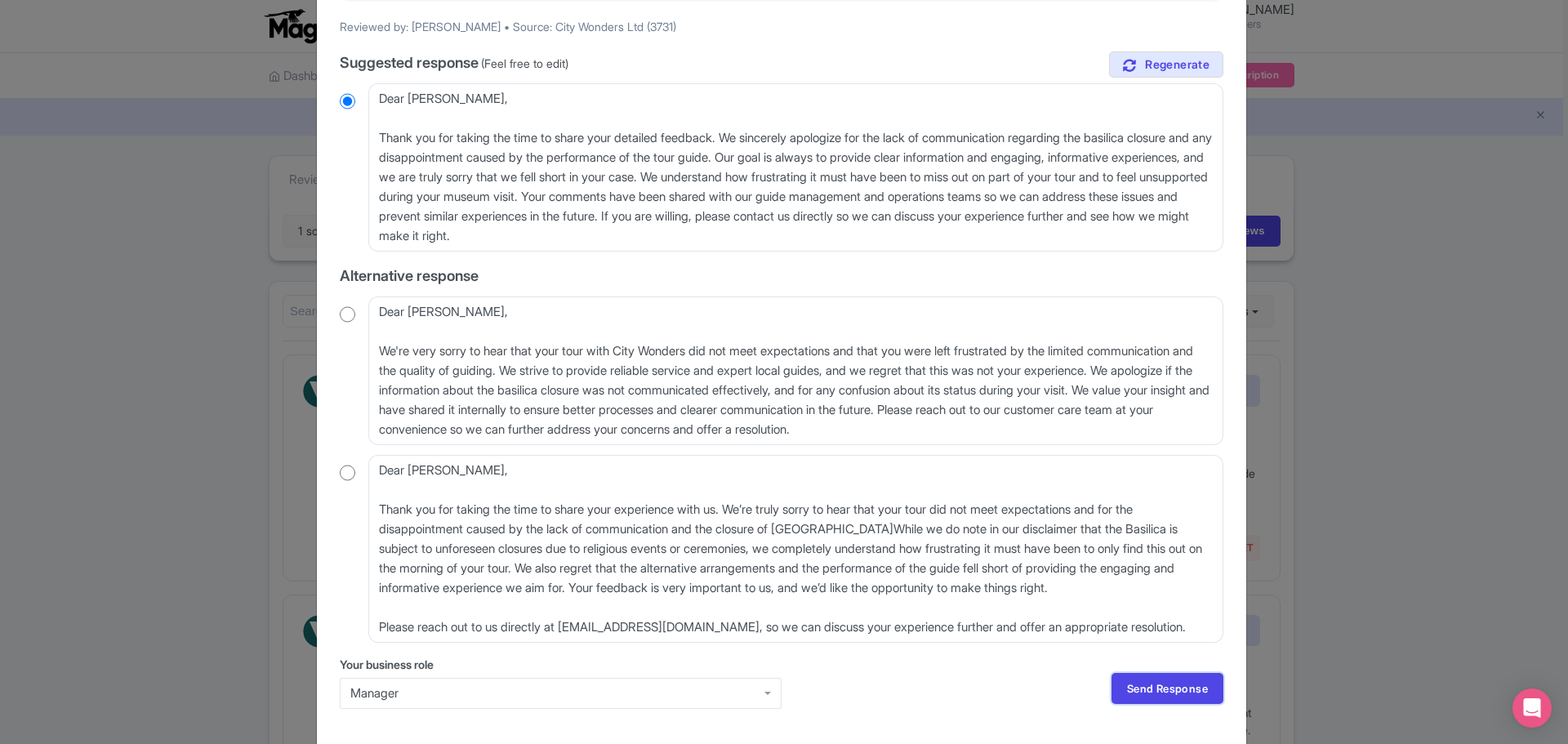
click at [1176, 704] on link "Send Response" at bounding box center [1167, 688] width 111 height 31
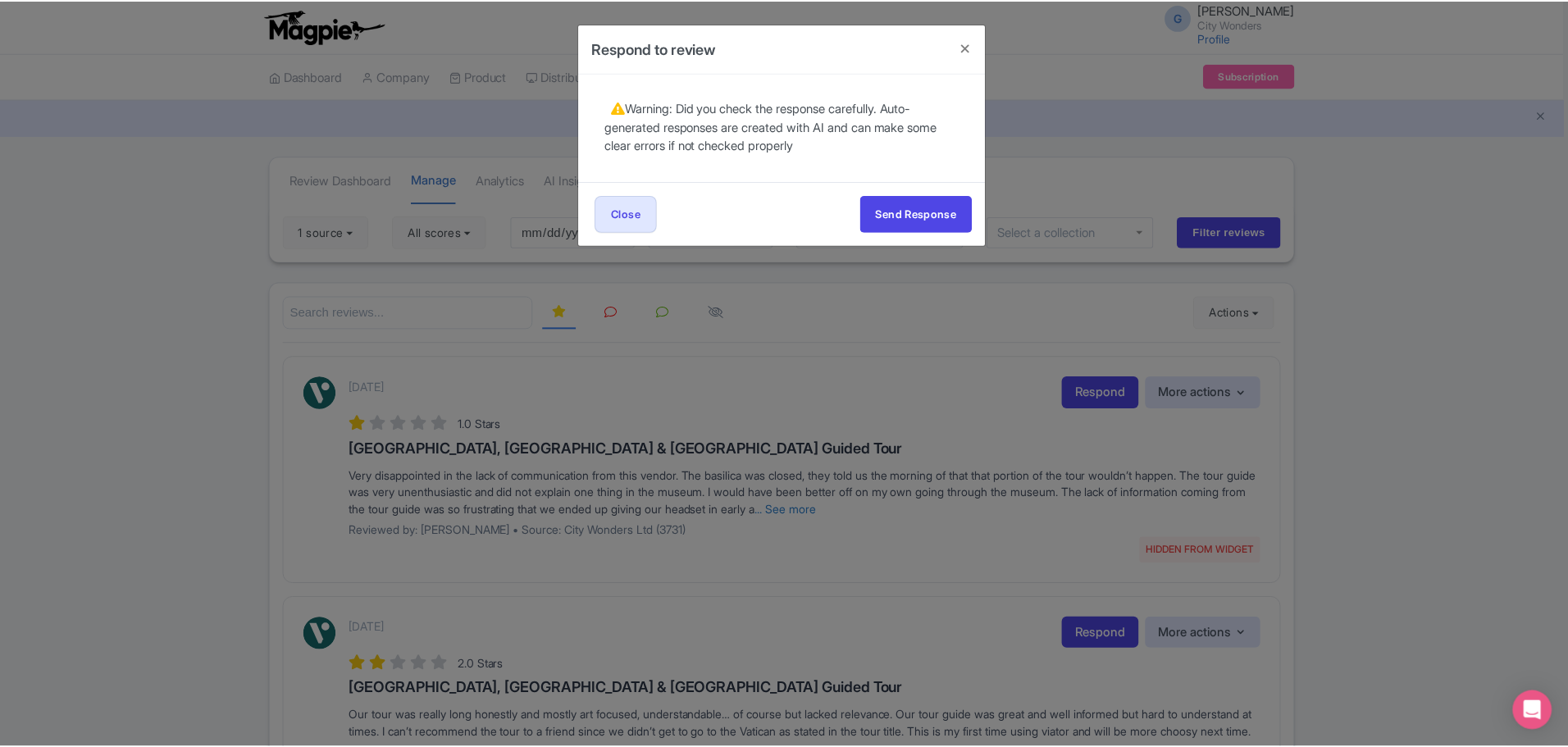
scroll to position [0, 0]
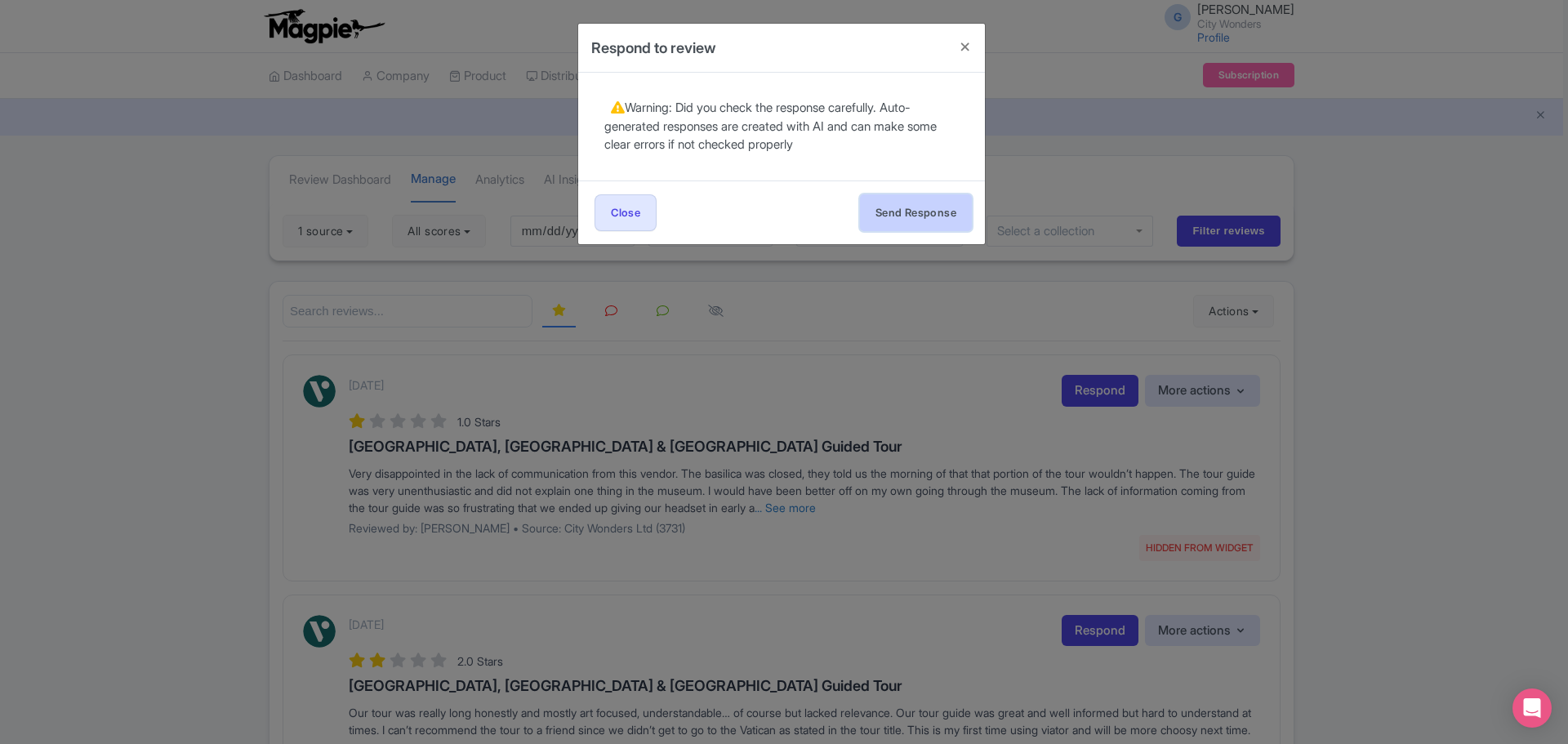
click at [919, 214] on button "Send Response" at bounding box center [916, 213] width 111 height 37
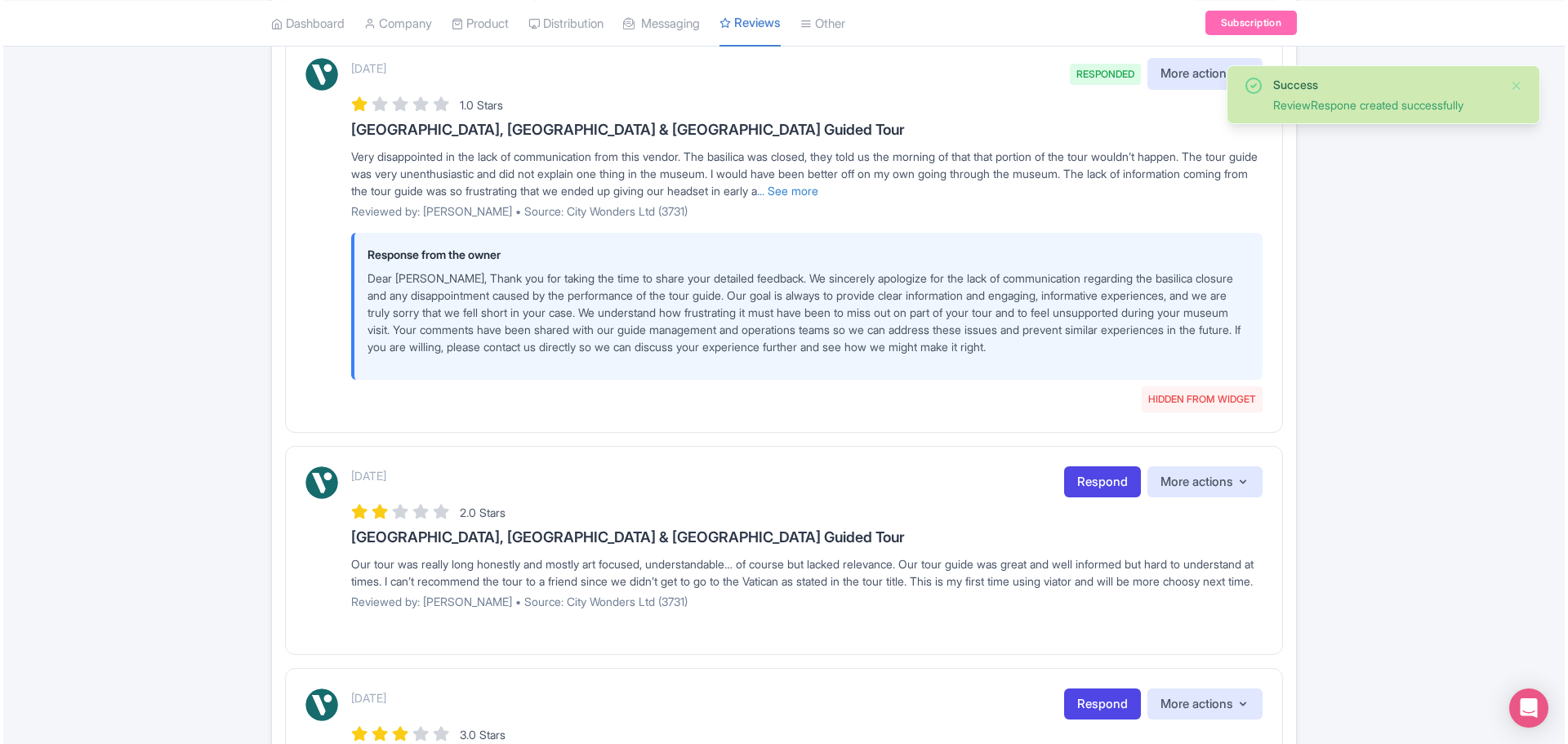
scroll to position [409, 0]
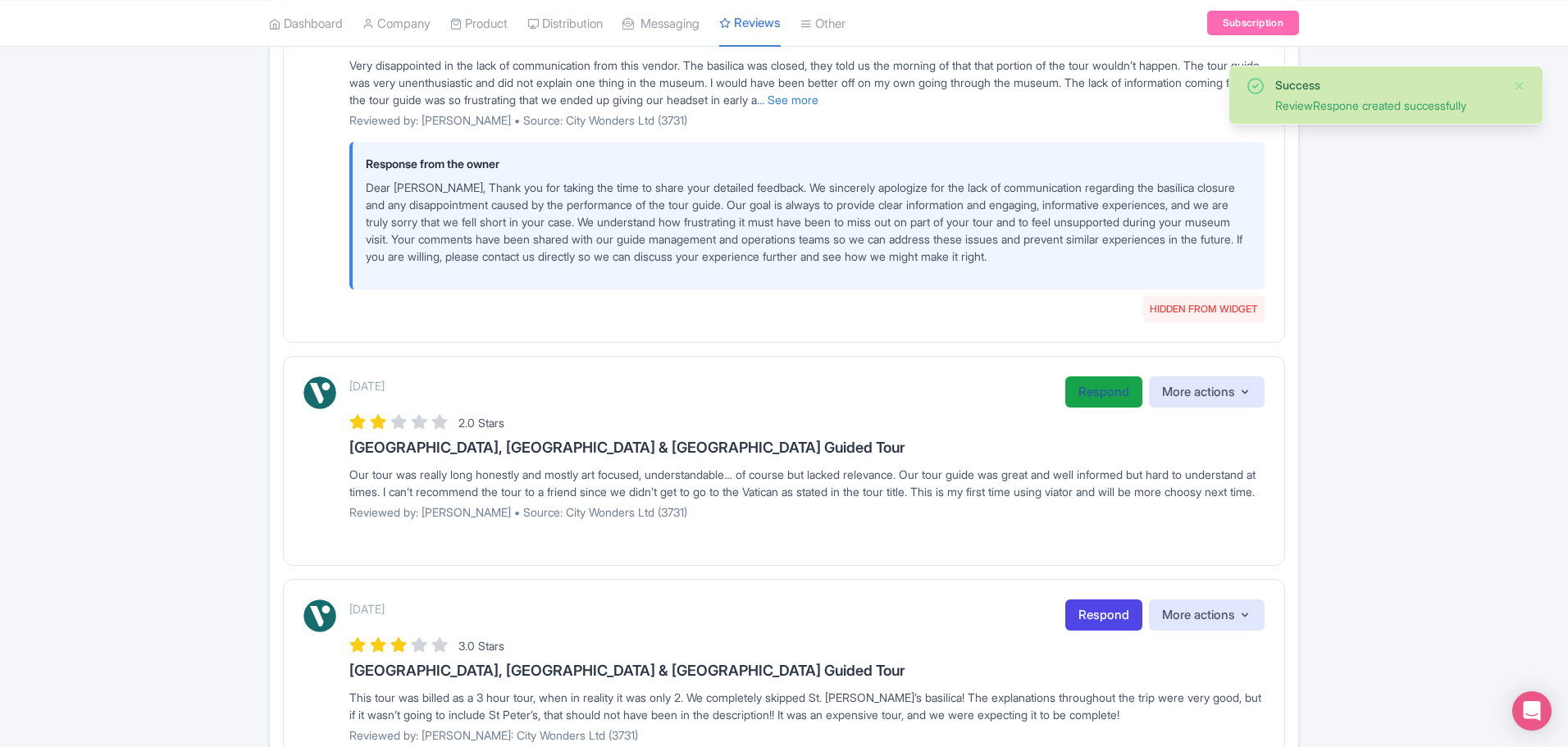
click at [1106, 392] on link "Respond" at bounding box center [1104, 392] width 78 height 32
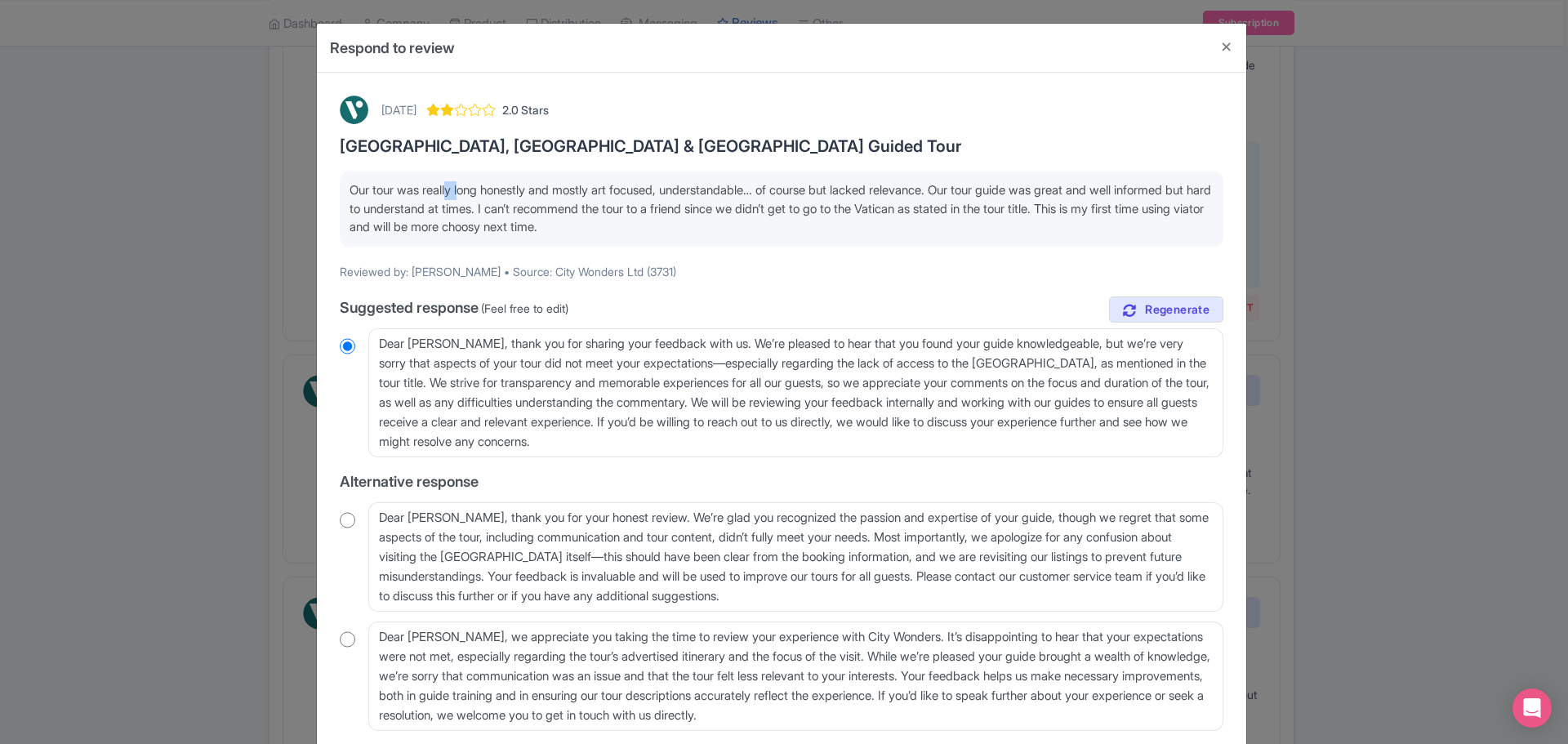
drag, startPoint x: 448, startPoint y: 191, endPoint x: 458, endPoint y: 191, distance: 10.0
click at [458, 191] on p "Our tour was really long honestly and mostly art focused, understandable… of co…" at bounding box center [782, 208] width 864 height 56
click at [482, 191] on p "Our tour was really long honestly and mostly art focused, understandable… of co…" at bounding box center [782, 208] width 864 height 56
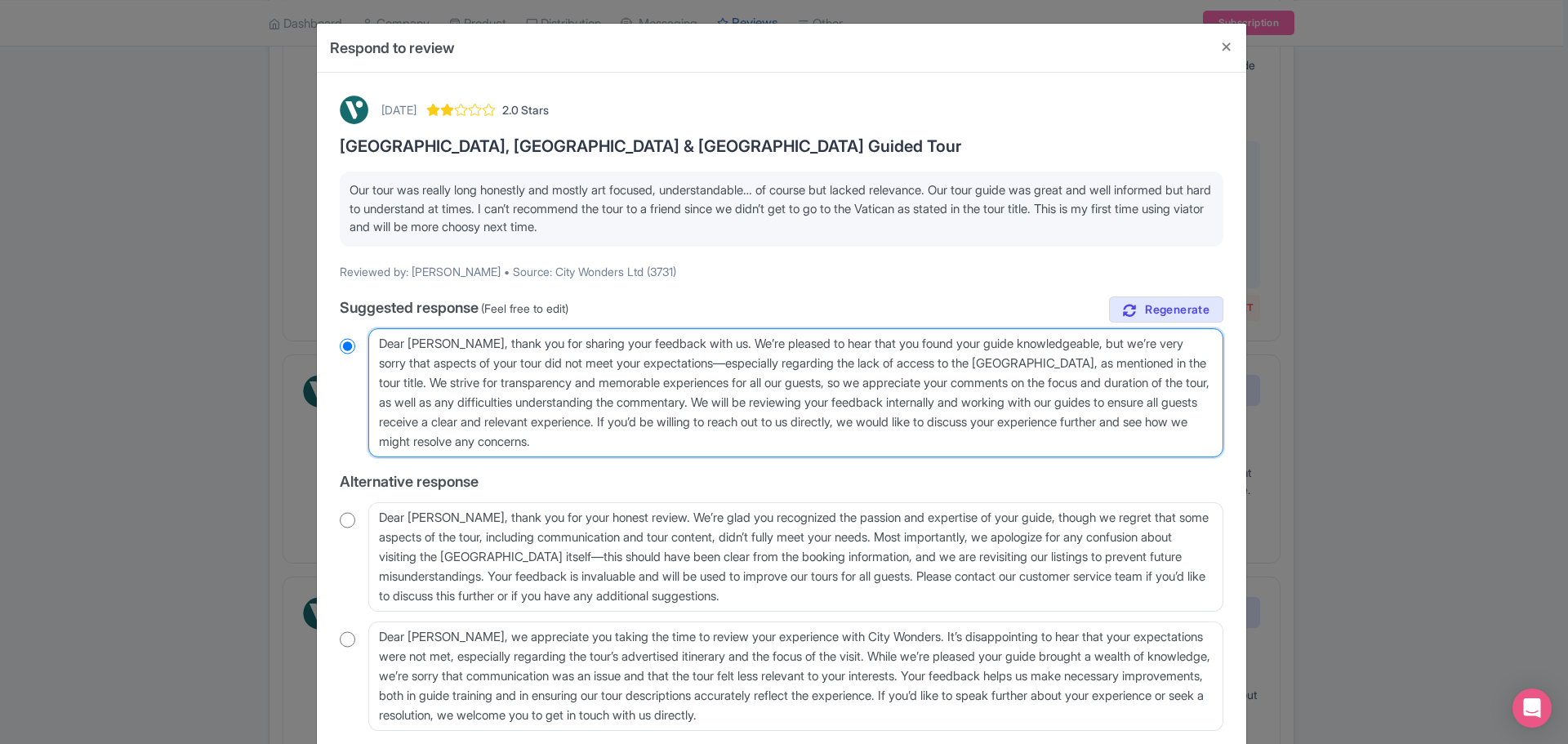
drag, startPoint x: 704, startPoint y: 364, endPoint x: 1187, endPoint y: 355, distance: 483.1
click at [1187, 355] on textarea "Dear [PERSON_NAME], thank you for sharing your feedback with us. We’re pleased …" at bounding box center [796, 393] width 855 height 129
type textarea "Dear [PERSON_NAME], thank you for sharing your feedback with us. We’re pleased …"
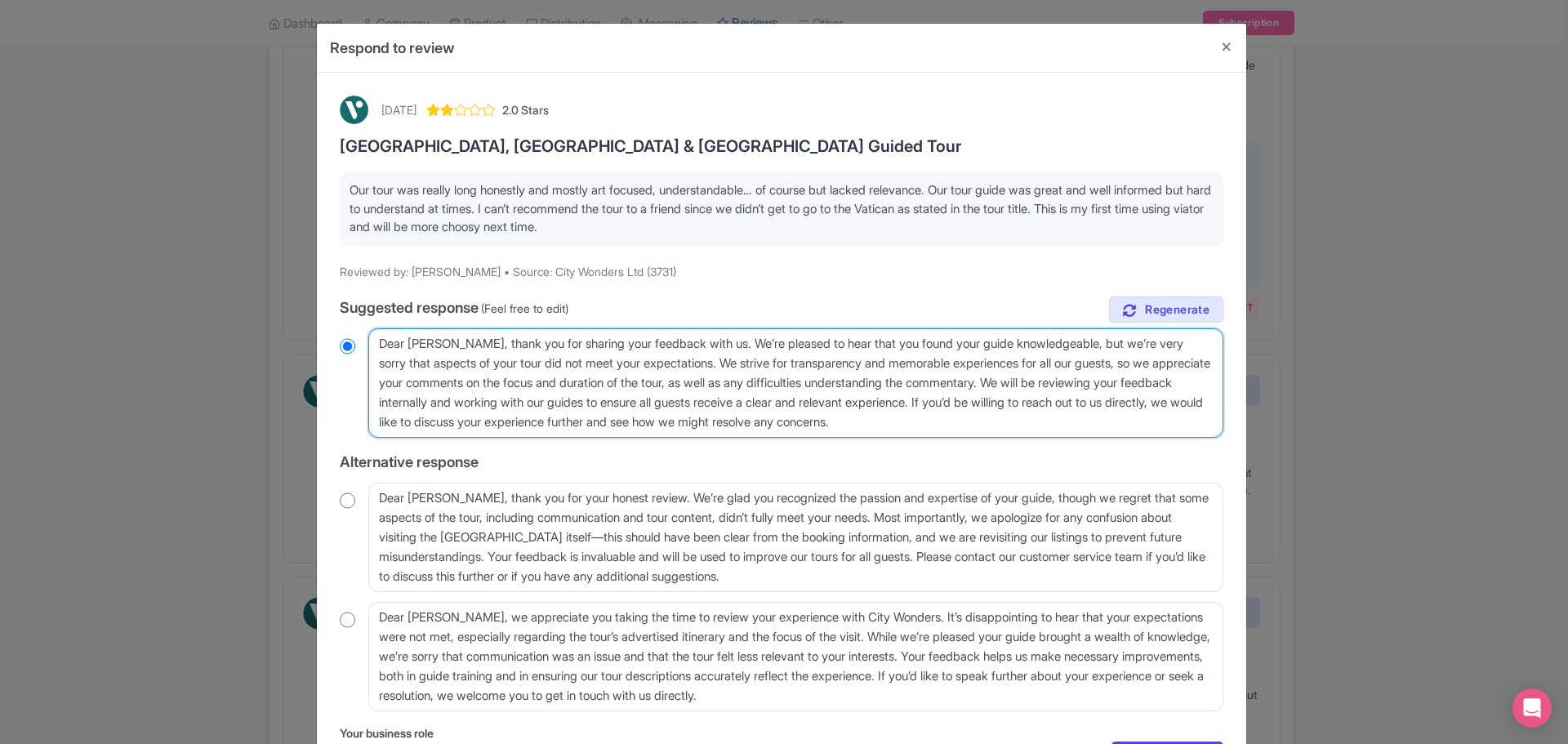
radio input "true"
drag, startPoint x: 1133, startPoint y: 363, endPoint x: 966, endPoint y: 390, distance: 169.2
click at [966, 390] on textarea "Dear [PERSON_NAME], thank you for sharing your feedback with us. We’re pleased …" at bounding box center [796, 383] width 855 height 109
click at [723, 227] on p "Our tour was really long honestly and mostly art focused, understandable… of co…" at bounding box center [782, 208] width 864 height 56
drag, startPoint x: 723, startPoint y: 227, endPoint x: 309, endPoint y: 159, distance: 419.5
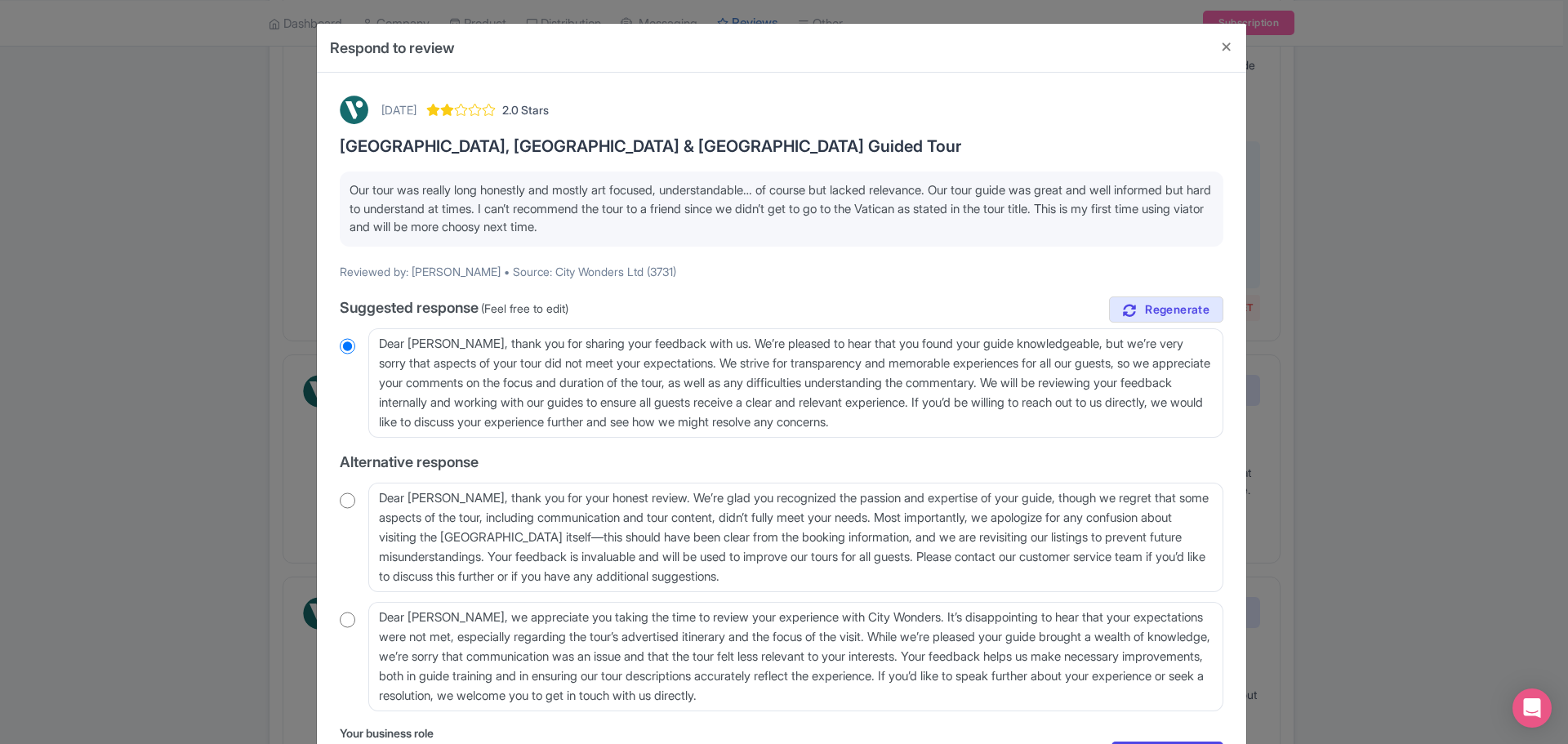
click at [309, 159] on div "Respond to review September 06, 2025 2.0 Stars Vatican Museums, Sistine Chapel …" at bounding box center [784, 372] width 1568 height 744
copy p "Our tour was really long honestly and mostly art focused, understandable… of co…"
drag, startPoint x: 771, startPoint y: 400, endPoint x: 786, endPoint y: 396, distance: 15.5
click at [771, 400] on textarea "Dear Jessica, thank you for sharing your feedback with us. We’re pleased to hea…" at bounding box center [796, 383] width 855 height 109
drag, startPoint x: 1016, startPoint y: 417, endPoint x: 332, endPoint y: 302, distance: 693.6
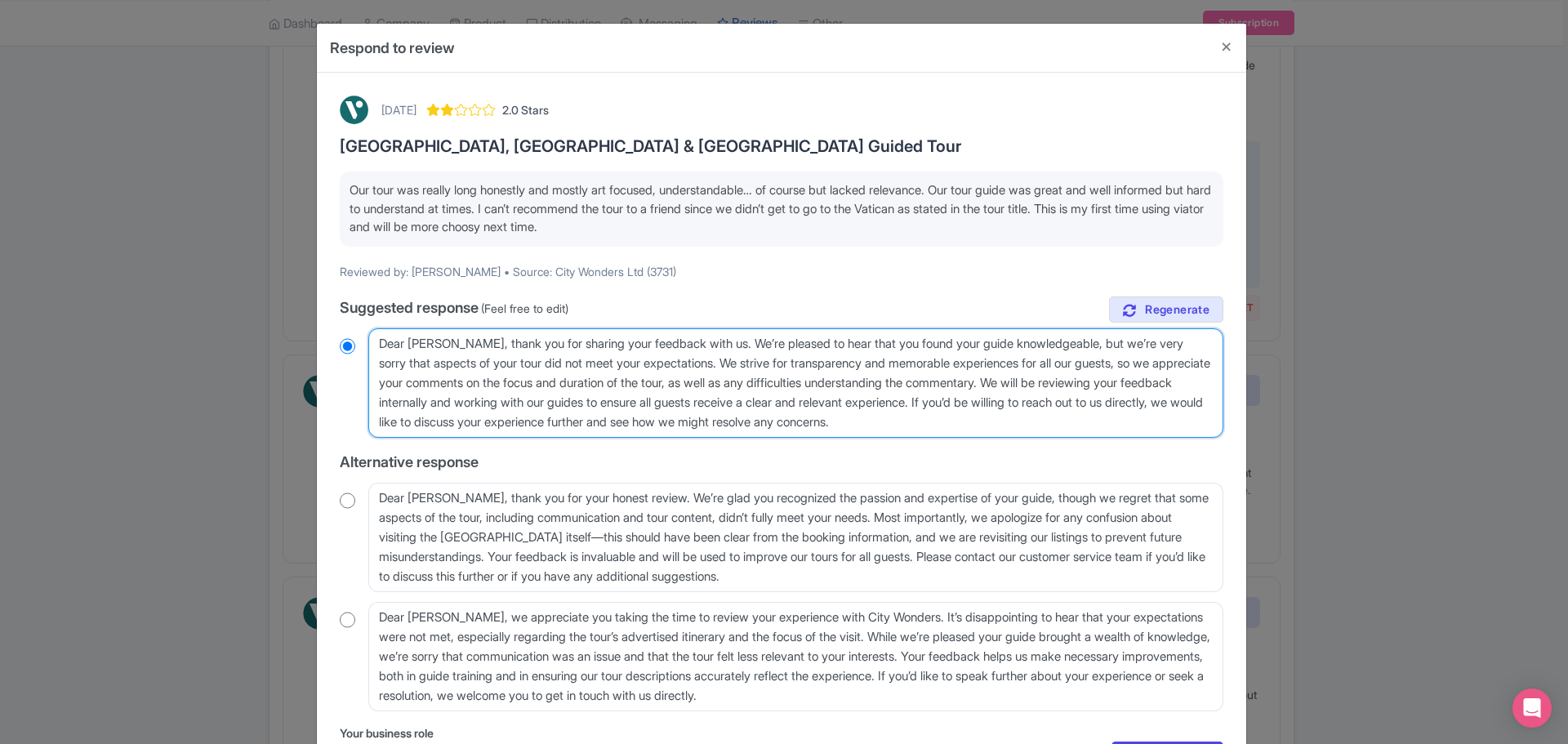
click at [302, 302] on div "Respond to review September 06, 2025 2.0 Stars Vatican Museums, Sistine Chapel …" at bounding box center [784, 372] width 1568 height 744
click at [464, 362] on textarea "Dear Jessica, thank you for sharing your feedback with us. We’re pleased to hea…" at bounding box center [796, 383] width 855 height 109
drag, startPoint x: 462, startPoint y: 342, endPoint x: 1051, endPoint y: 445, distance: 597.9
click at [1051, 445] on div "true Suggested response (Feel free to edit) Dear Jessica, thank you for sharing…" at bounding box center [782, 503] width 884 height 415
paste textarea "Dear [Guest], Thank you for your feedback. We're glad you found the guide knowl…"
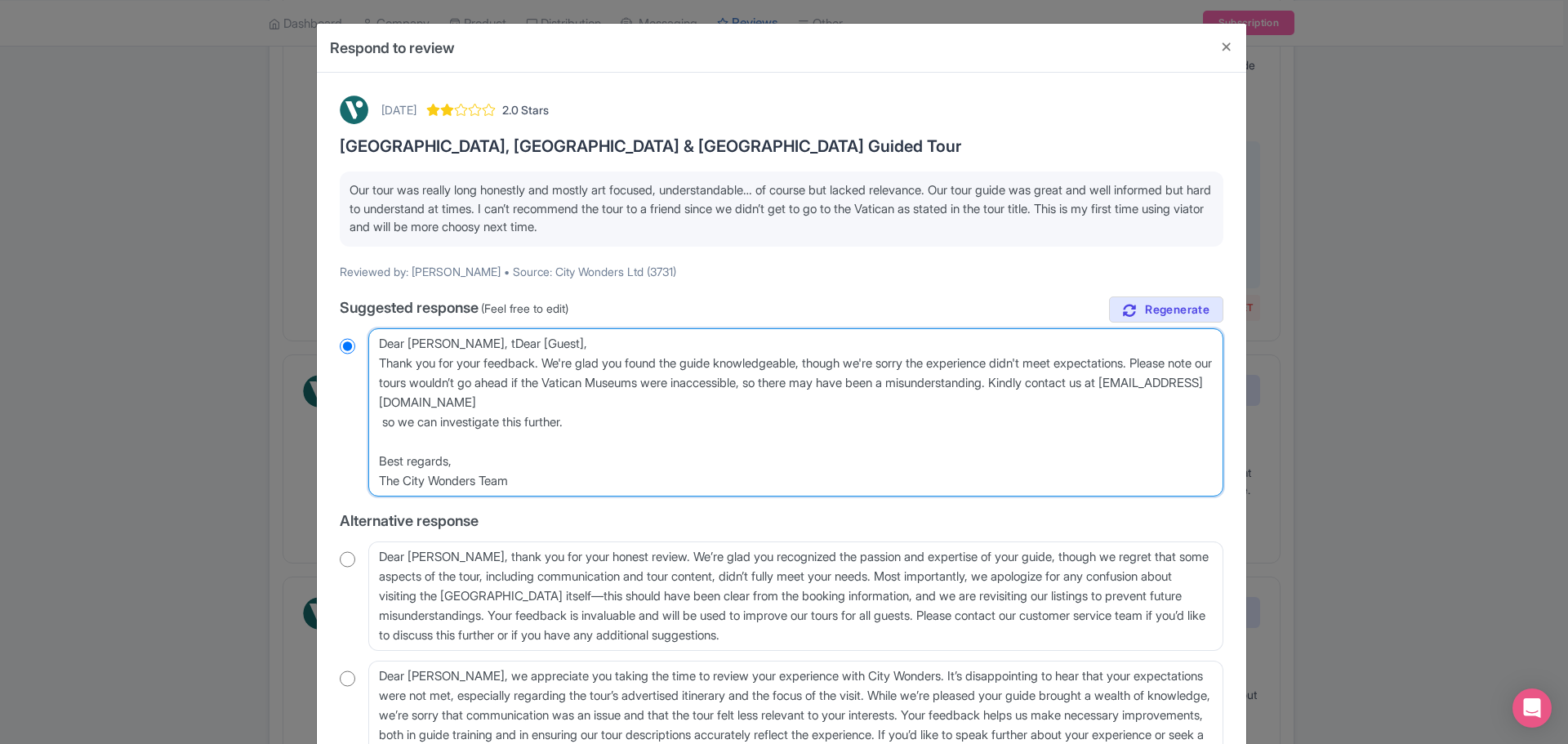
drag, startPoint x: 457, startPoint y: 344, endPoint x: 573, endPoint y: 344, distance: 116.0
click at [573, 344] on textarea "Dear Jessica, thank you for sharing your feedback with us. We’re pleased to hea…" at bounding box center [796, 413] width 855 height 168
type textarea "Dear Jessica, Thank you for your feedback. We're glad you found the guide knowl…"
radio input "true"
type textarea "Dear Jessica, Thank you for your feedback. We're glad you found the guide knowl…"
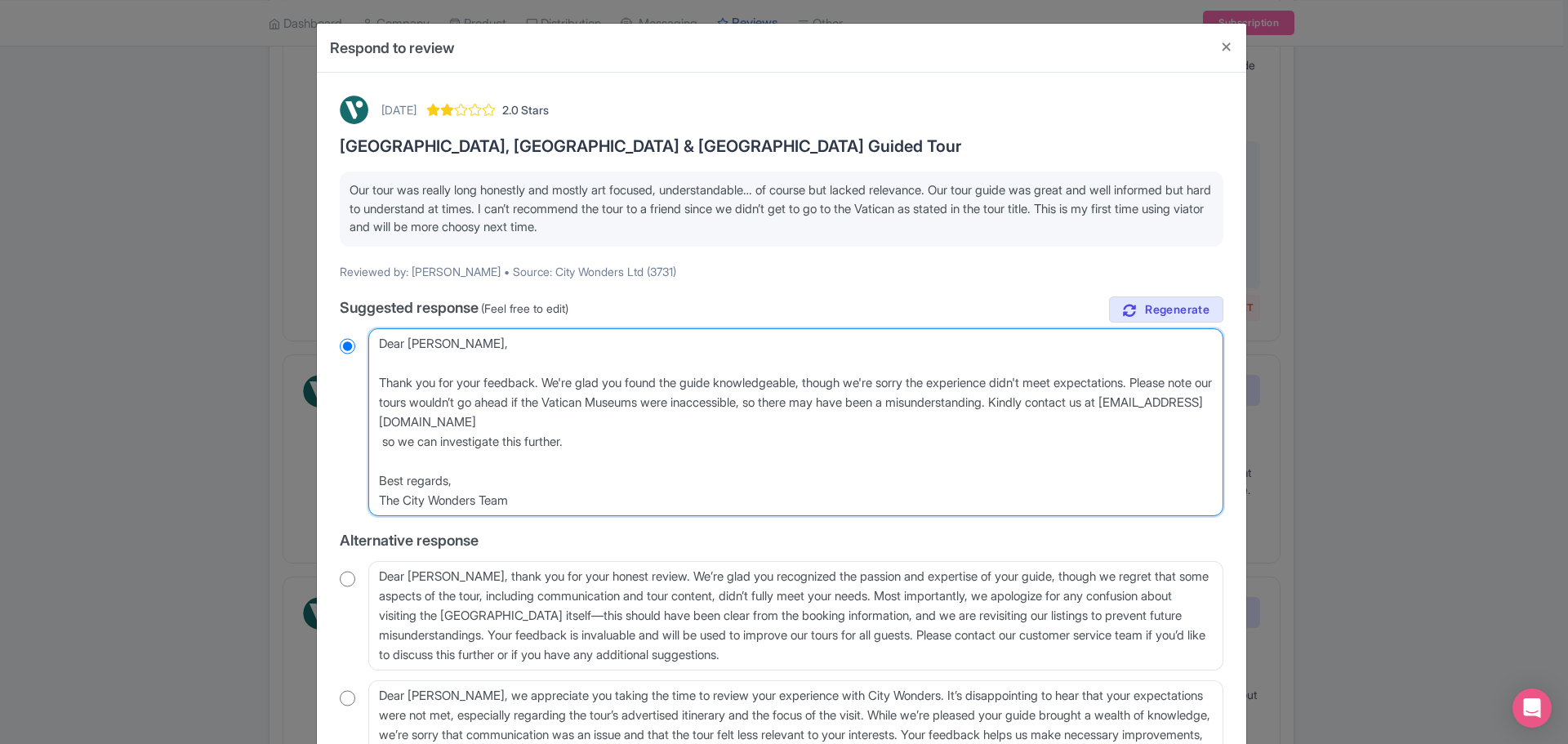
radio input "true"
drag, startPoint x: 496, startPoint y: 485, endPoint x: 344, endPoint y: 480, distance: 152.1
click at [348, 485] on div "Dear Jessica, thank you for sharing your feedback with us. We’re pleased to hea…" at bounding box center [782, 422] width 884 height 188
type textarea "Dear Jessica, Thank you for your feedback. We're glad you found the guide knowl…"
radio input "true"
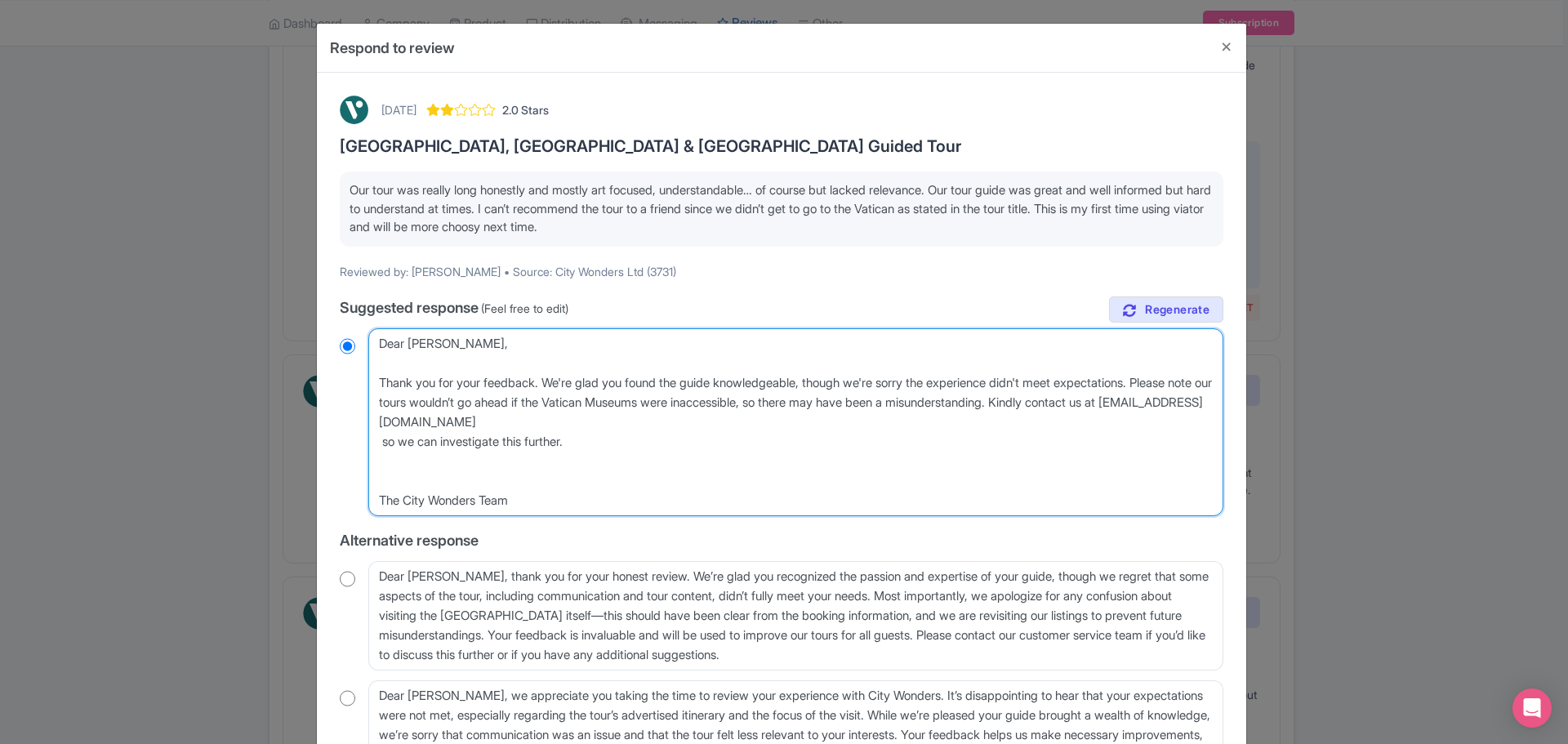
type textarea "Dear Jessica, Thank you for your feedback. We're glad you found the guide knowl…"
radio input "true"
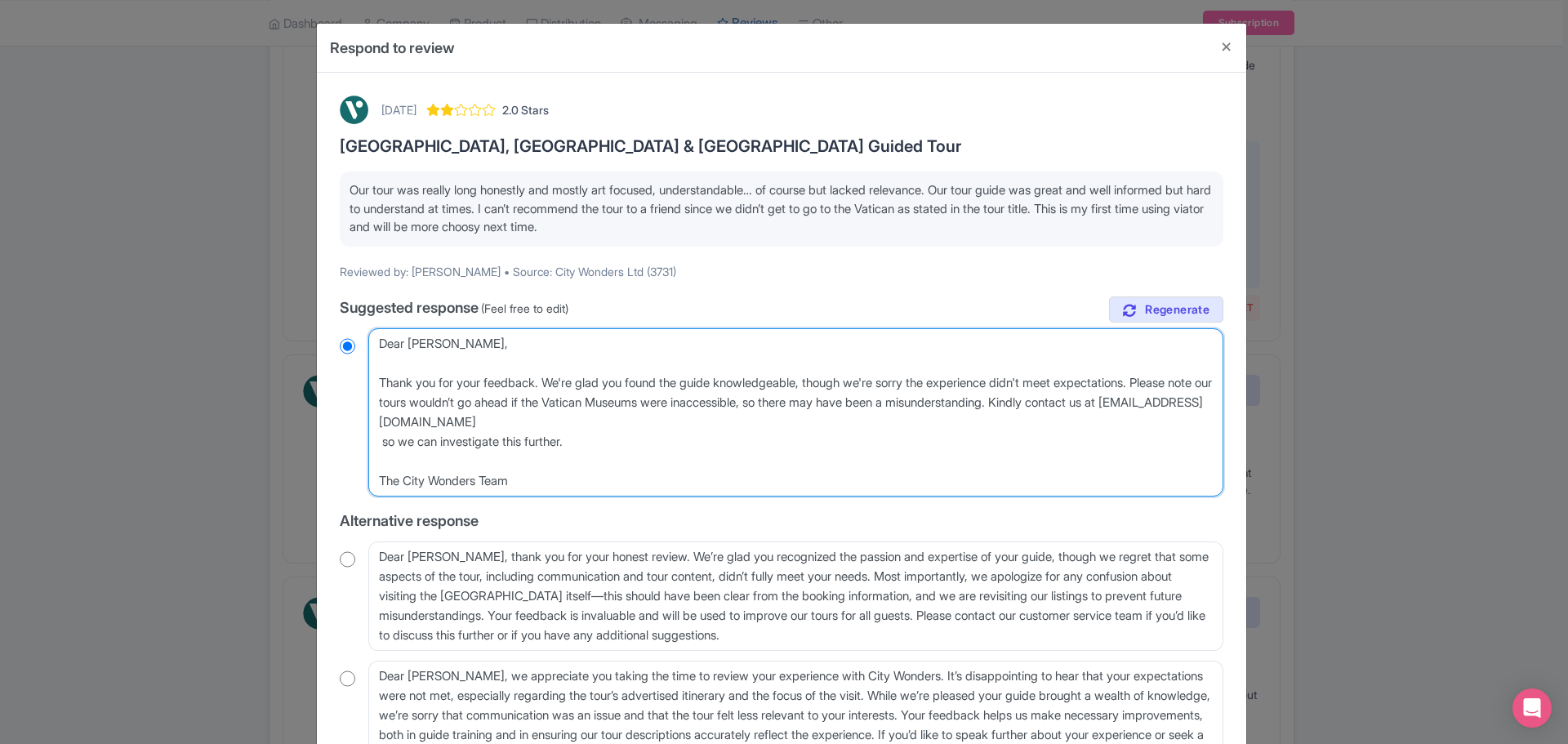
type textarea "Dear Jessica, Thank you for your feedback. We're glad you found the guide knowl…"
radio input "true"
type textarea "Dear Jessica, Thank you for your feedback. We're glad you found the guide knowl…"
radio input "true"
click at [574, 424] on textarea "Dear Jessica, thank you for sharing your feedback with us. We’re pleased to hea…" at bounding box center [796, 413] width 855 height 168
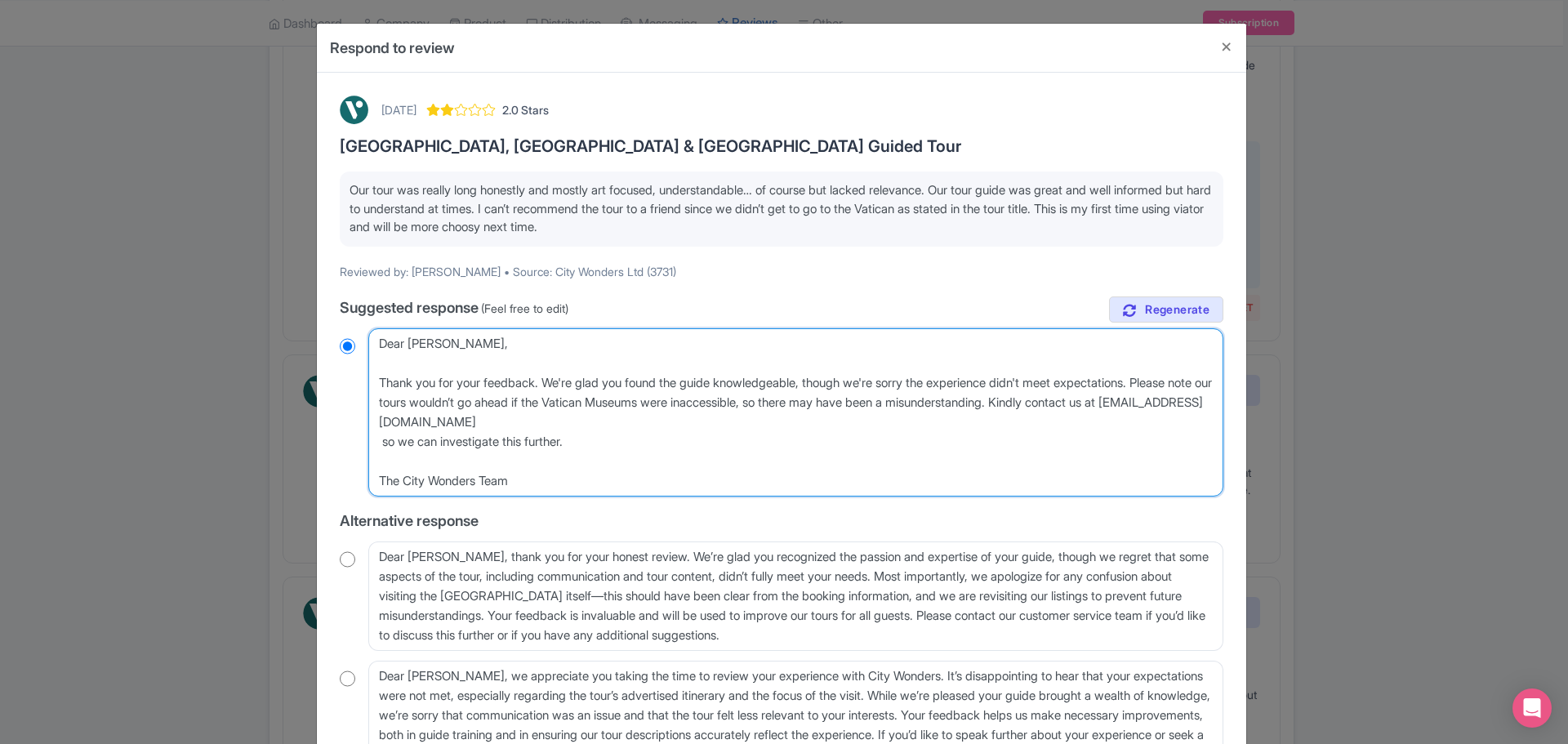
type textarea "Dear Jessica, Thank you for your feedback. We're glad you found the guide knowl…"
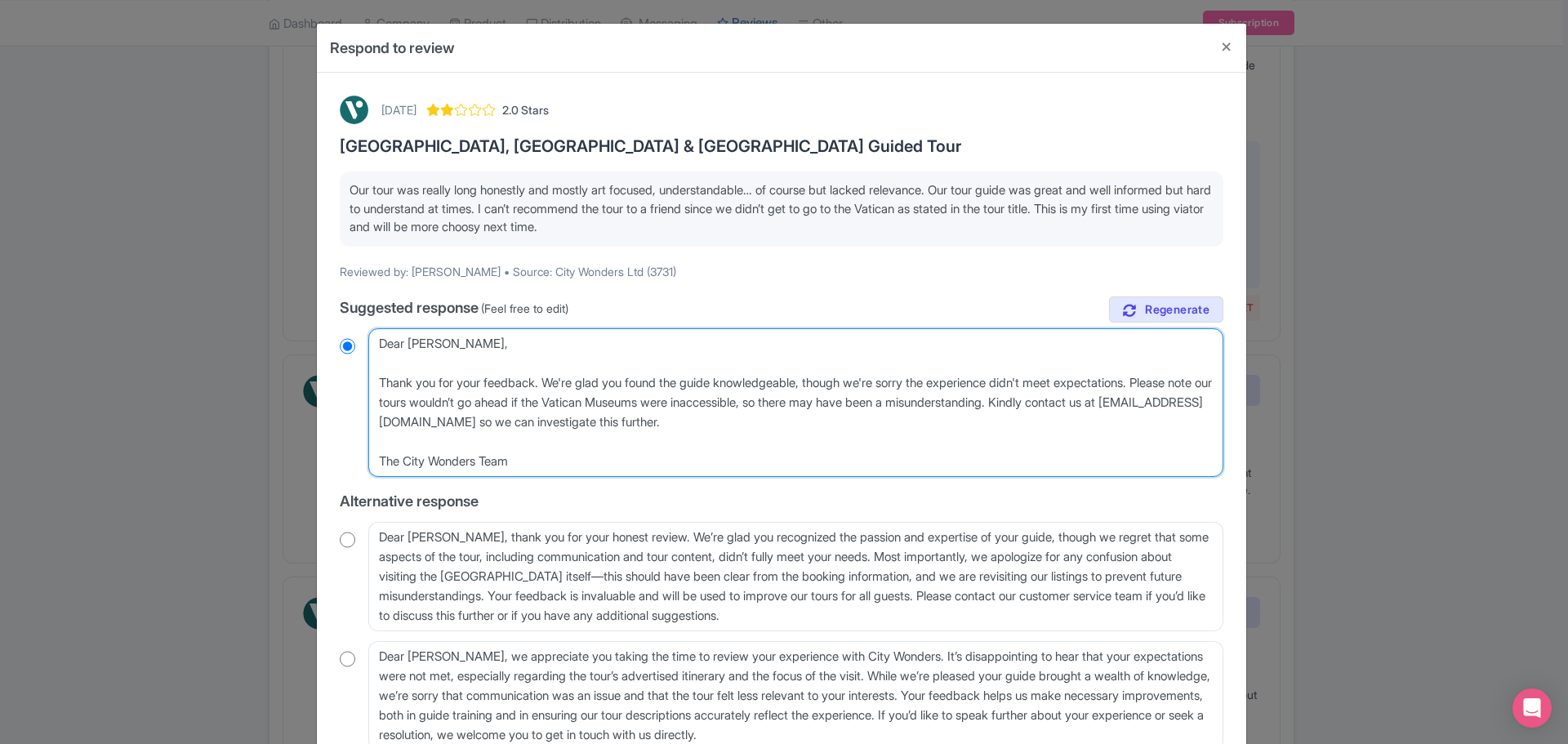
radio input "true"
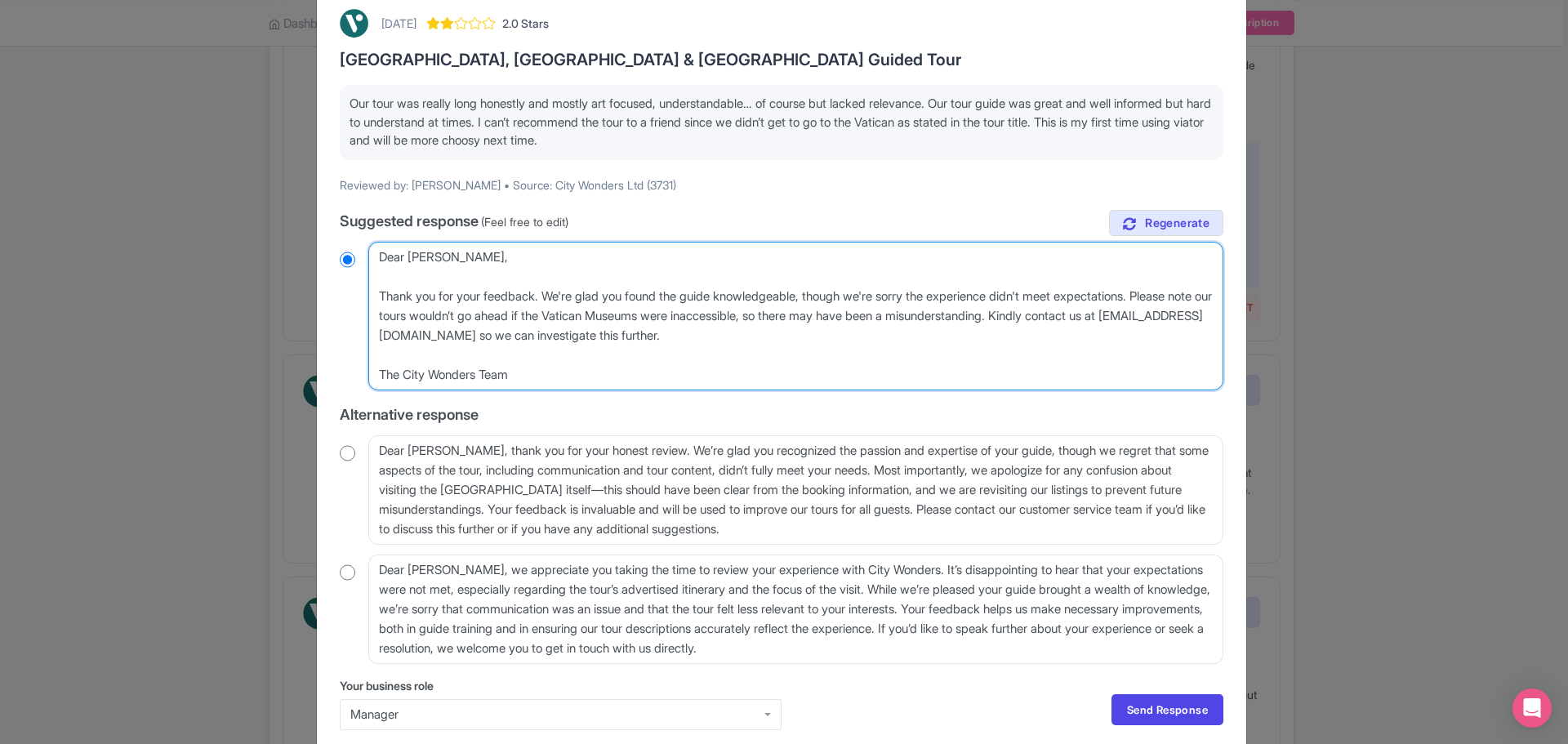
scroll to position [159, 0]
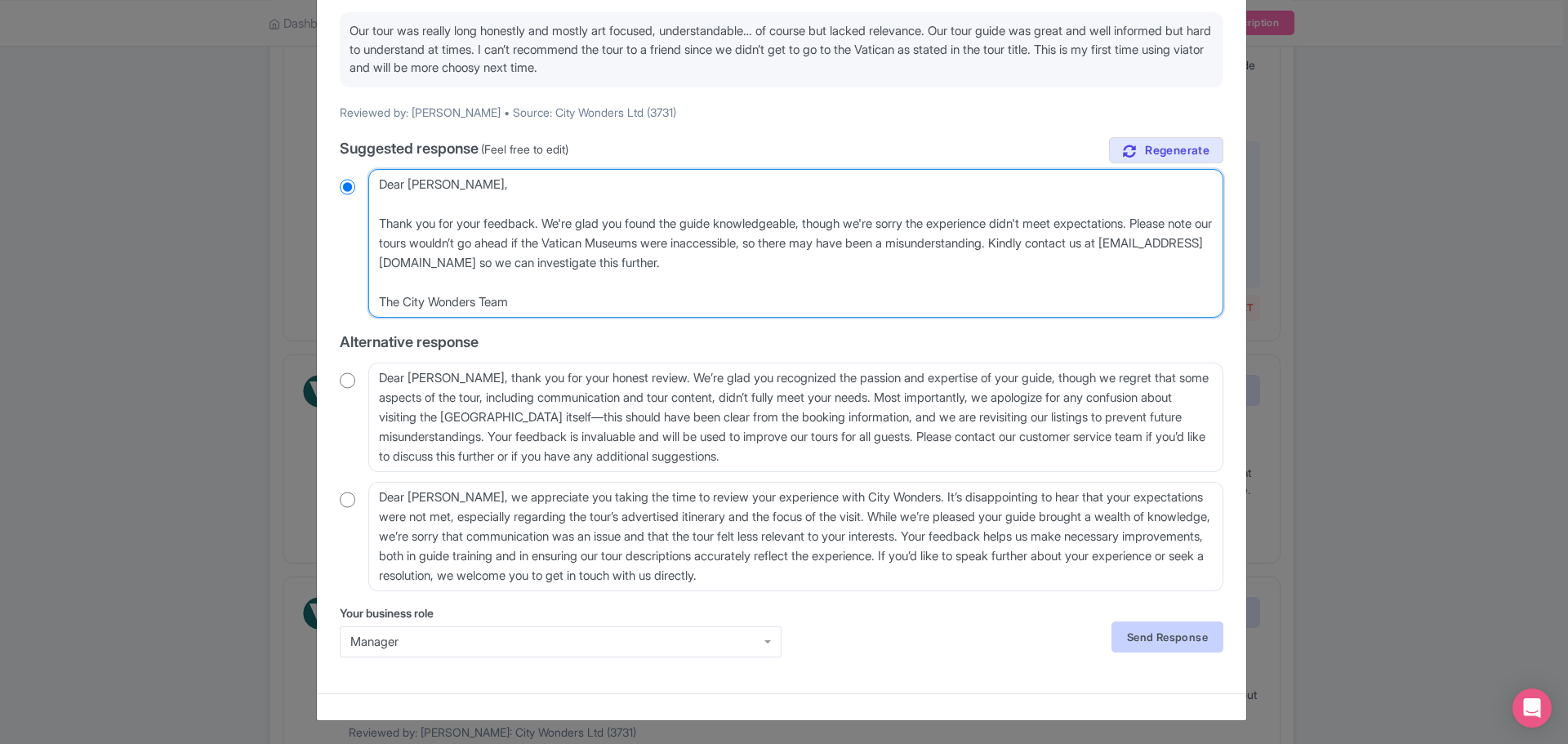
type textarea "Dear Jessica, Thank you for your feedback. We're glad you found the guide knowl…"
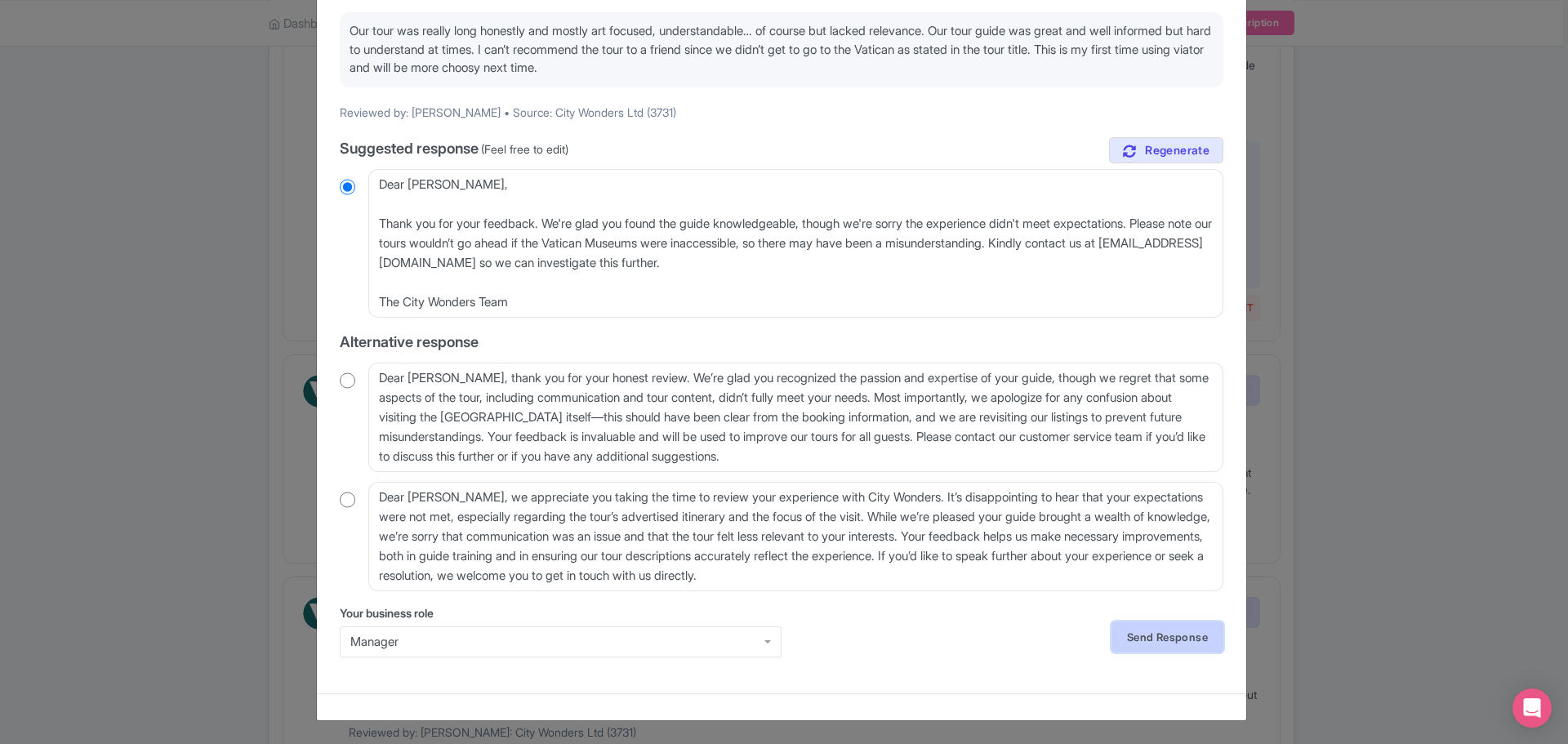
click at [1148, 633] on link "Send Response" at bounding box center [1167, 637] width 111 height 31
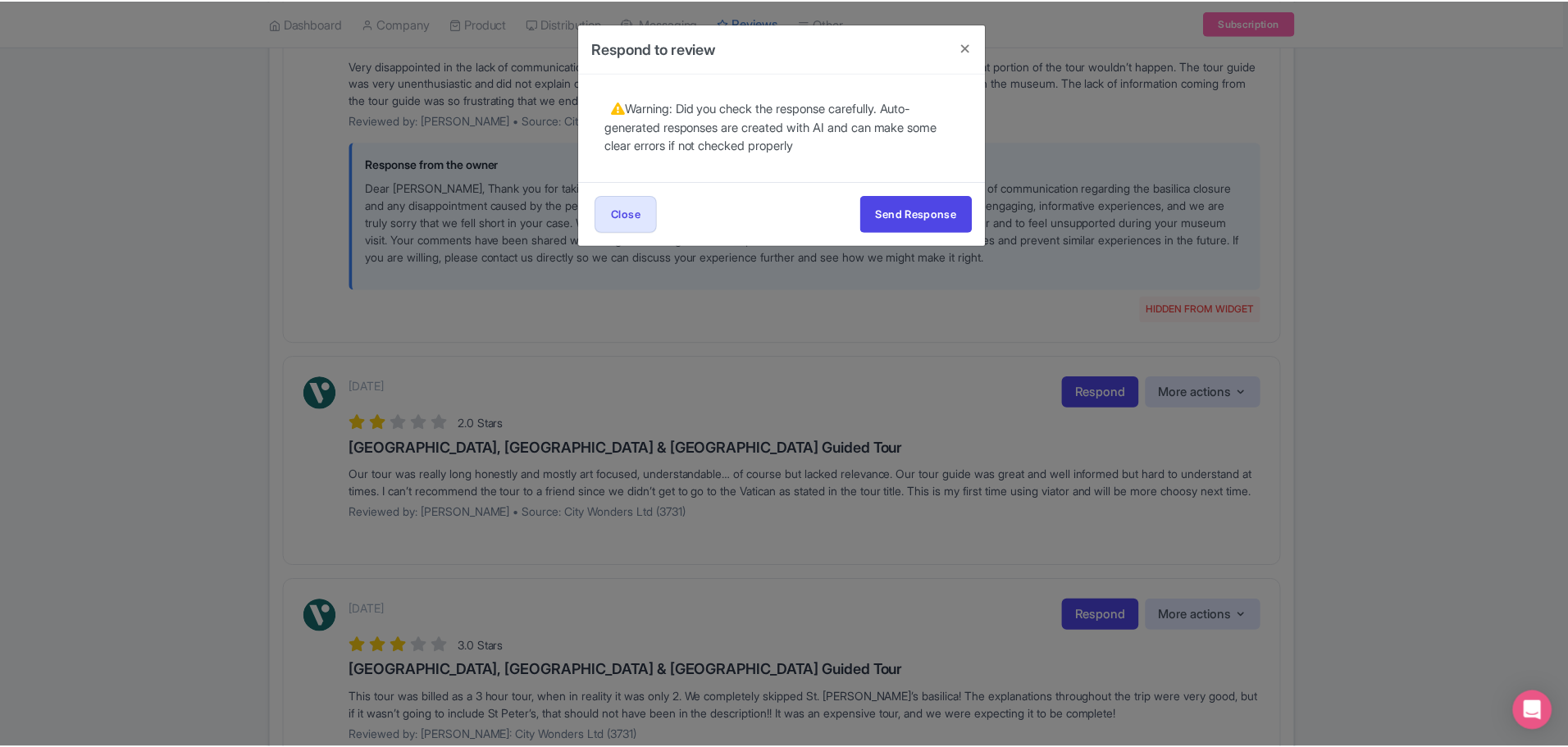
scroll to position [0, 0]
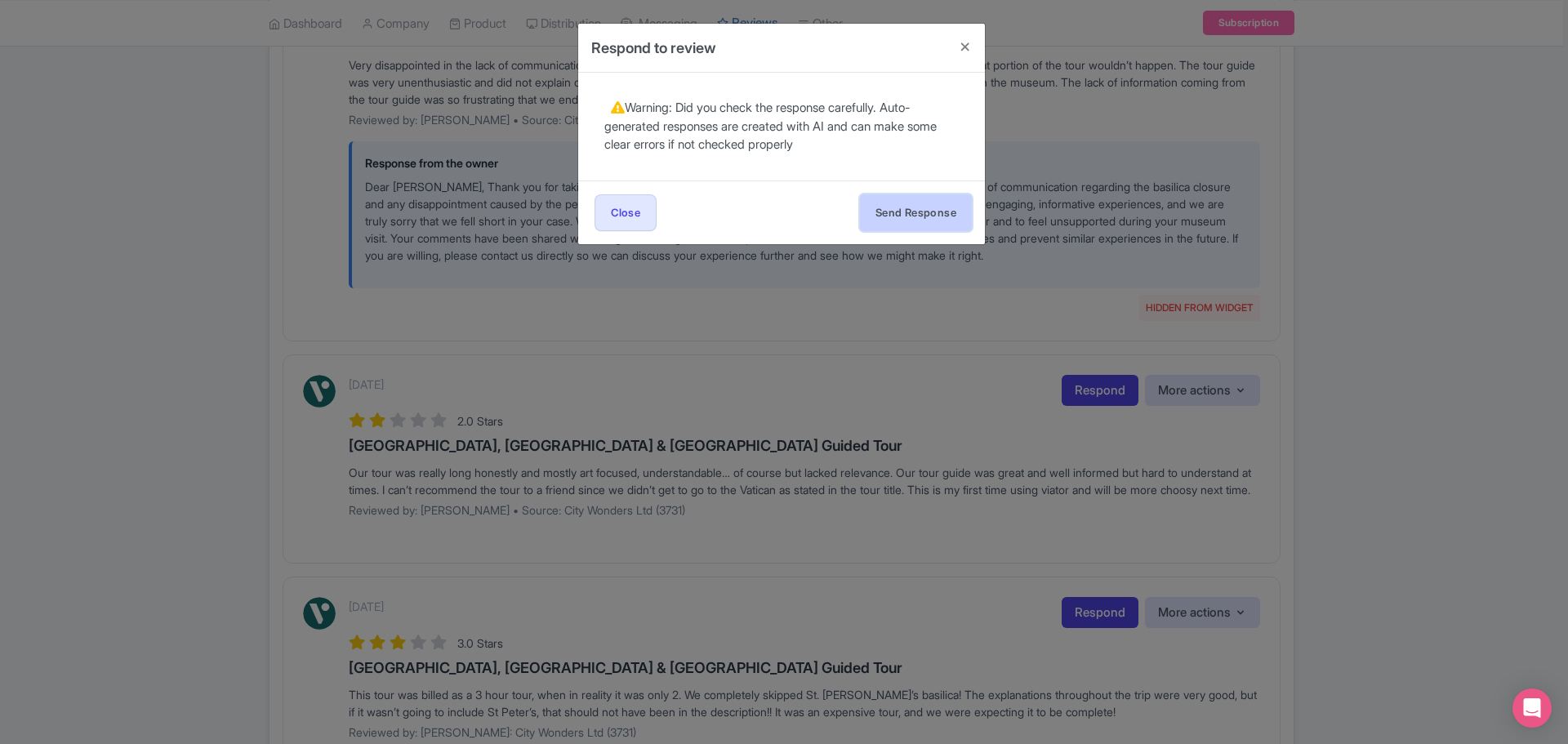
click at [941, 216] on button "Send Response" at bounding box center [916, 213] width 111 height 37
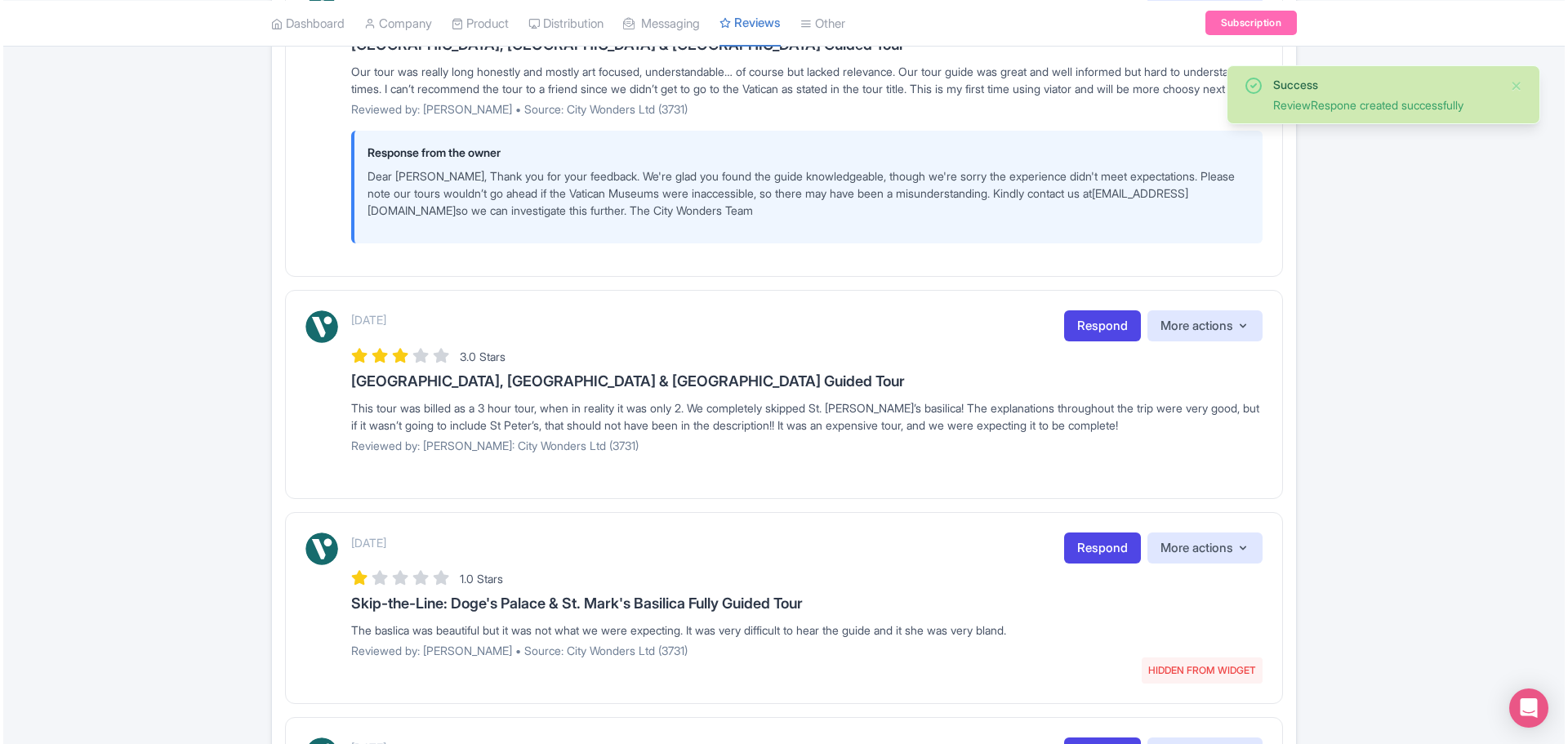
scroll to position [816, 0]
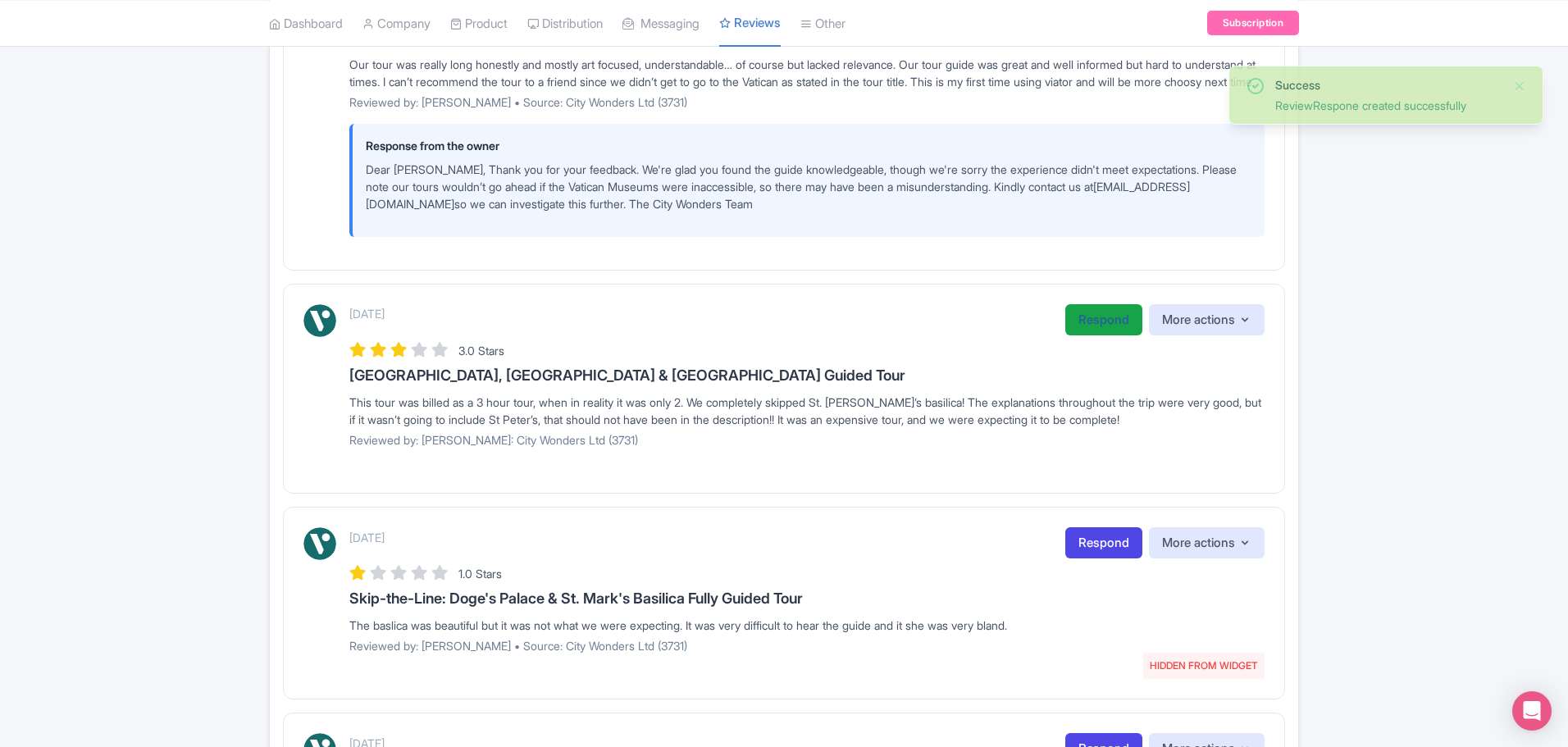
click at [1090, 337] on link "Respond" at bounding box center [1104, 320] width 78 height 32
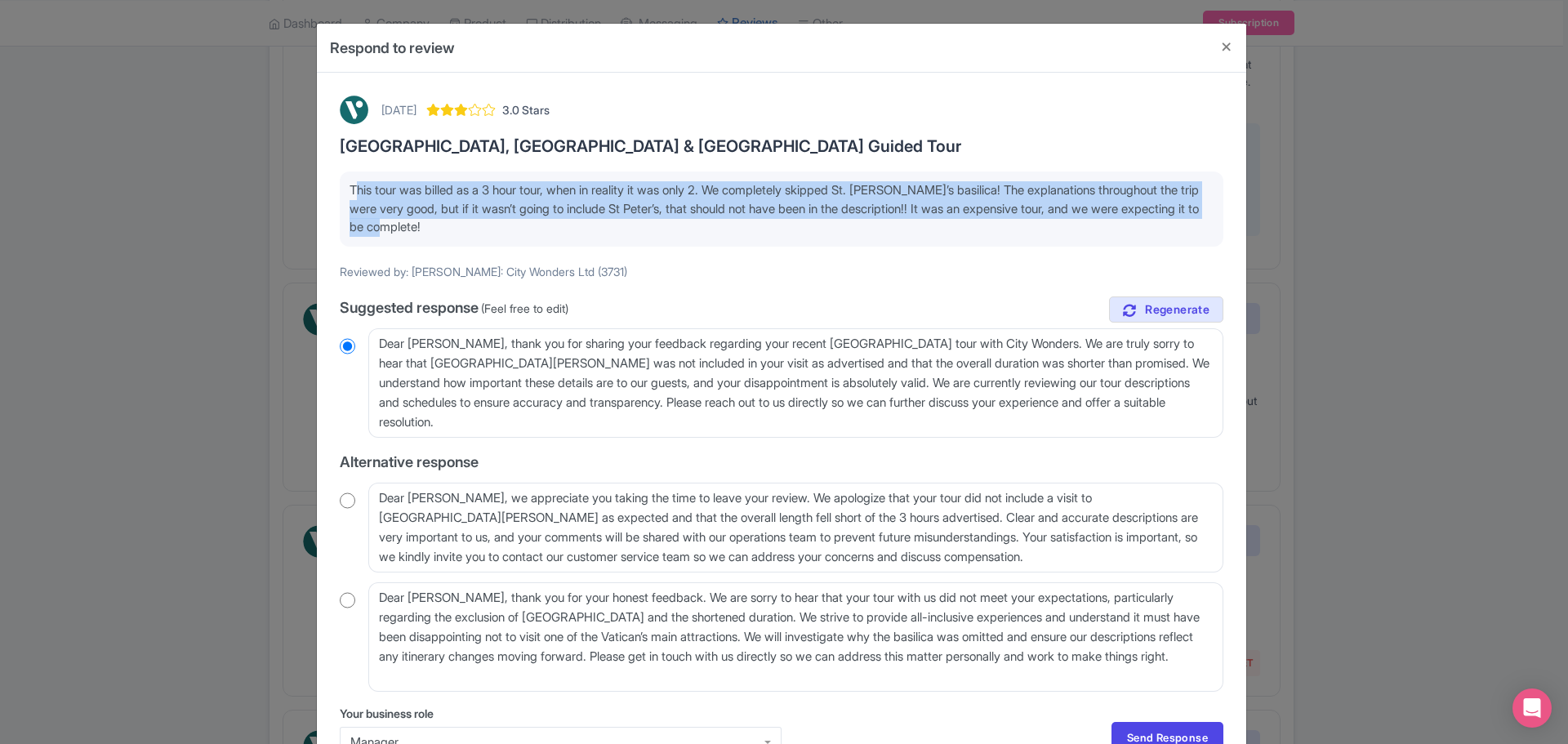
drag, startPoint x: 529, startPoint y: 222, endPoint x: 327, endPoint y: 186, distance: 205.2
click at [330, 186] on div "September 06, 2025 3.0 Stars Vatican Museums, Sistine Chapel & St Peter’s Basil…" at bounding box center [782, 433] width 903 height 695
copy p "This tour was billed as a 3 hour tour, when in reality it was only 2. We comple…"
click at [485, 419] on textarea "Dear Pamela, thank you for sharing your feedback regarding your recent Vatican …" at bounding box center [796, 383] width 855 height 109
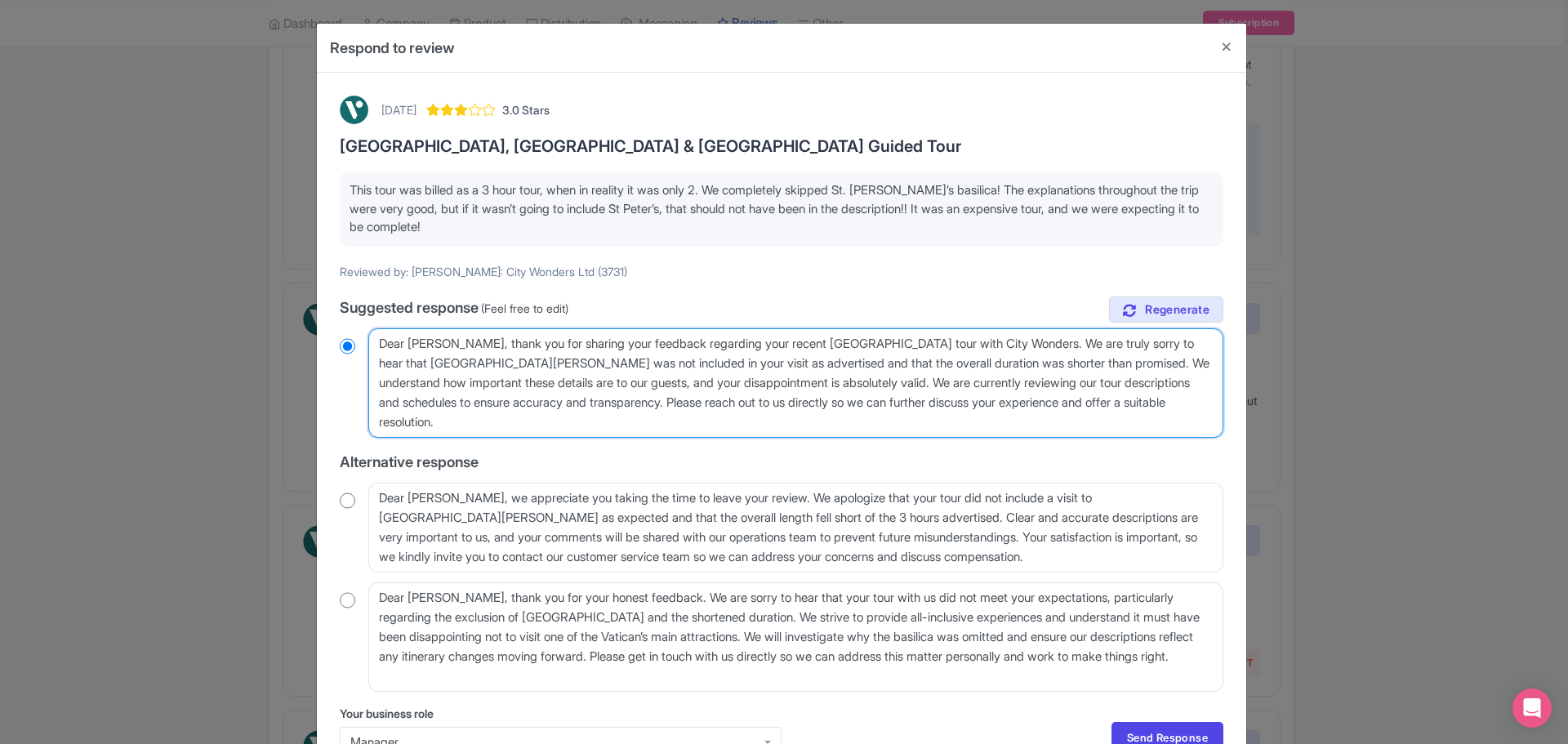
drag, startPoint x: 468, startPoint y: 419, endPoint x: 347, endPoint y: 326, distance: 152.6
click at [347, 326] on div "true Suggested response (Feel free to edit) Dear Pamela, thank you for sharing …" at bounding box center [782, 494] width 884 height 395
radio input "true"
type textarea "H"
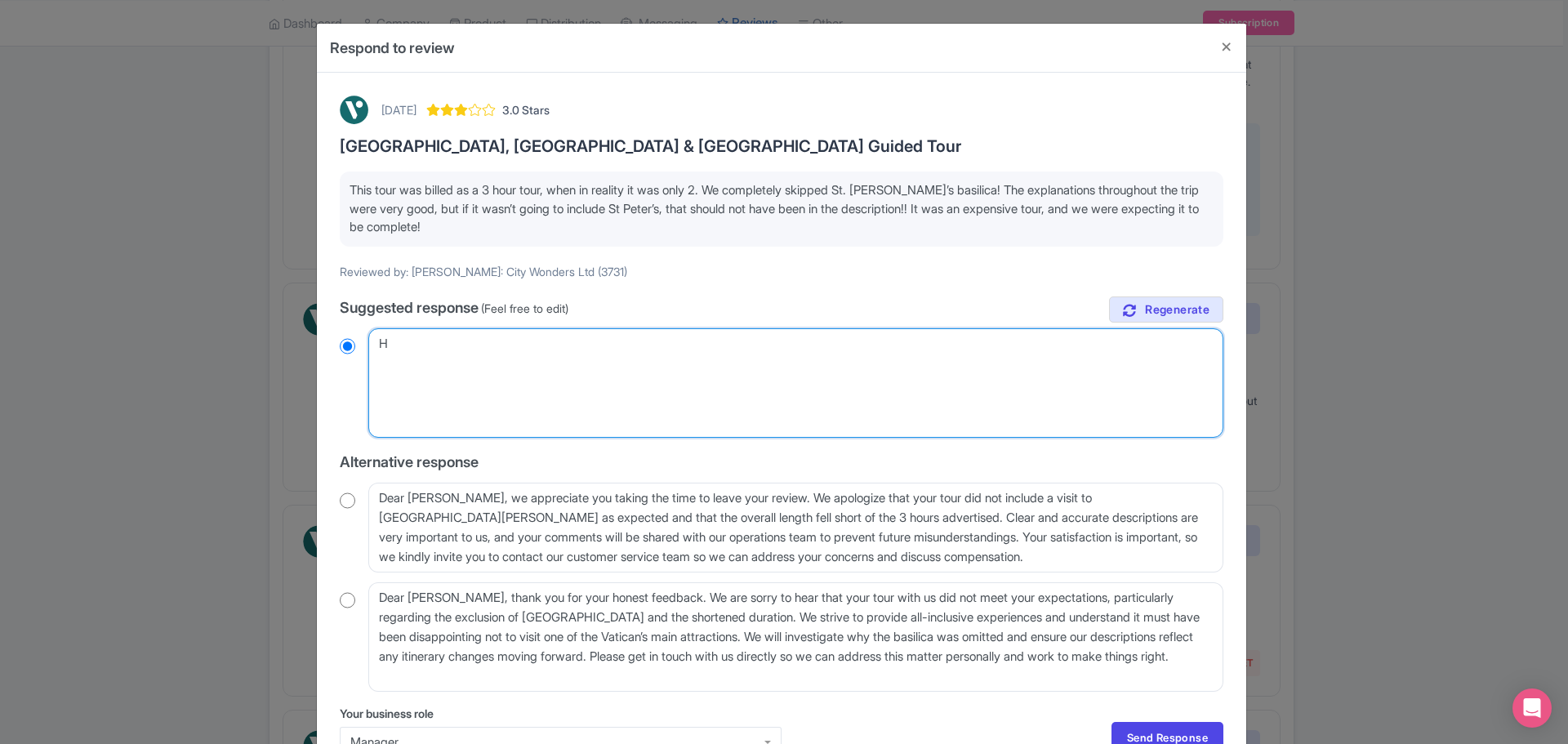
radio input "true"
type textarea "Hi"
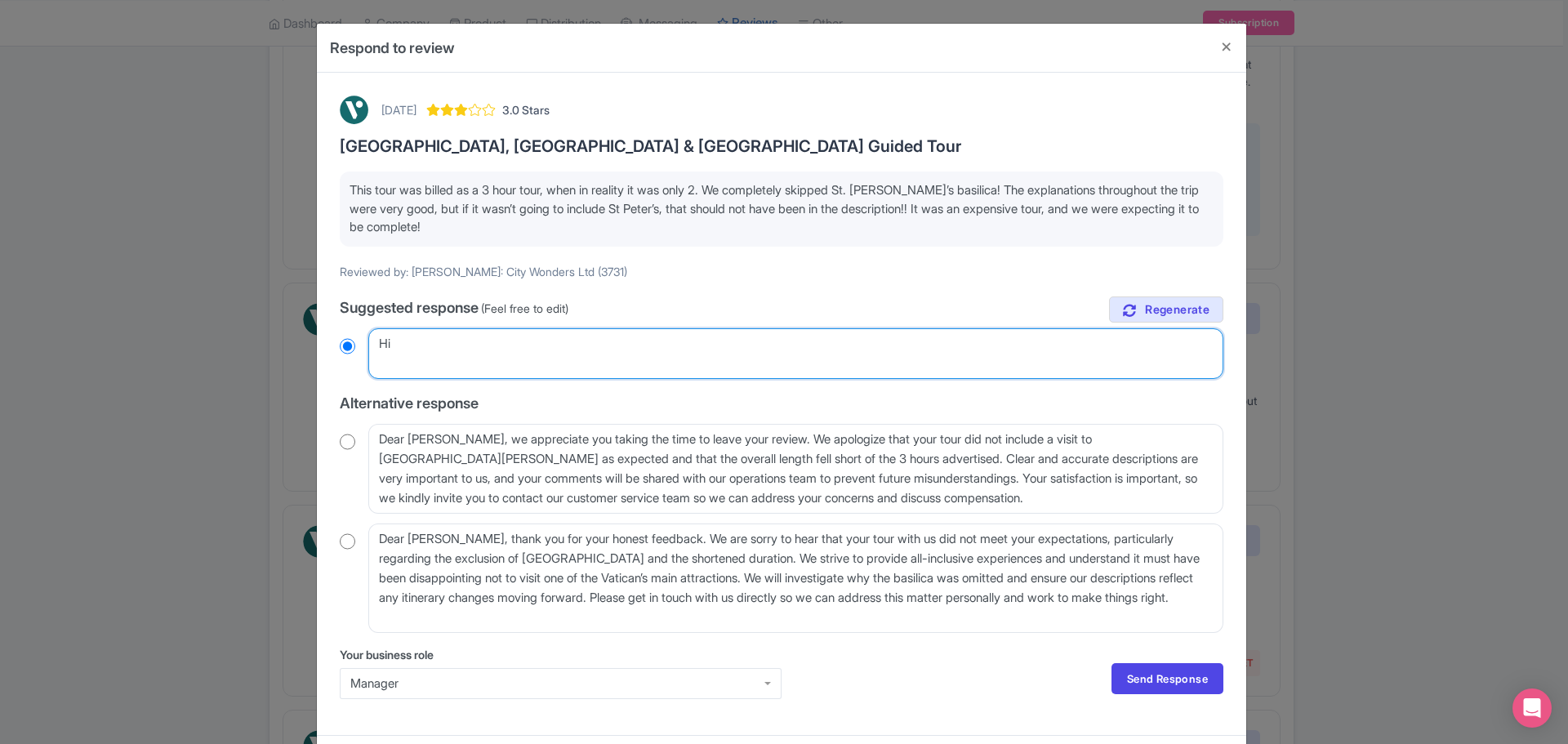
radio input "true"
type textarea "Hi"
radio input "true"
type textarea "Hi P"
radio input "true"
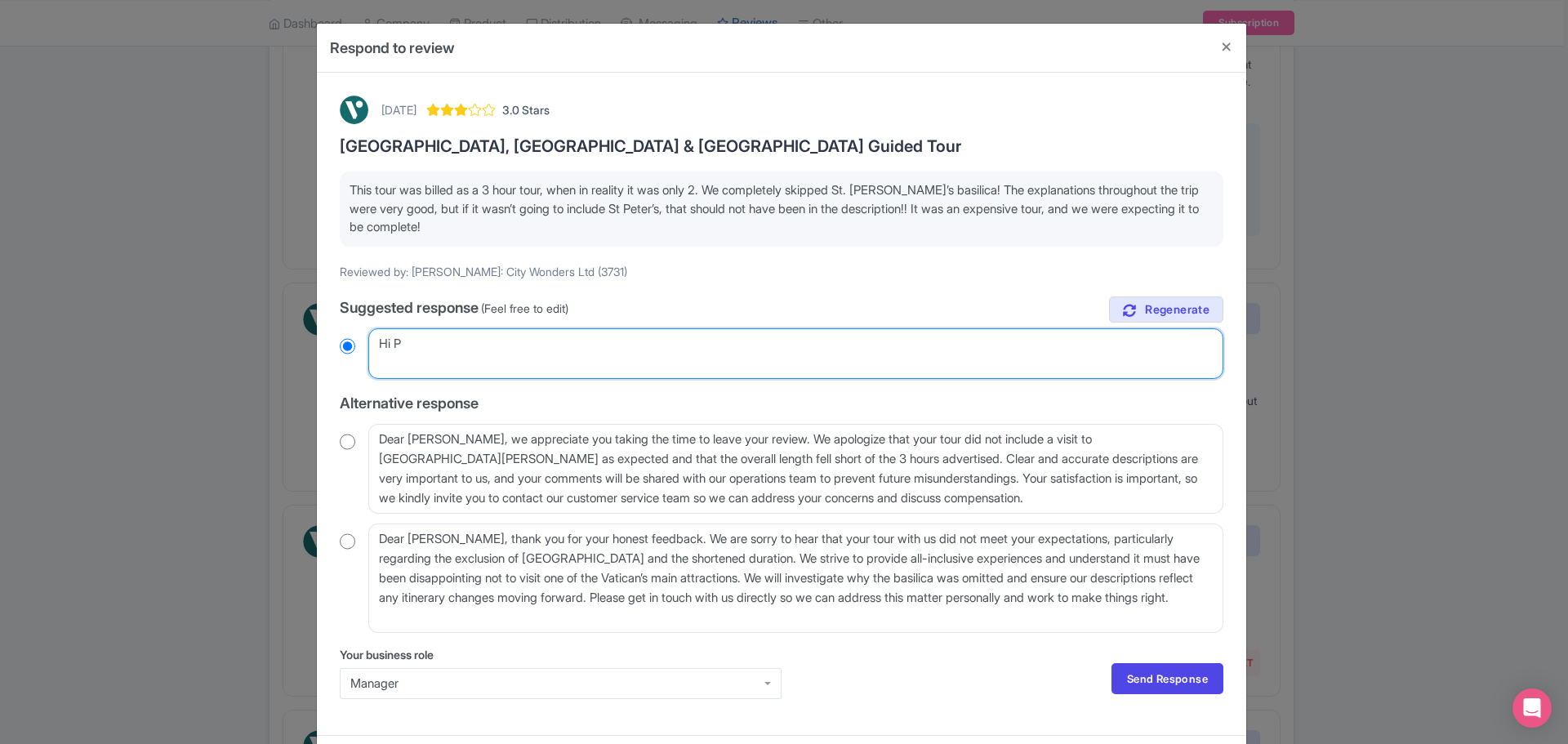
type textarea "Hi Pa"
radio input "true"
type textarea "Hi Pam"
radio input "true"
type textarea "Hi Pame"
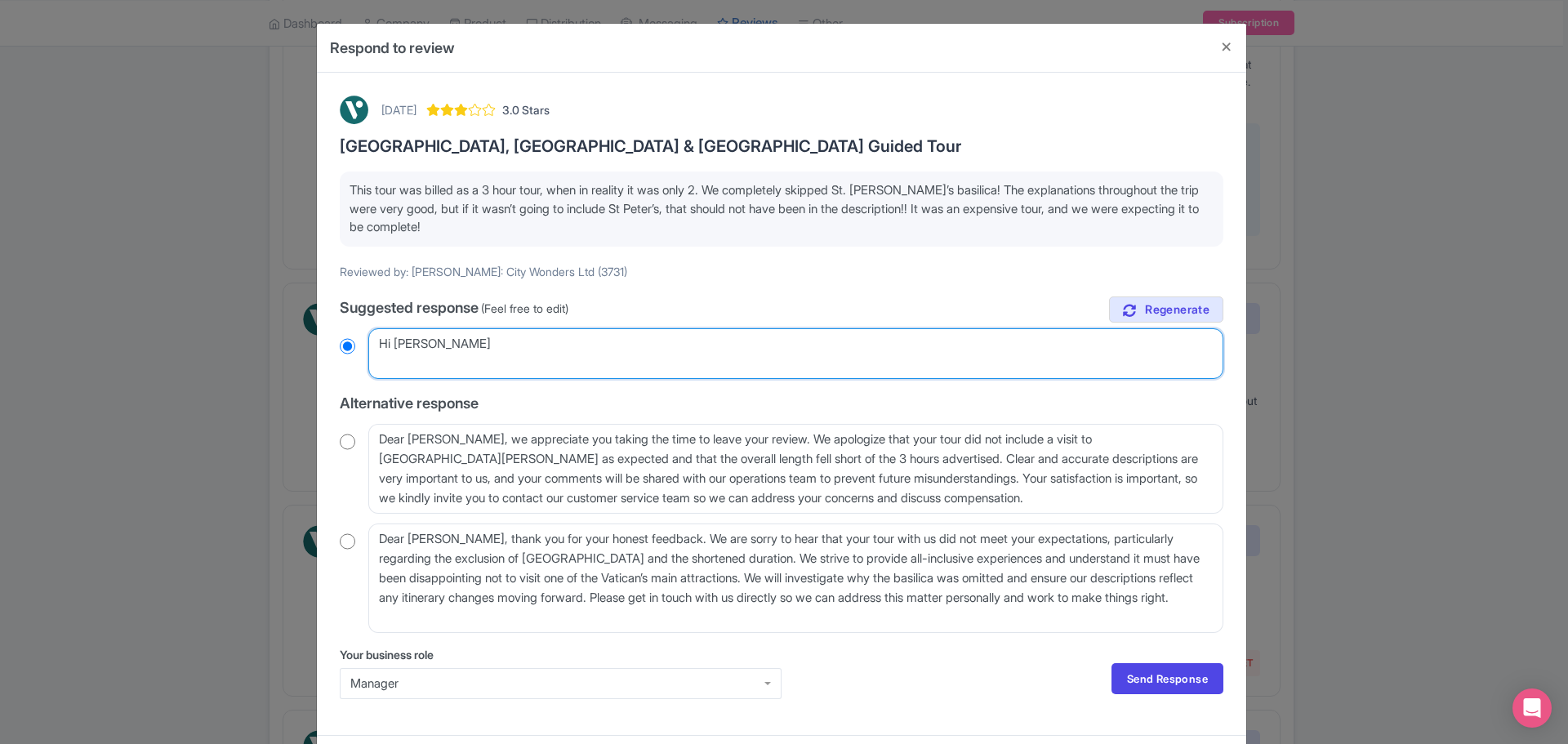
radio input "true"
type textarea "Hi Pamel"
radio input "true"
type textarea "Hi Pamela"
radio input "true"
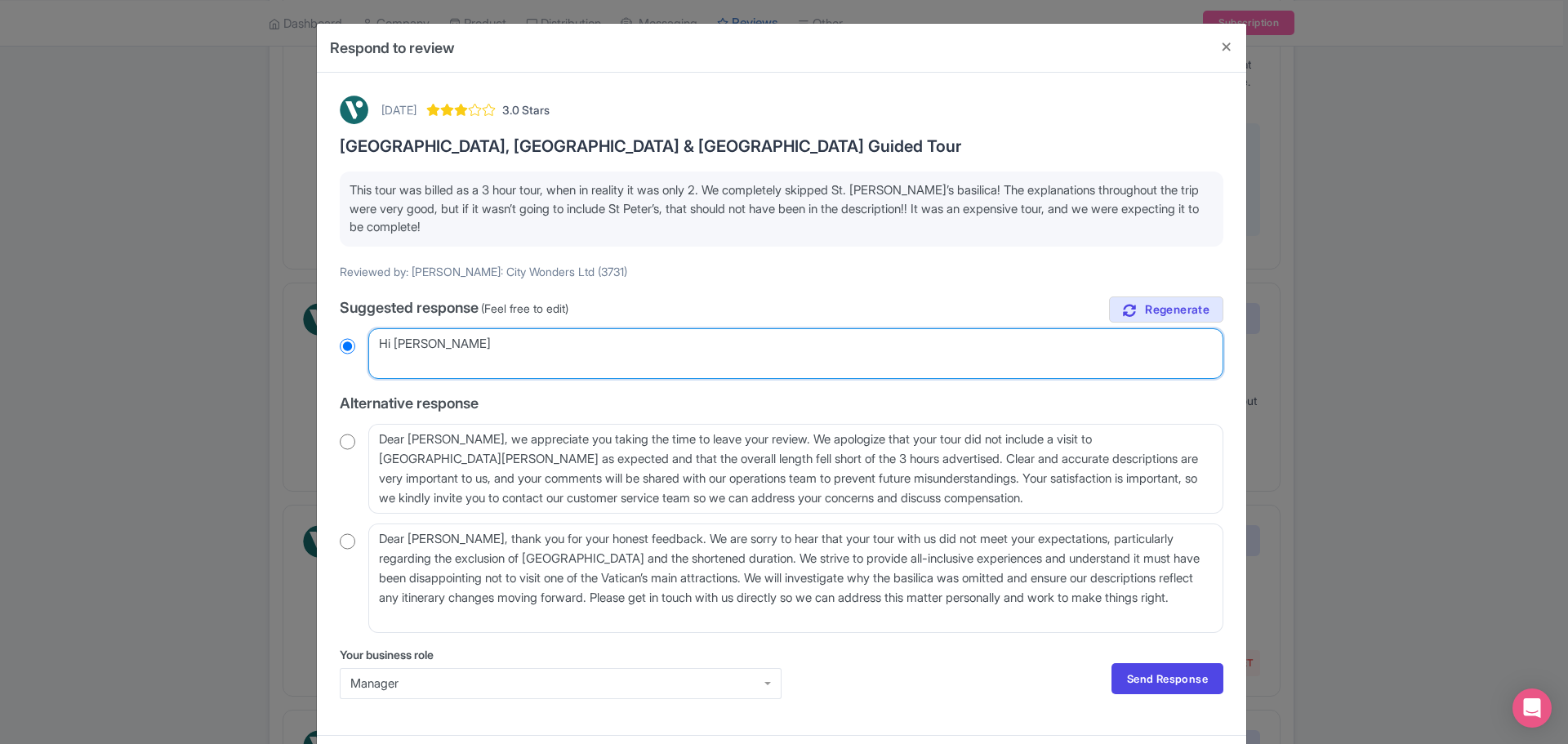
type textarea "Hi Pamela,"
radio input "true"
type textarea "Hi Pamela,"
radio input "true"
type textarea "Hi Pamela,"
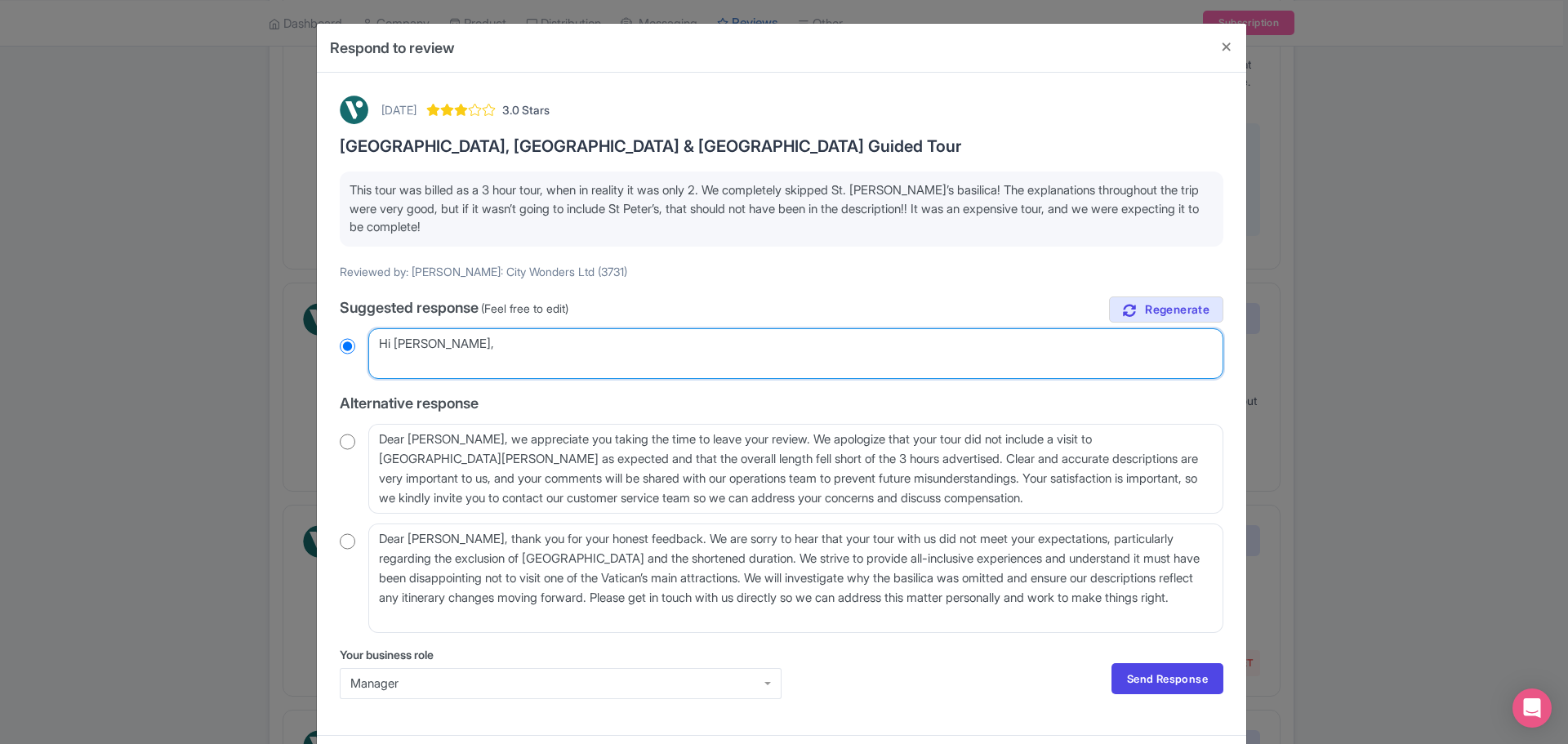
radio input "true"
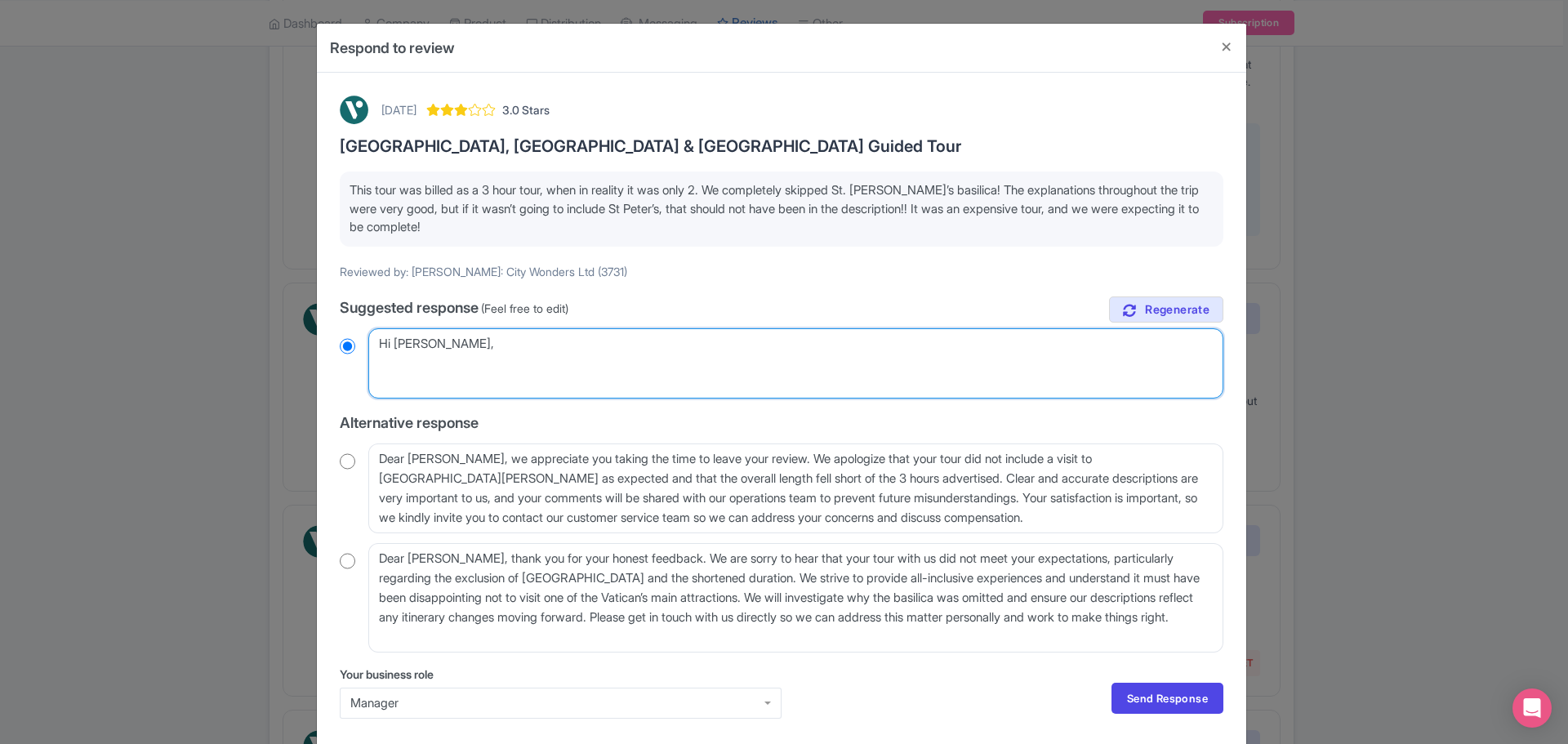
paste textarea "Dear [Guest], Thank you for your feedback. We're sorry to hear you were disappo…"
type textarea "Hi Pamela, Dear [Guest], Thank you for your feedback. We're sorry to hear you w…"
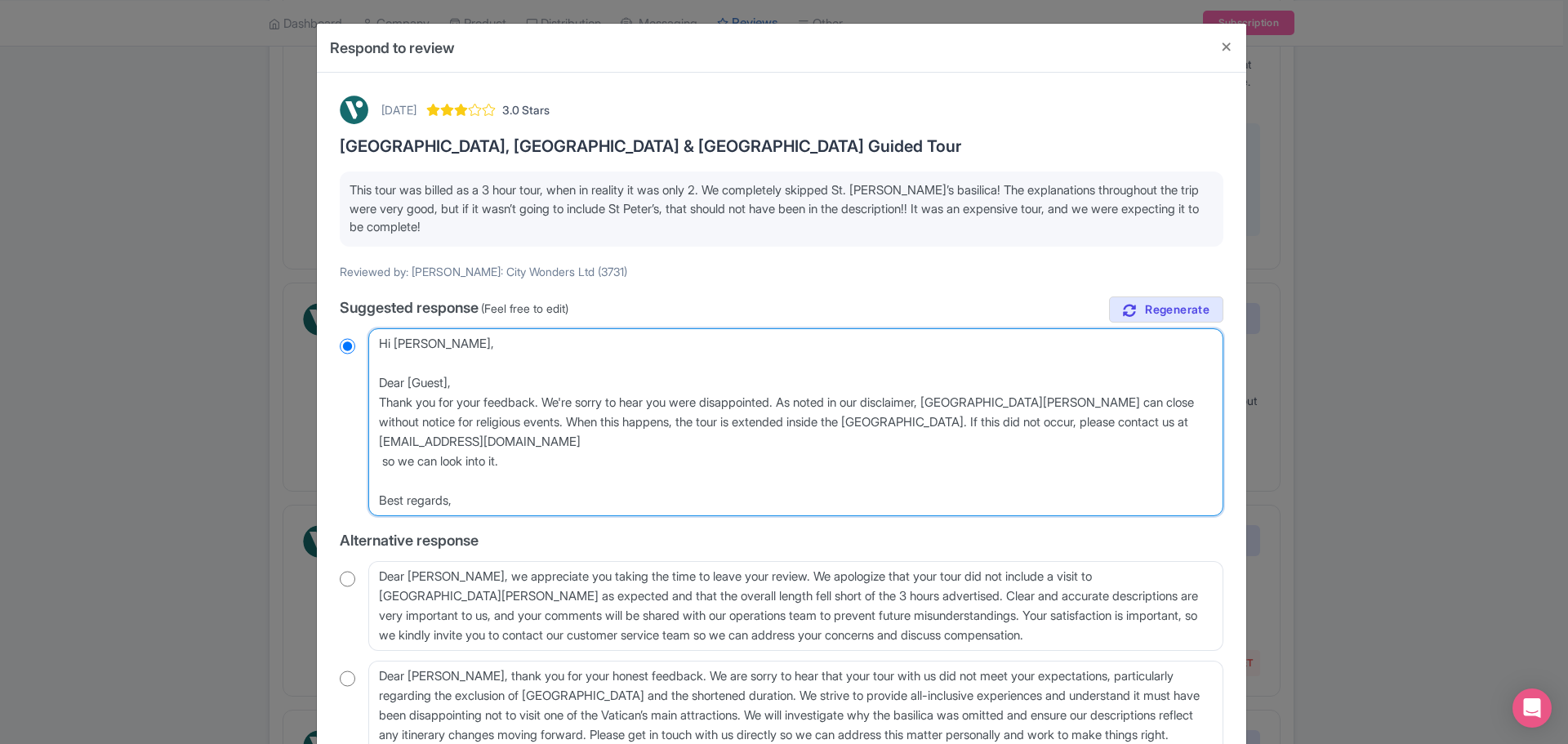
radio input "true"
drag, startPoint x: 558, startPoint y: 381, endPoint x: 326, endPoint y: 383, distance: 232.0
click at [335, 386] on div "September 06, 2025 3.0 Stars Vatican Museums, Sistine Chapel & St Peter’s Basil…" at bounding box center [782, 472] width 903 height 773
type textarea "Hi Pamela, Thank you for your feedback. We're sorry to hear you were disappoint…"
radio input "true"
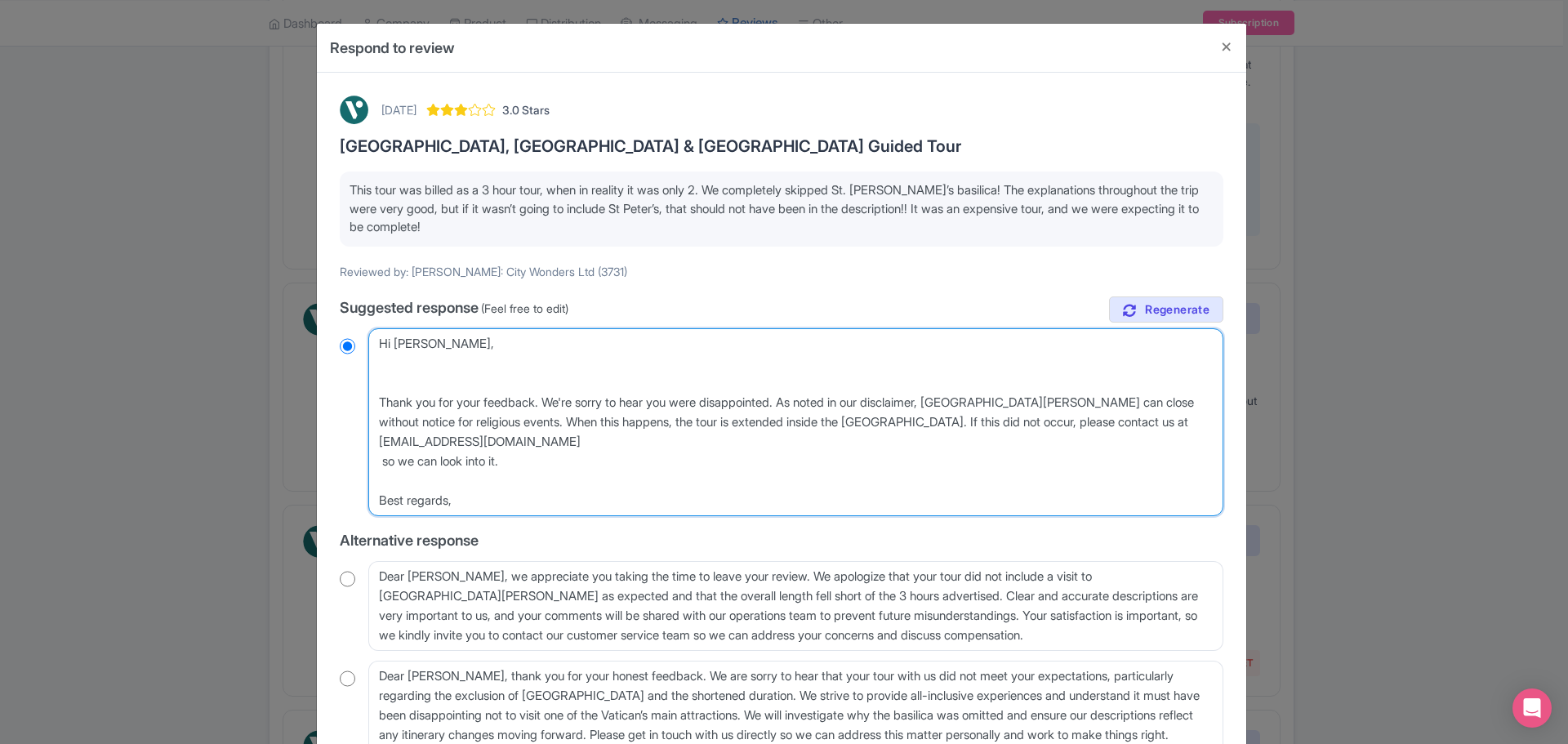
type textarea "Hi Pamela, Thank you for your feedback. We're sorry to hear you were disappoint…"
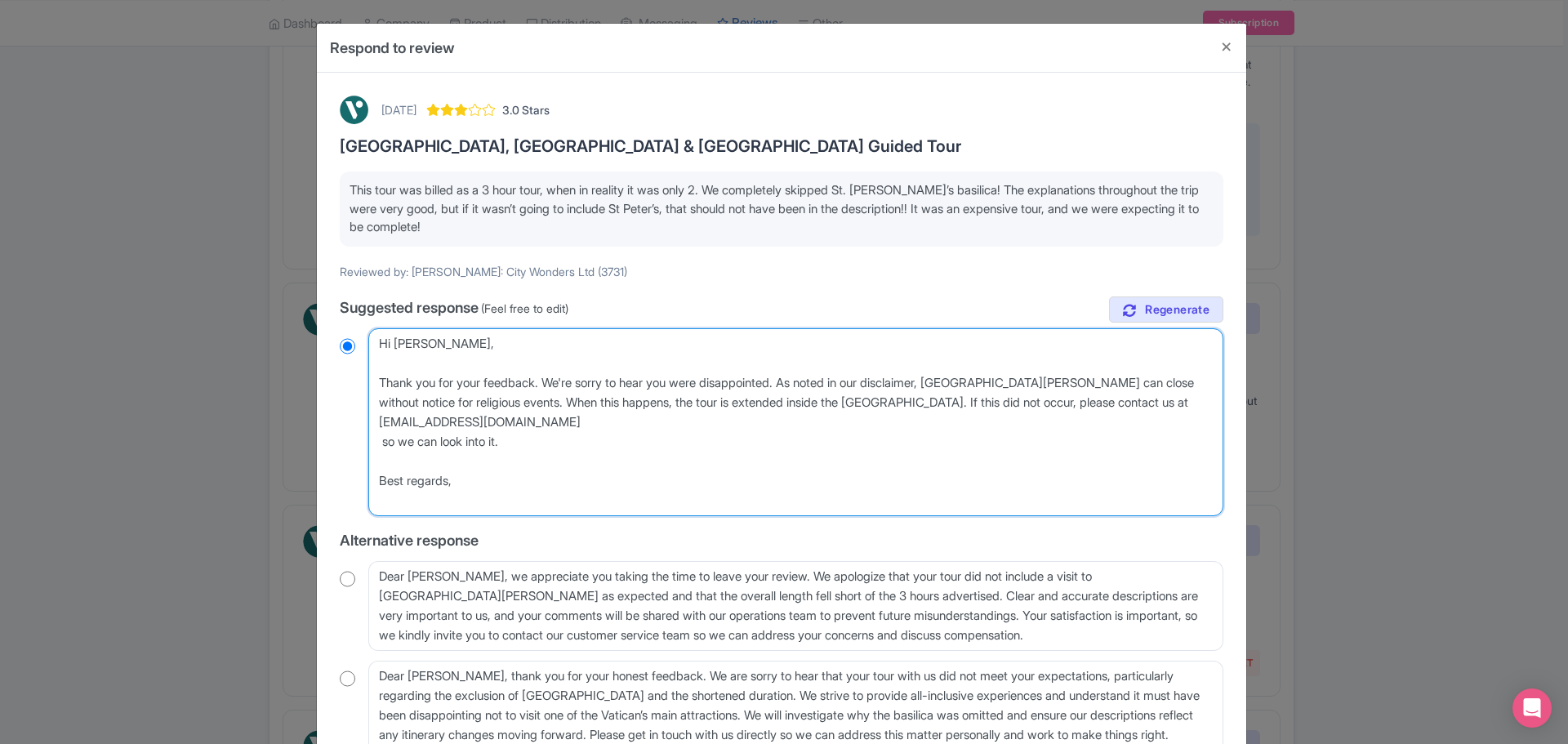
radio input "true"
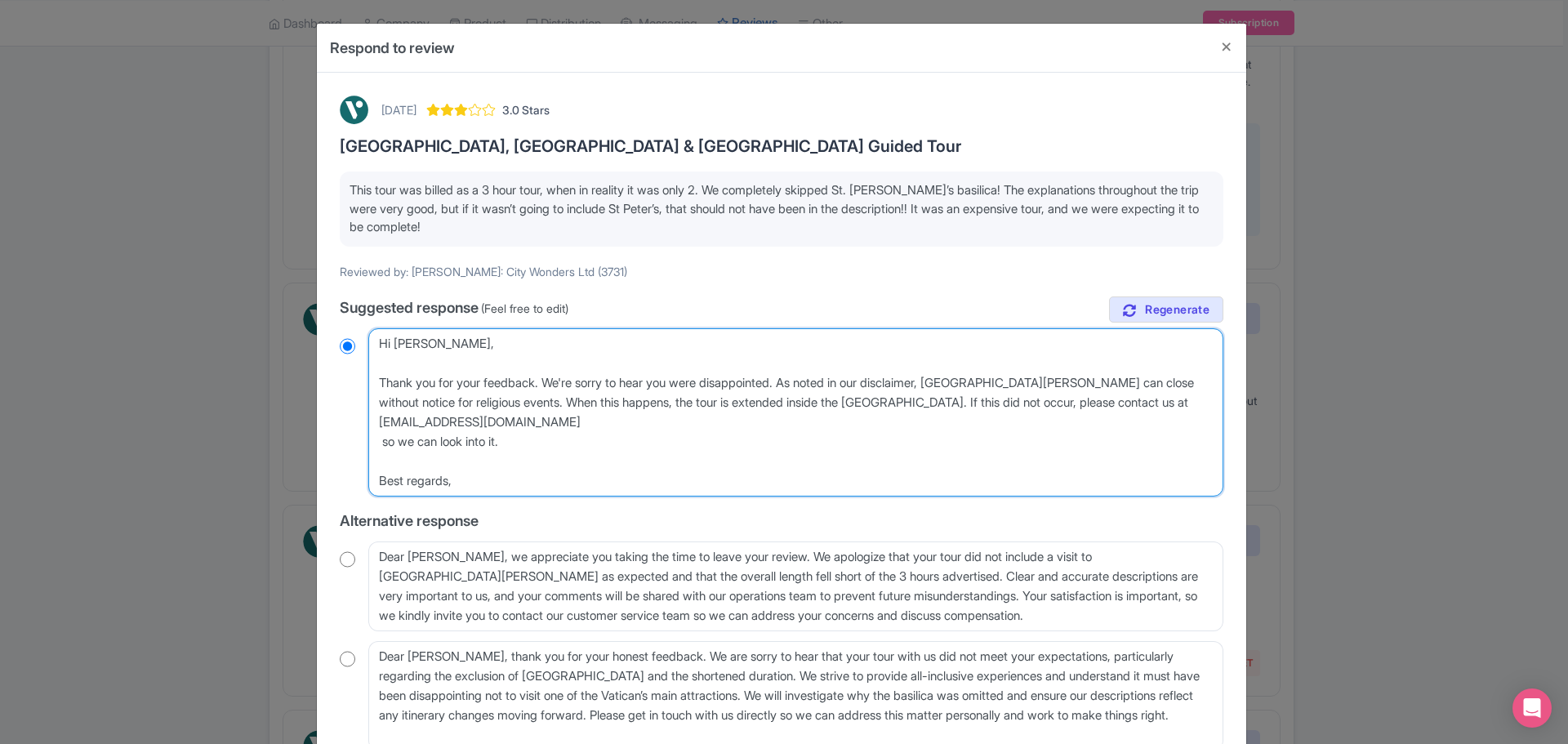
click at [556, 427] on textarea "Dear Pamela, thank you for sharing your feedback regarding your recent Vatican …" at bounding box center [796, 413] width 855 height 168
type textarea "Hi Pamela, Thank you for your feedback. We're sorry to hear you were disappoint…"
radio input "true"
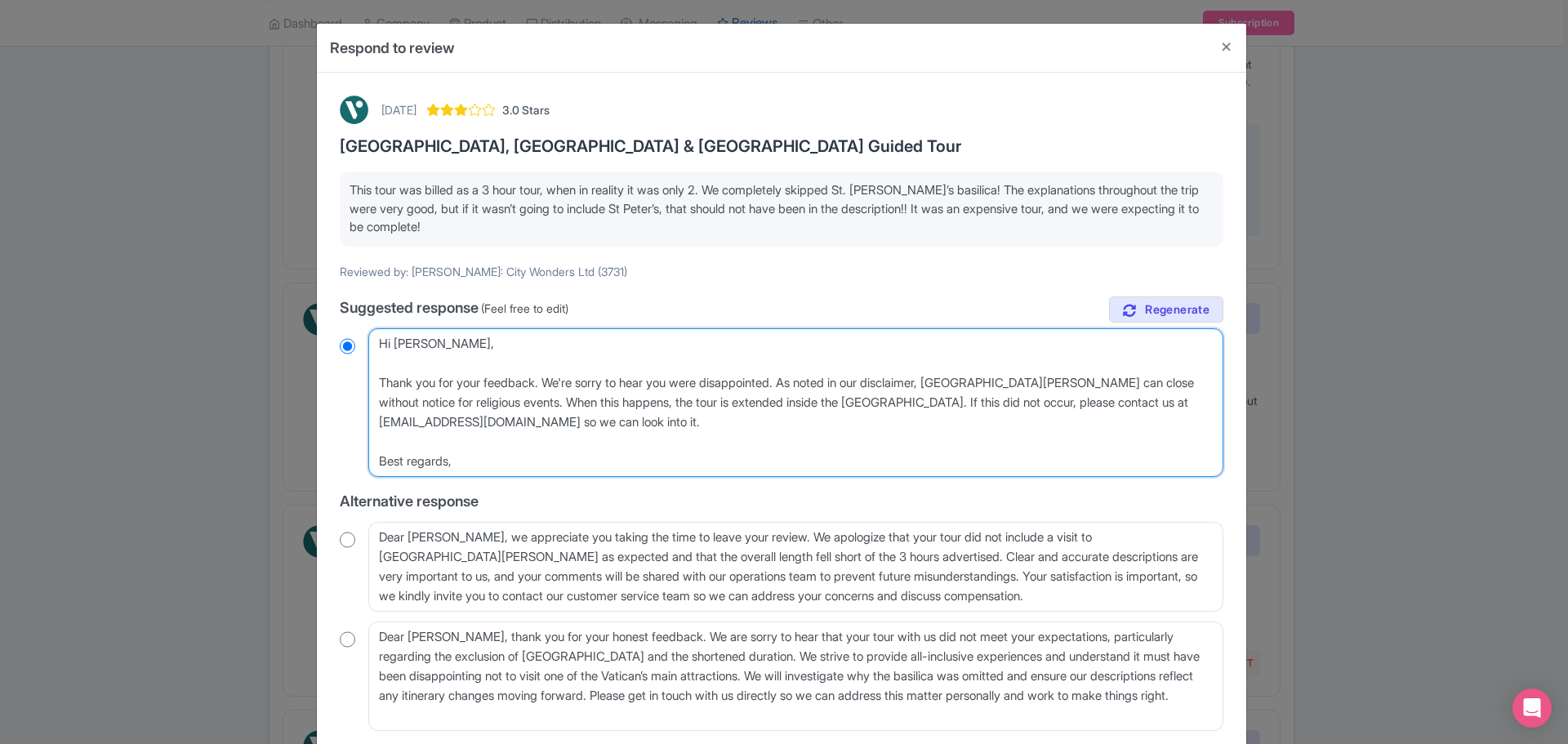
scroll to position [140, 0]
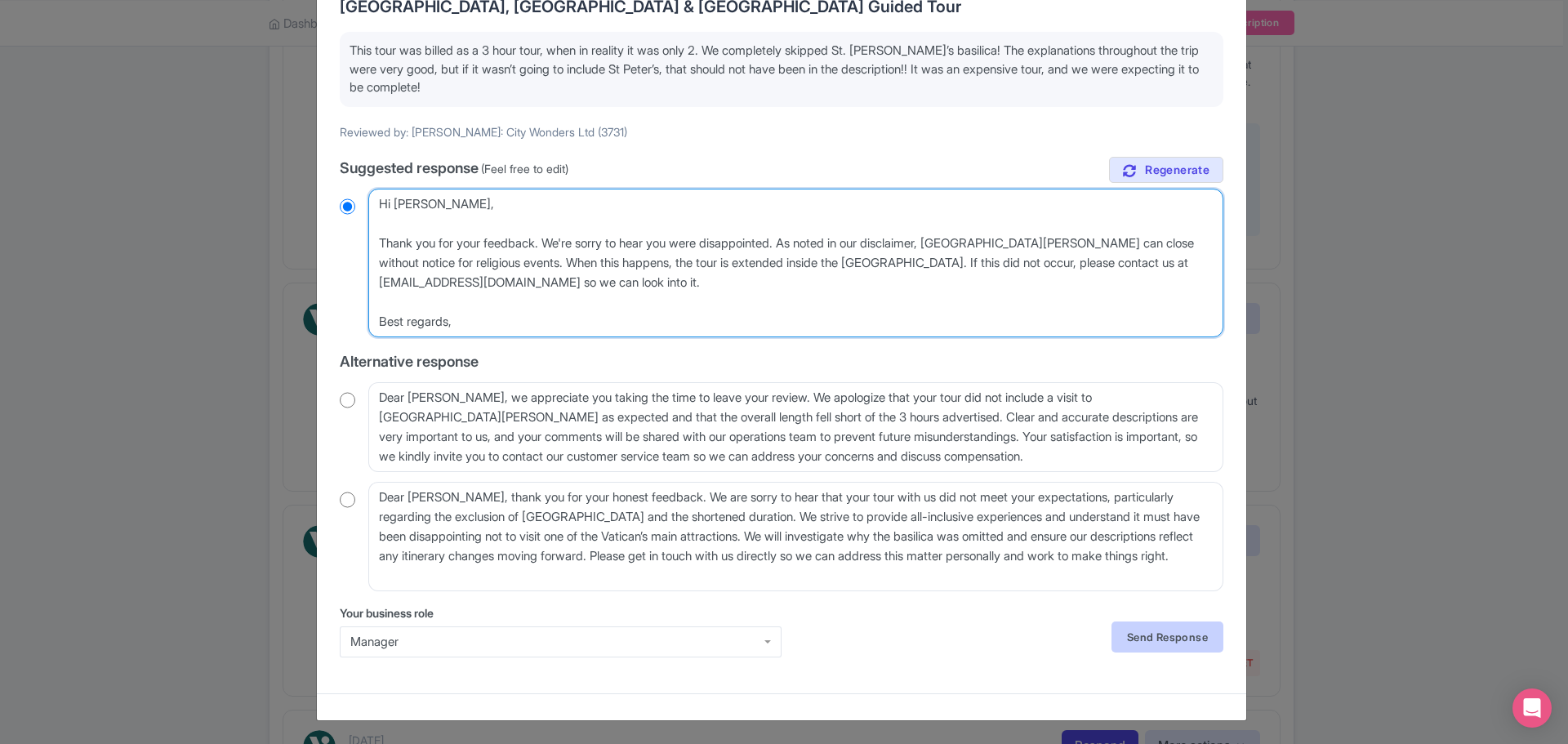
type textarea "Hi Pamela, Thank you for your feedback. We're sorry to hear you were disappoint…"
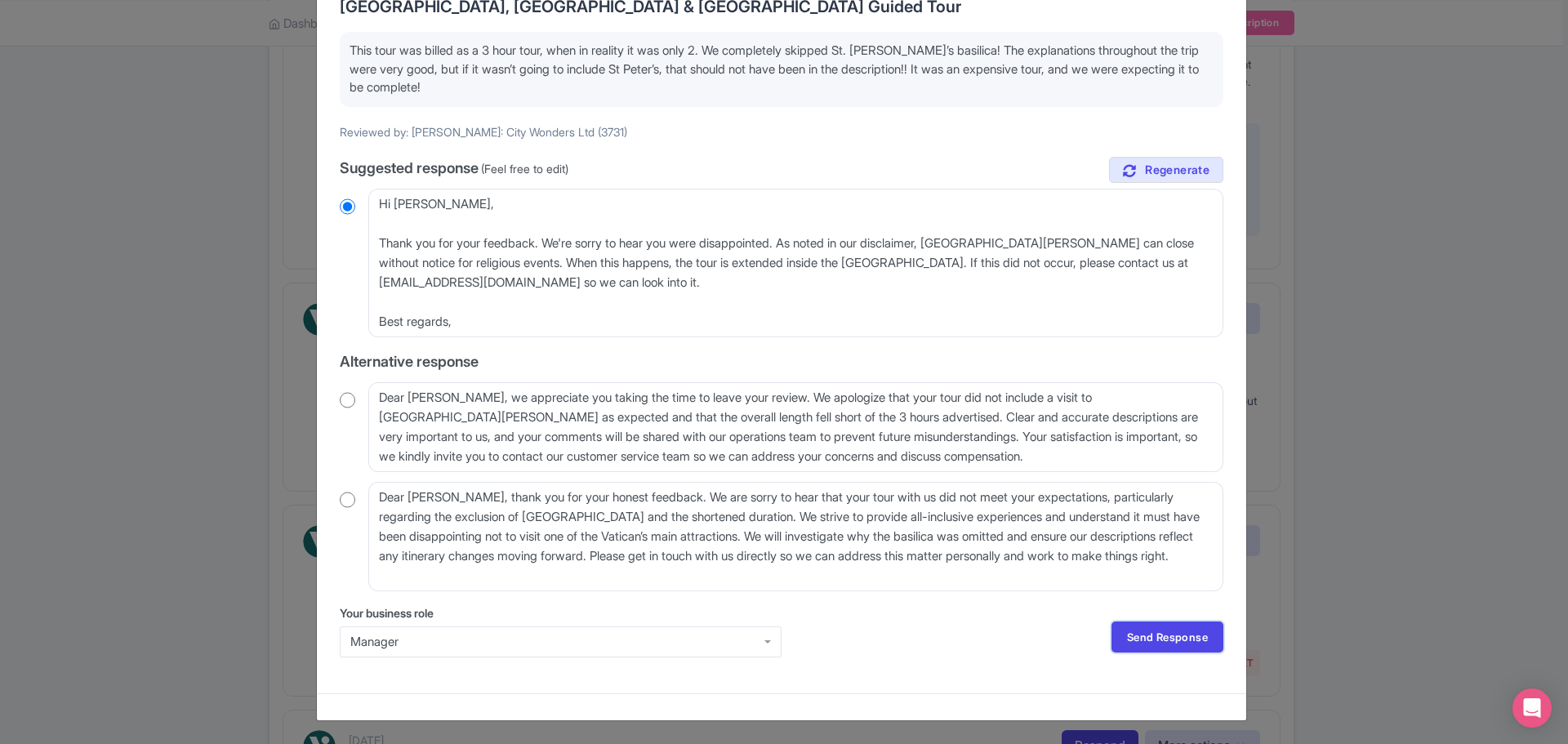
click at [1177, 633] on link "Send Response" at bounding box center [1167, 637] width 111 height 31
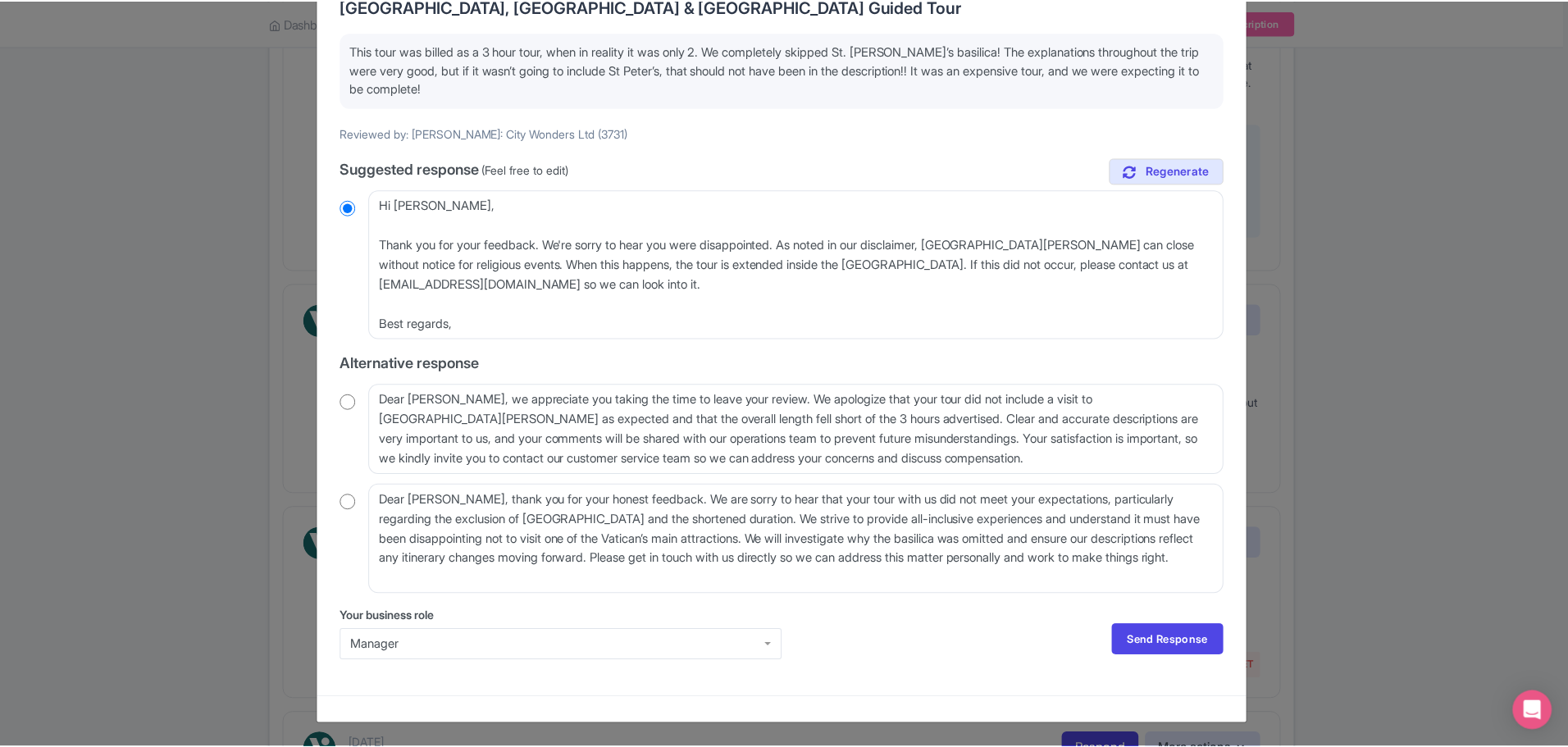
scroll to position [0, 0]
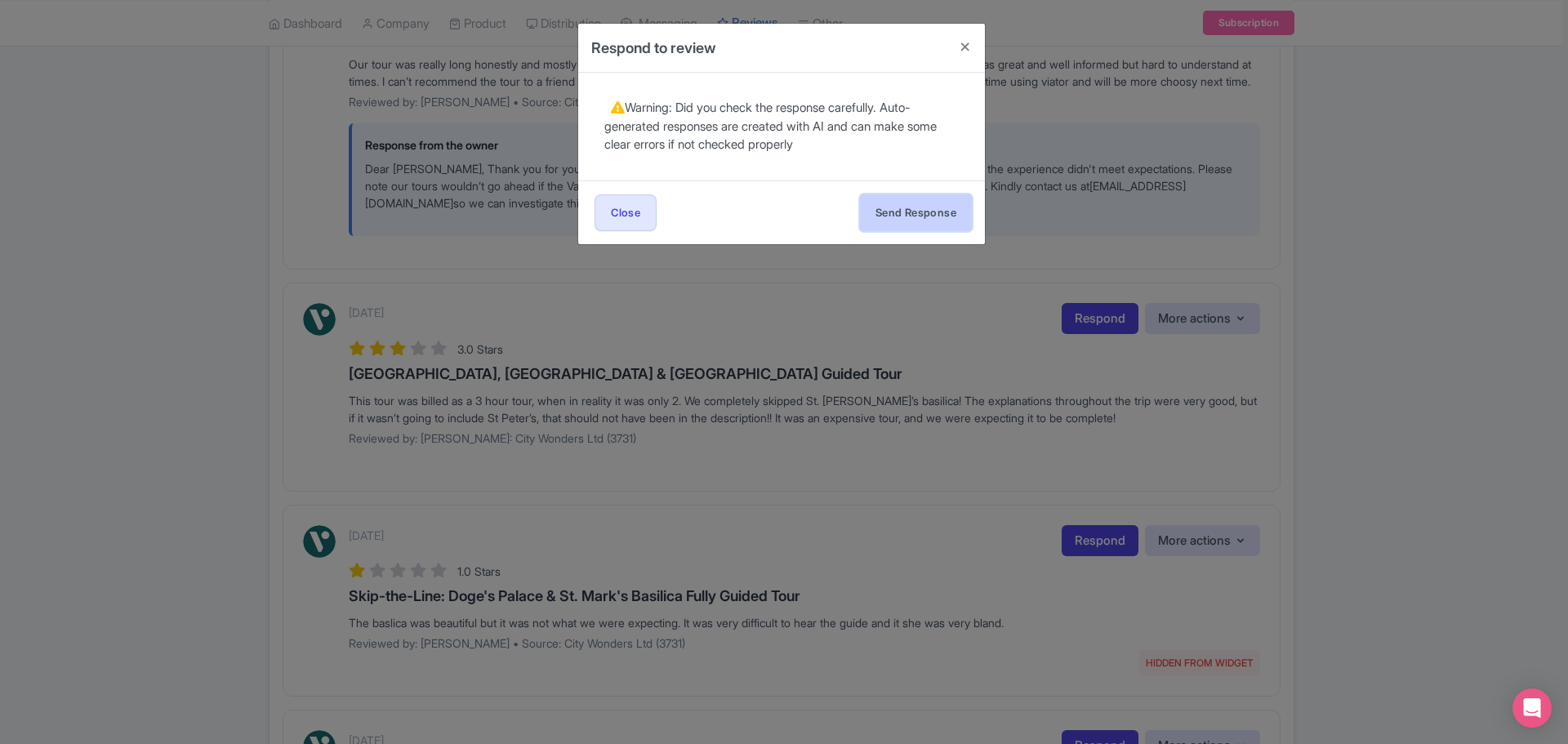
click at [926, 205] on button "Send Response" at bounding box center [916, 213] width 111 height 37
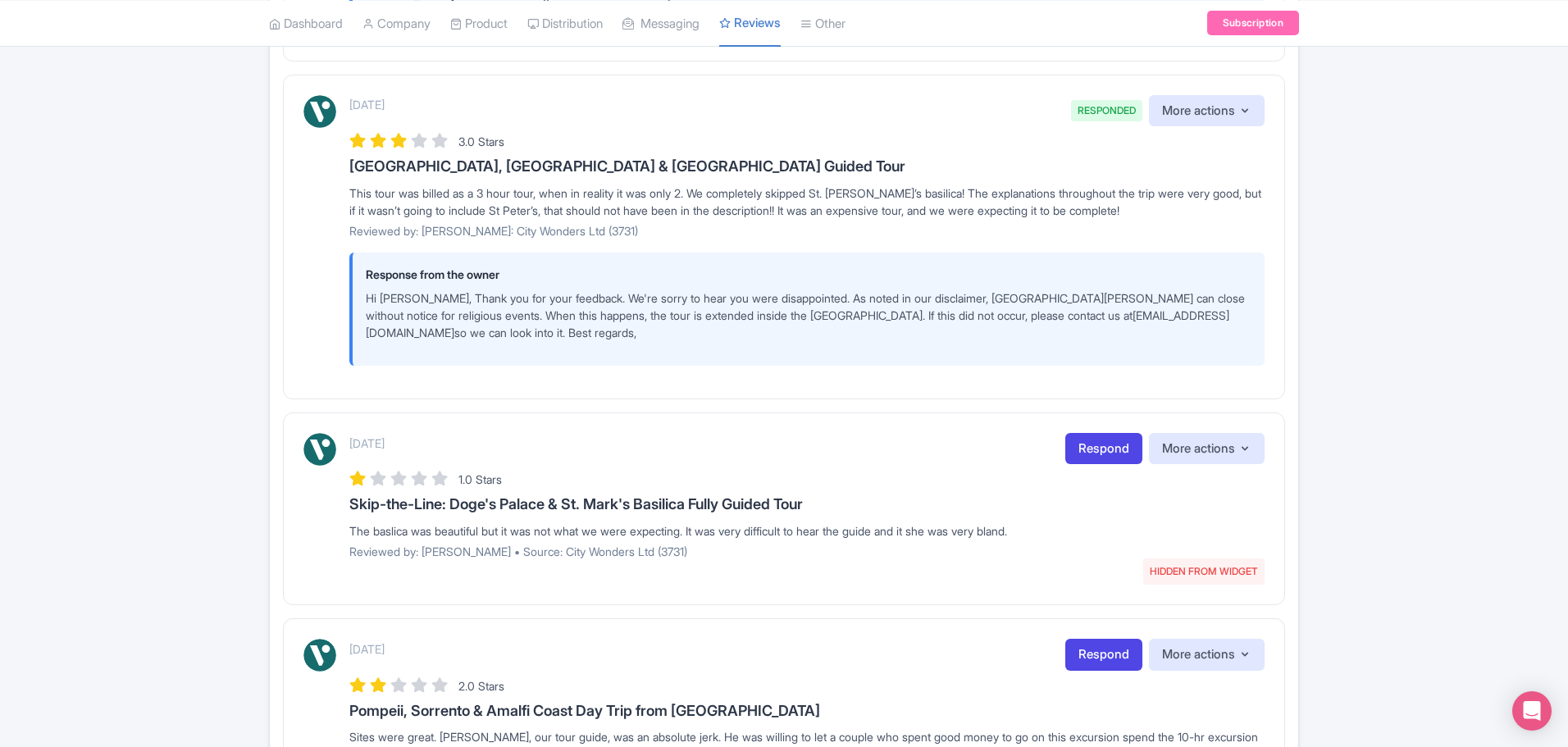
scroll to position [1230, 0]
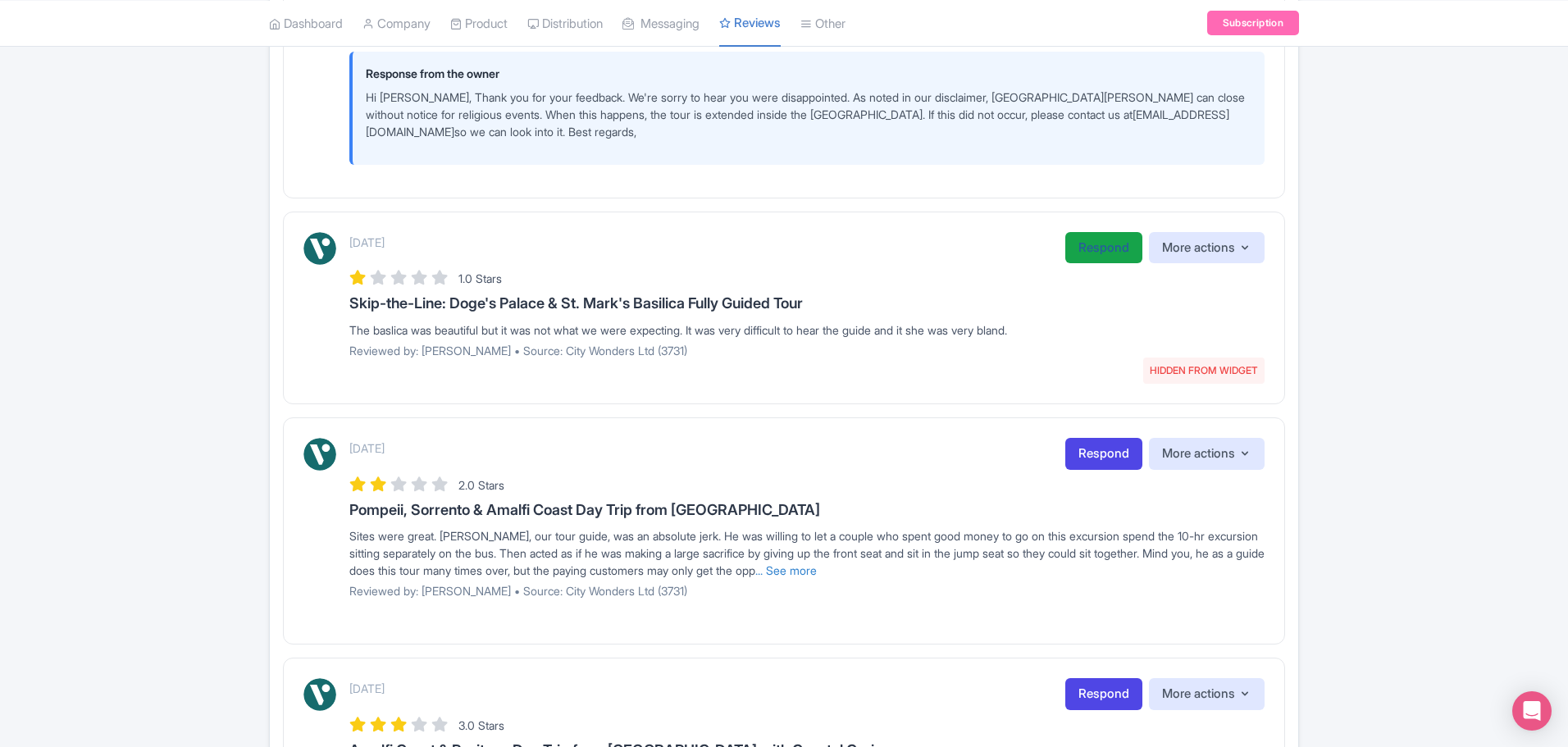
click at [1108, 264] on link "Respond" at bounding box center [1104, 247] width 78 height 32
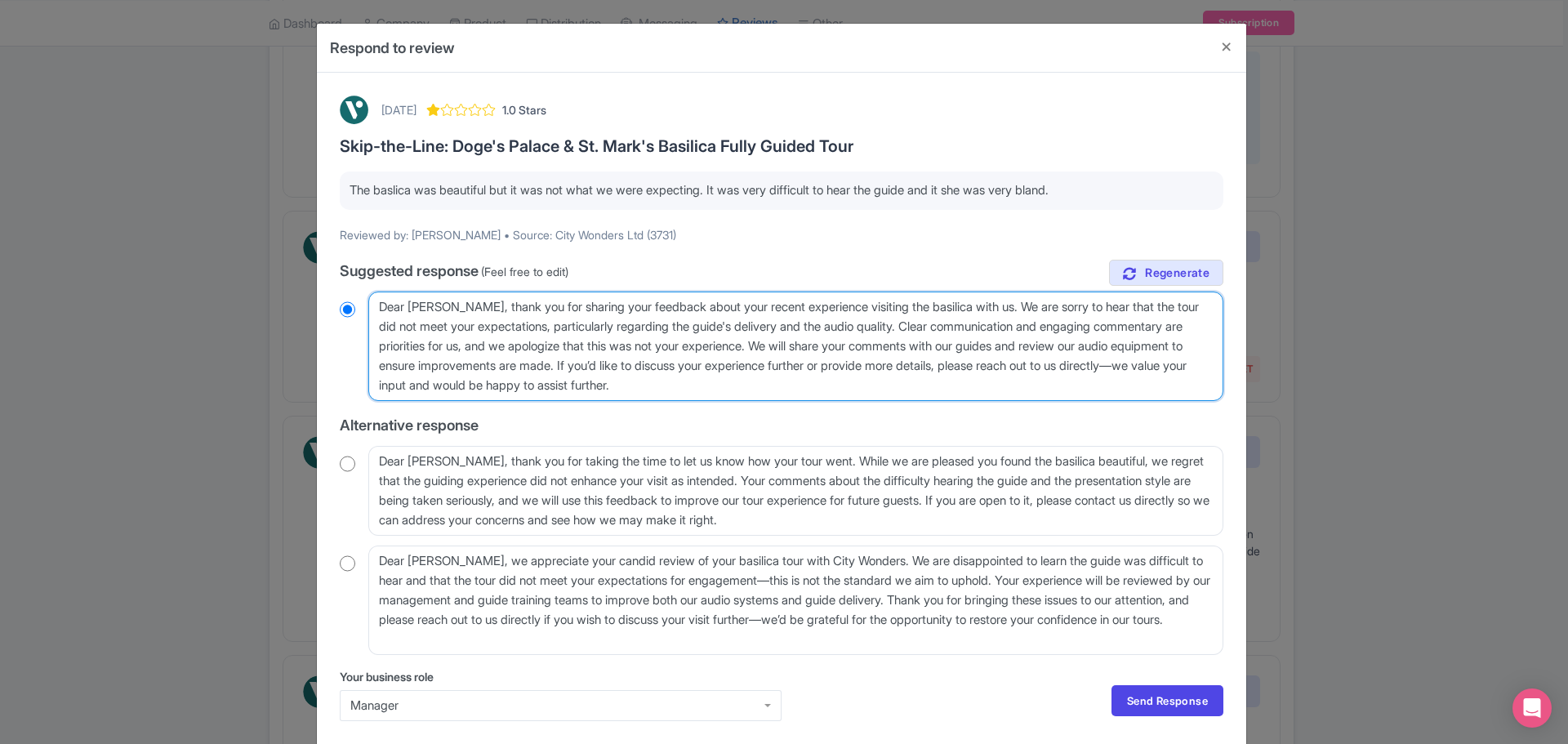
click at [439, 305] on textarea "Dear [PERSON_NAME], thank you for sharing your feedback about your recent exper…" at bounding box center [796, 346] width 855 height 109
radio input "true"
click at [553, 328] on textarea "Dear [PERSON_NAME], thank you for sharing your feedback about your recent exper…" at bounding box center [796, 346] width 855 height 109
click at [541, 324] on textarea "Dear Lisa, thank you for sharing your feedback about your recent experience vis…" at bounding box center [796, 346] width 855 height 109
drag, startPoint x: 1100, startPoint y: 192, endPoint x: 341, endPoint y: 191, distance: 759.0
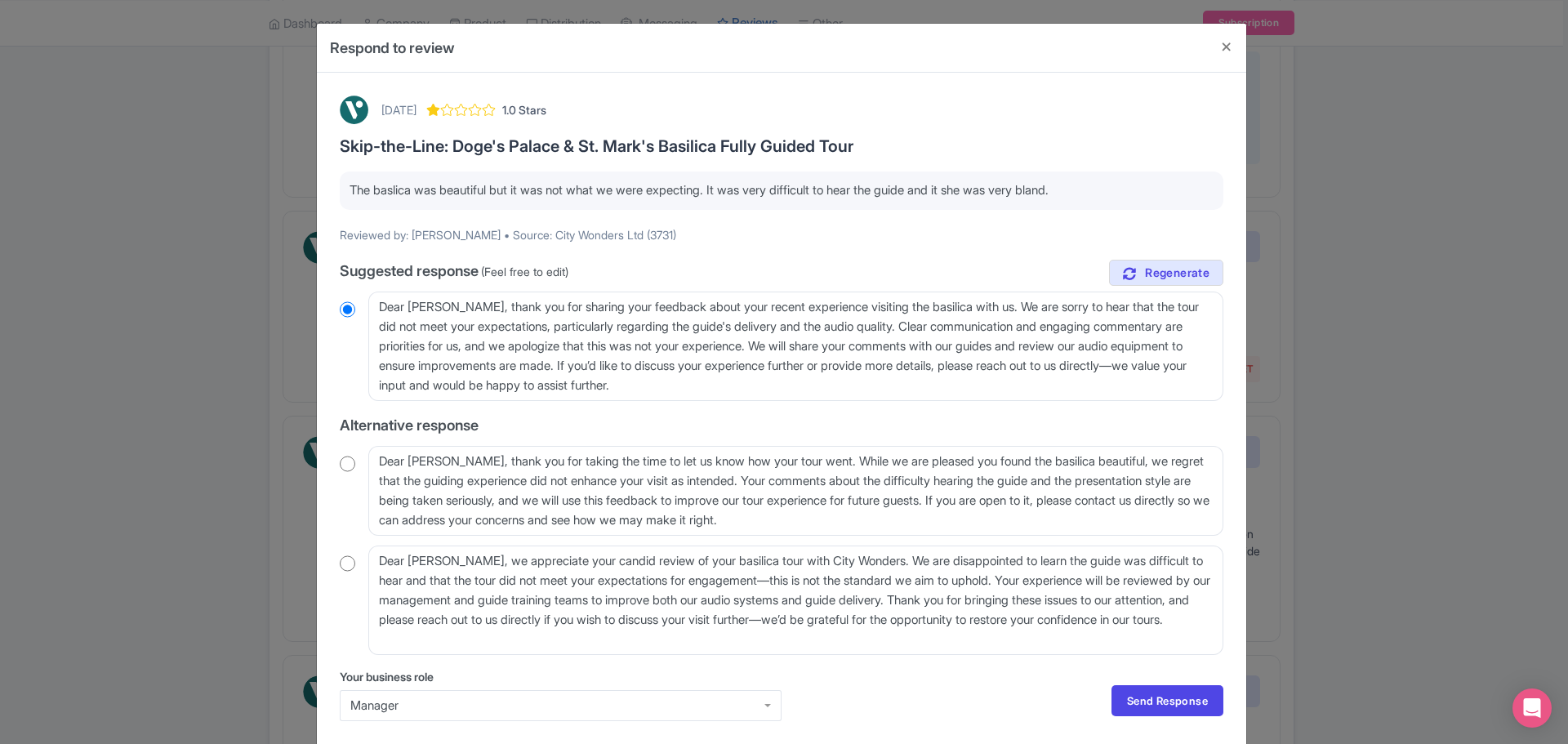
click at [341, 191] on div "The baslica was beautiful but it was not what we were expecting. It was very di…" at bounding box center [782, 190] width 884 height 38
copy p "The baslica was beautiful but it was not what we were expecting. It was very di…"
drag, startPoint x: 822, startPoint y: 378, endPoint x: 278, endPoint y: 251, distance: 558.6
click at [278, 251] on div "Respond to review September 06, 2025 1.0 Stars Skip-the-Line: Doge's Palace & S…" at bounding box center [784, 372] width 1568 height 744
paste textarea "[Guest], Thank you for your feedback. We're sorry to hear the experience didn’t…"
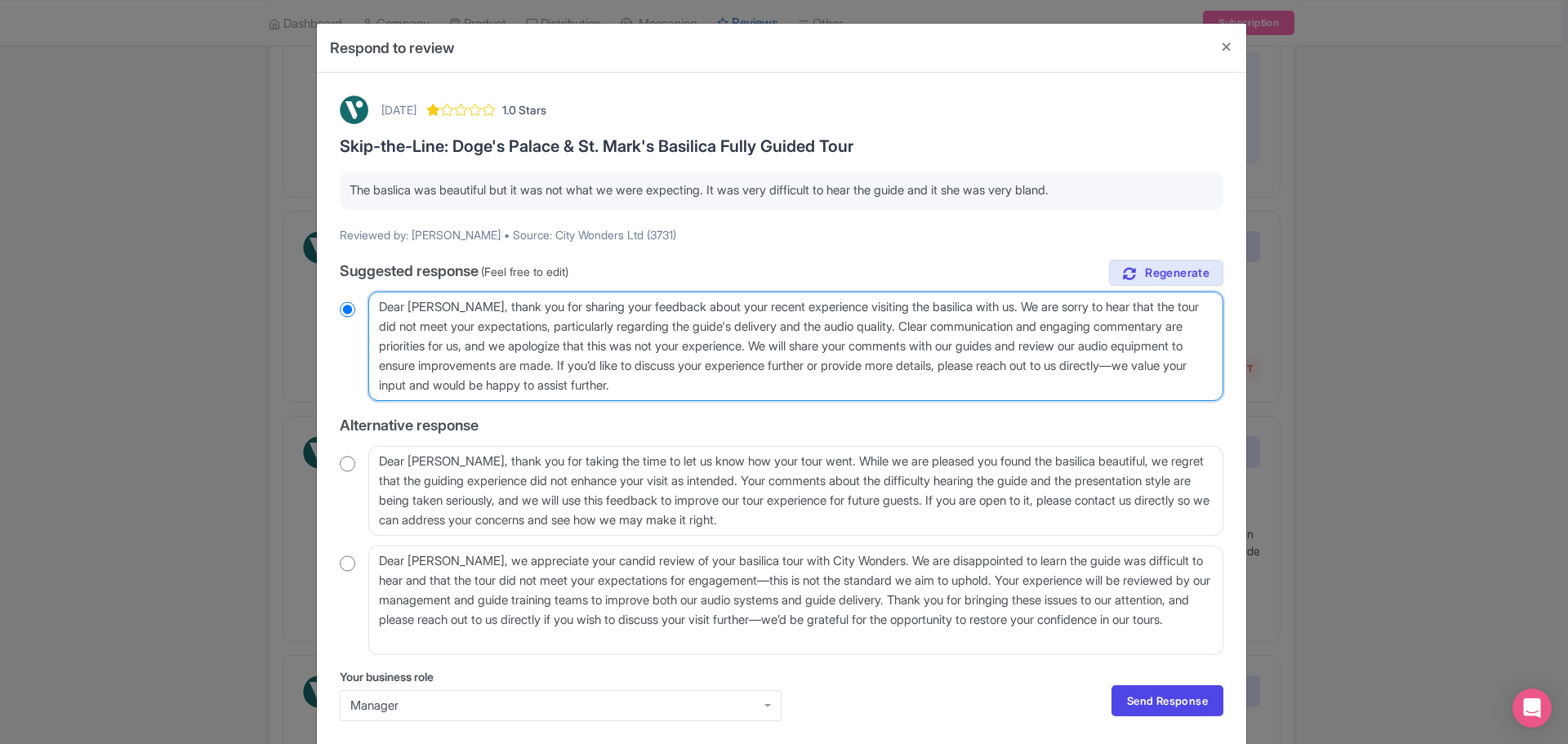
type textarea "Dear [Guest], Thank you for your feedback. We're sorry to hear the experience d…"
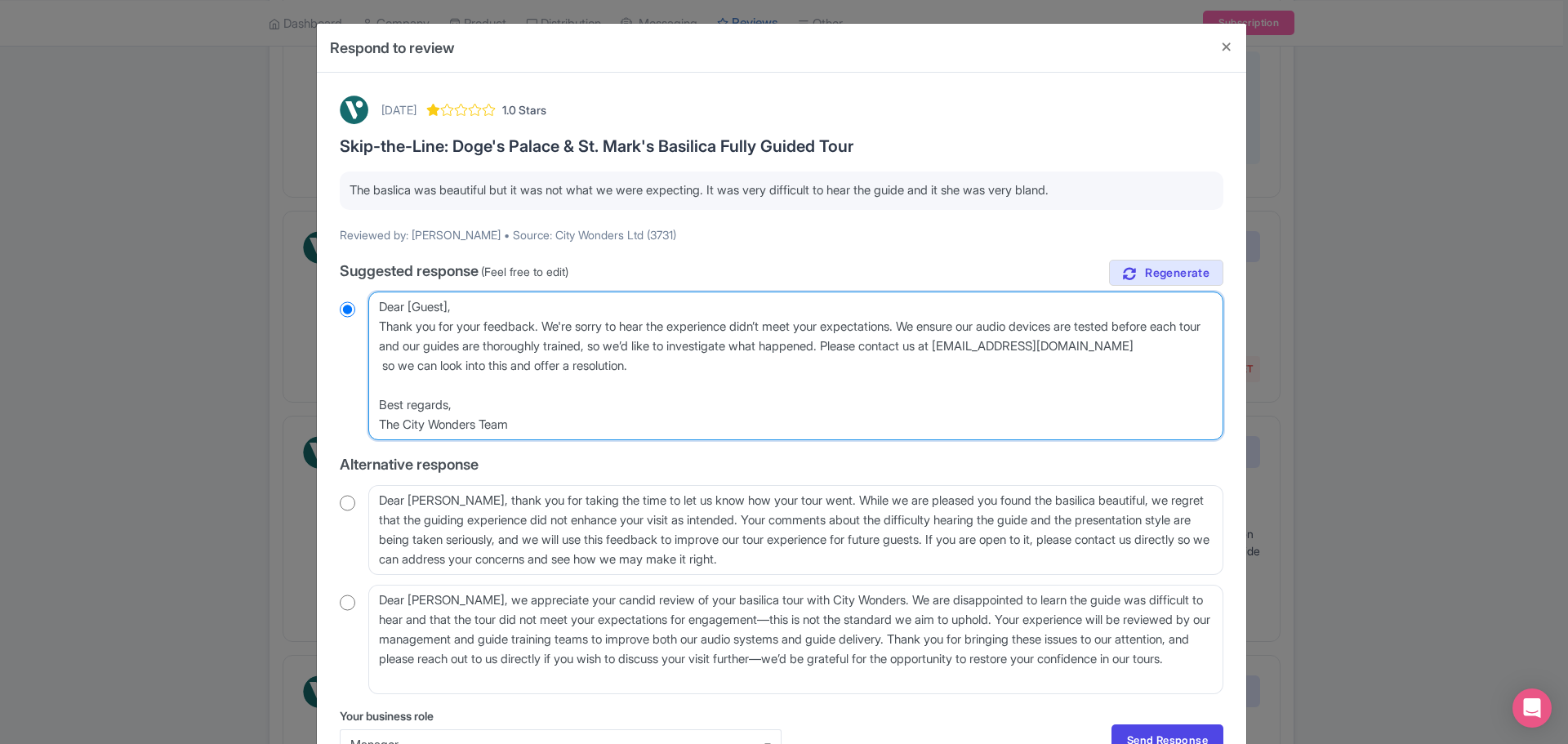
radio input "true"
drag, startPoint x: 448, startPoint y: 306, endPoint x: 410, endPoint y: 305, distance: 38.0
click at [410, 305] on textarea "Dear Lisa, thank you for sharing your feedback about your recent experience vis…" at bounding box center [796, 366] width 855 height 149
type textarea "Dear [], Thank you for your feedback. We're sorry to hear the experience didn’t…"
radio input "true"
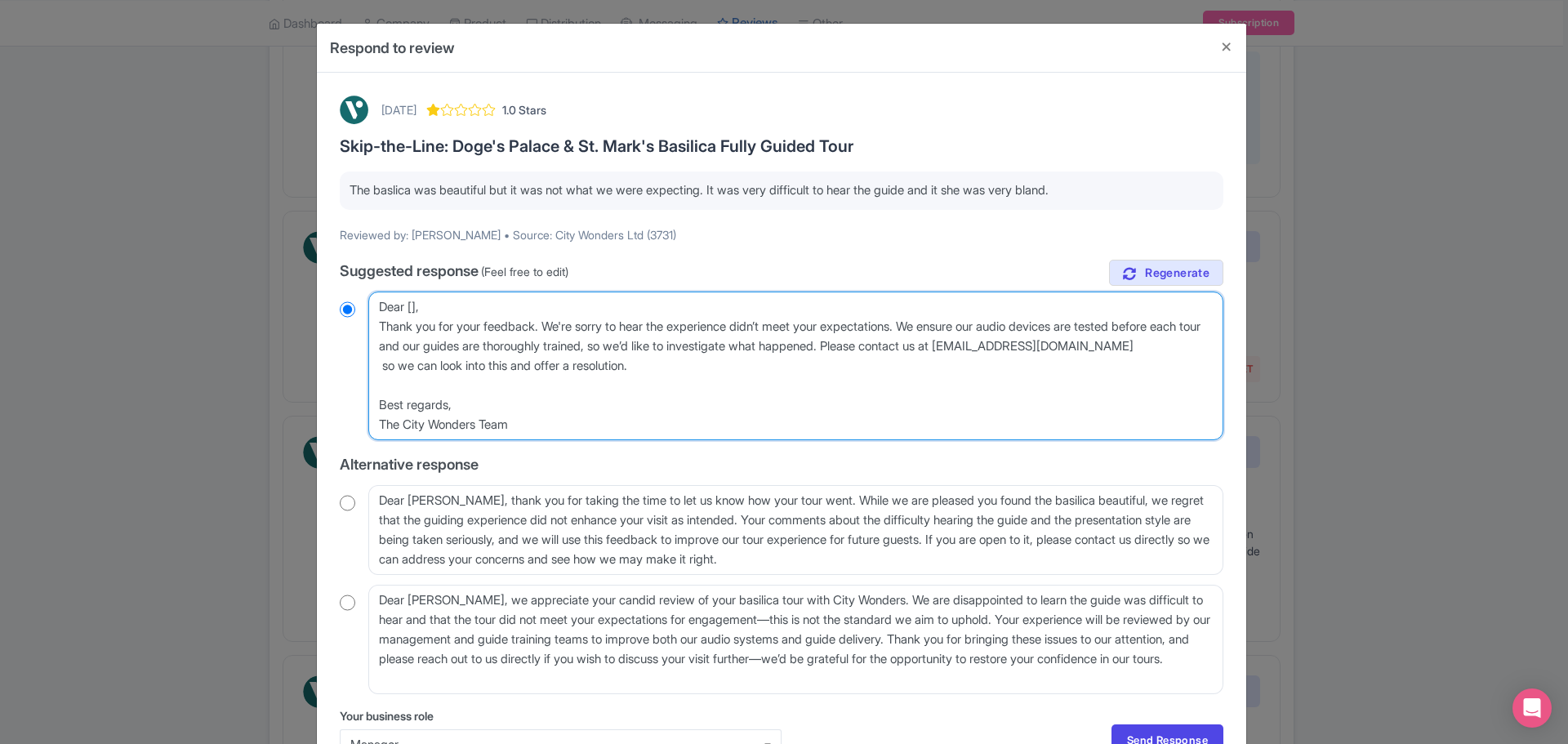
type textarea "Dear [, Thank you for your feedback. We're sorry to hear the experience didn’t …"
radio input "true"
type textarea "Dear , Thank you for your feedback. We're sorry to hear the experience didn’t m…"
radio input "true"
type textarea "H, Thank you for your feedback. We're sorry to hear the experience didn’t meet …"
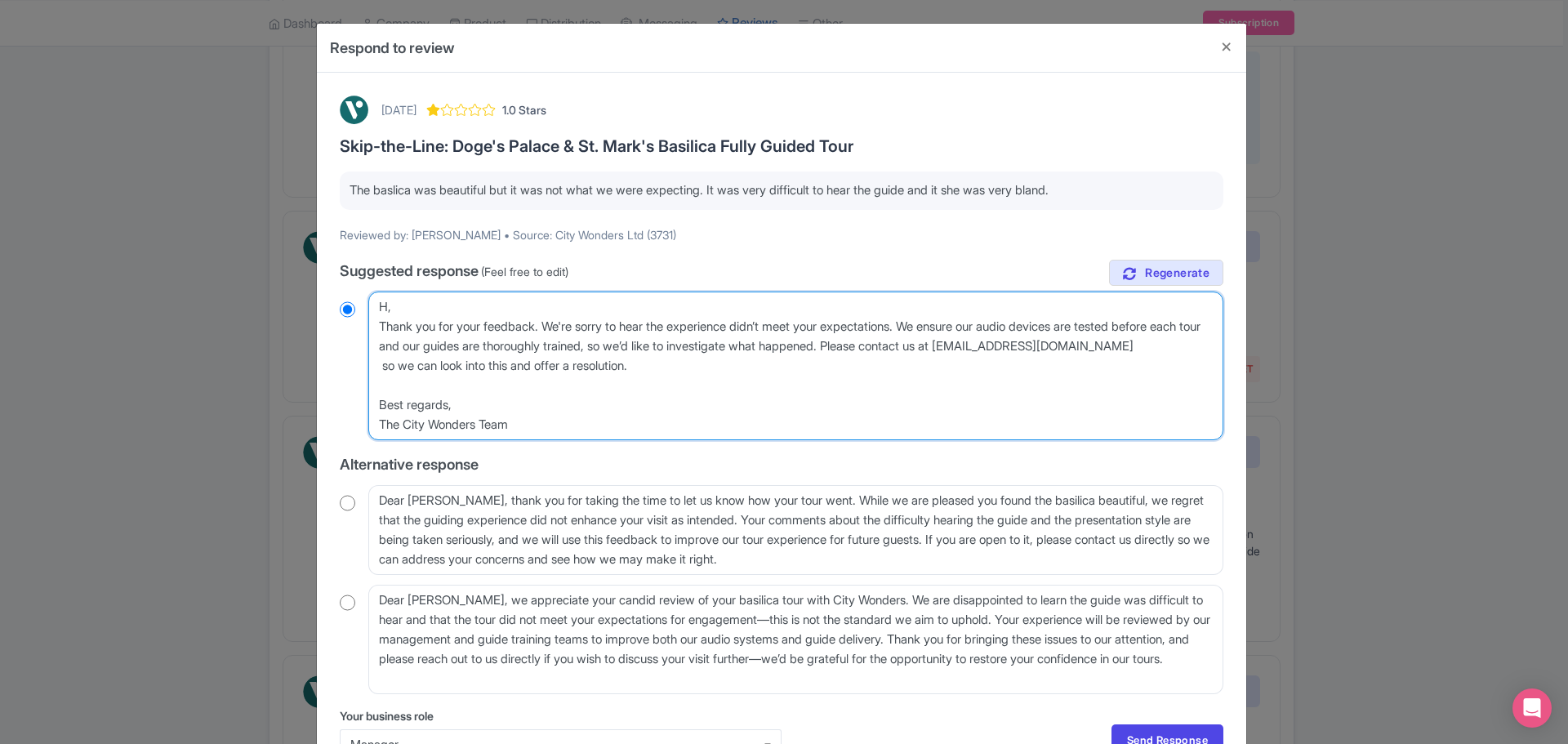
radio input "true"
type textarea "Hi, Thank you for your feedback. We're sorry to hear the experience didn’t meet…"
radio input "true"
click at [1217, 346] on textarea "Dear Lisa, thank you for sharing your feedback about your recent experience vis…" at bounding box center [796, 366] width 855 height 149
type textarea "Hi, Thank you for your feedback. We're sorry to hear the experience didn’t meet…"
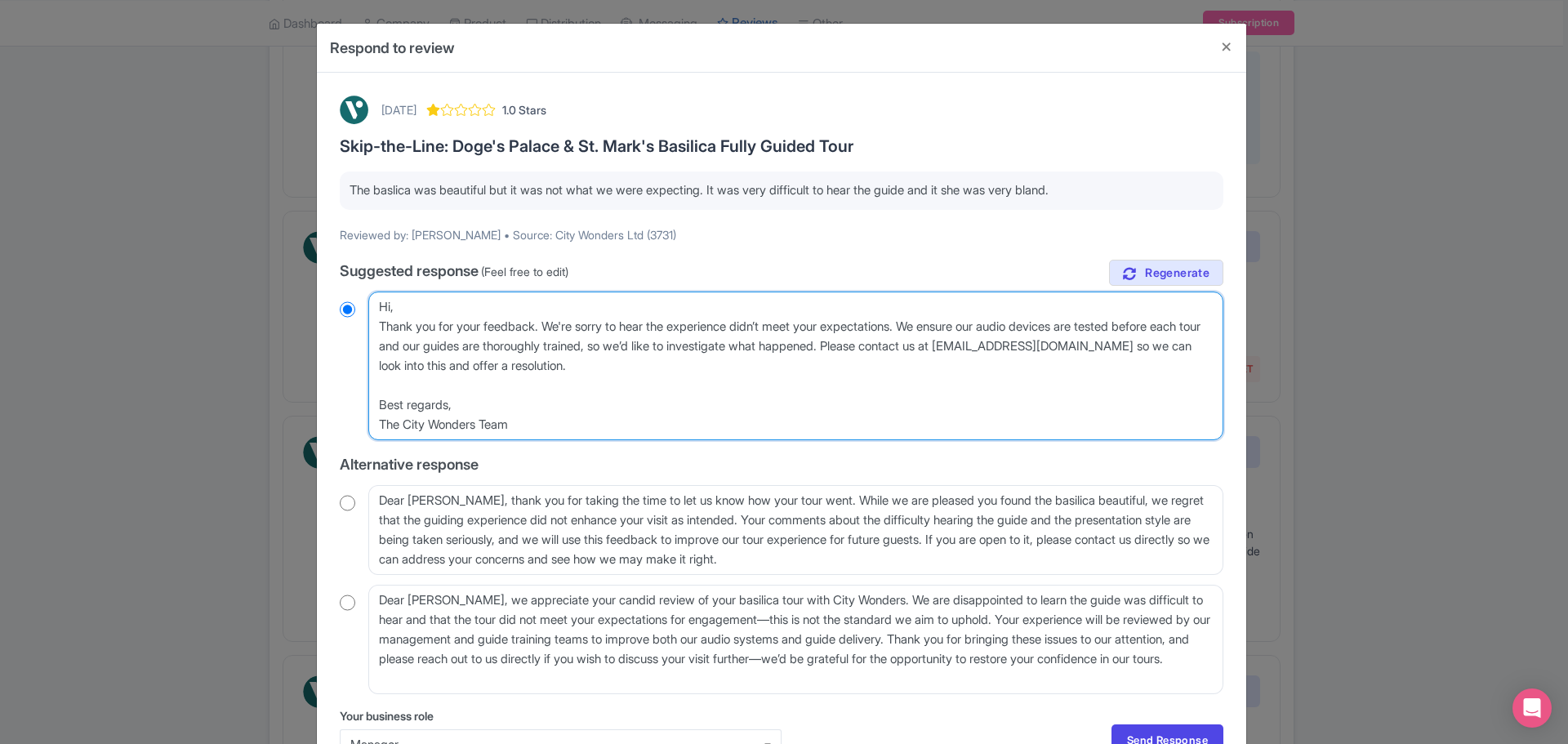
radio input "true"
drag, startPoint x: 483, startPoint y: 405, endPoint x: 339, endPoint y: 387, distance: 145.1
click at [340, 387] on div "Dear Lisa, thank you for sharing your feedback about your recent experience vis…" at bounding box center [782, 366] width 884 height 149
type textarea "Hi, Thank you for your feedback. We're sorry to hear the experience didn’t meet…"
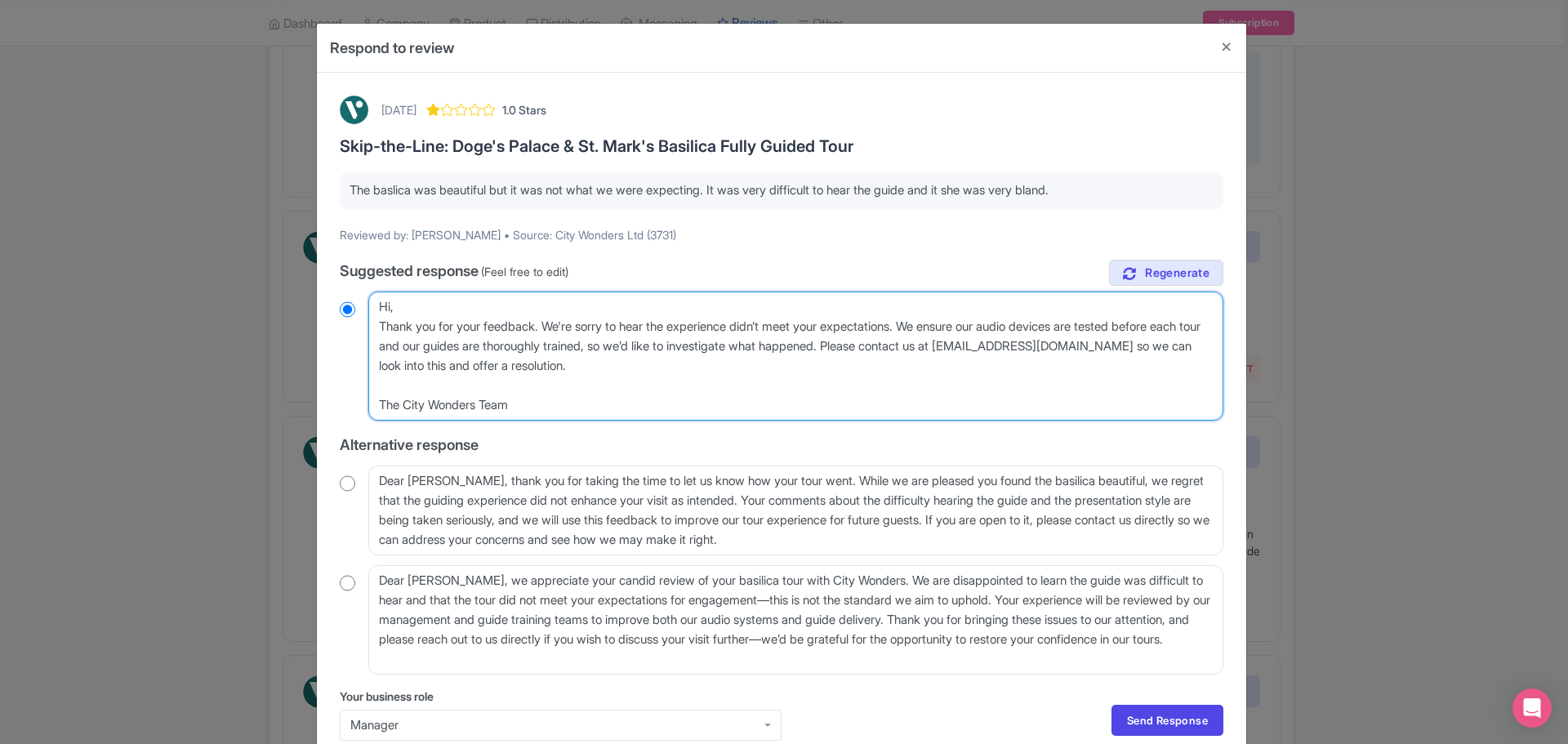
radio input "true"
type textarea "Hi, Thank you for your feedback. We're sorry to hear the experience didn’t meet…"
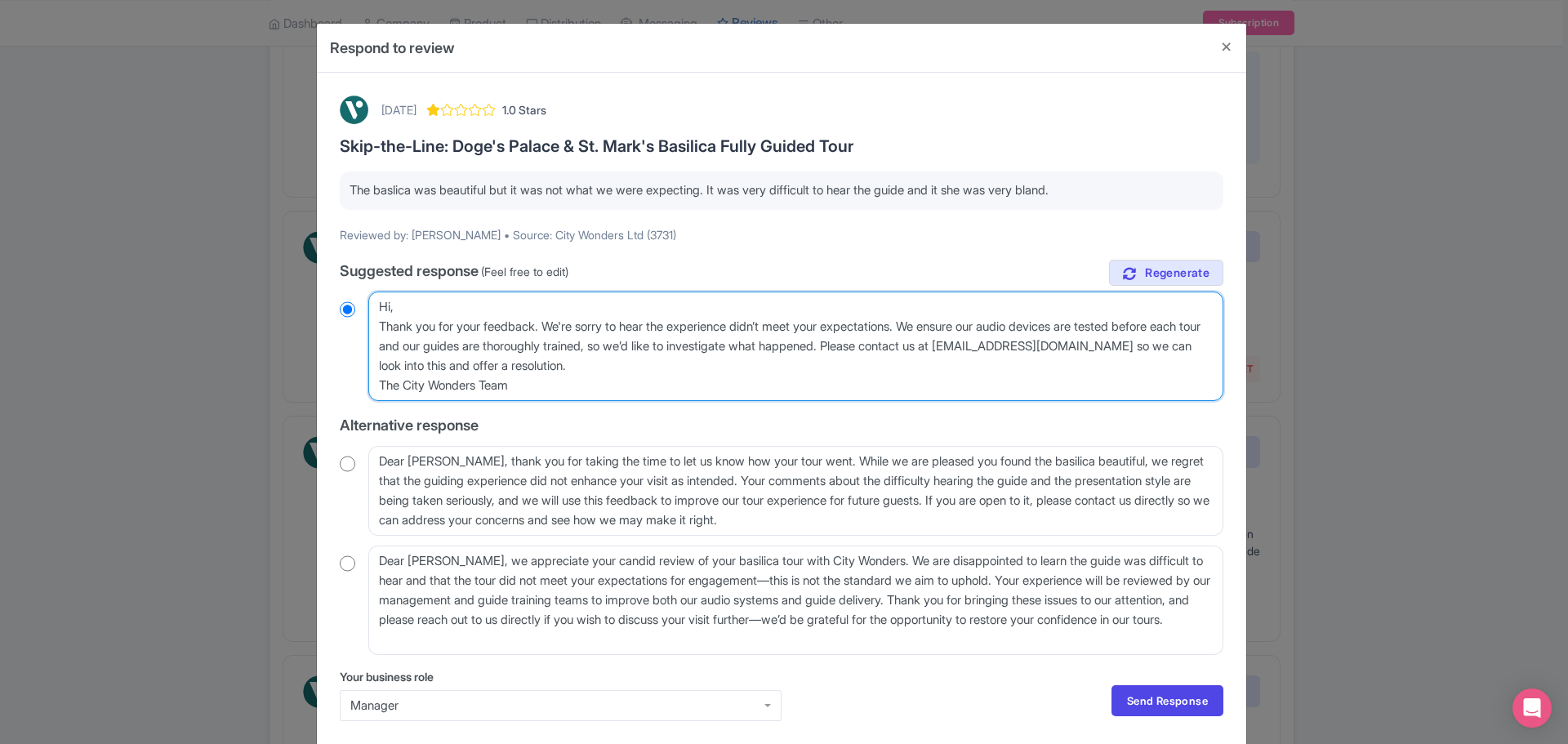
radio input "true"
type textarea "Hi, Thank you for your feedback. We're sorry to hear the experience didn’t meet…"
radio input "true"
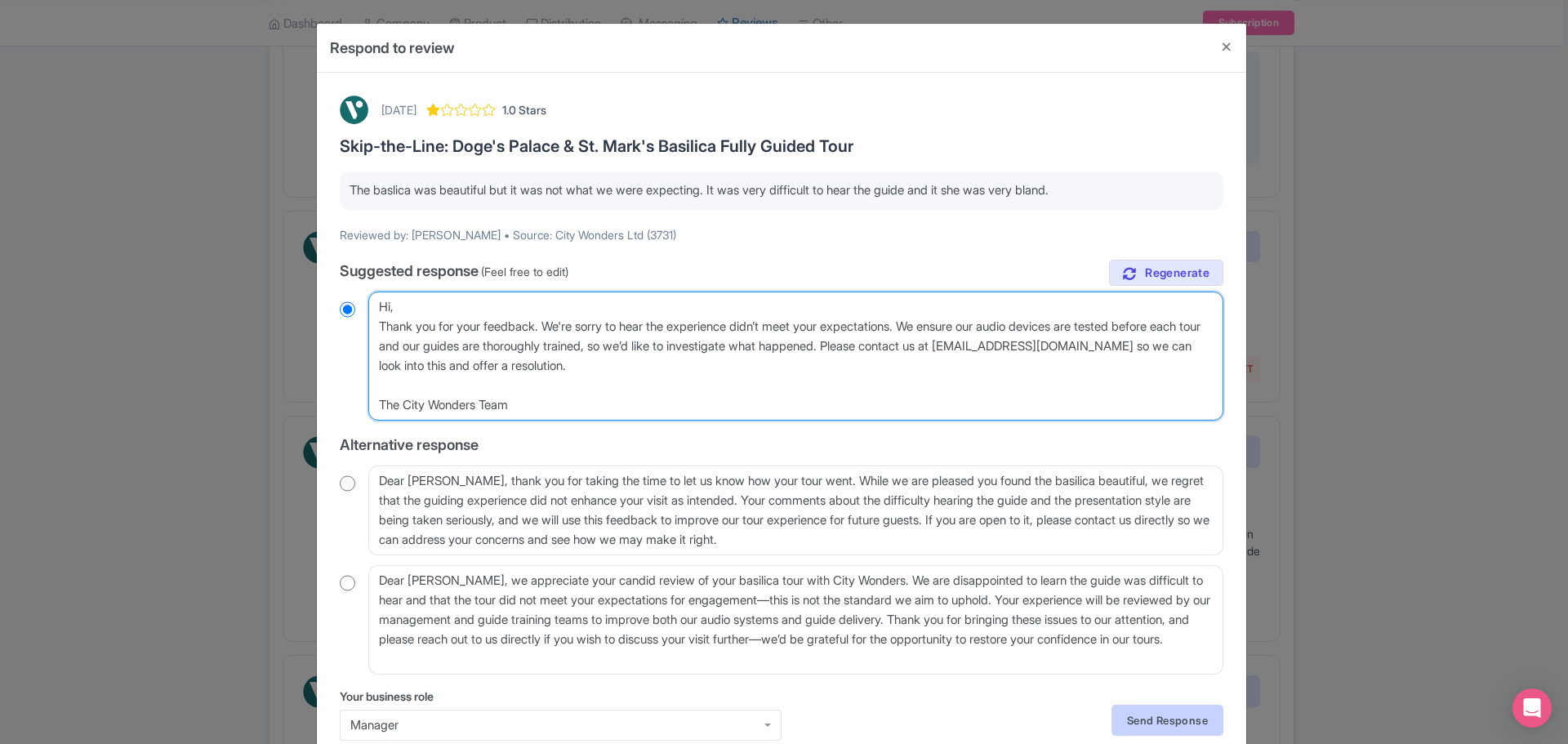
type textarea "Hi, Thank you for your feedback. We're sorry to hear the experience didn’t meet…"
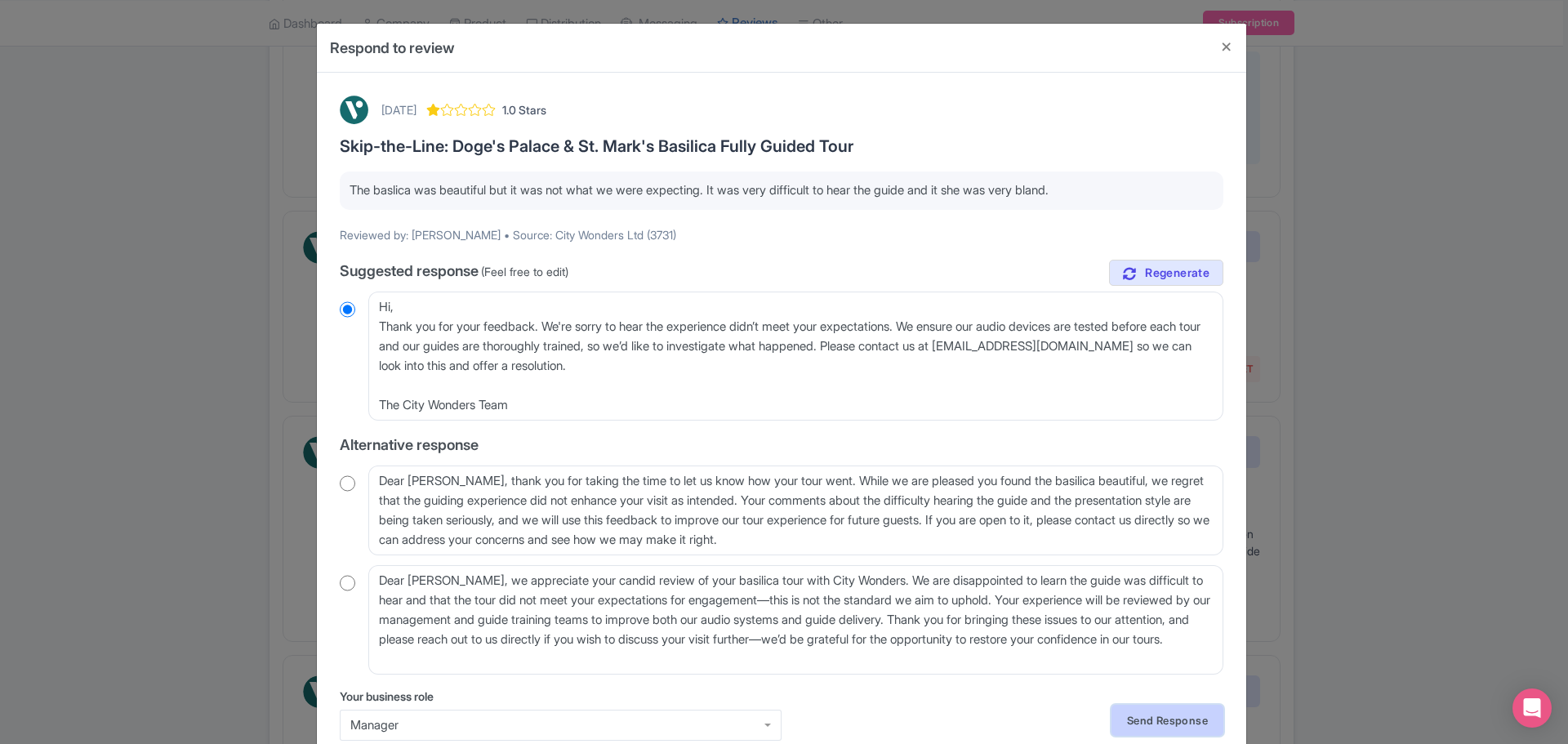
click at [1168, 724] on link "Send Response" at bounding box center [1167, 721] width 111 height 31
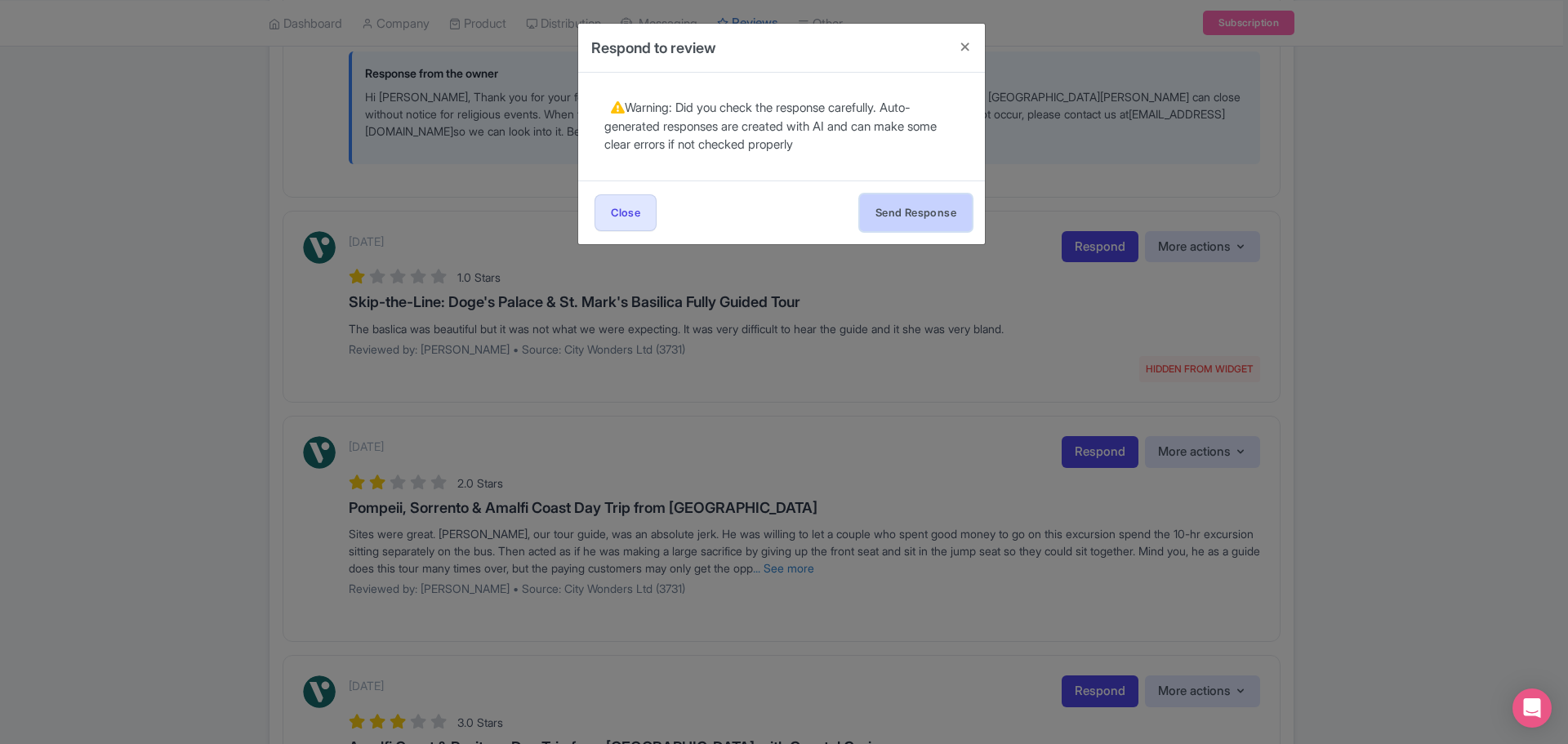
click at [900, 209] on button "Send Response" at bounding box center [916, 213] width 111 height 37
